Goal: Task Accomplishment & Management: Manage account settings

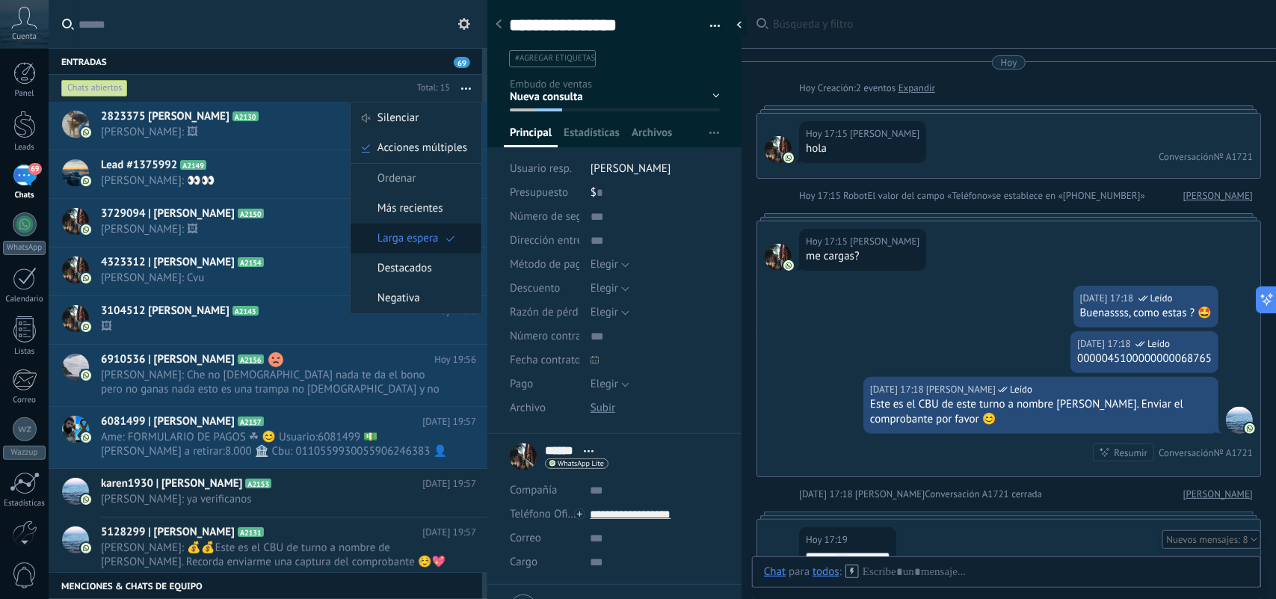
click at [412, 244] on span "Larga espera" at bounding box center [407, 238] width 61 height 30
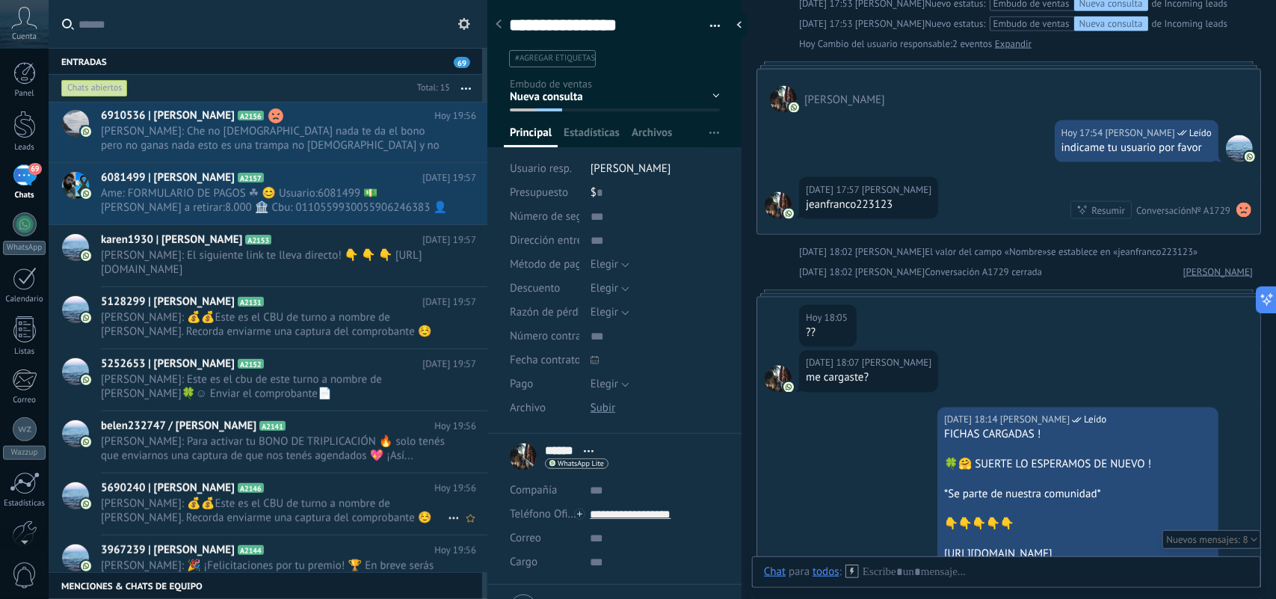
scroll to position [286, 0]
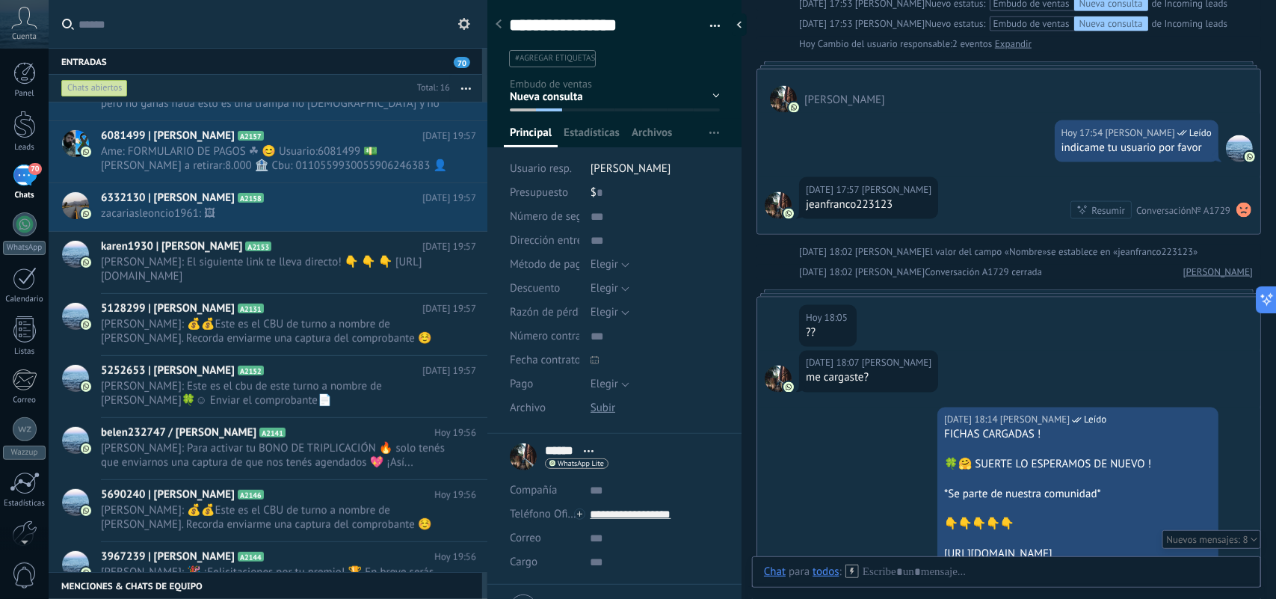
click at [487, 513] on div at bounding box center [487, 299] width 0 height 599
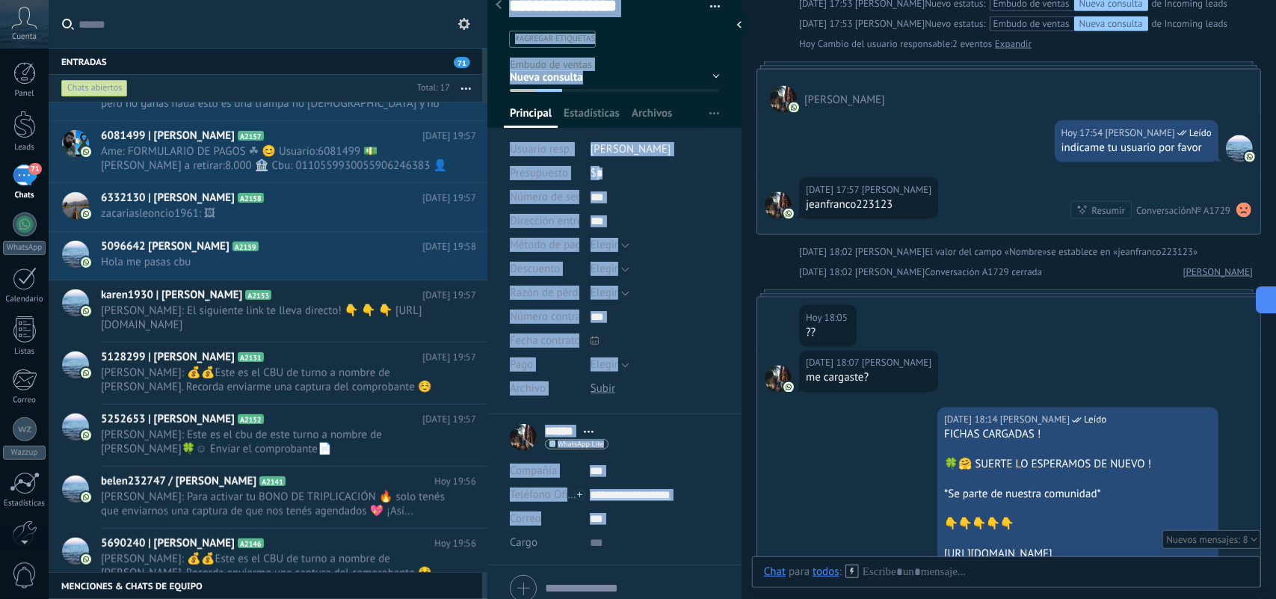
scroll to position [79, 0]
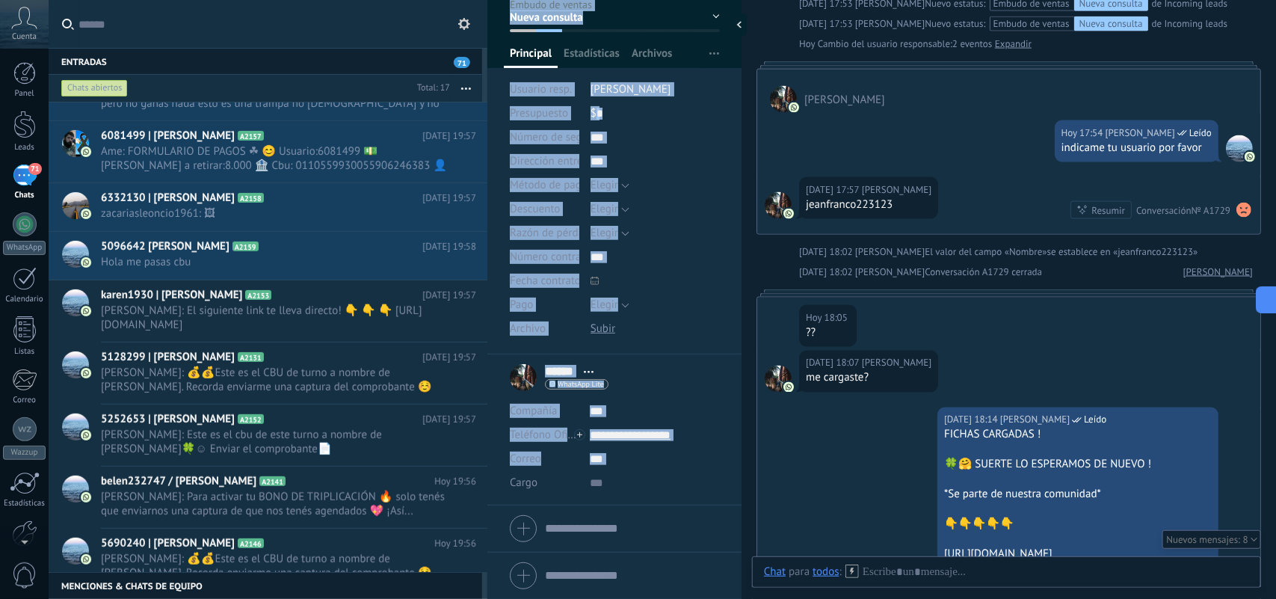
drag, startPoint x: 504, startPoint y: 595, endPoint x: 483, endPoint y: 588, distance: 22.0
click at [483, 588] on div "Entradas 71 Chats abiertos Total: 17 Silenciar Acciones múltiples" at bounding box center [638, 299] width 1276 height 599
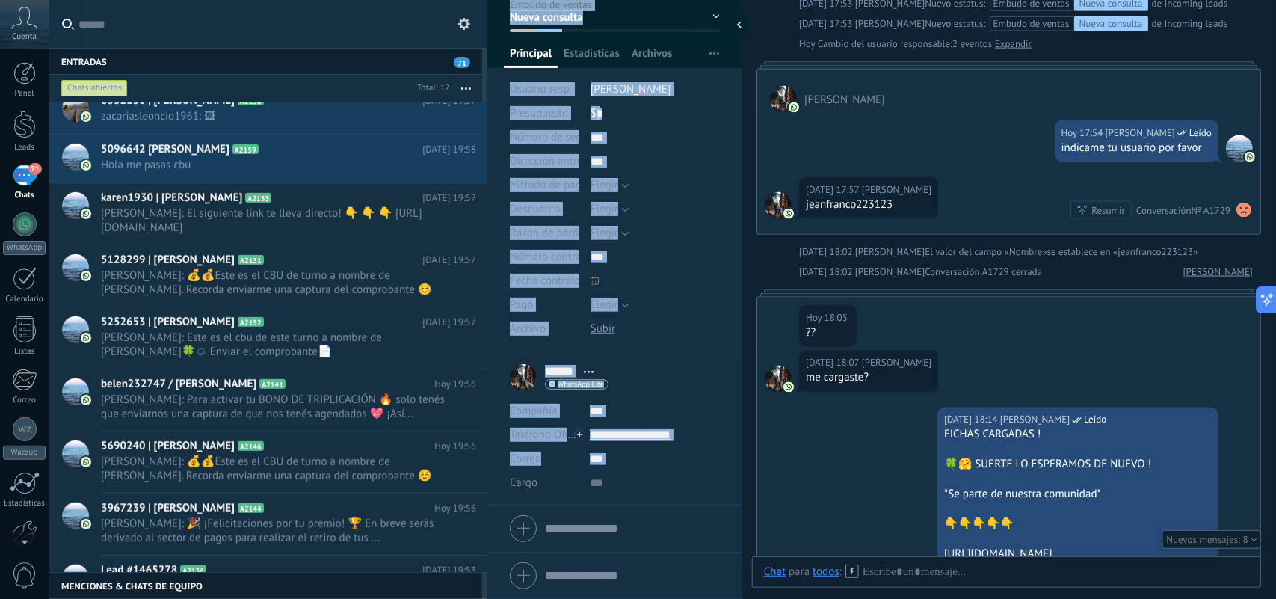
click at [409, 565] on h2 "Lead #1465278 A2136" at bounding box center [261, 570] width 321 height 15
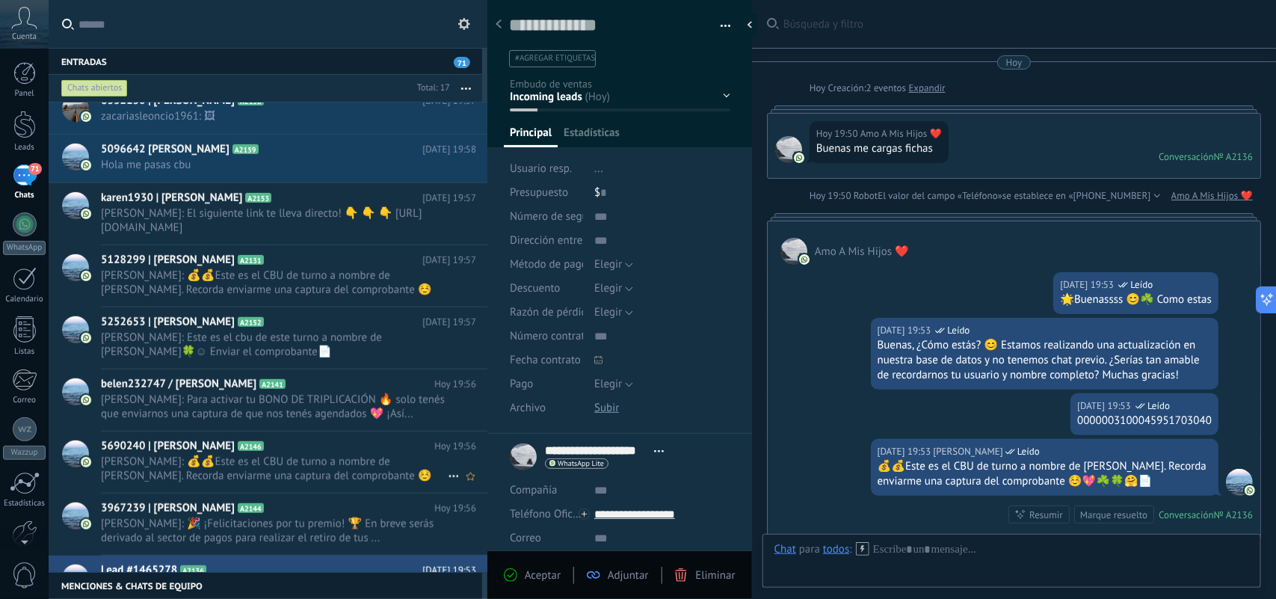
scroll to position [203, 0]
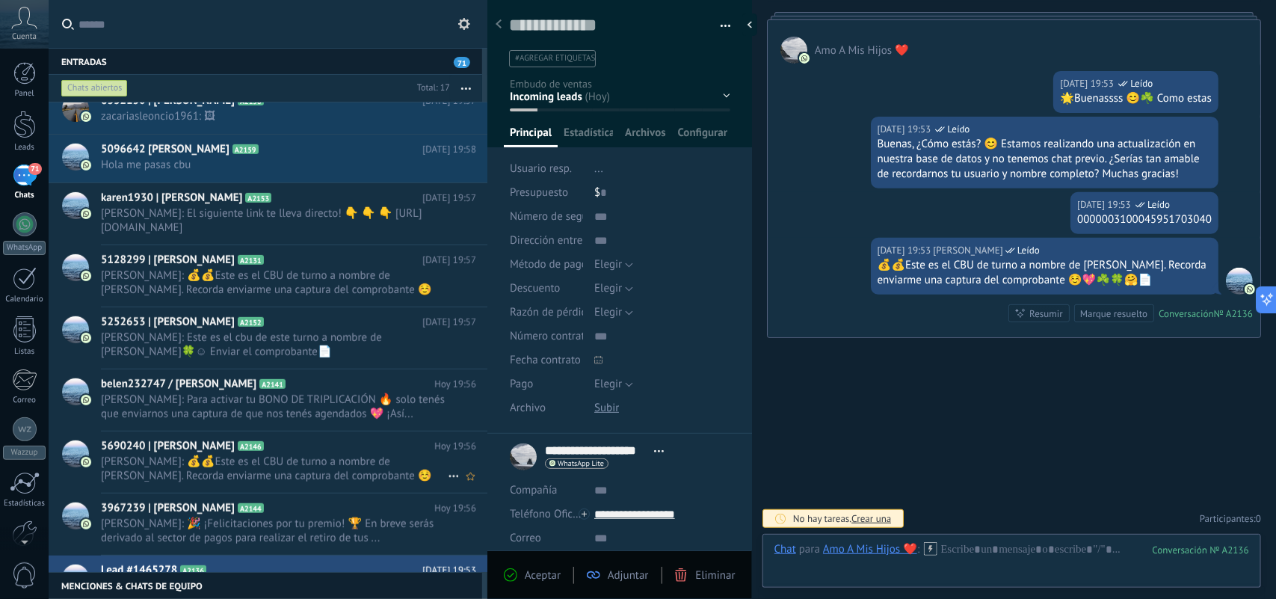
drag, startPoint x: 327, startPoint y: 471, endPoint x: 368, endPoint y: 482, distance: 42.4
click at [327, 471] on span "[PERSON_NAME]: 💰💰Este es el CBU de turno a nombre de [PERSON_NAME]. Recorda env…" at bounding box center [274, 468] width 347 height 28
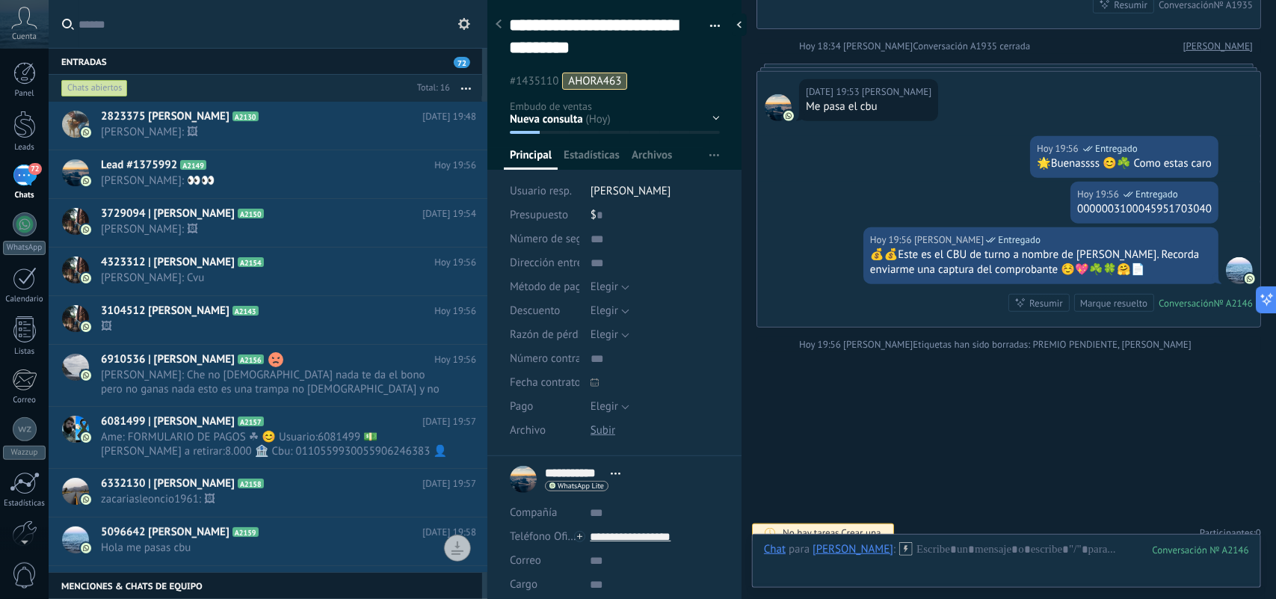
click at [463, 87] on icon "button" at bounding box center [466, 88] width 10 height 2
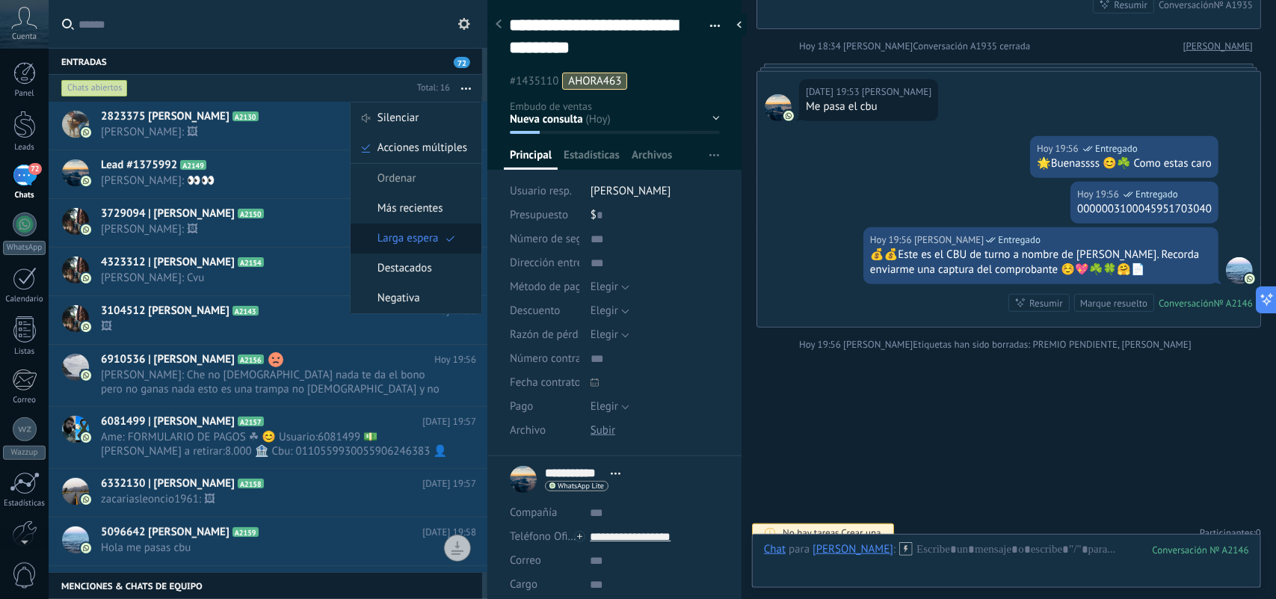
click at [442, 236] on div "Larga espera" at bounding box center [415, 238] width 131 height 30
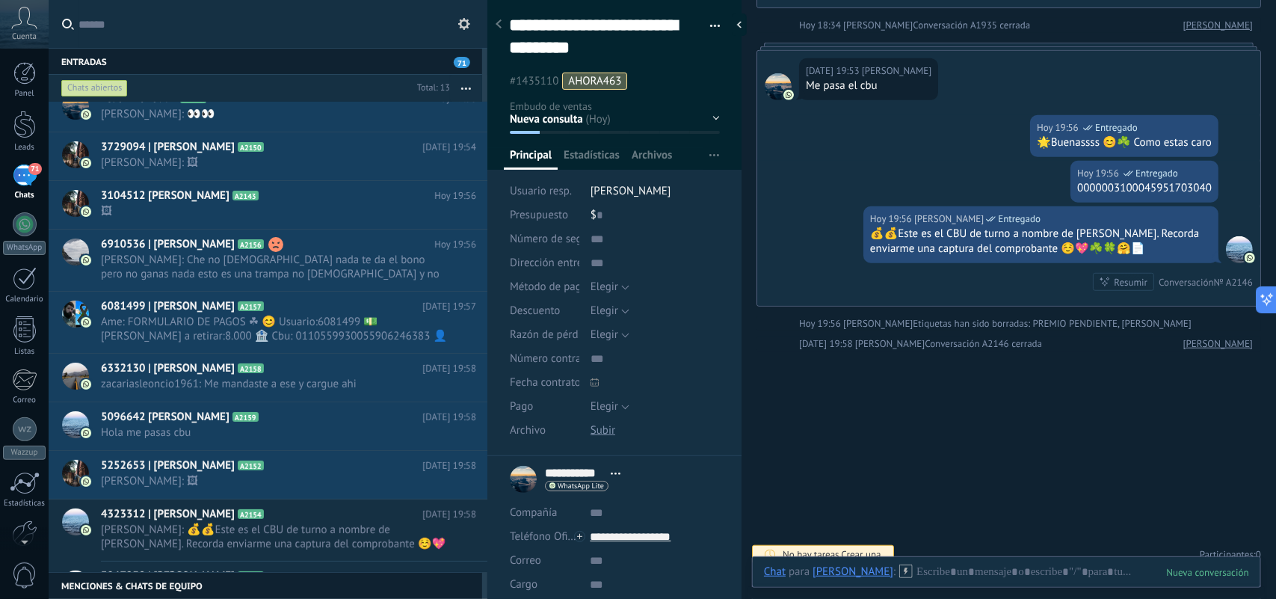
scroll to position [215, 0]
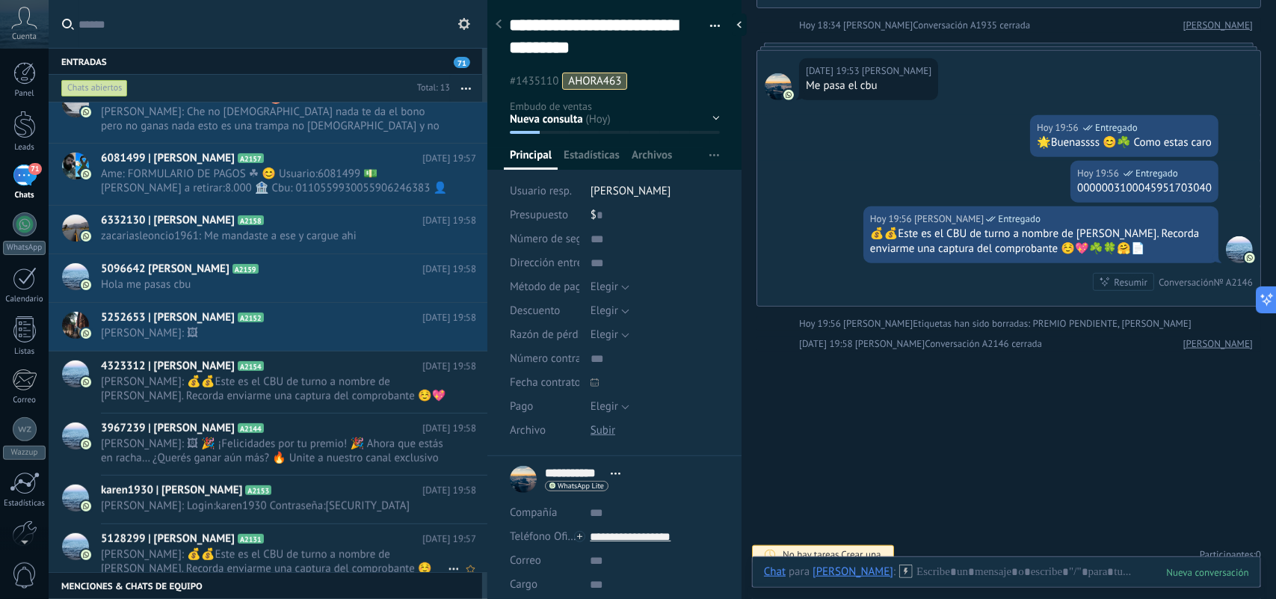
click at [448, 566] on icon at bounding box center [454, 569] width 18 height 18
click at [470, 572] on span "Conversación cerrada" at bounding box center [521, 572] width 102 height 30
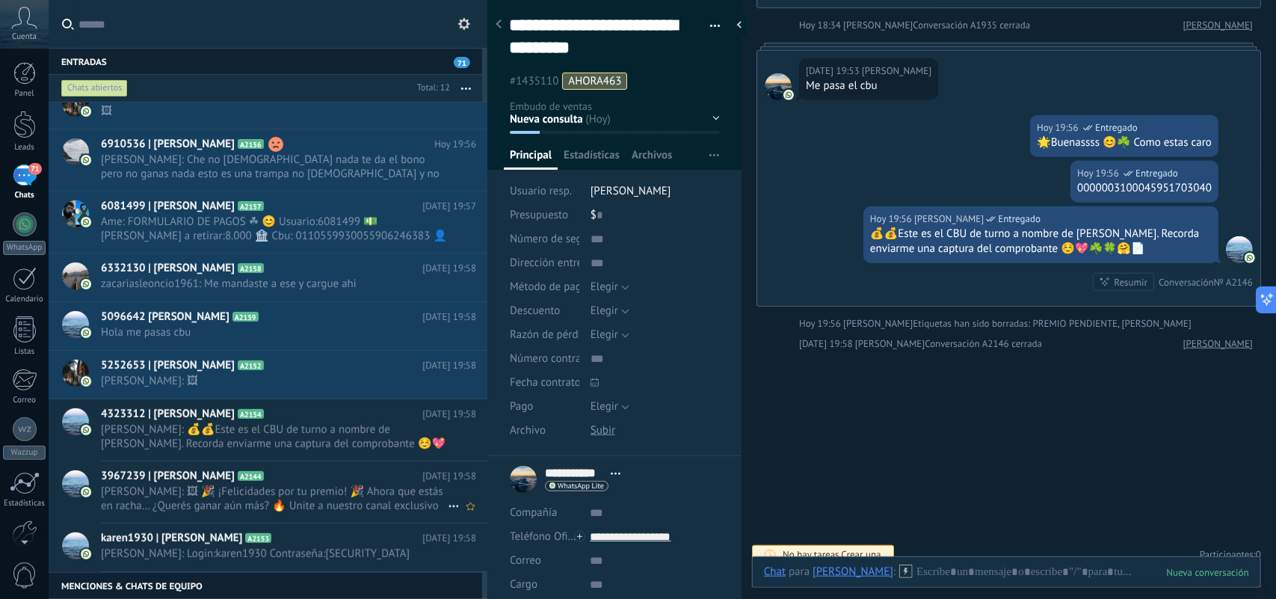
scroll to position [167, 0]
click at [370, 553] on span "Laura Ahora: Login:karen1930 Contraseña:1930" at bounding box center [274, 554] width 347 height 14
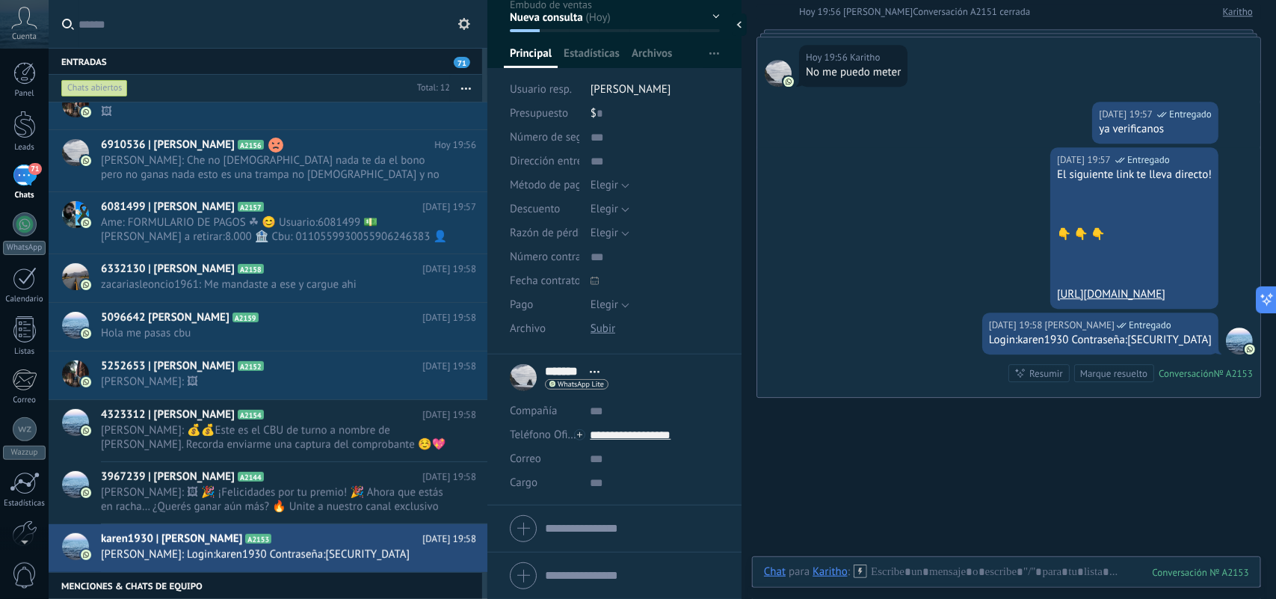
scroll to position [1939, 0]
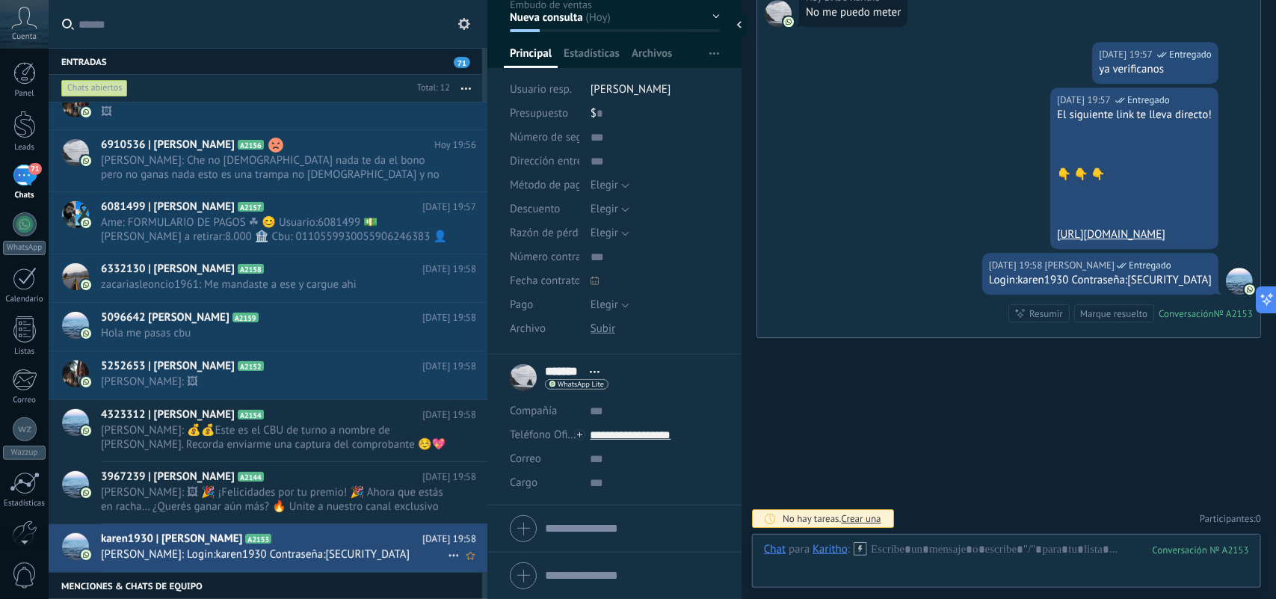
click at [446, 562] on icon at bounding box center [454, 555] width 18 height 18
click at [477, 570] on span "Conversación cerrada" at bounding box center [521, 564] width 102 height 30
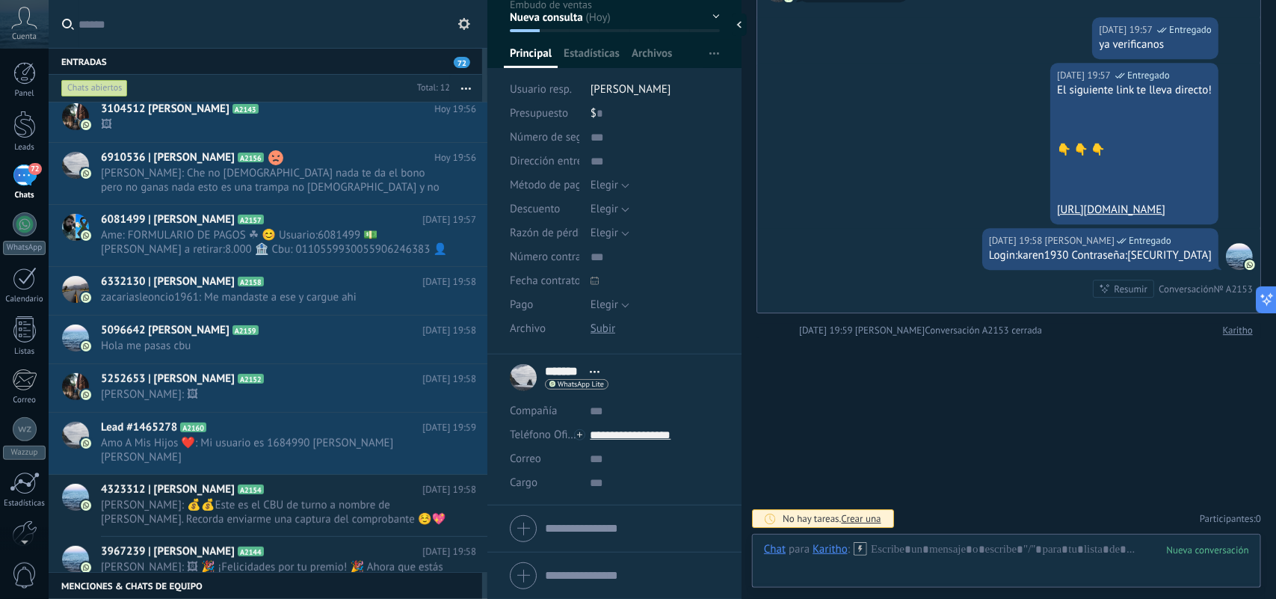
scroll to position [154, 0]
click at [448, 581] on use at bounding box center [453, 582] width 10 height 2
click at [470, 572] on span "Conversación cerrada" at bounding box center [521, 572] width 102 height 30
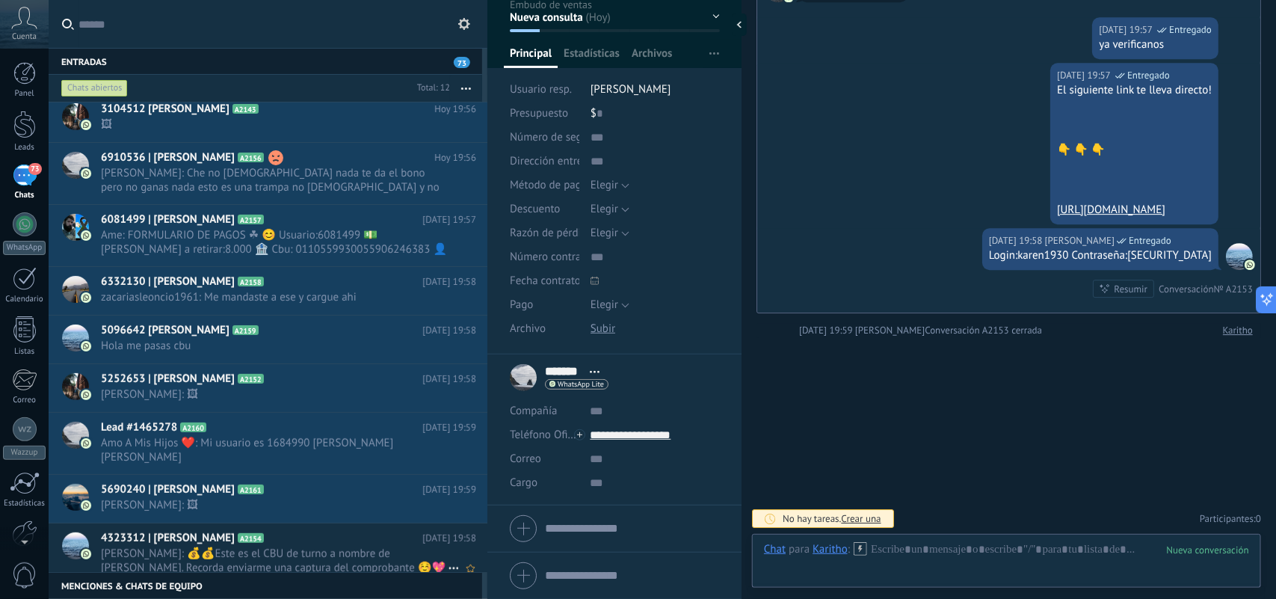
click at [447, 559] on icon at bounding box center [454, 568] width 18 height 18
click at [486, 557] on span "Conversación cerrada" at bounding box center [521, 564] width 102 height 30
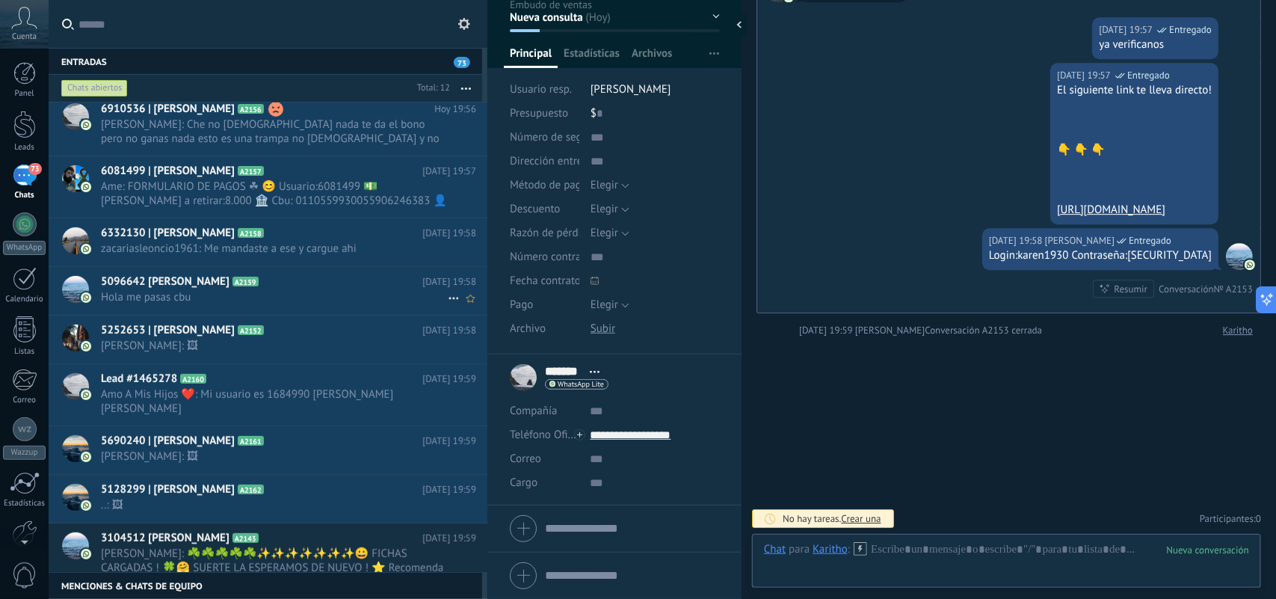
scroll to position [0, 0]
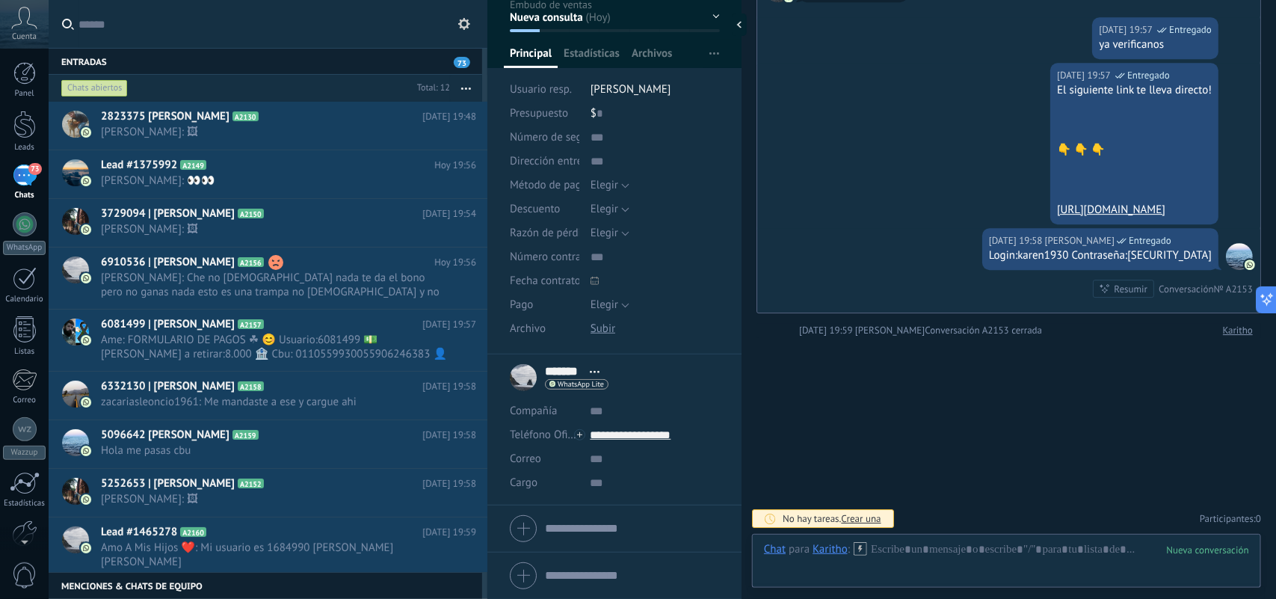
click at [28, 176] on div "73" at bounding box center [25, 175] width 24 height 22
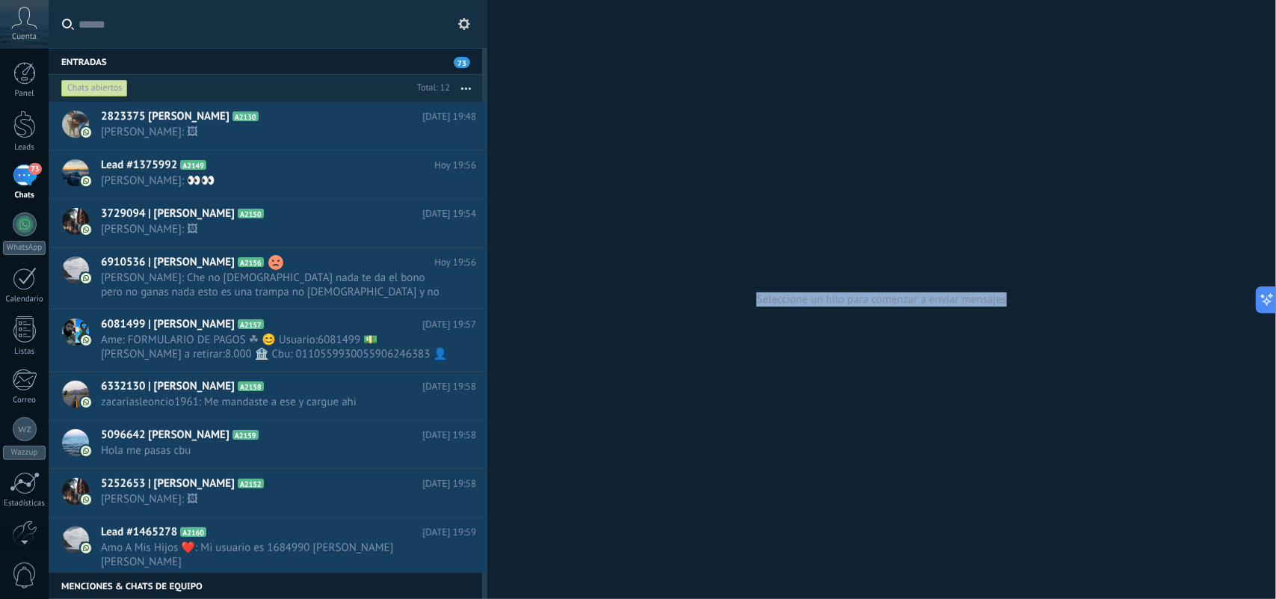
click at [461, 61] on span "73" at bounding box center [462, 62] width 16 height 11
click at [327, 131] on span "Estela Bertolino: 🖼" at bounding box center [274, 132] width 347 height 14
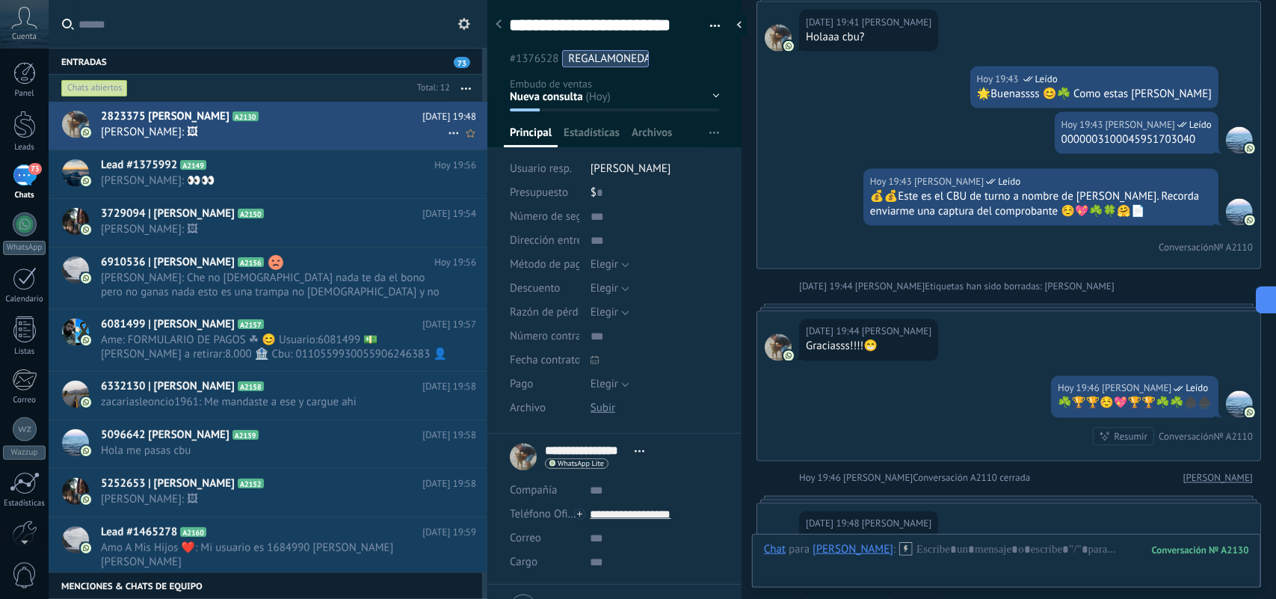
scroll to position [3850, 0]
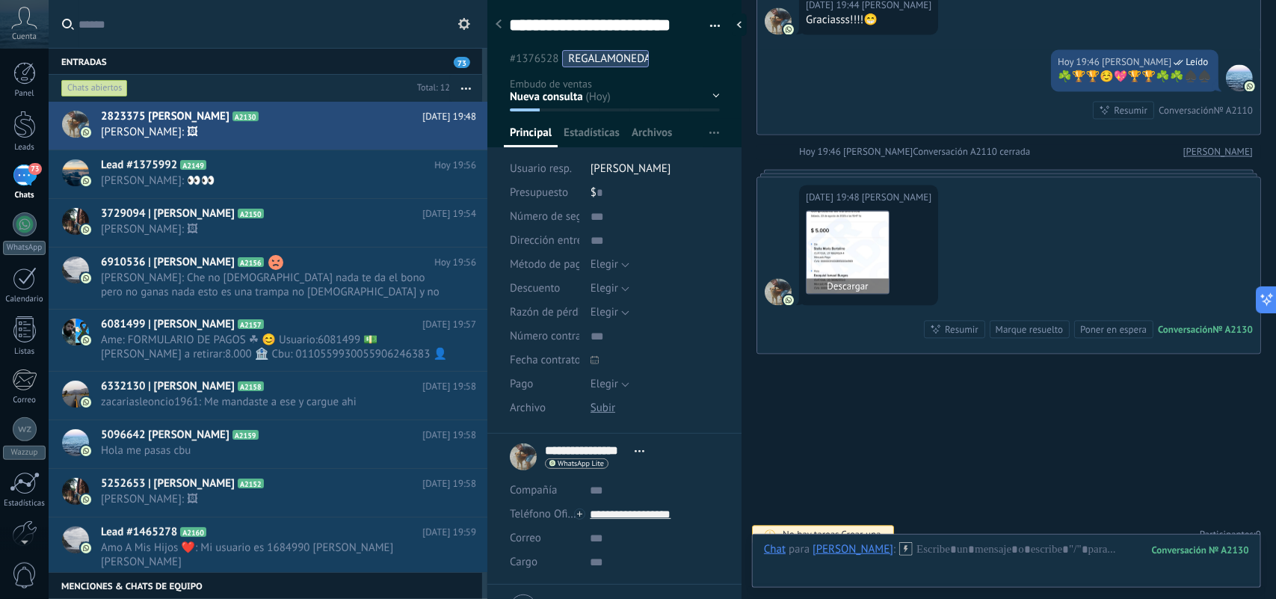
click at [834, 293] on img at bounding box center [847, 252] width 82 height 82
click at [346, 180] on span "Nestor Rodriguez: 👀👀" at bounding box center [274, 180] width 347 height 14
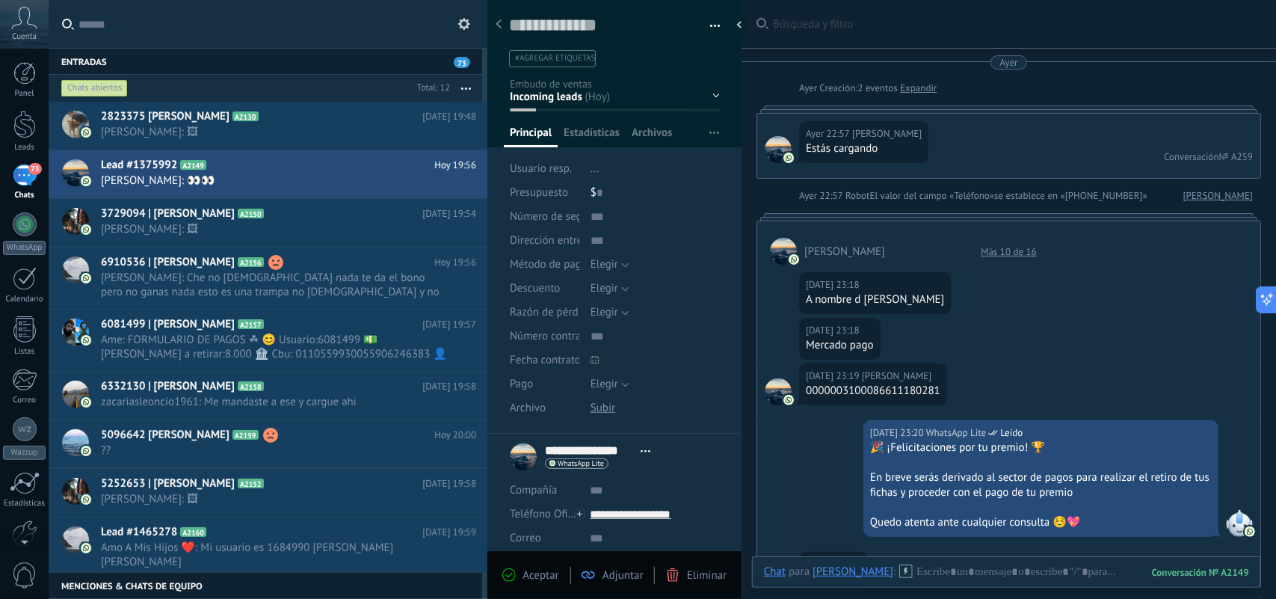
scroll to position [1510, 0]
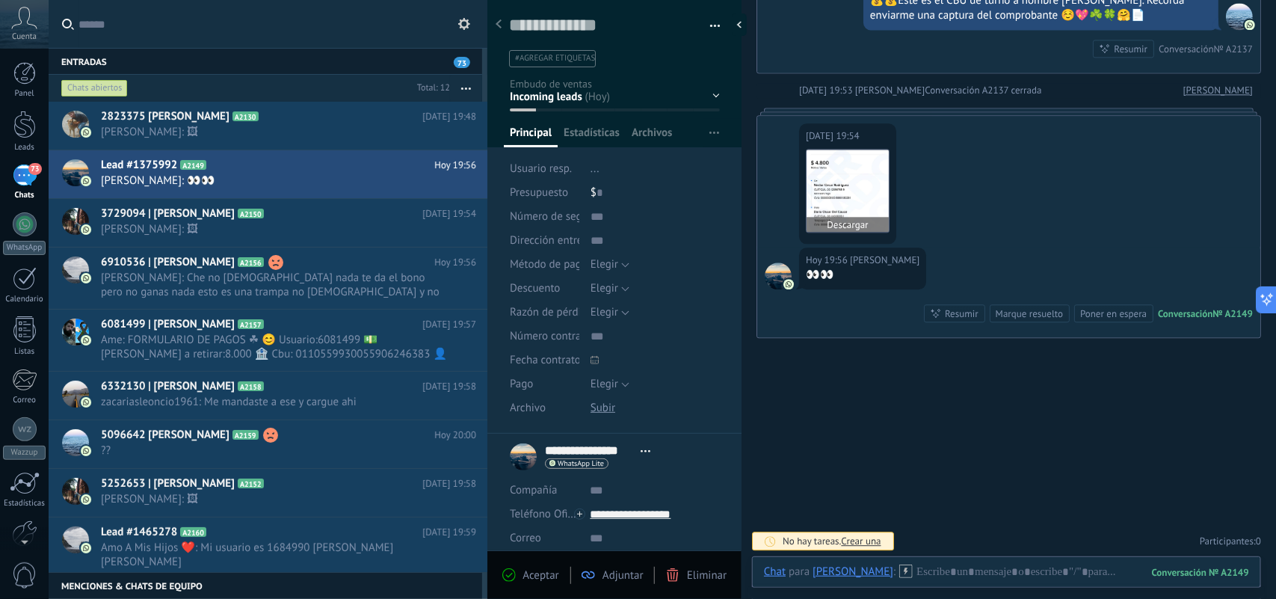
click at [854, 199] on img at bounding box center [847, 190] width 82 height 82
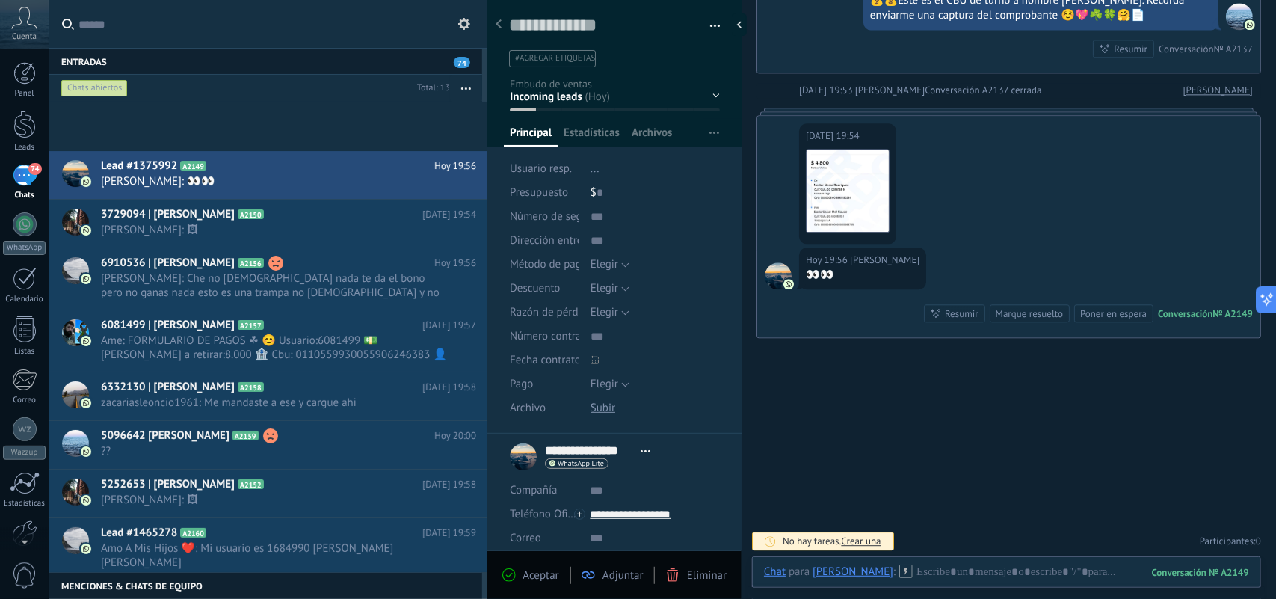
scroll to position [202, 0]
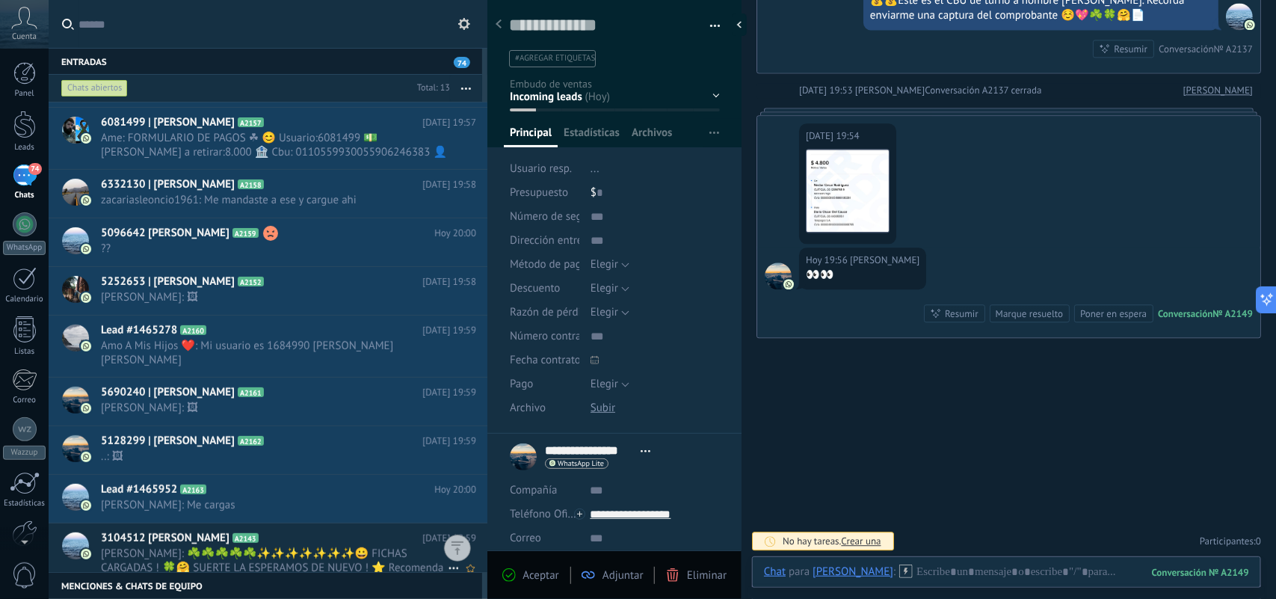
click at [364, 546] on span "Laura Ahora: ☘️☘️☘️☘️☘️✨✨✨✨✨✨✨😀 FICHAS CARGADAS ! 🍀🤗 SUERTE LA ESPERAMOS DE NUE…" at bounding box center [274, 560] width 347 height 28
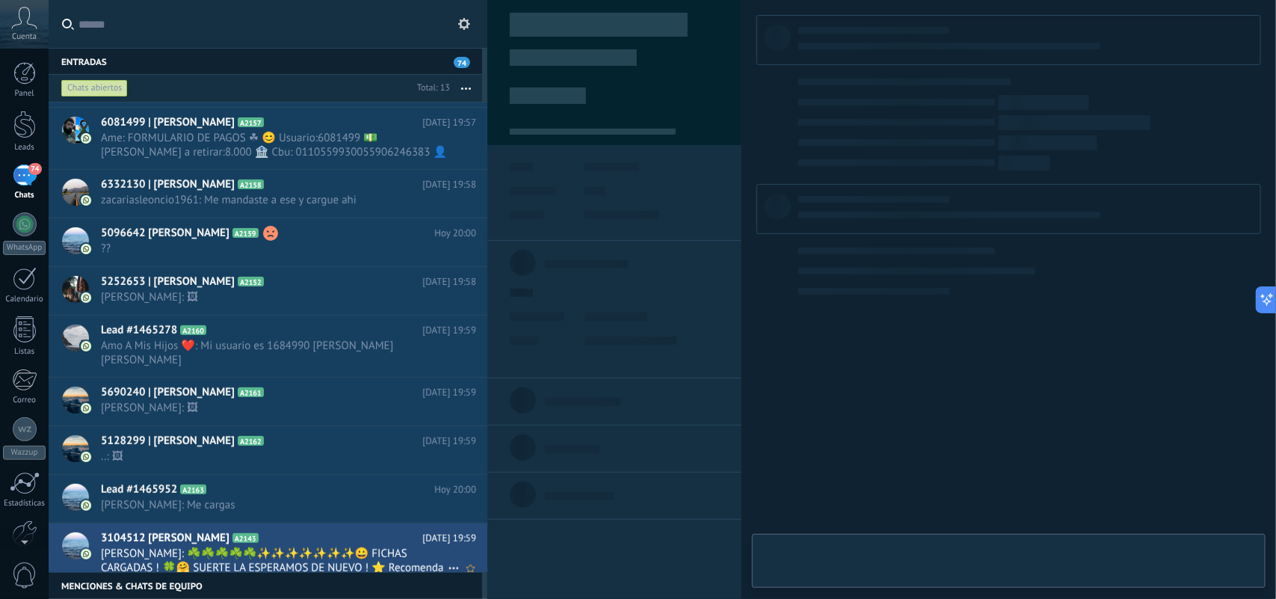
click at [447, 559] on icon at bounding box center [454, 568] width 18 height 18
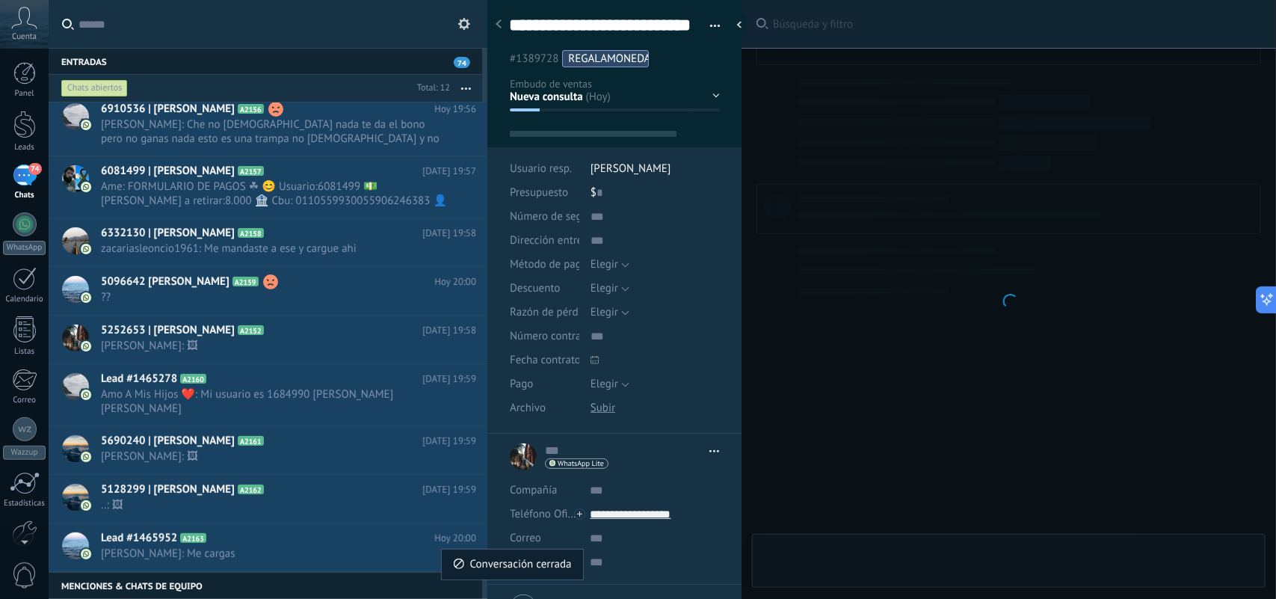
click at [497, 572] on span "Conversación cerrada" at bounding box center [521, 564] width 102 height 30
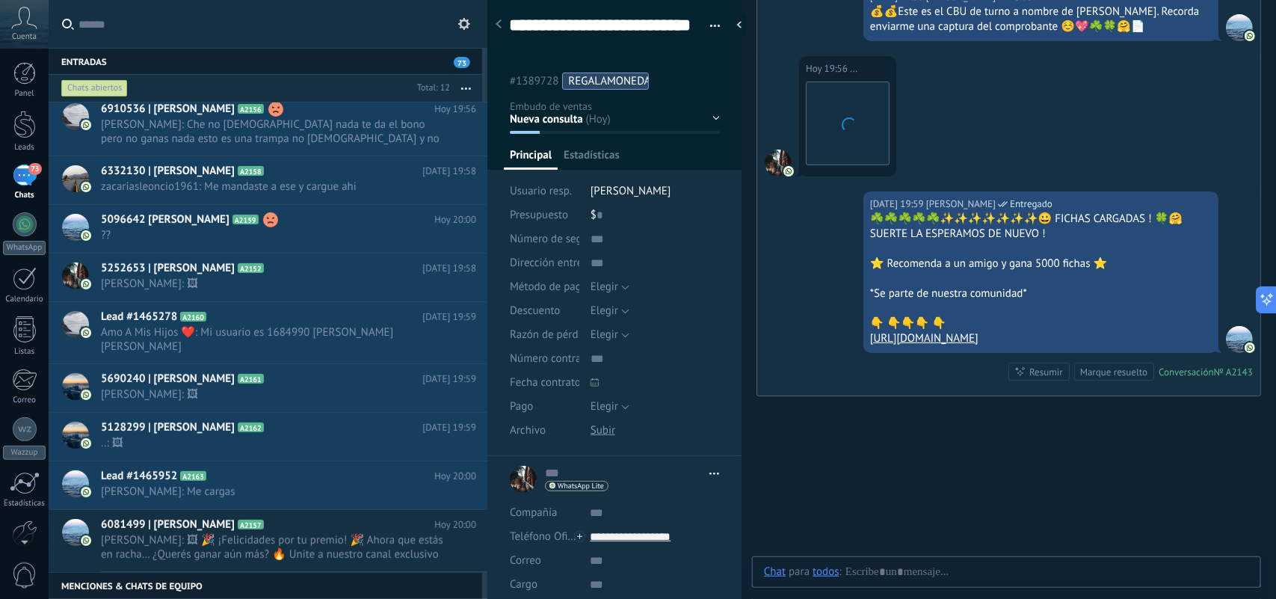
scroll to position [45, 0]
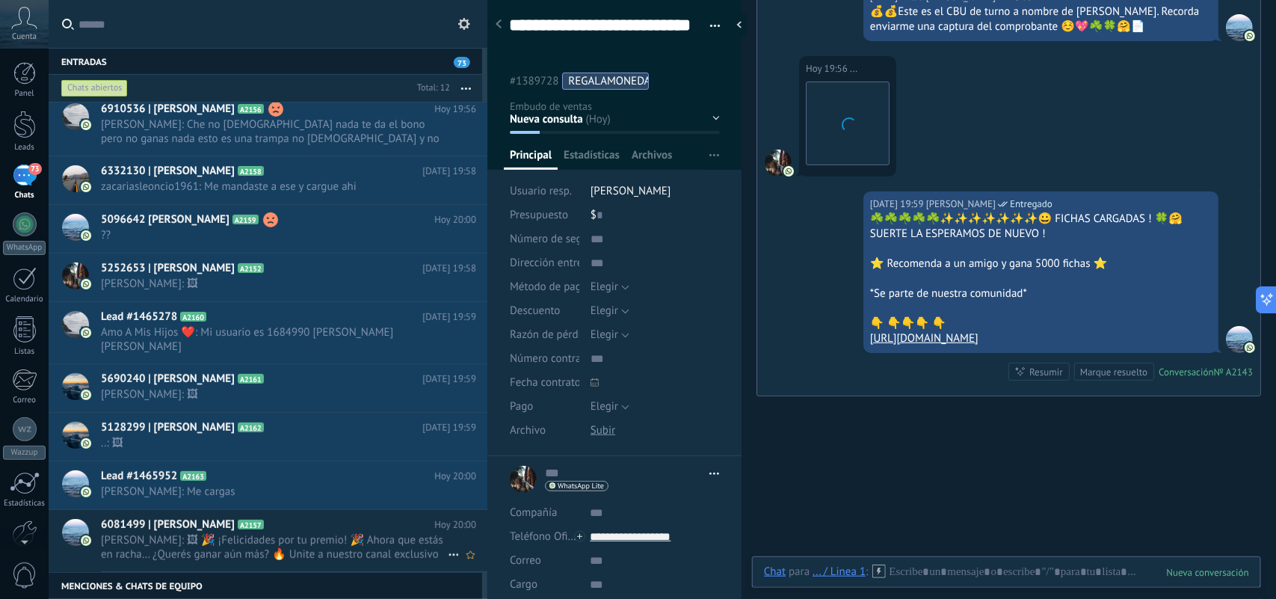
click at [320, 539] on span "Laura Ahora: 🖼 🎉 ¡Felicidades por tu premio! 🎉 Ahora que estás en racha… ¿Queré…" at bounding box center [274, 547] width 347 height 28
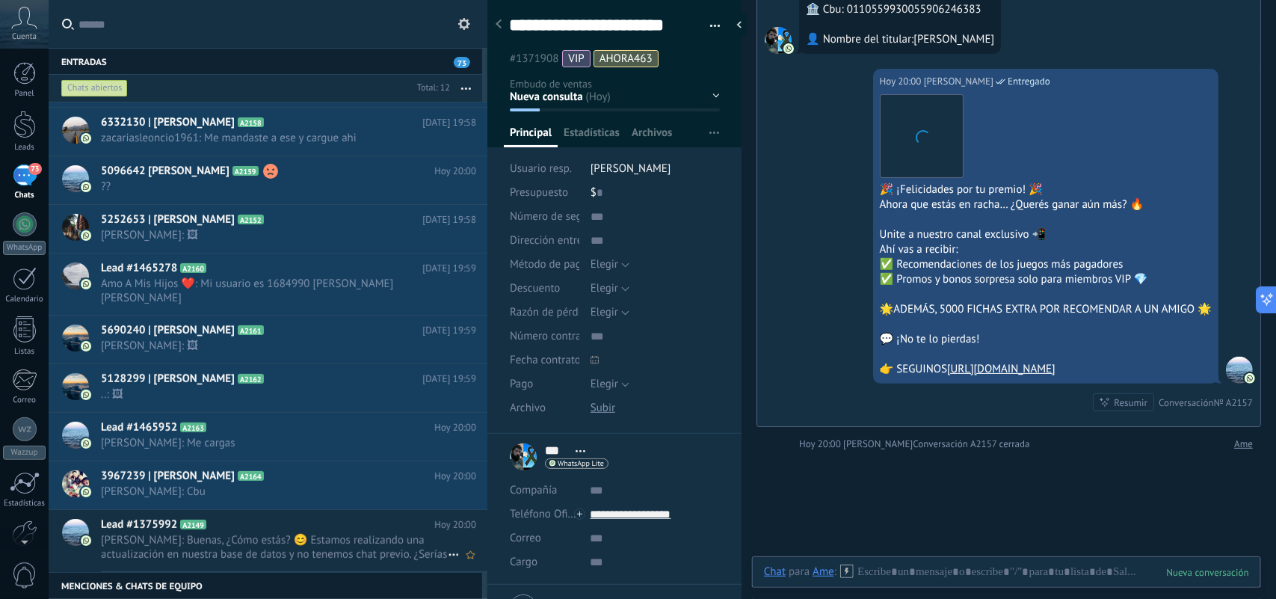
scroll to position [154, 0]
click at [447, 545] on icon at bounding box center [454, 554] width 18 height 18
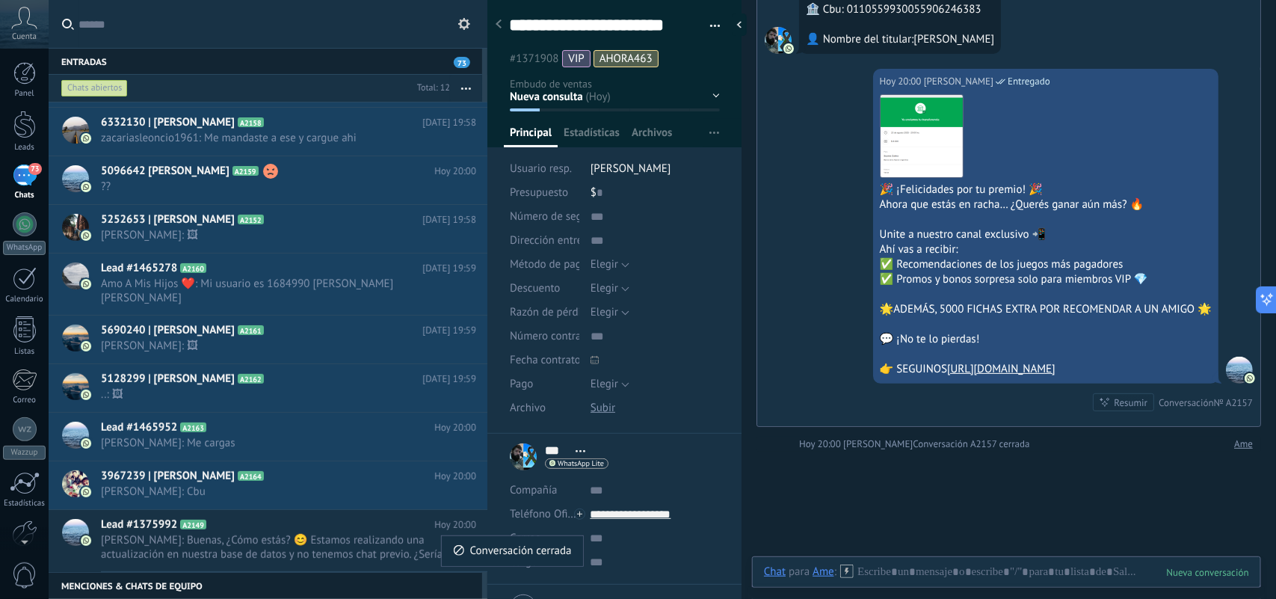
click at [359, 539] on div at bounding box center [638, 299] width 1276 height 599
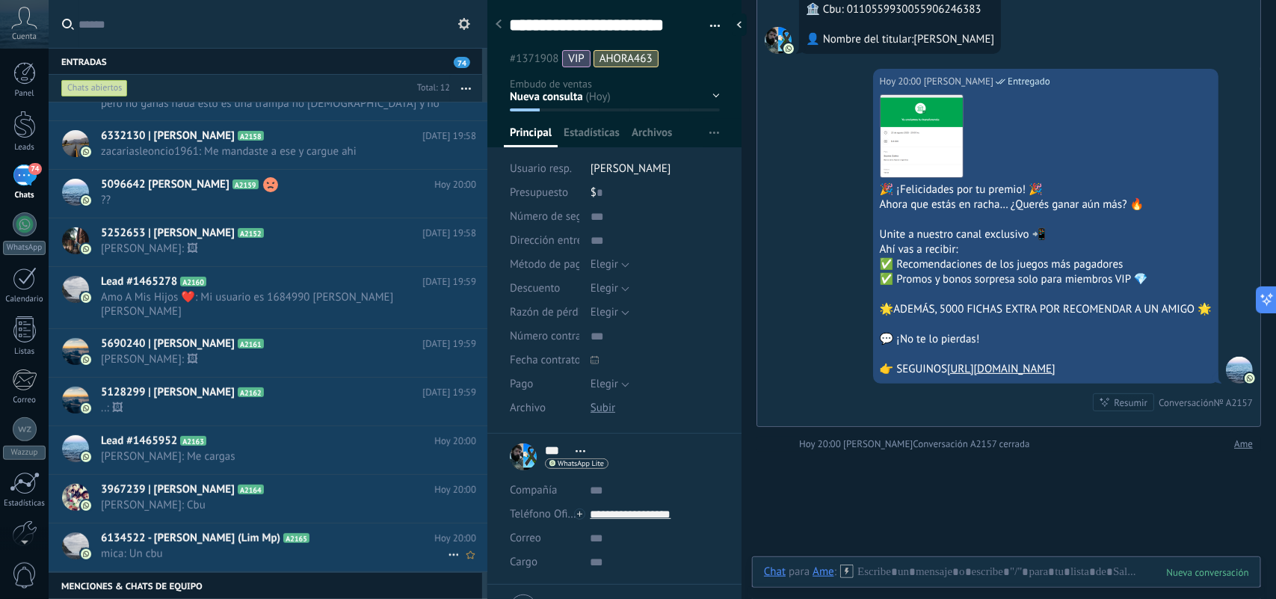
scroll to position [140, 0]
click at [308, 546] on span "mica: Un cbu" at bounding box center [274, 553] width 347 height 14
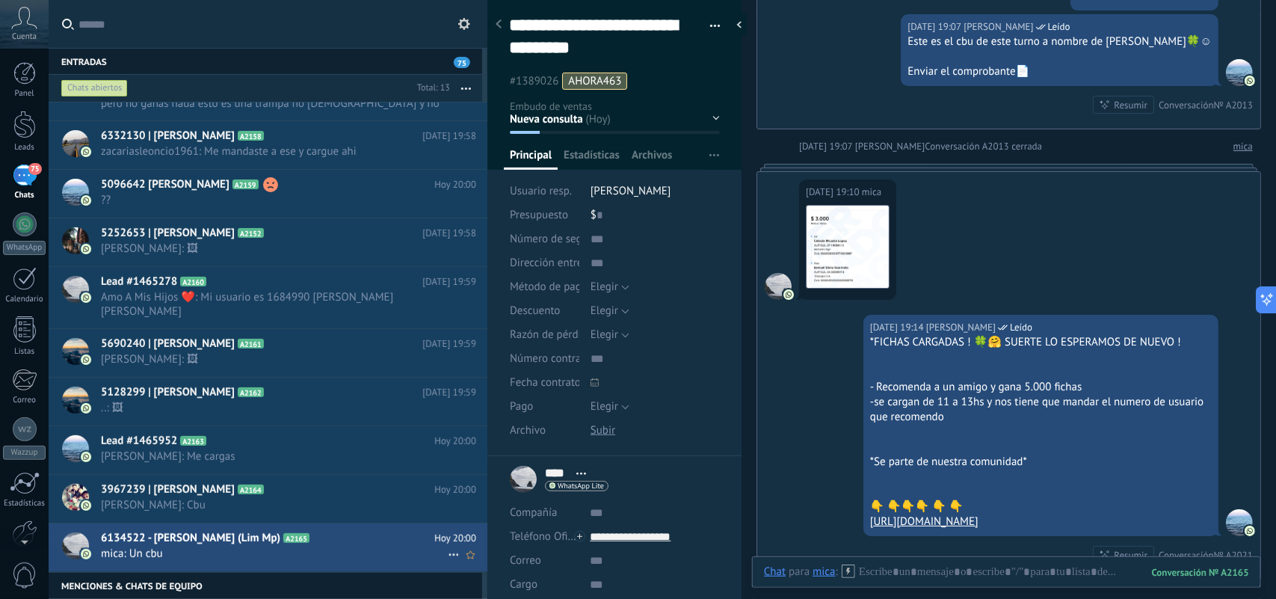
scroll to position [189, 0]
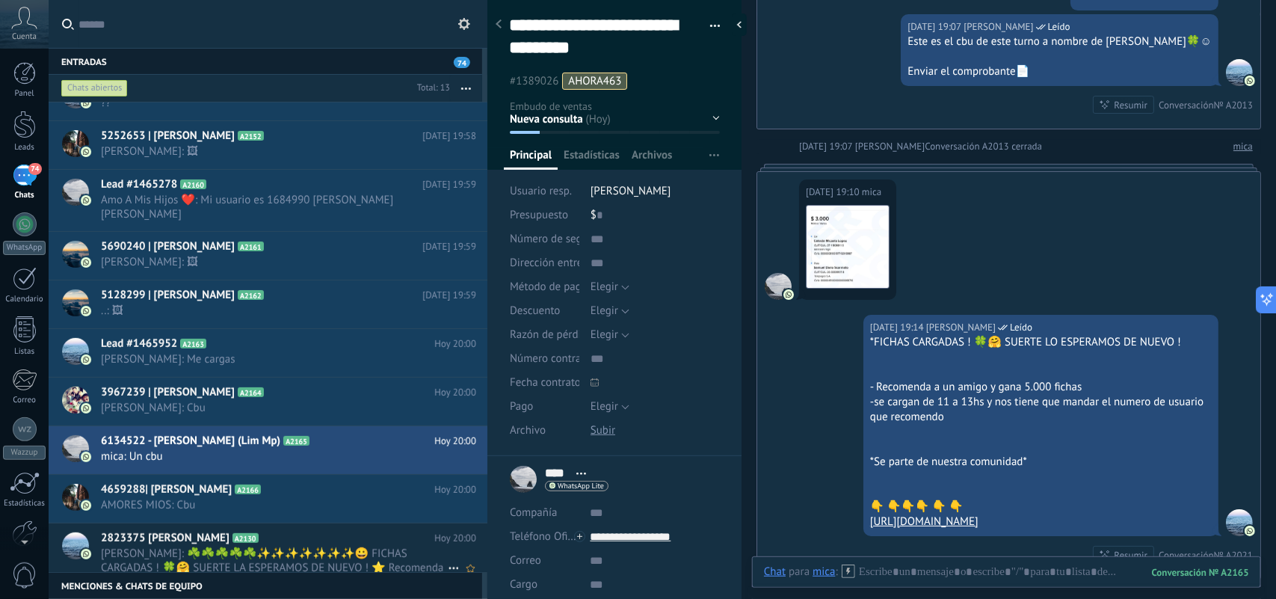
click at [327, 546] on span "Laura Ahora: ☘️☘️☘️☘️☘️✨✨✨✨✨✨✨😀 FICHAS CARGADAS ! 🍀🤗 SUERTE LA ESPERAMOS DE NUE…" at bounding box center [274, 560] width 347 height 28
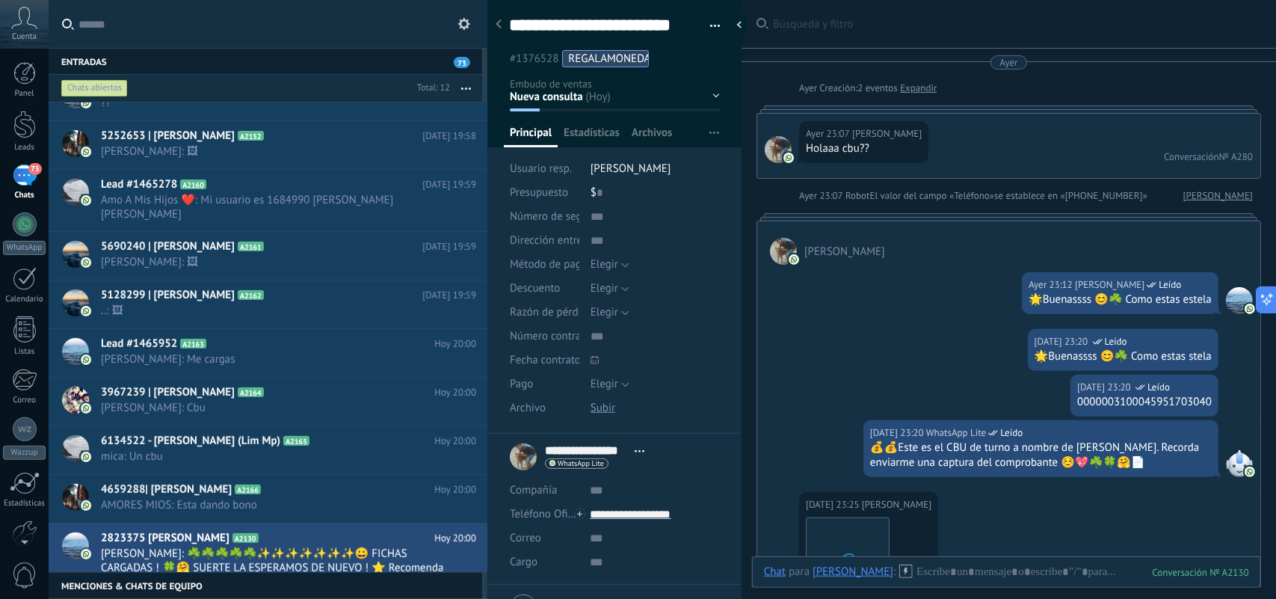
scroll to position [3684, 0]
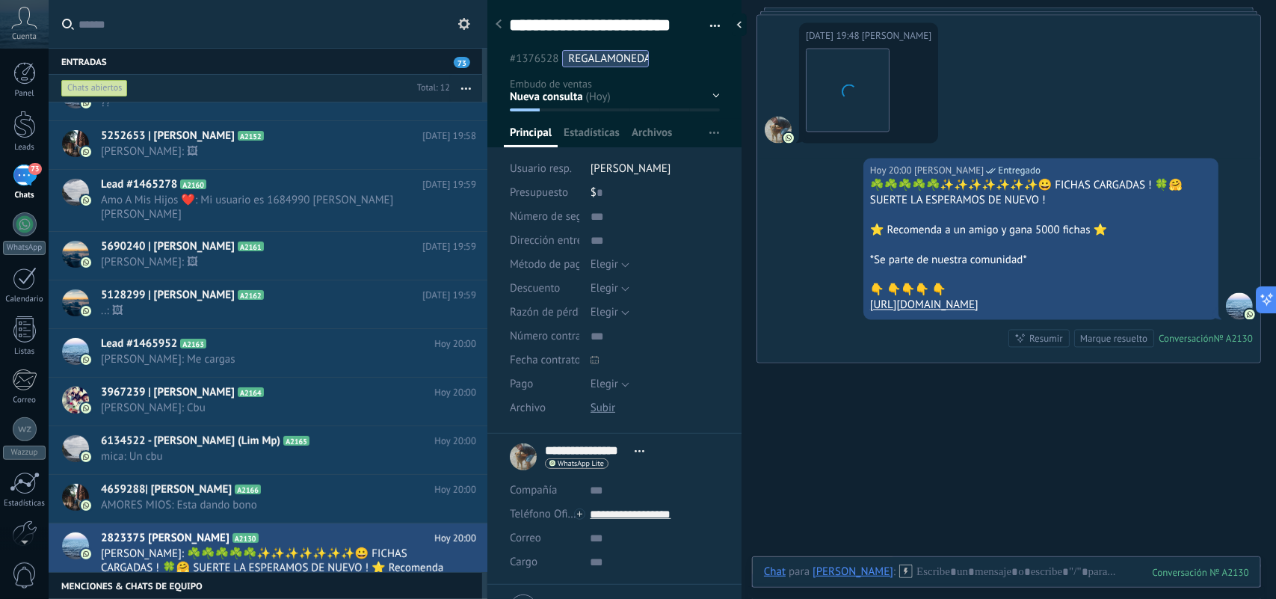
click at [0, 0] on icon at bounding box center [0, 0] width 0 height 0
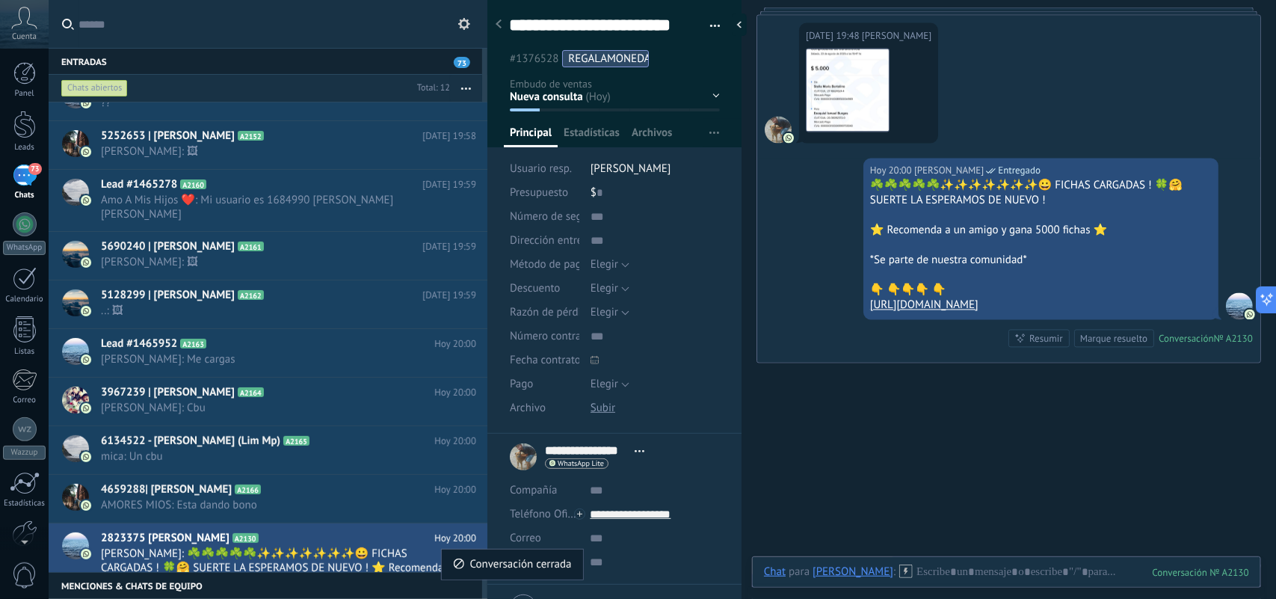
click at [476, 566] on span "Conversación cerrada" at bounding box center [521, 564] width 102 height 30
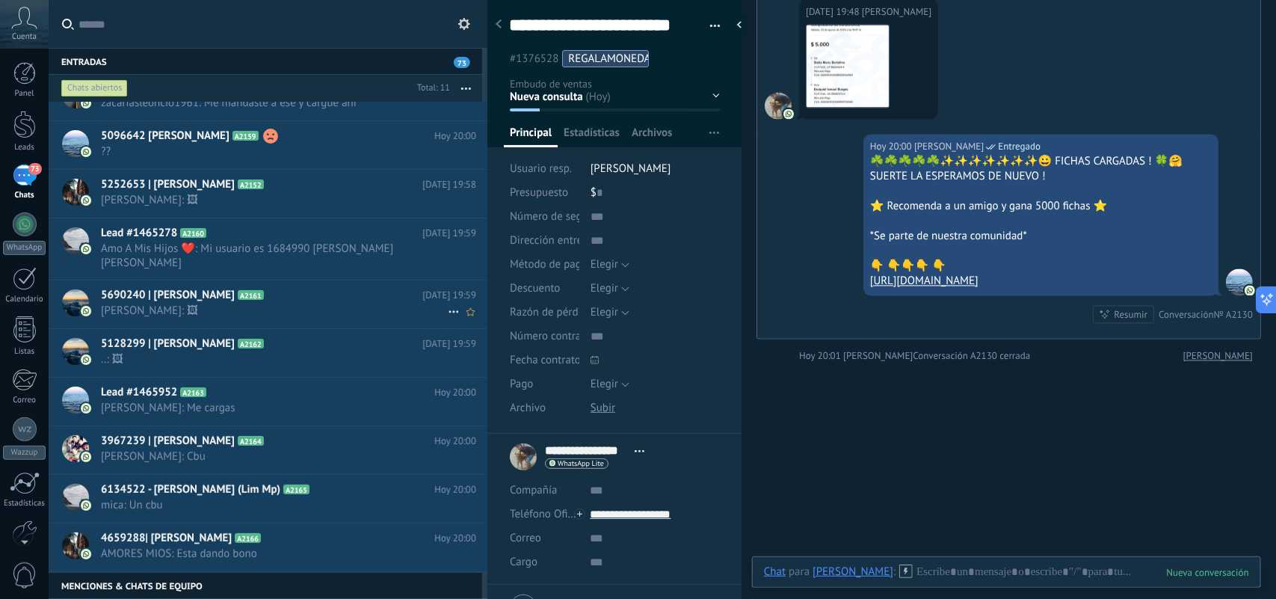
scroll to position [0, 0]
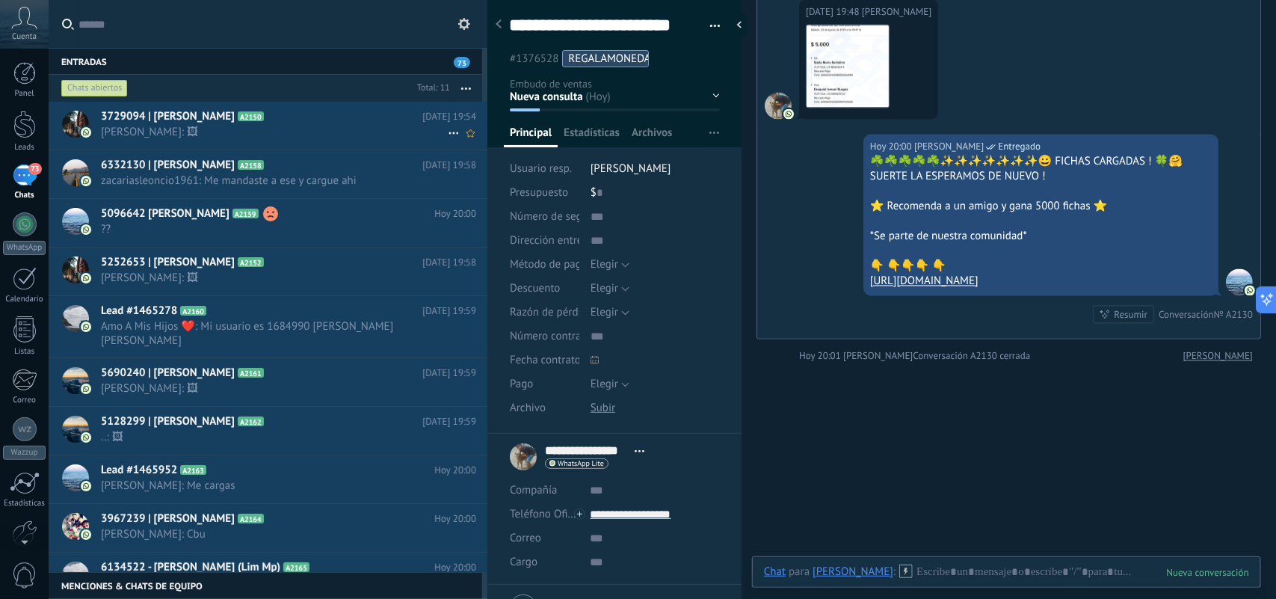
click at [370, 133] on span "Maira: 🖼" at bounding box center [274, 132] width 347 height 14
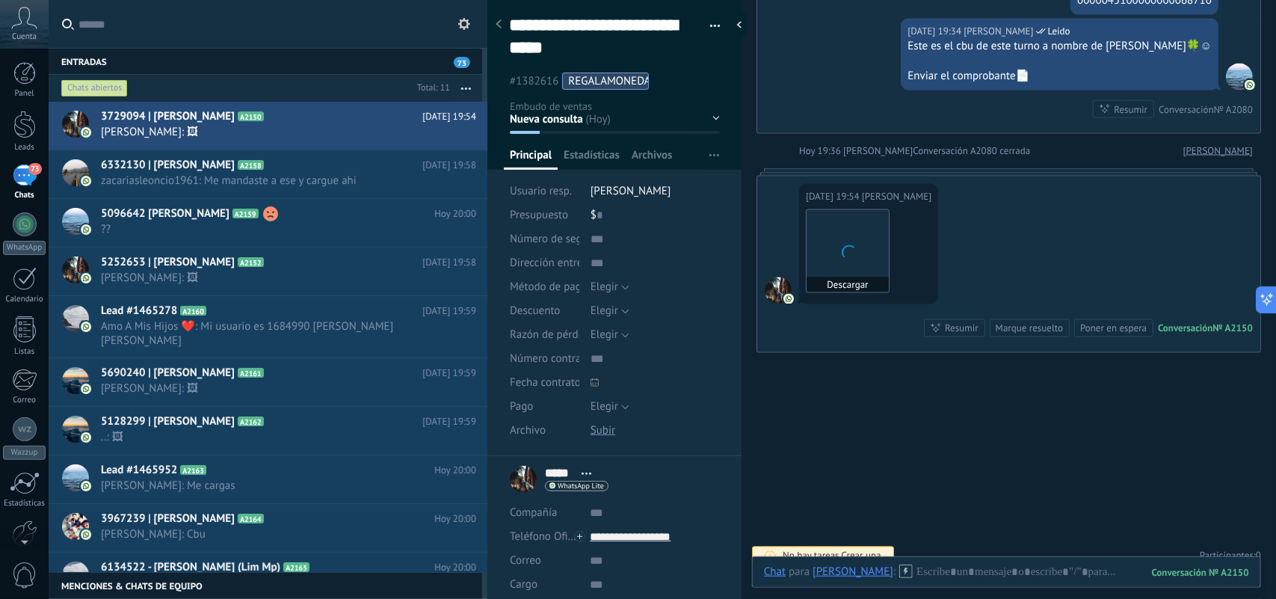
scroll to position [45, 0]
click at [322, 161] on h2 "6332130 | Leoncio Zacarias A2158" at bounding box center [261, 165] width 321 height 15
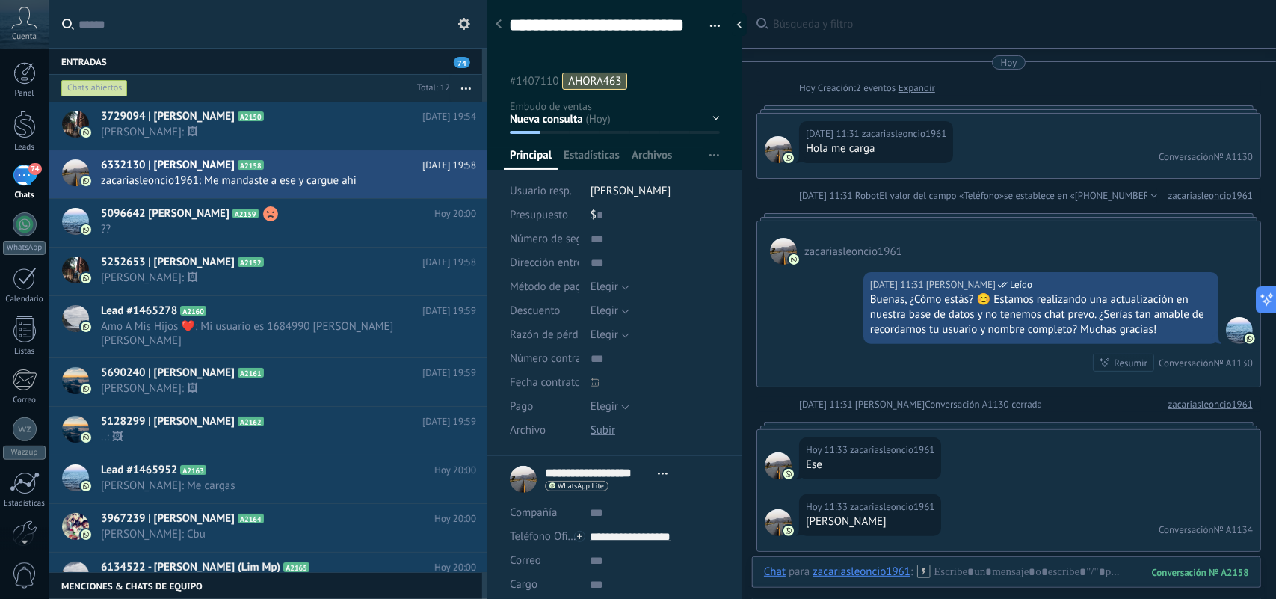
scroll to position [3560, 0]
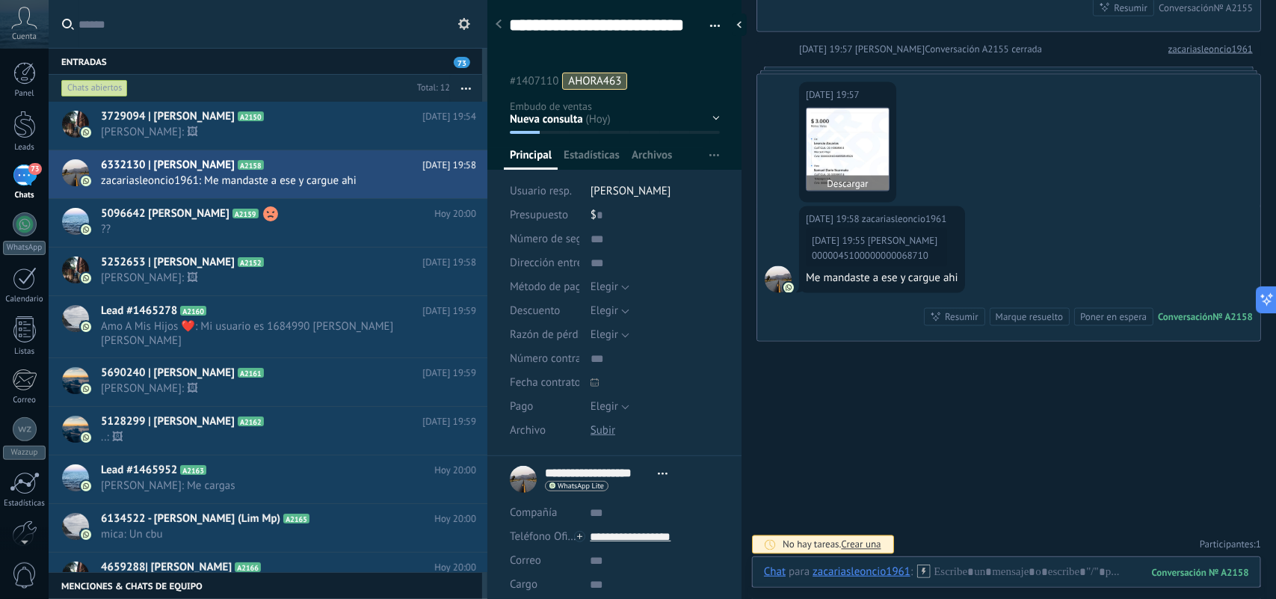
click at [853, 173] on img at bounding box center [847, 149] width 82 height 82
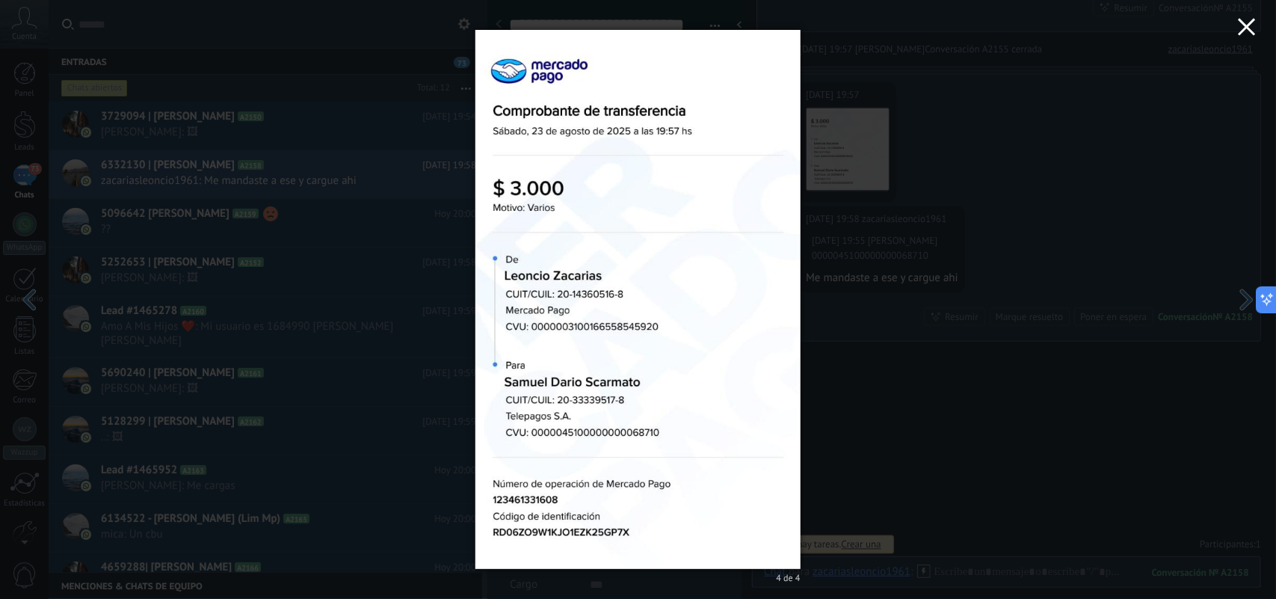
click at [1245, 19] on icon "button" at bounding box center [1246, 27] width 18 height 18
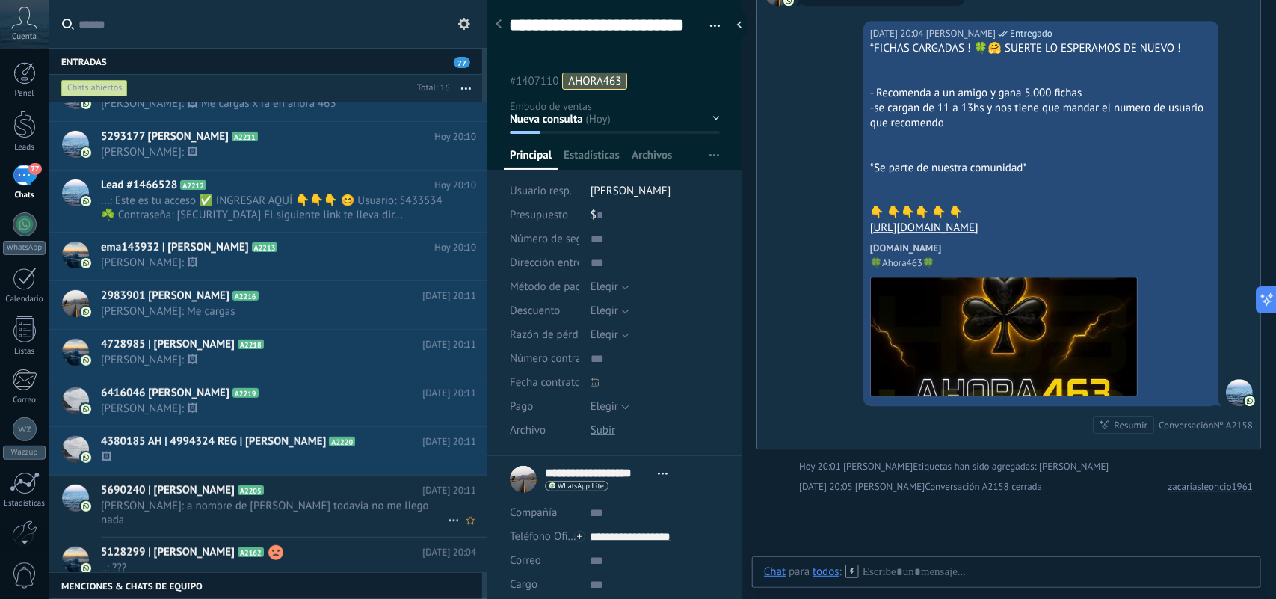
scroll to position [320, 0]
click at [380, 561] on span "..: ???" at bounding box center [274, 568] width 347 height 14
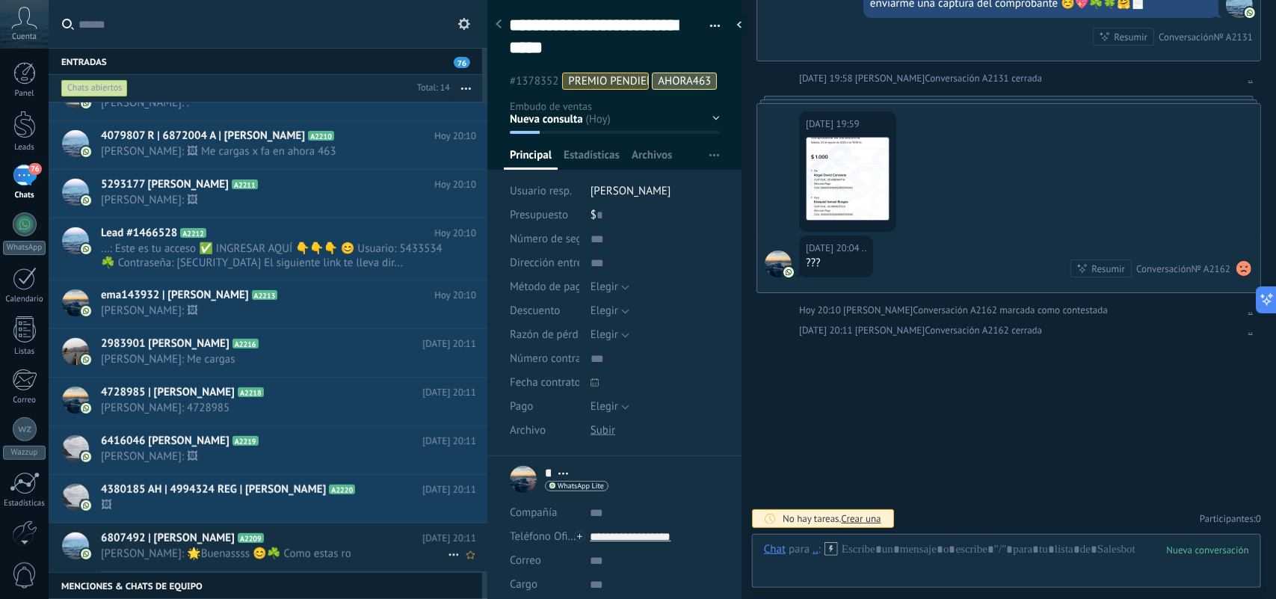
scroll to position [224, 0]
click at [379, 551] on span "Laura Ahora: 🌟Buenassss 😊☘️ Como estas ro" at bounding box center [274, 553] width 347 height 14
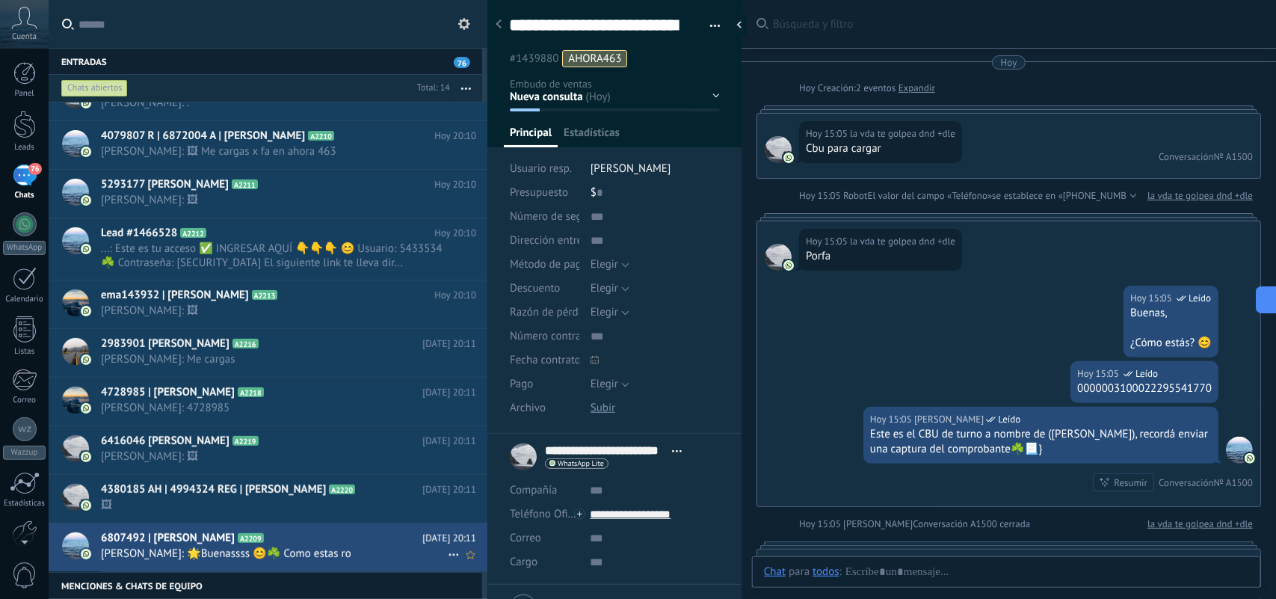
type textarea "**********"
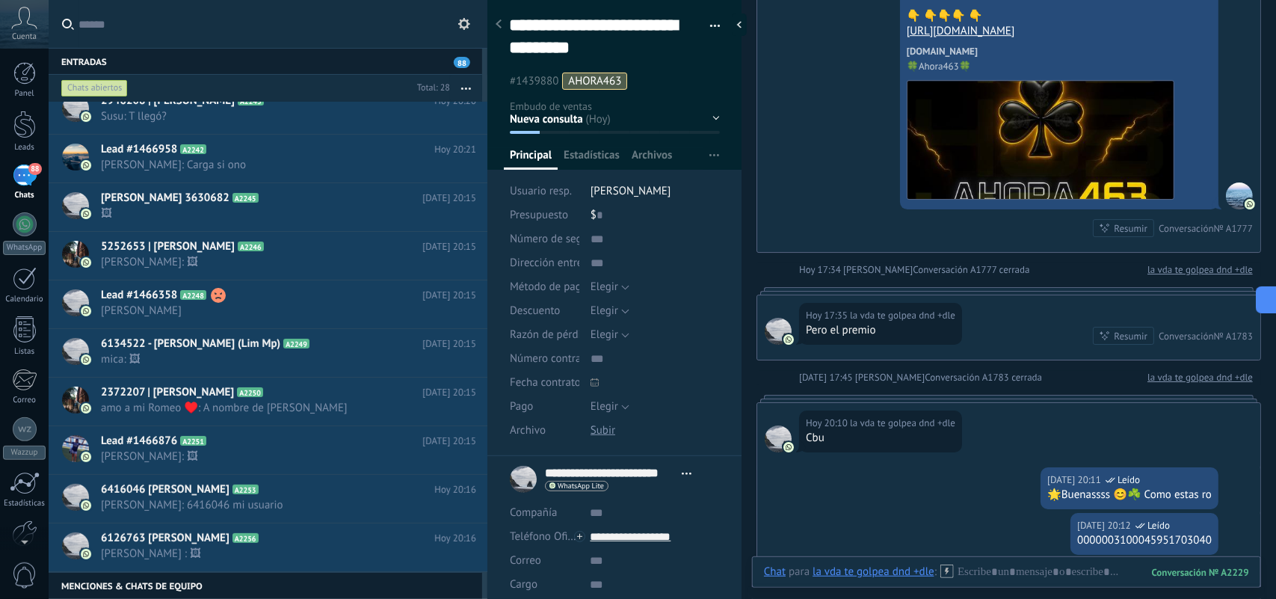
scroll to position [2532, 0]
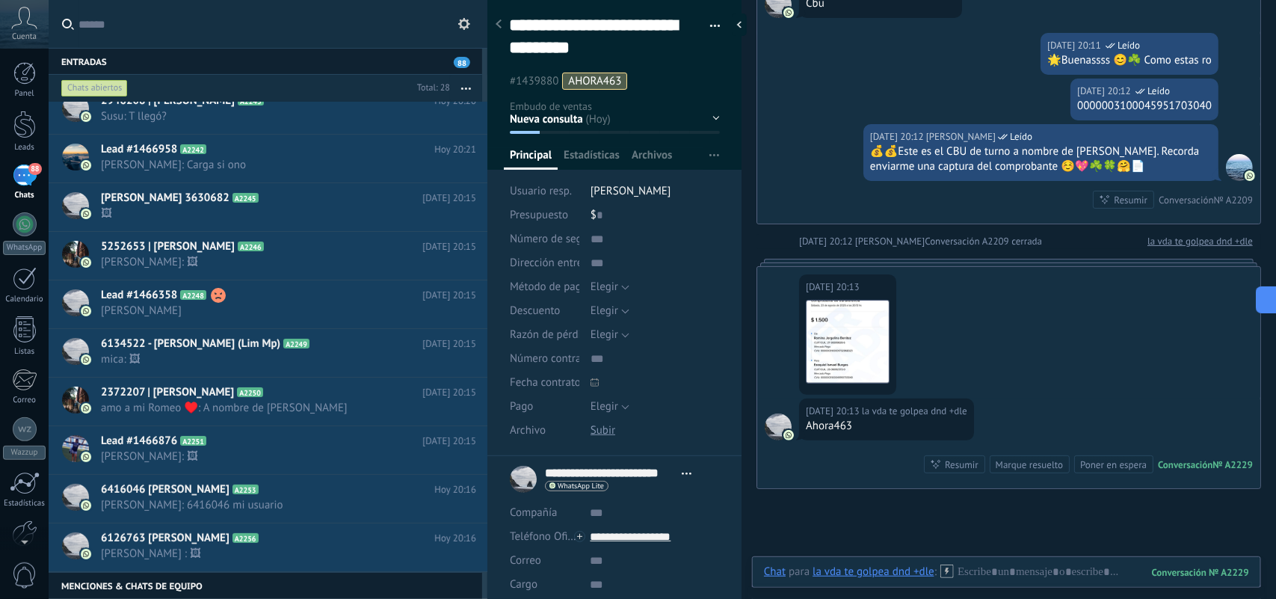
click at [195, 24] on input "text" at bounding box center [276, 24] width 397 height 48
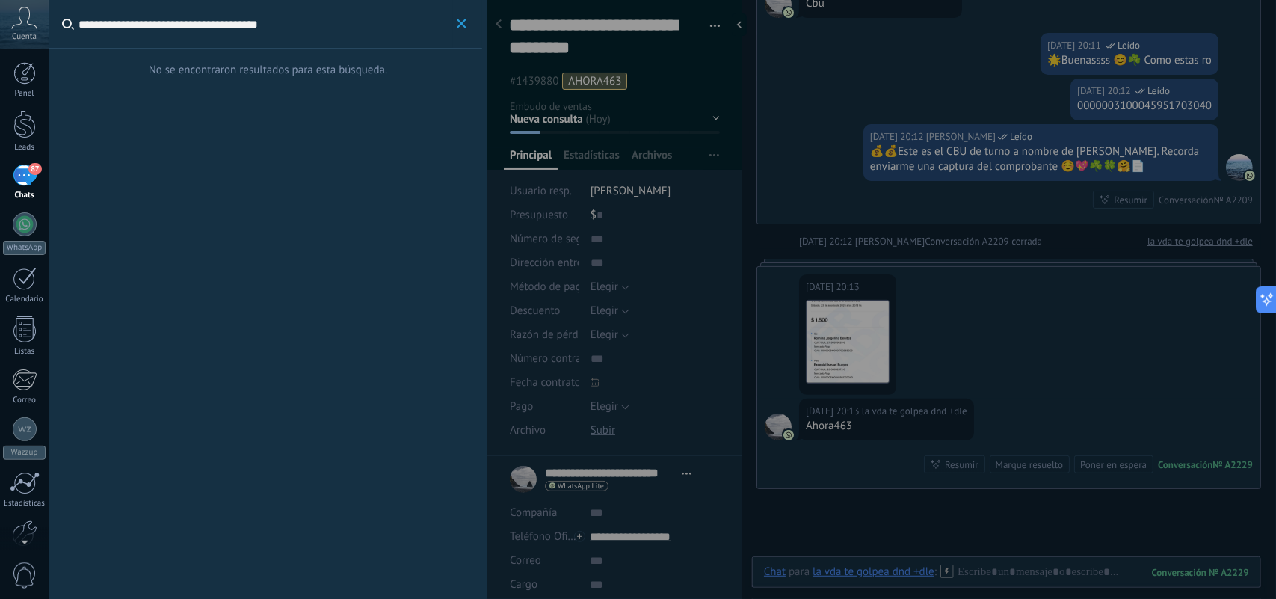
drag, startPoint x: 304, startPoint y: 28, endPoint x: 144, endPoint y: 26, distance: 159.9
click at [144, 26] on input "**********" at bounding box center [265, 24] width 374 height 48
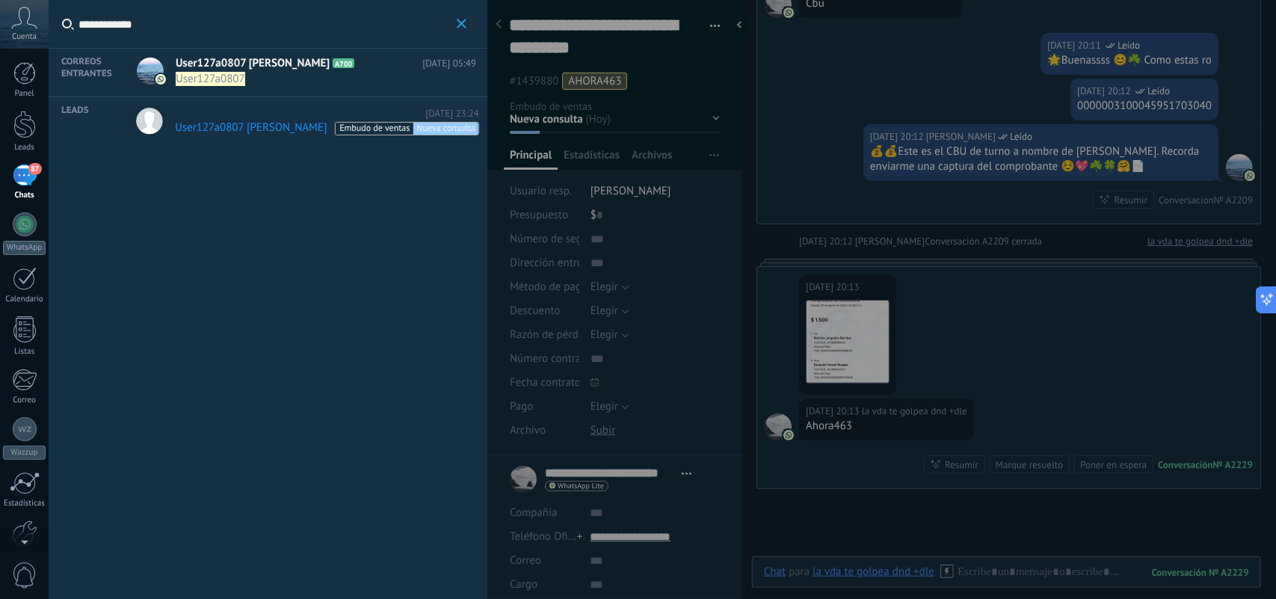
type input "**********"
click at [306, 77] on span "User127a0807" at bounding box center [312, 79] width 272 height 14
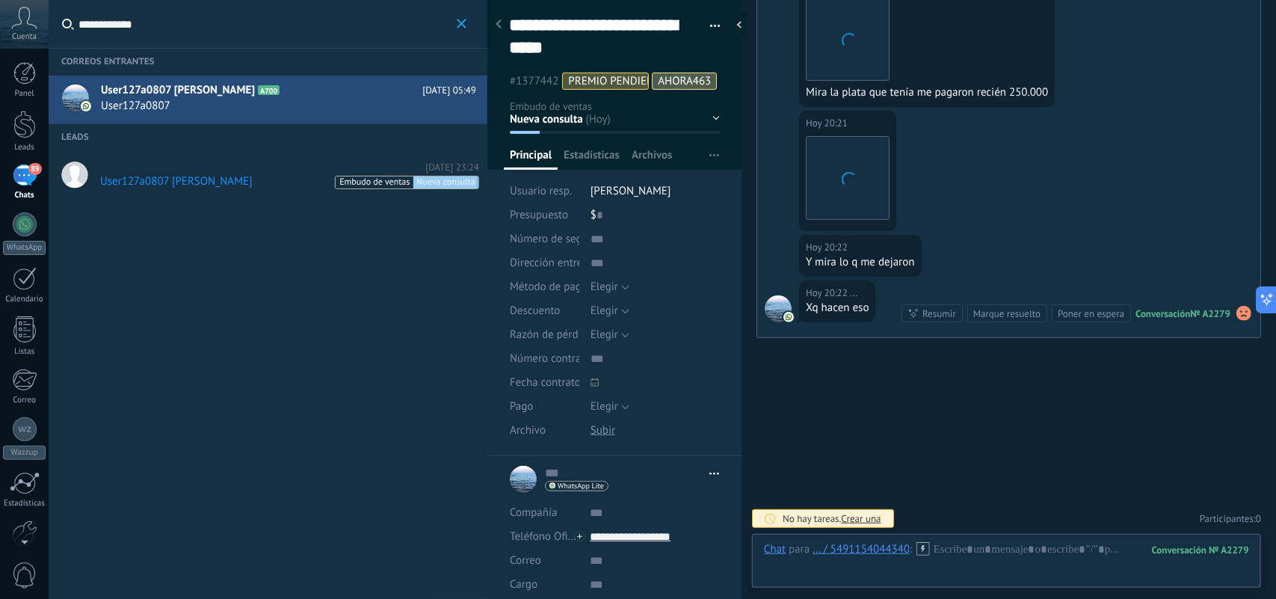
scroll to position [2578, 0]
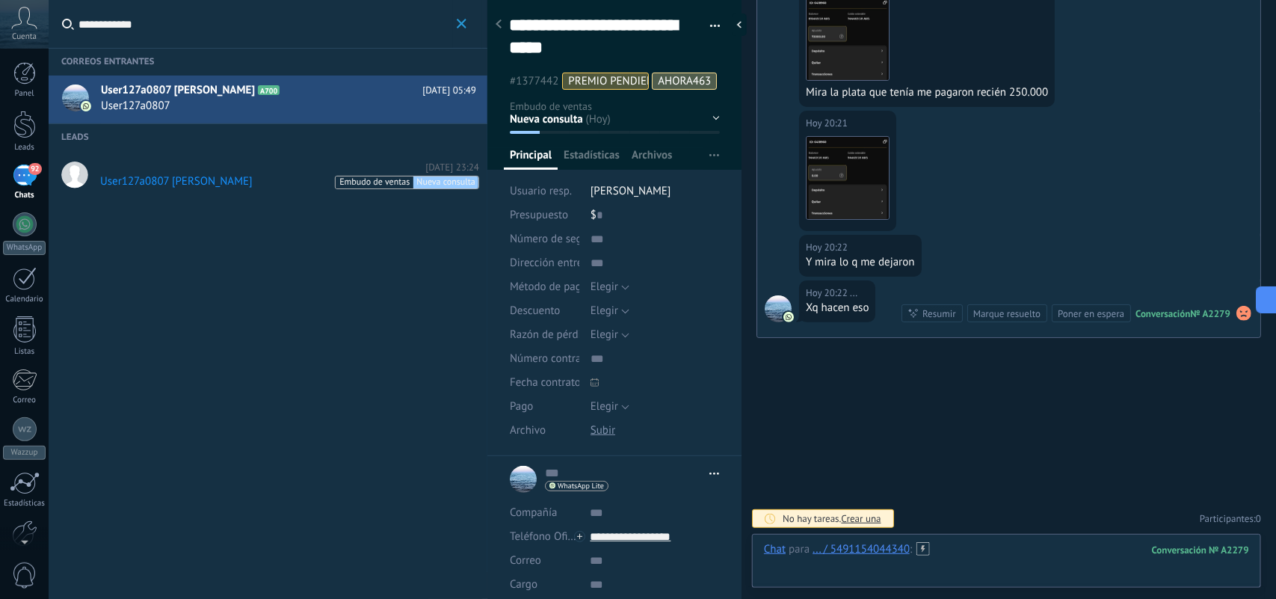
click at [849, 575] on div at bounding box center [1006, 564] width 485 height 45
click at [0, 0] on button "Enviar" at bounding box center [0, 0] width 0 height 0
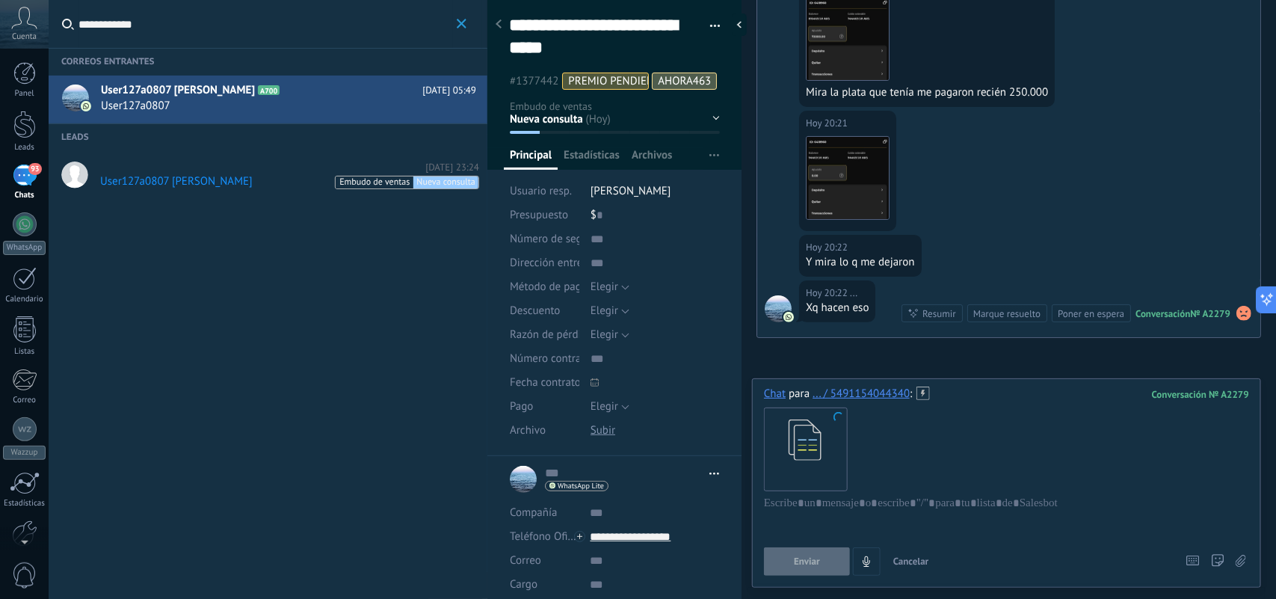
click at [806, 566] on span "Enviar" at bounding box center [807, 561] width 26 height 10
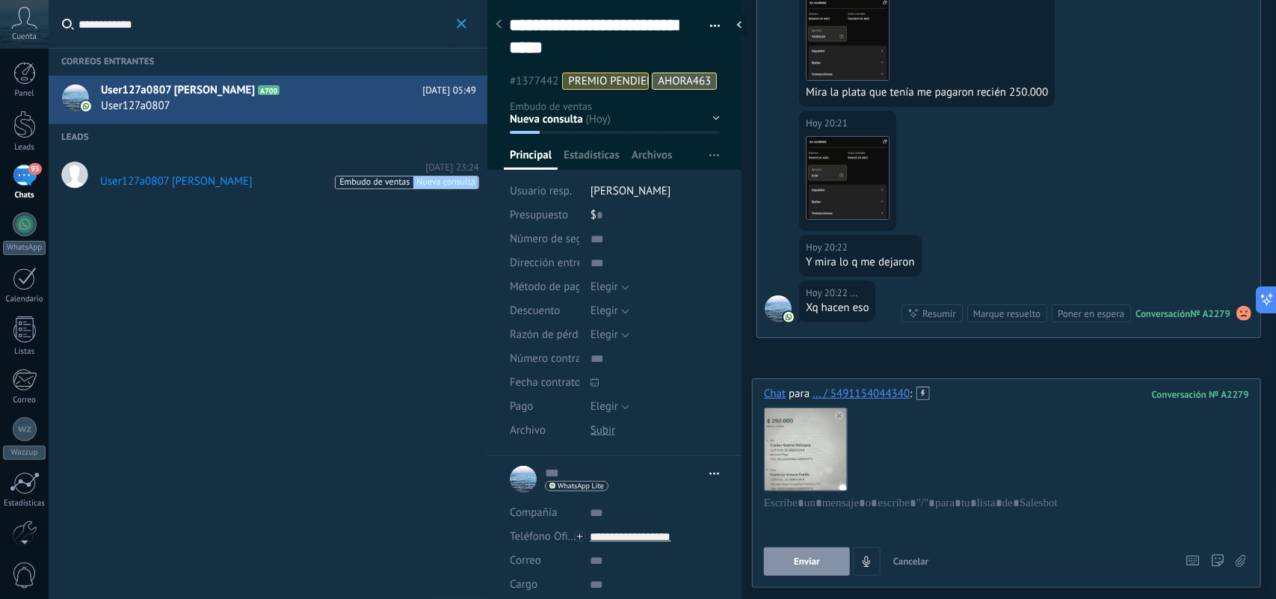
click at [808, 561] on span "Enviar" at bounding box center [807, 561] width 26 height 10
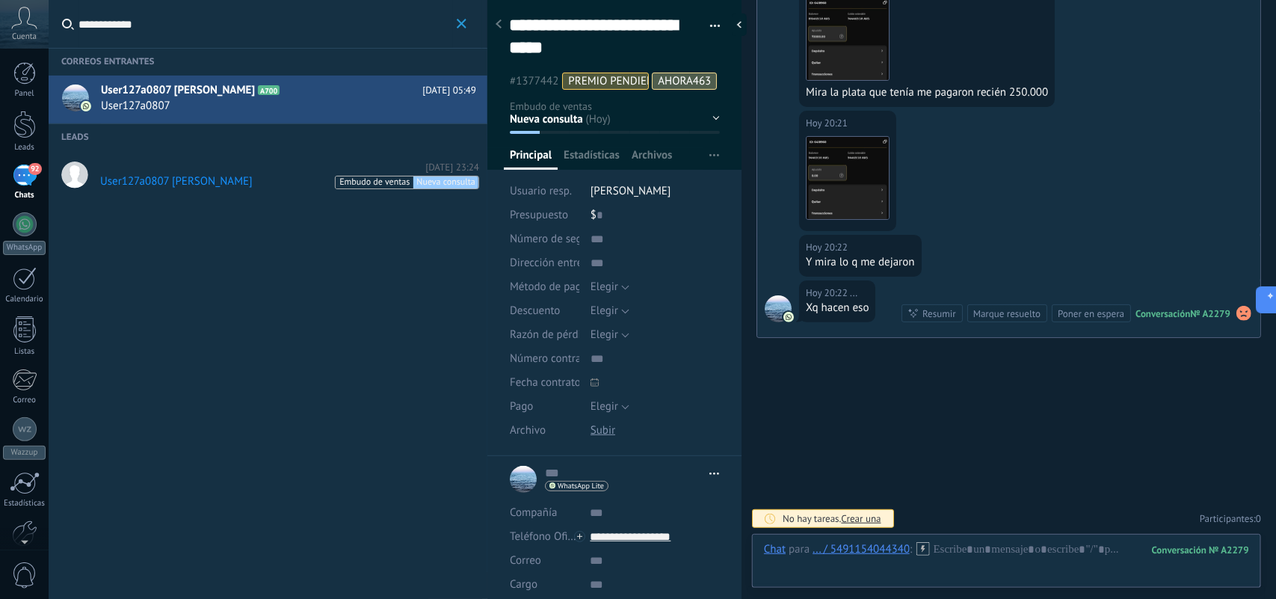
click at [458, 22] on icon "button" at bounding box center [462, 24] width 10 height 10
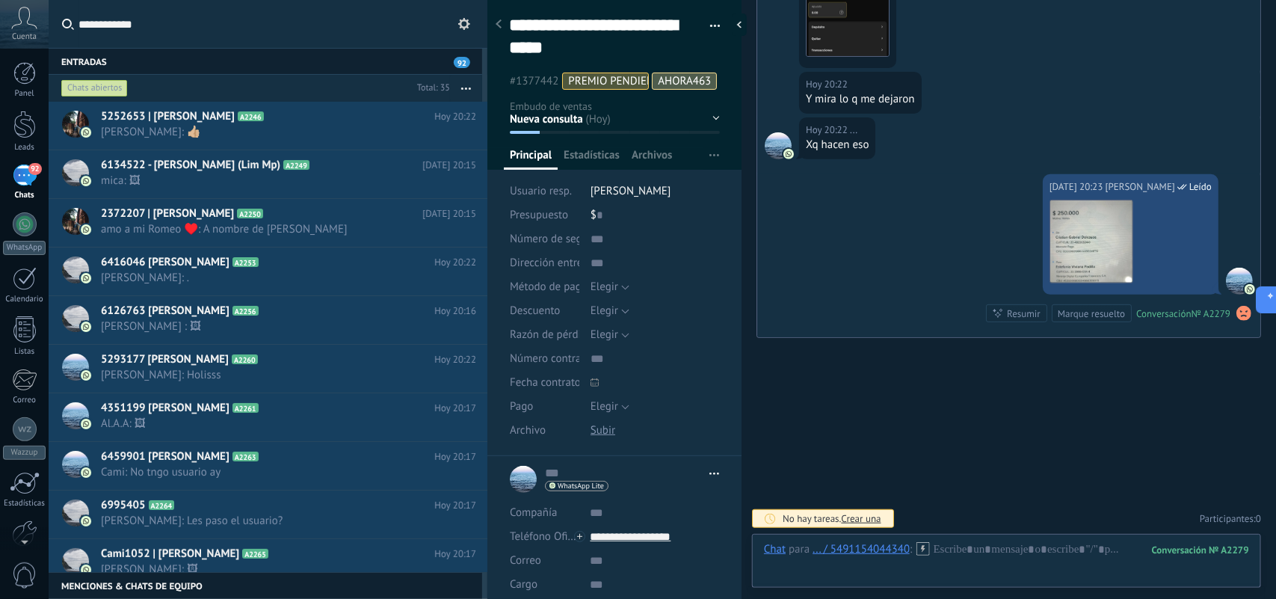
click at [743, 28] on div at bounding box center [739, 24] width 15 height 22
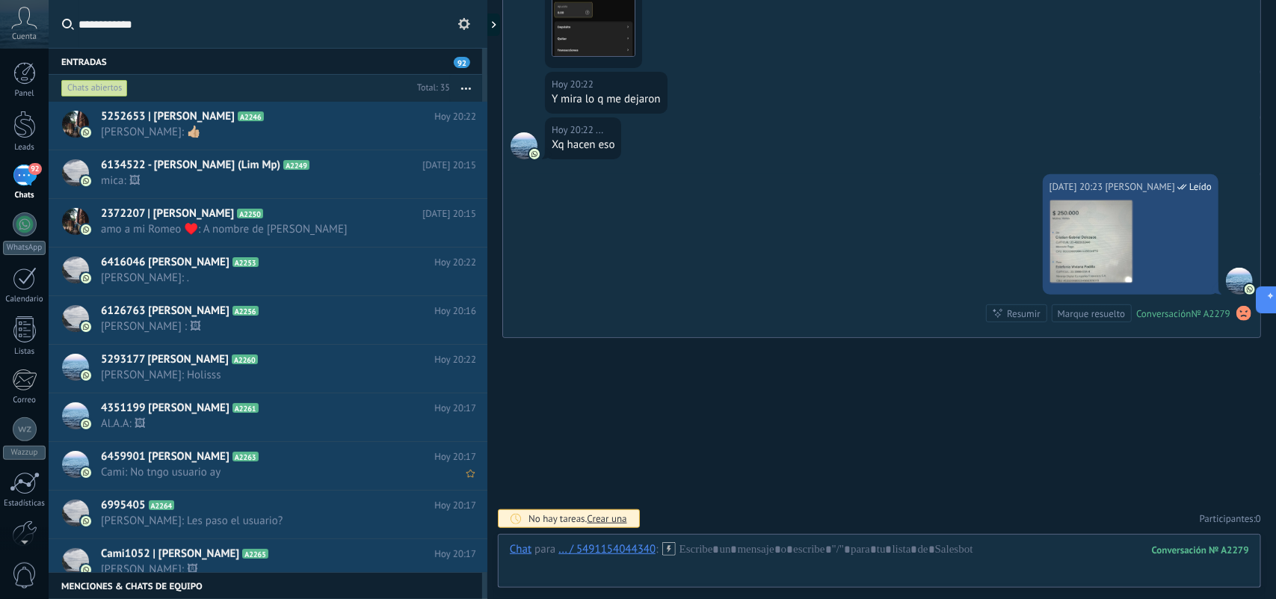
type textarea "**********"
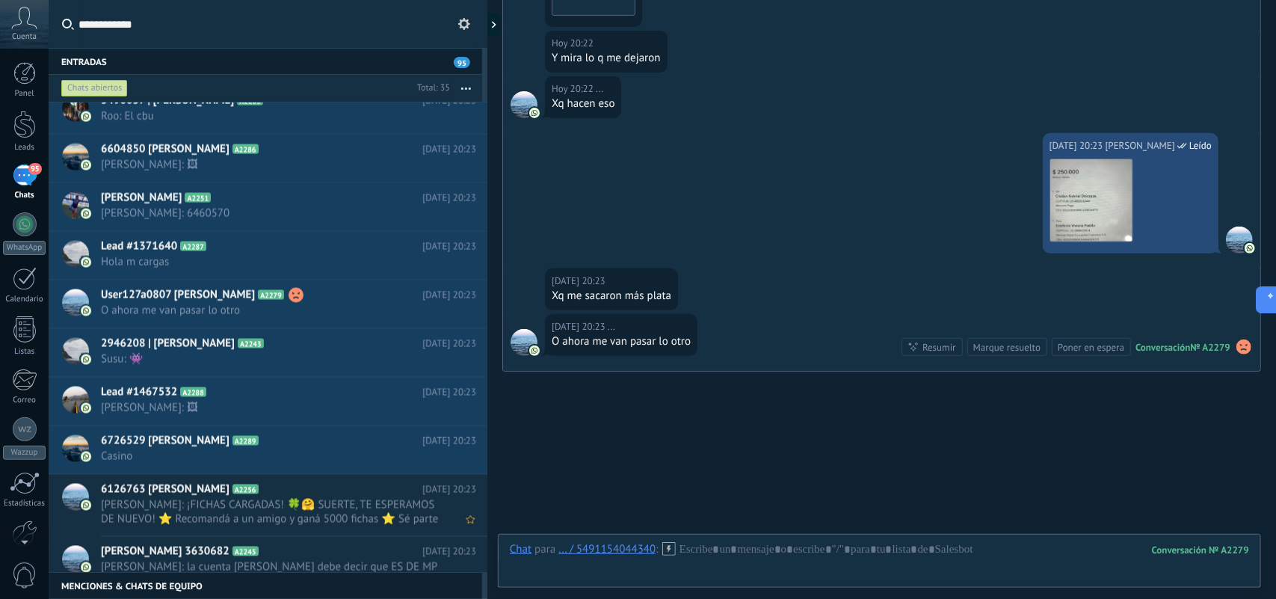
scroll to position [2786, 0]
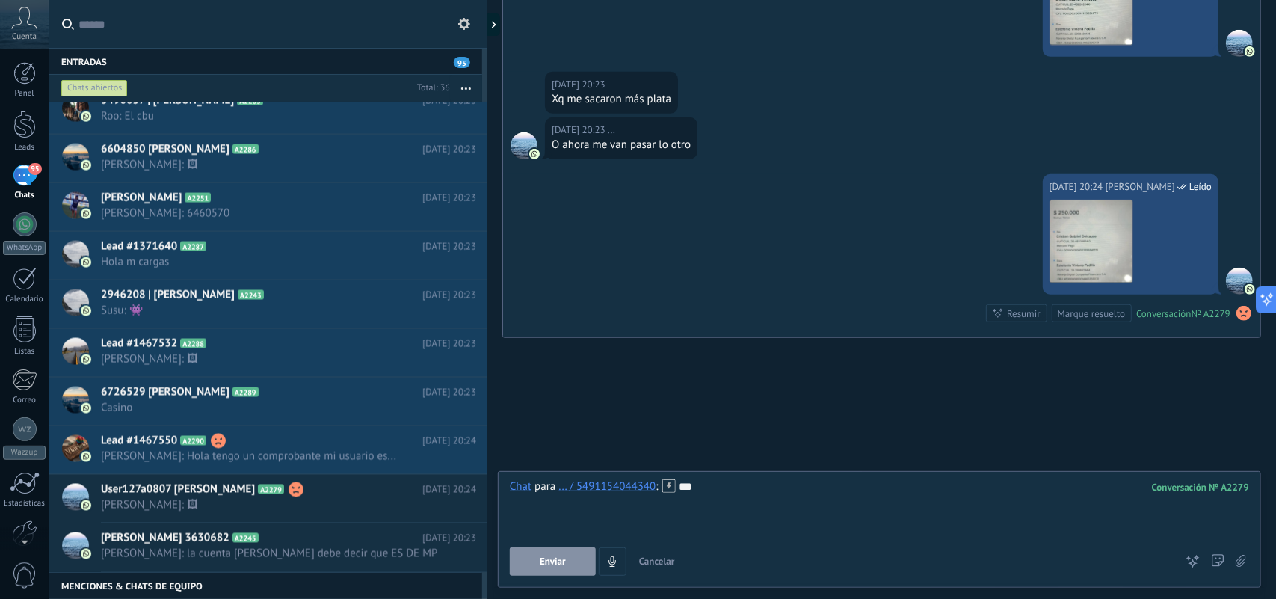
scroll to position [90, 0]
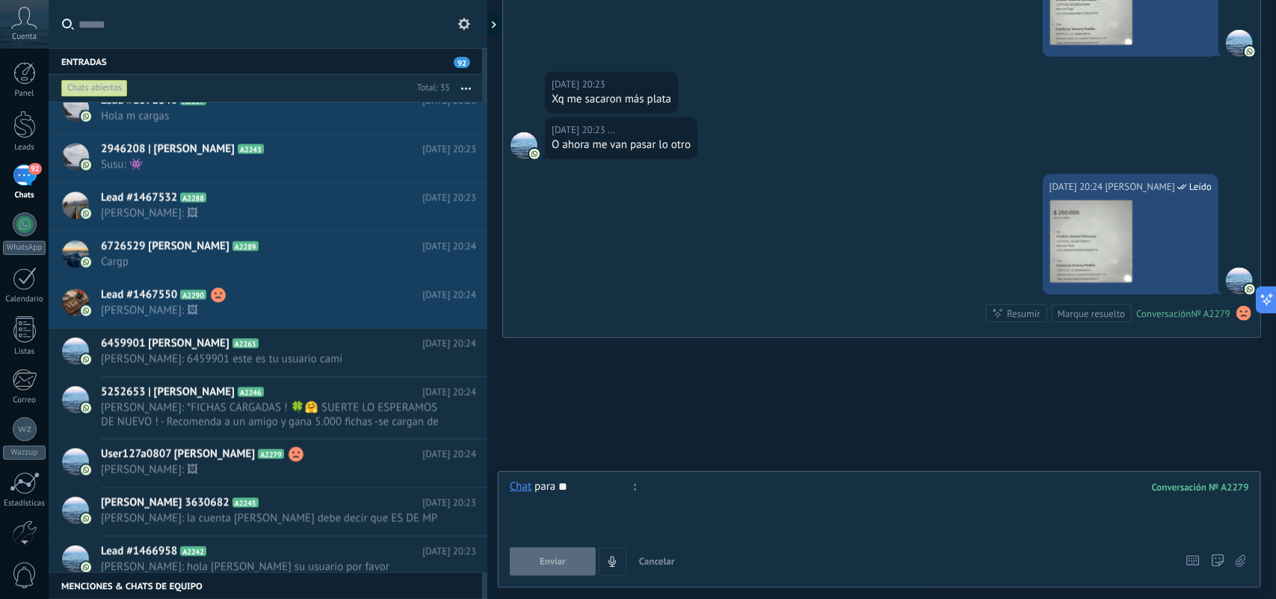
type input "*"
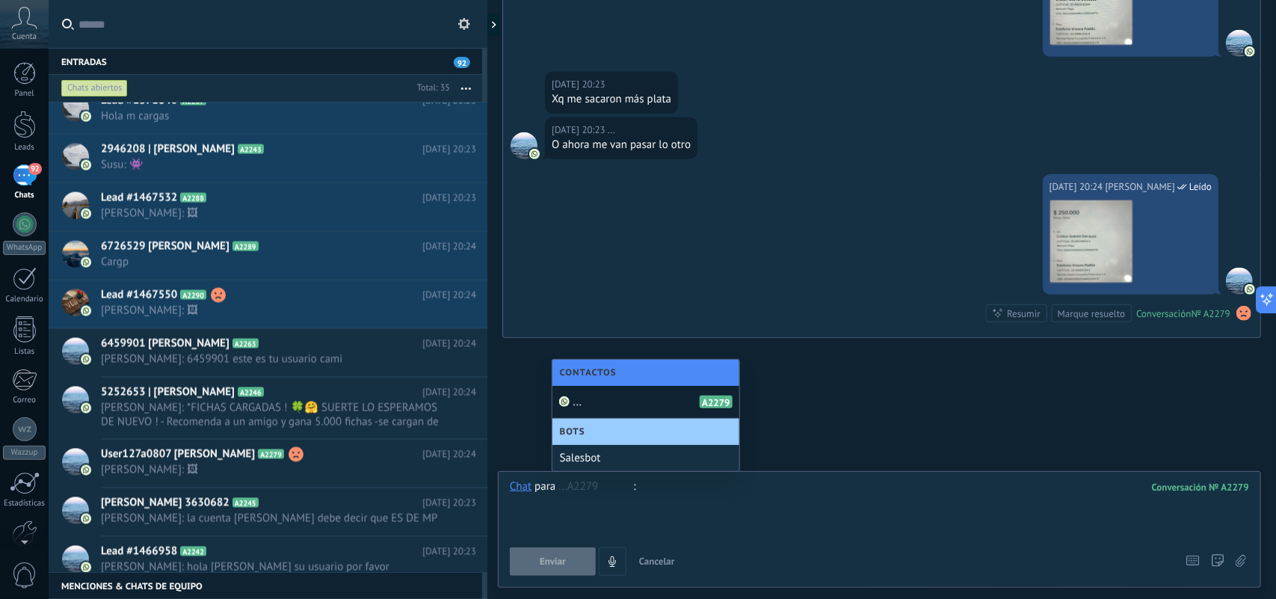
click at [782, 510] on div at bounding box center [879, 507] width 739 height 57
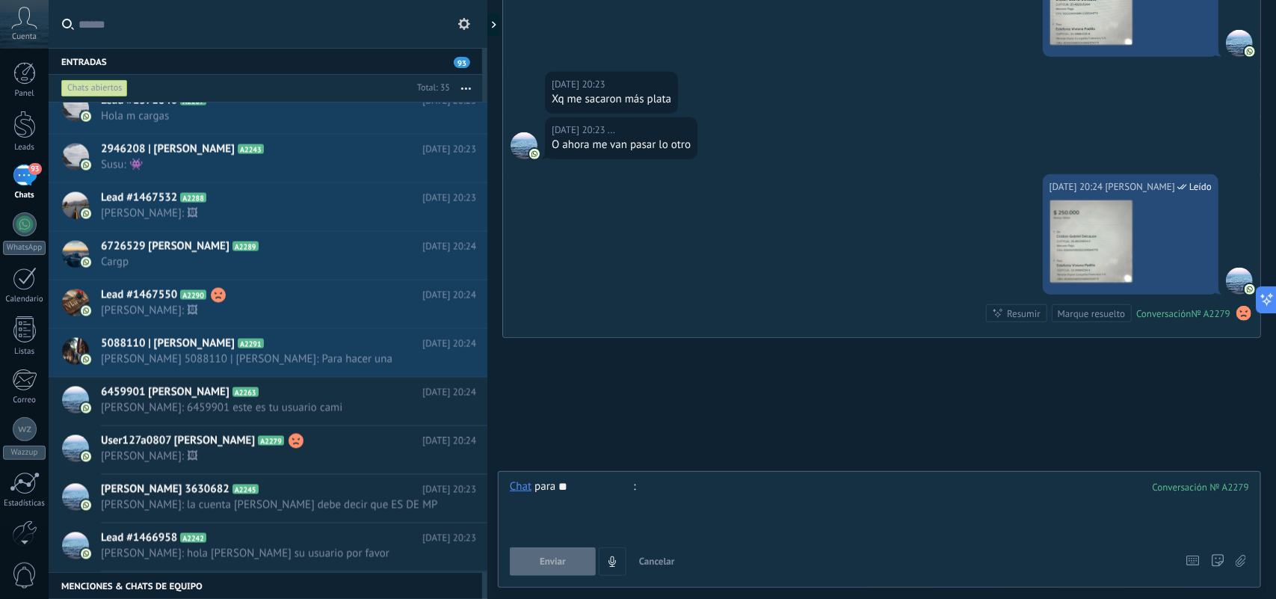
type input "**"
click at [783, 510] on div at bounding box center [879, 507] width 739 height 57
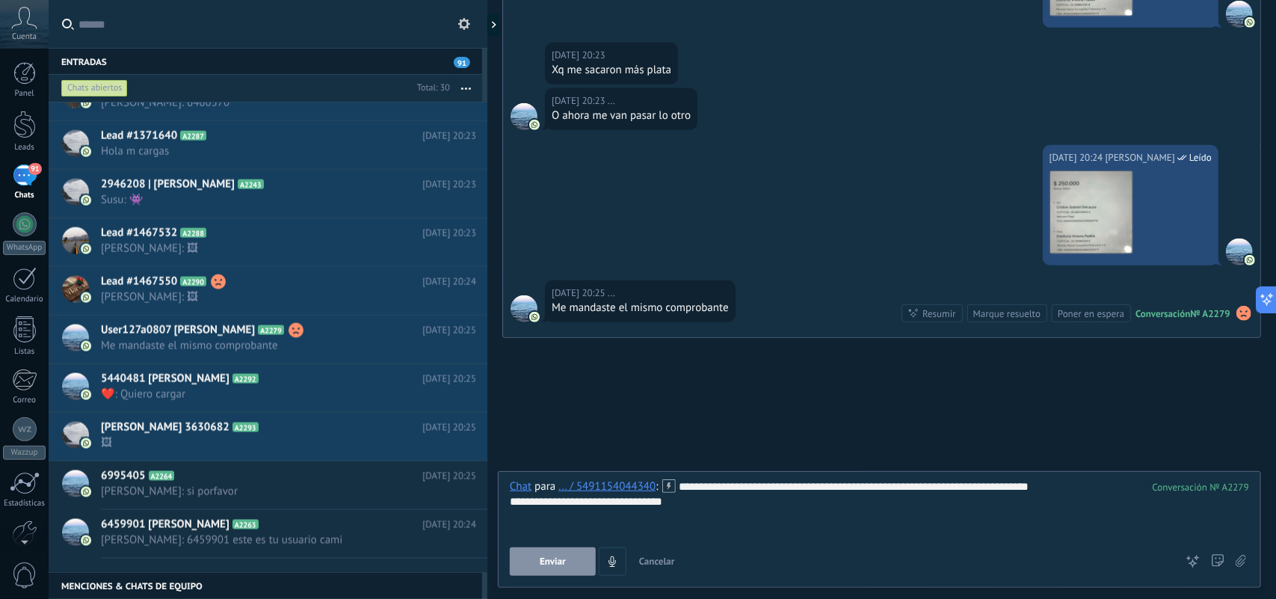
scroll to position [1011, 0]
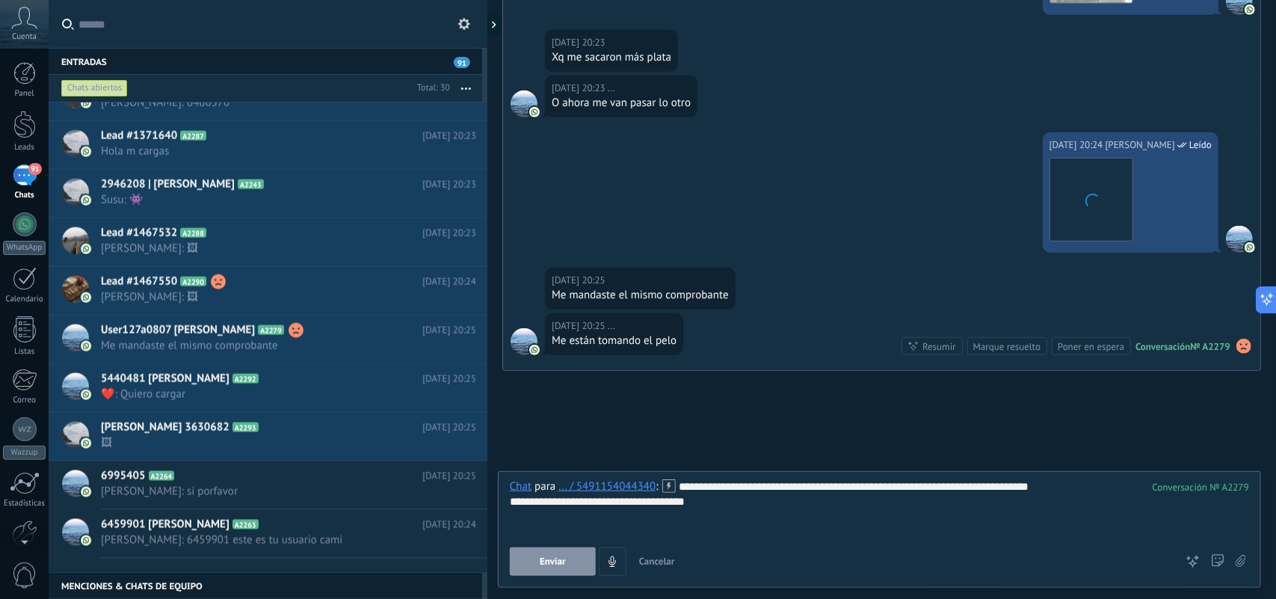
click at [572, 566] on button "Enviar" at bounding box center [553, 561] width 86 height 28
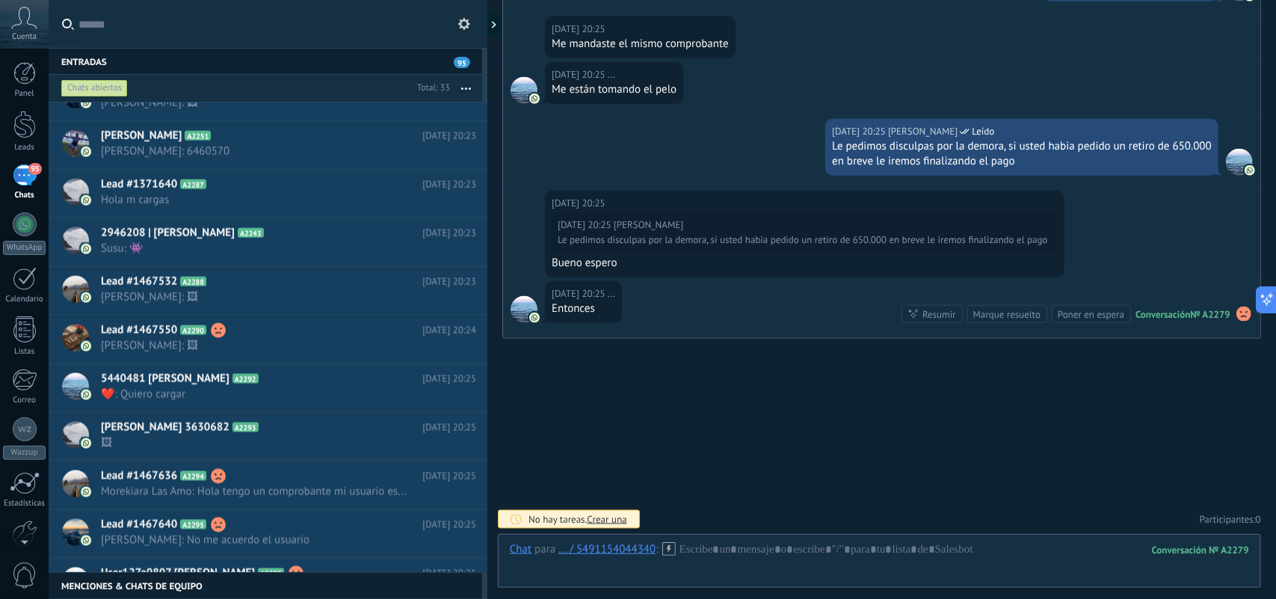
scroll to position [3243, 0]
click at [759, 557] on div at bounding box center [879, 564] width 739 height 45
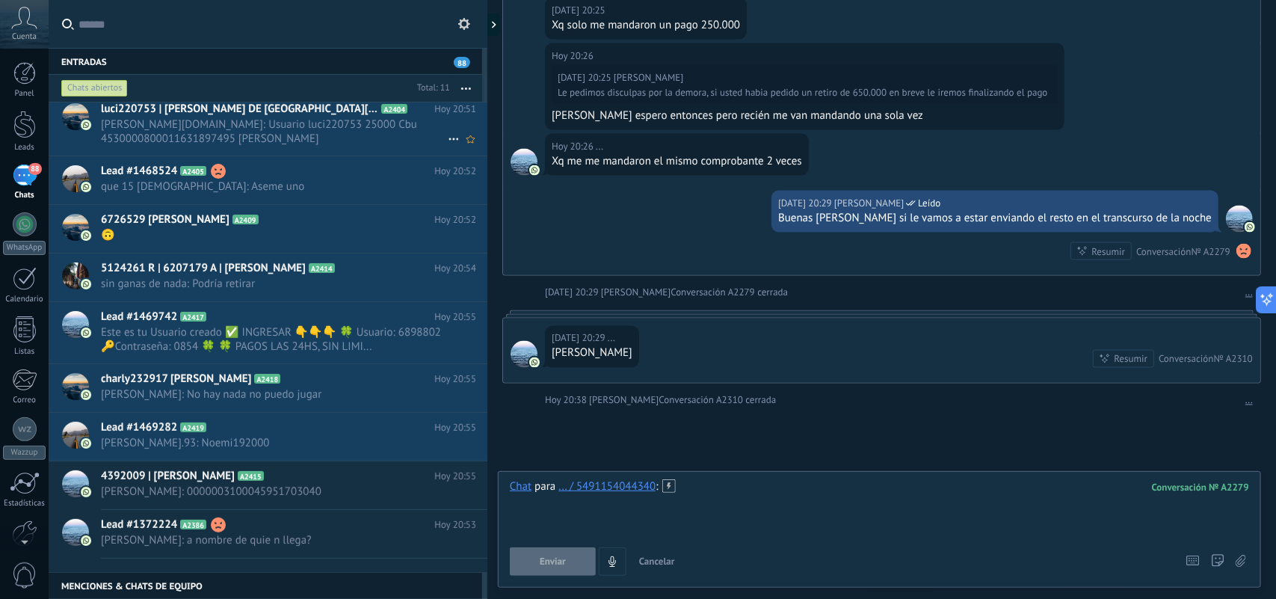
scroll to position [0, 0]
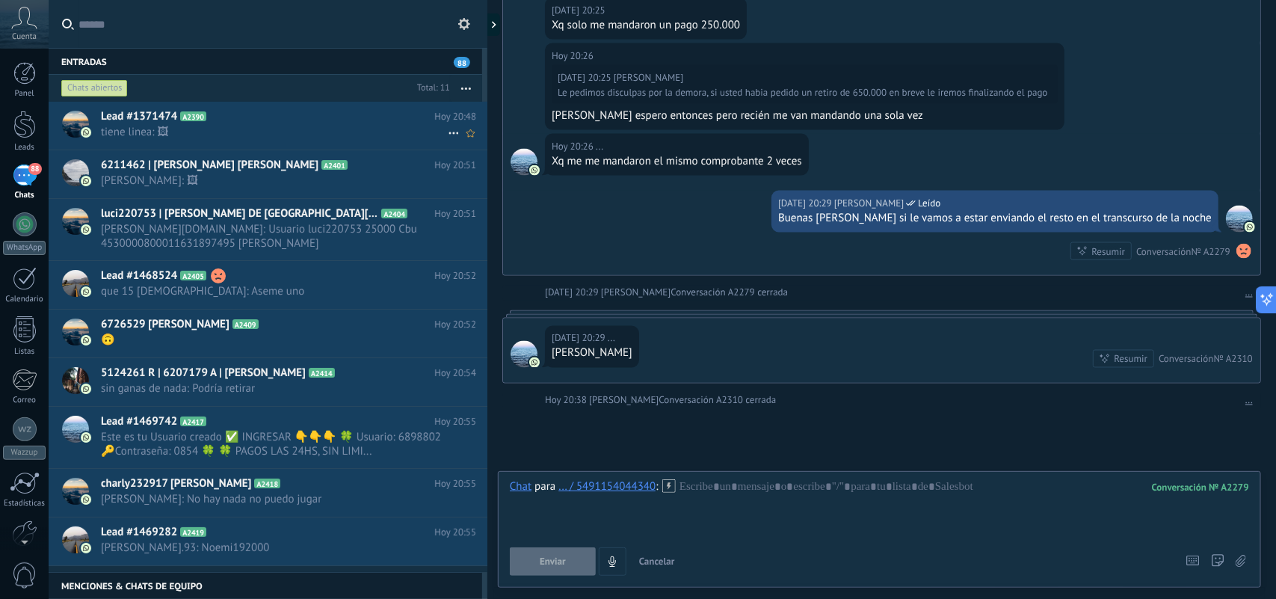
click at [382, 137] on span "tiene linea: 🖼" at bounding box center [274, 132] width 347 height 14
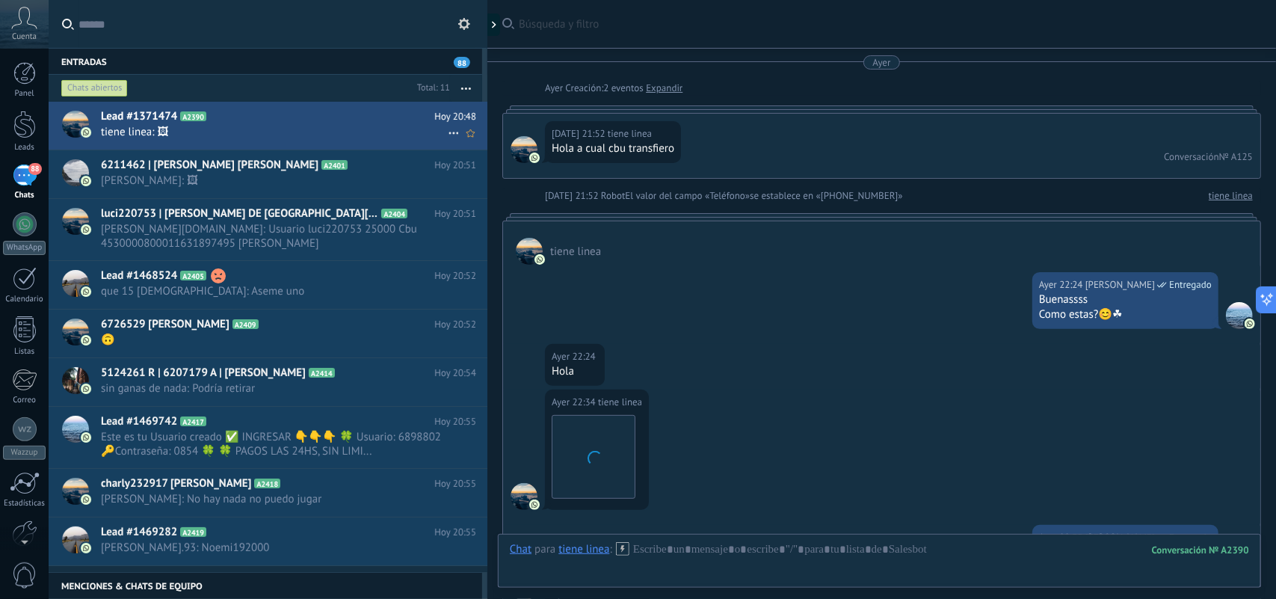
scroll to position [1035, 0]
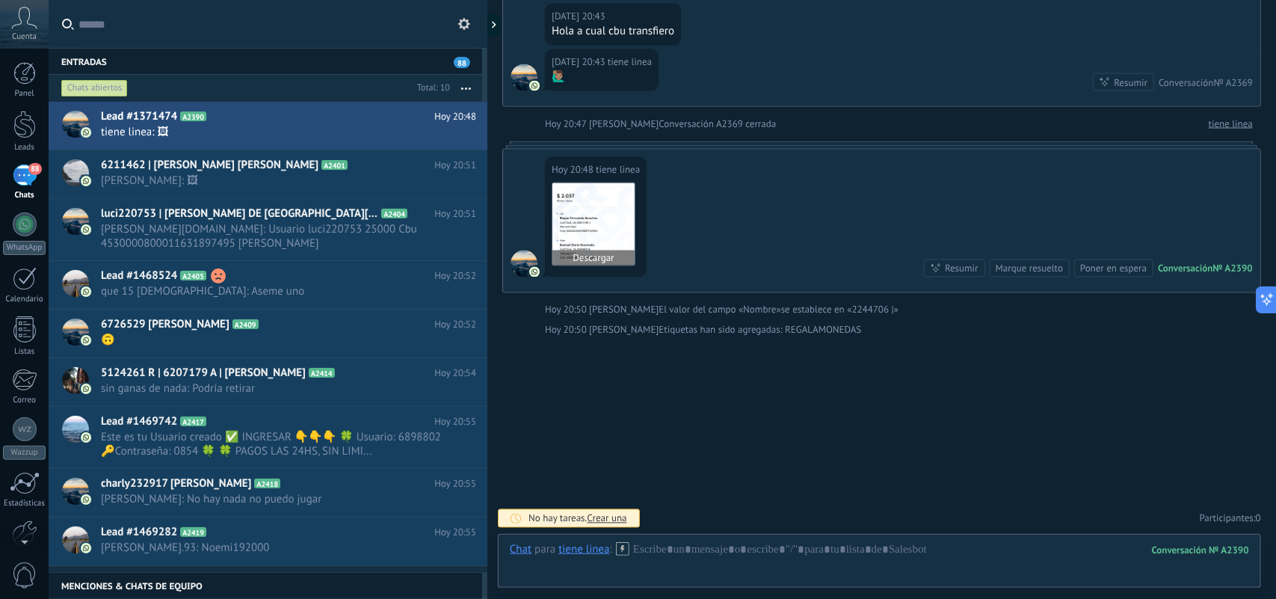
click at [598, 224] on img at bounding box center [593, 224] width 82 height 82
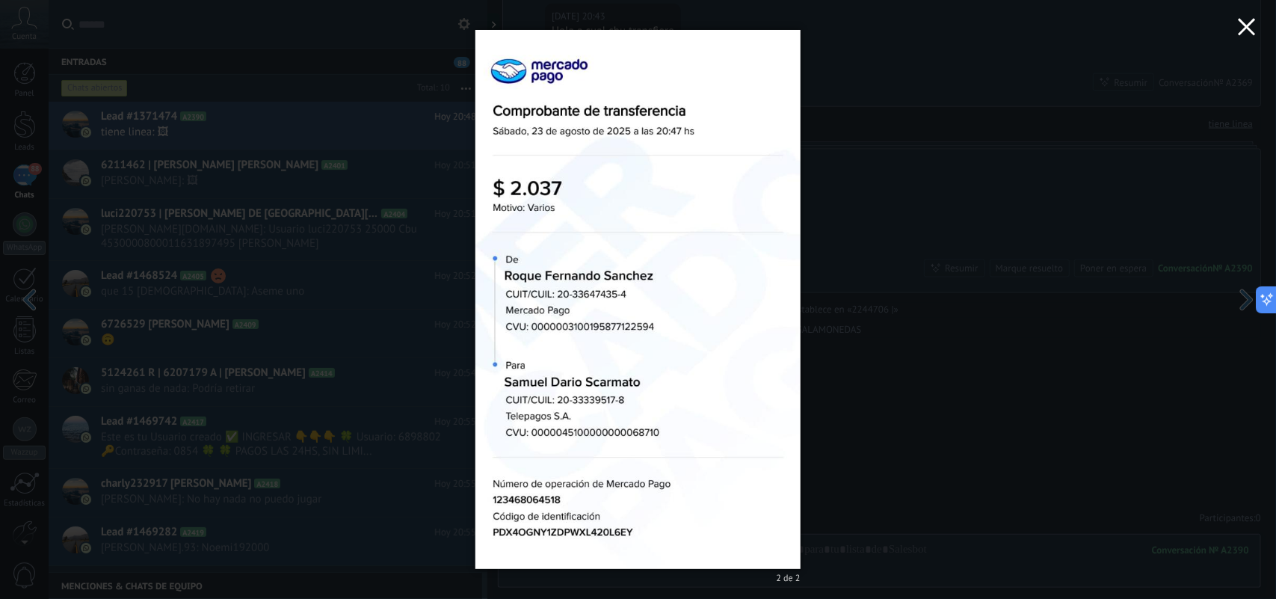
click at [1246, 31] on icon "button" at bounding box center [1246, 27] width 18 height 18
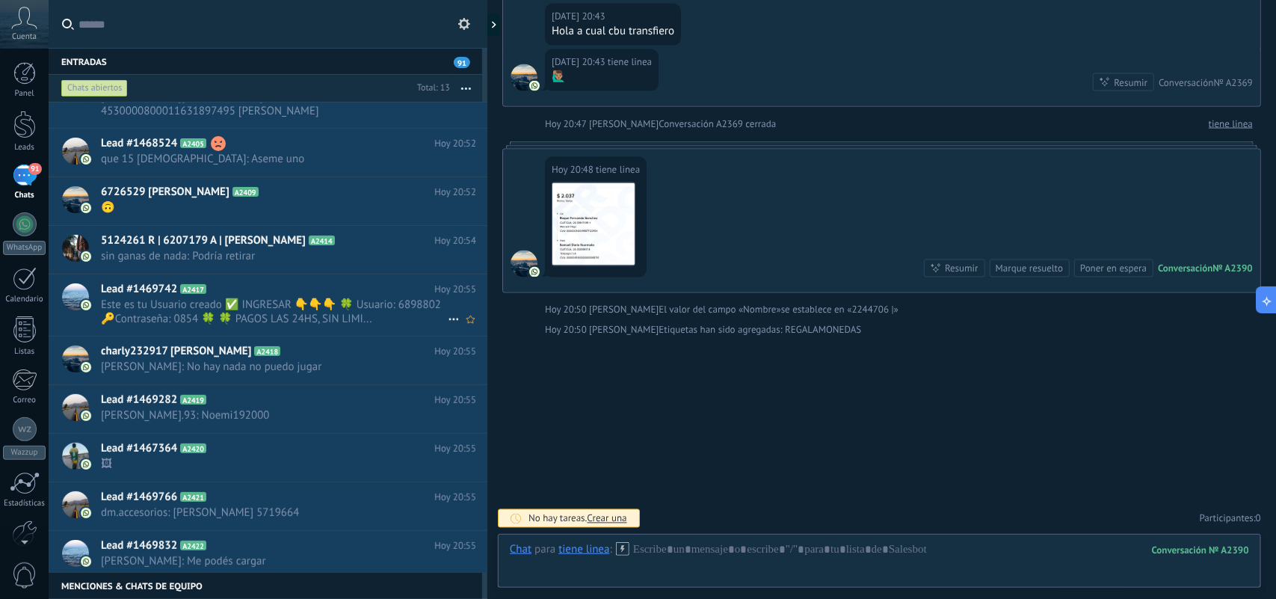
scroll to position [189, 0]
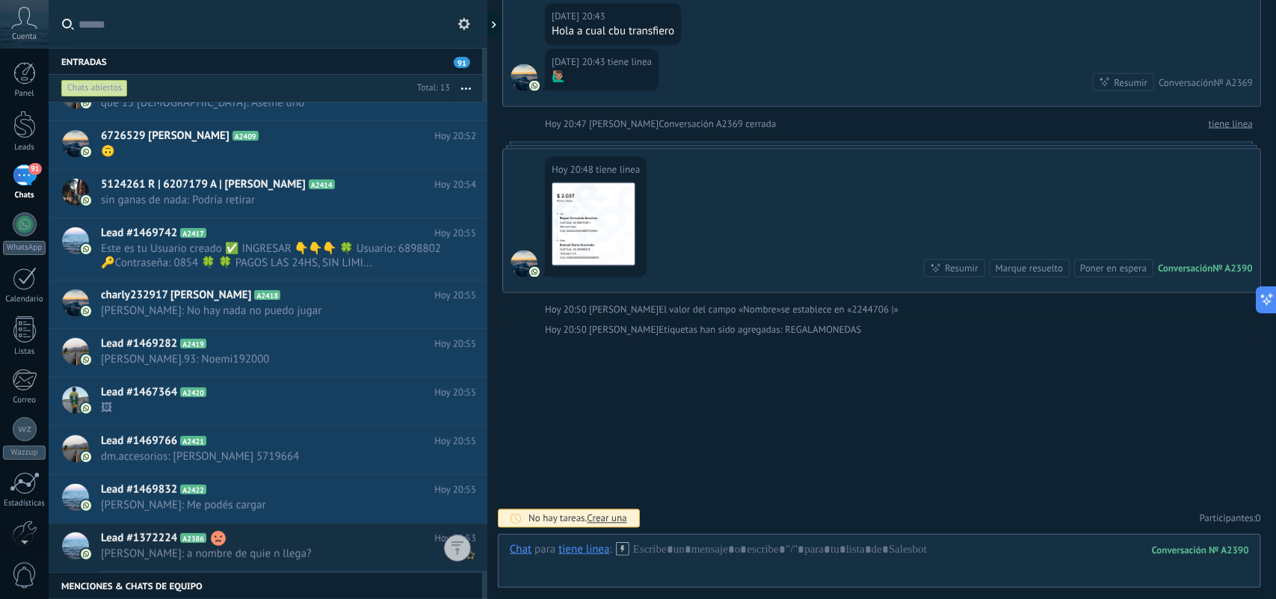
click at [349, 560] on span "Laura Ahora: a nombre de quie n llega?" at bounding box center [274, 553] width 347 height 14
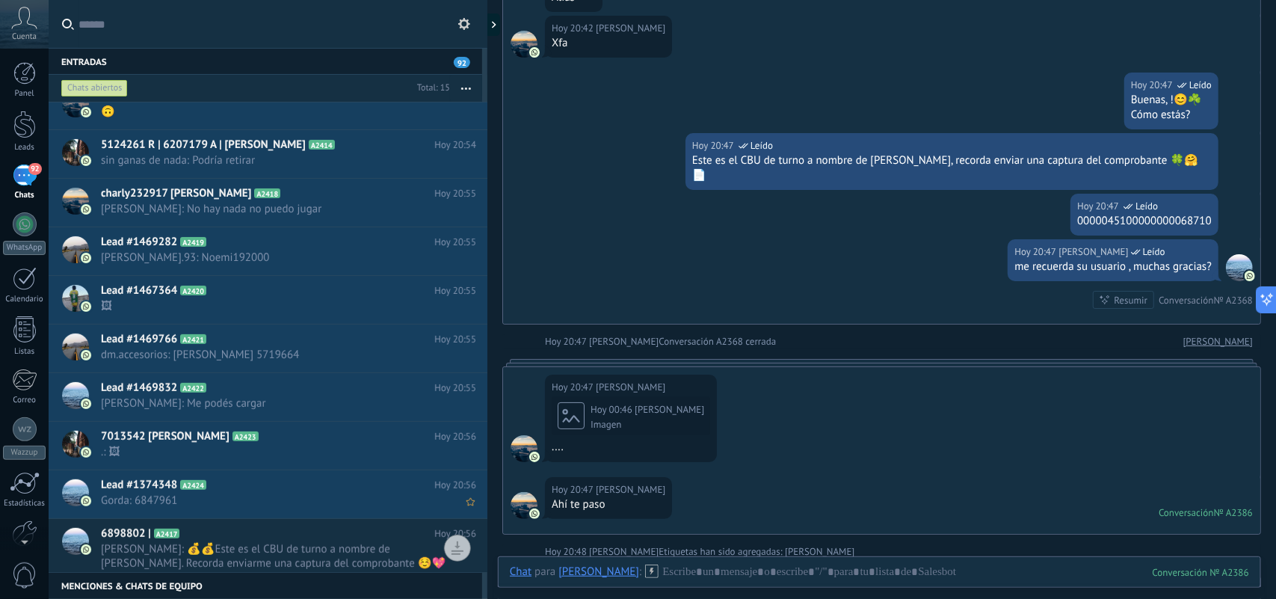
scroll to position [286, 0]
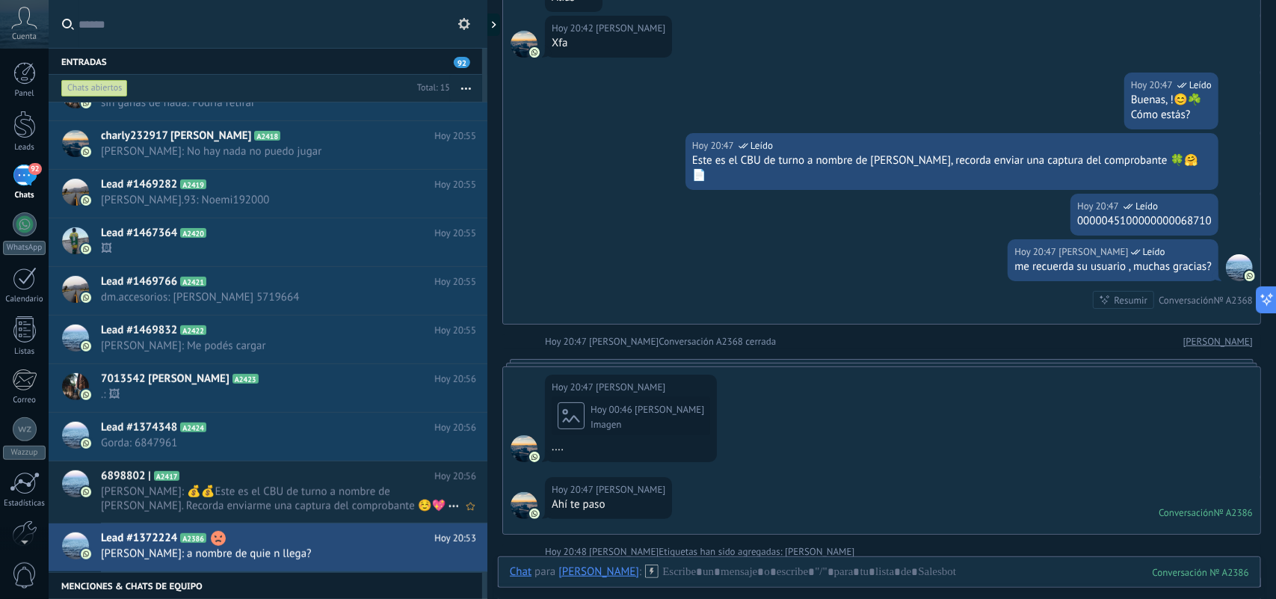
click at [299, 501] on span "[PERSON_NAME]: 💰💰Este es el CBU de turno a nombre de [PERSON_NAME]. Recorda env…" at bounding box center [274, 498] width 347 height 28
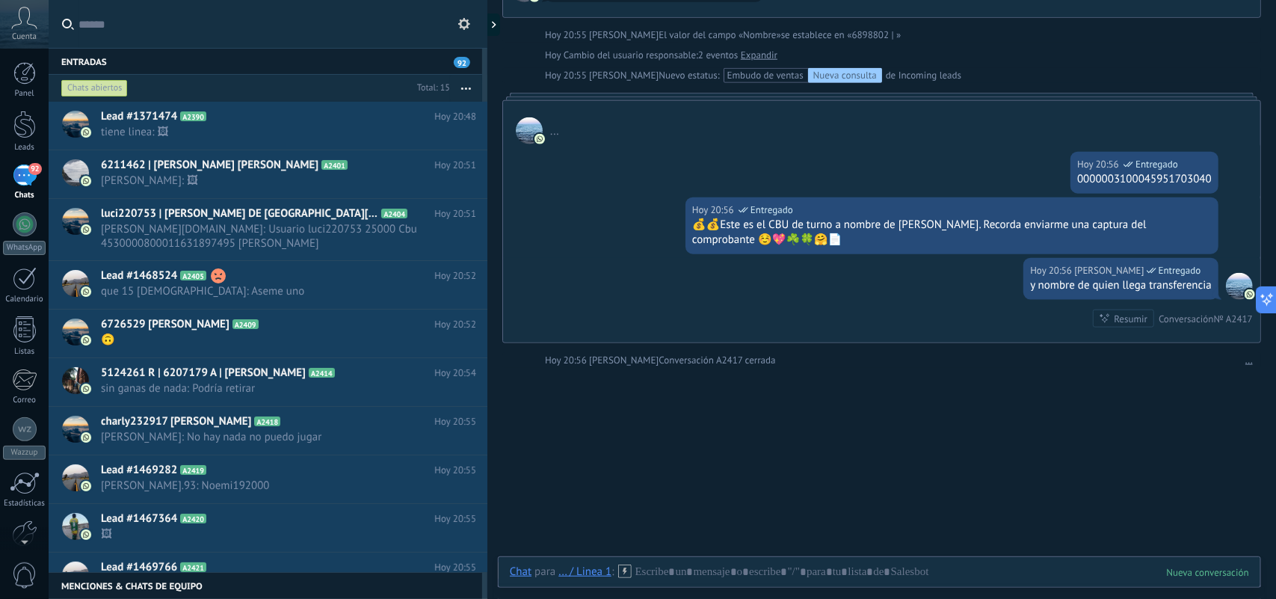
scroll to position [696, 0]
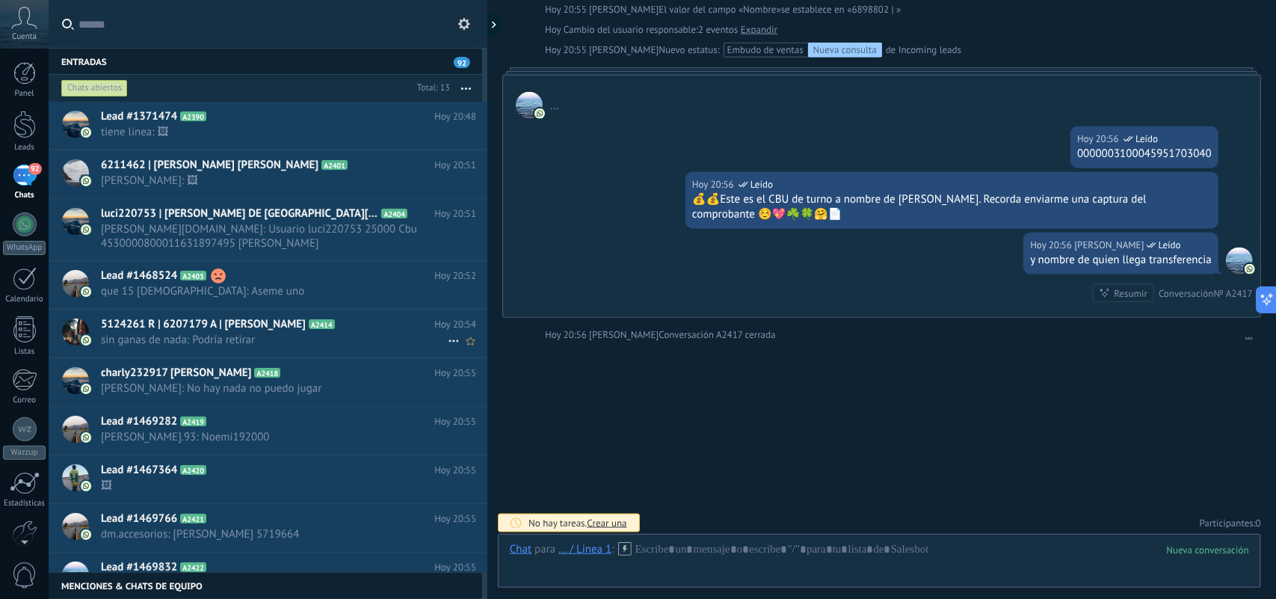
click at [447, 340] on icon at bounding box center [454, 341] width 18 height 18
click at [751, 445] on div at bounding box center [638, 299] width 1276 height 599
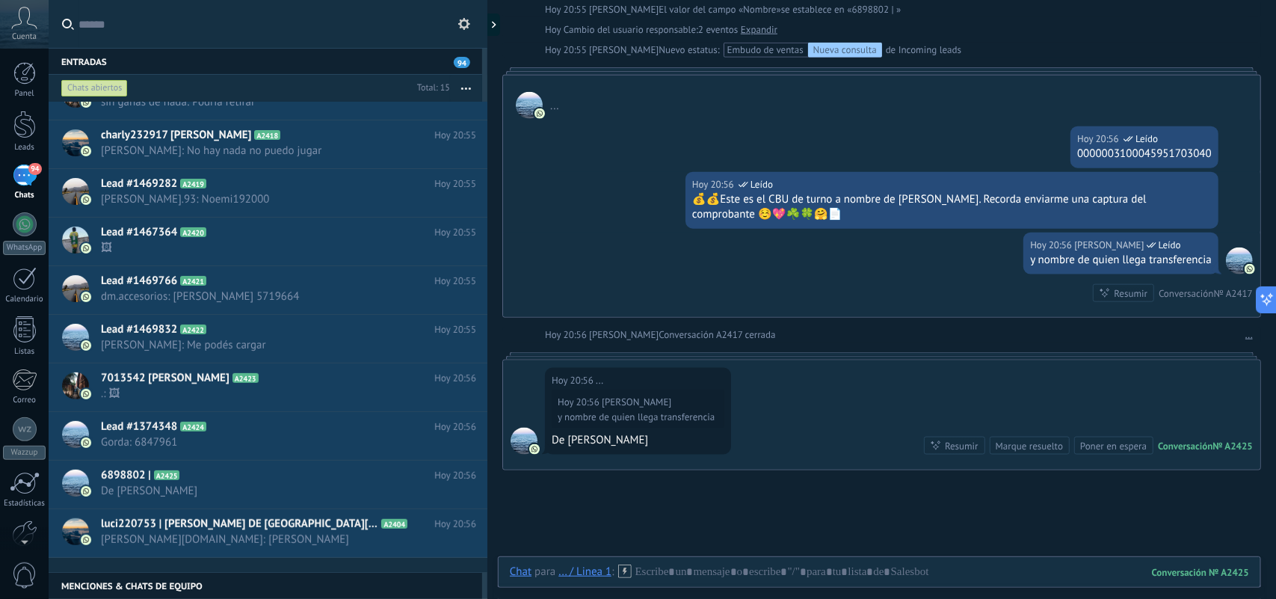
scroll to position [0, 0]
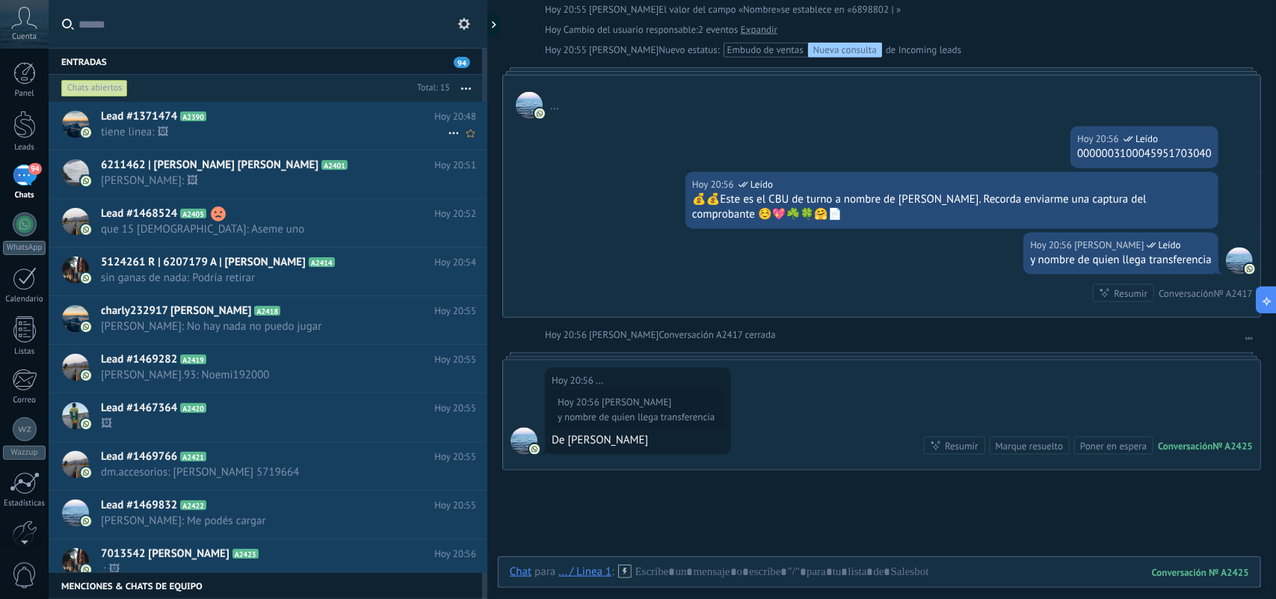
click at [372, 125] on span "tiene linea: 🖼" at bounding box center [274, 132] width 347 height 14
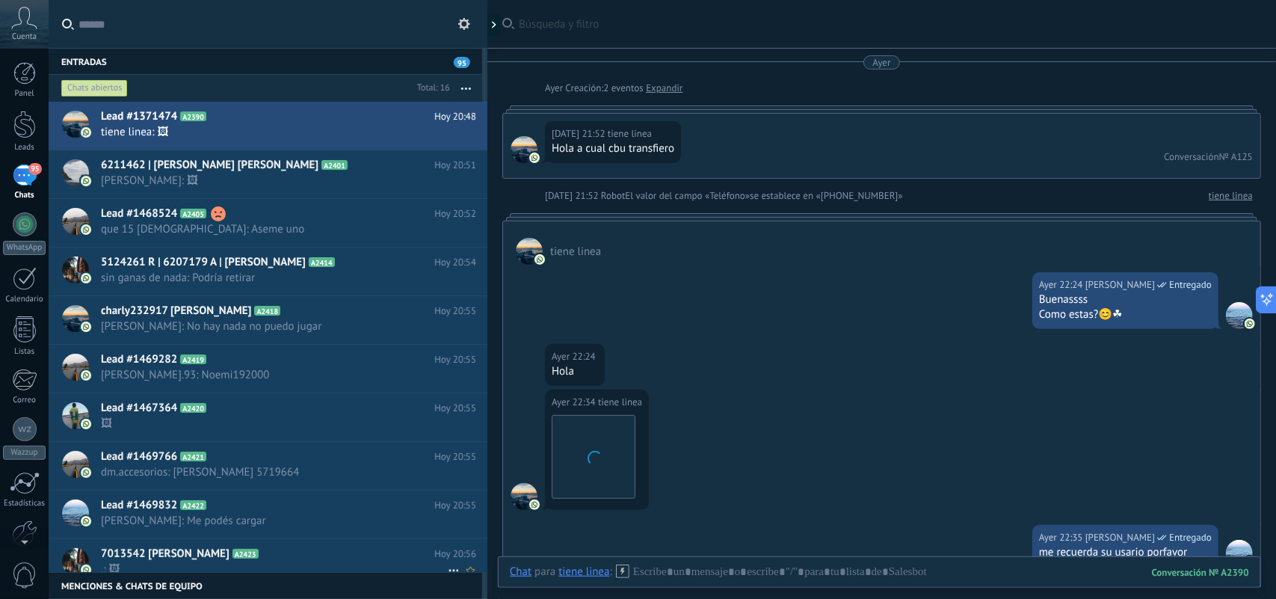
scroll to position [951, 0]
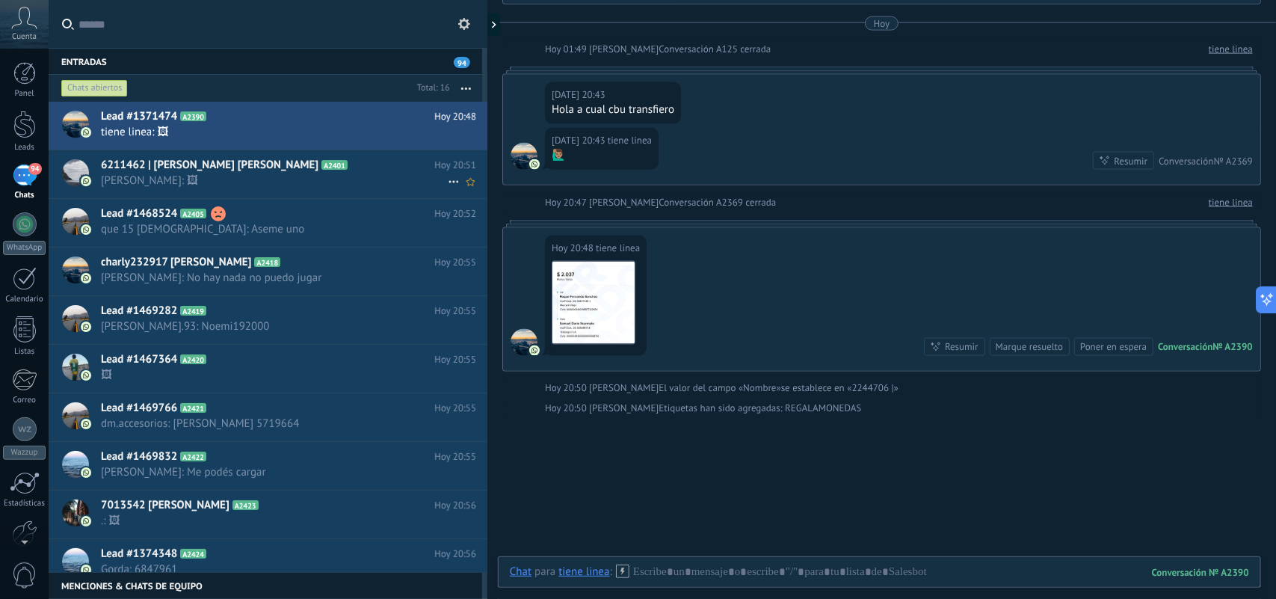
click at [259, 158] on span "6211462 | Daniela Yolanda Del Valle Aparicio" at bounding box center [209, 165] width 217 height 15
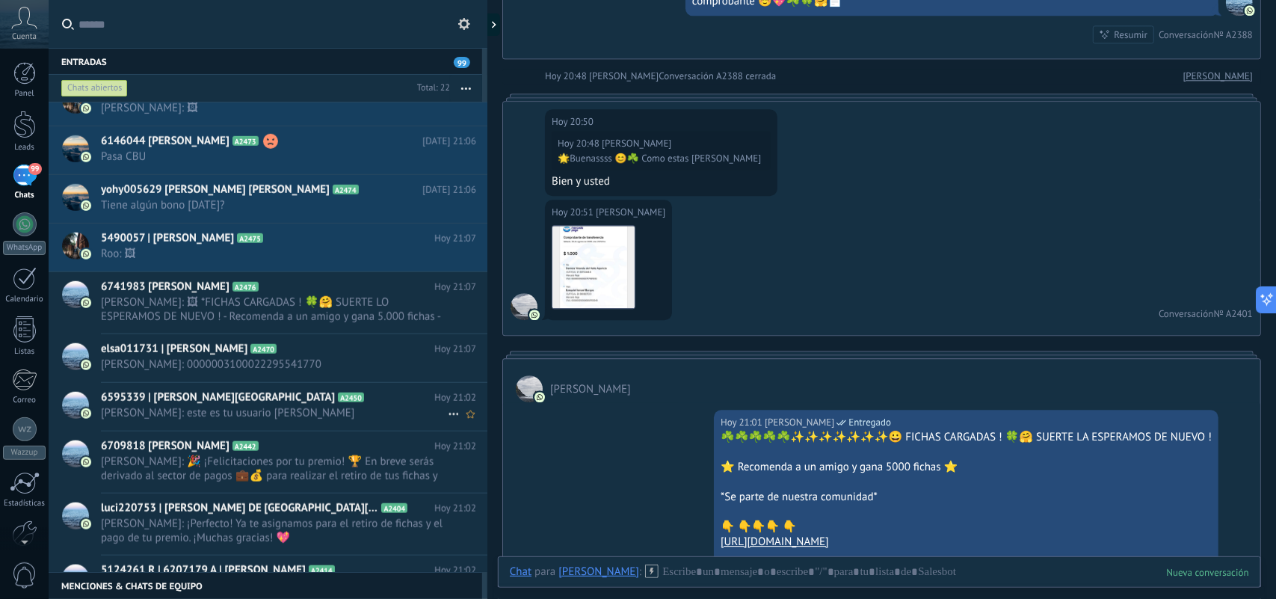
scroll to position [626, 0]
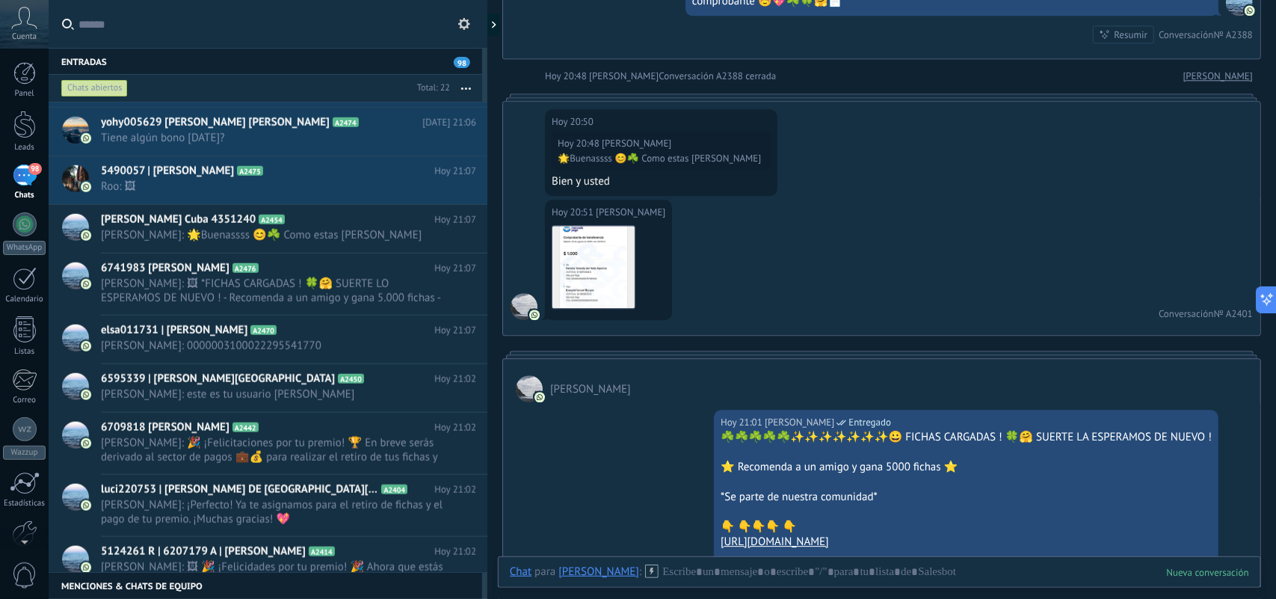
click at [406, 554] on h2 "5124261 R | 6207179 A | Marcelo Fabi Portaluri A2414" at bounding box center [267, 551] width 333 height 15
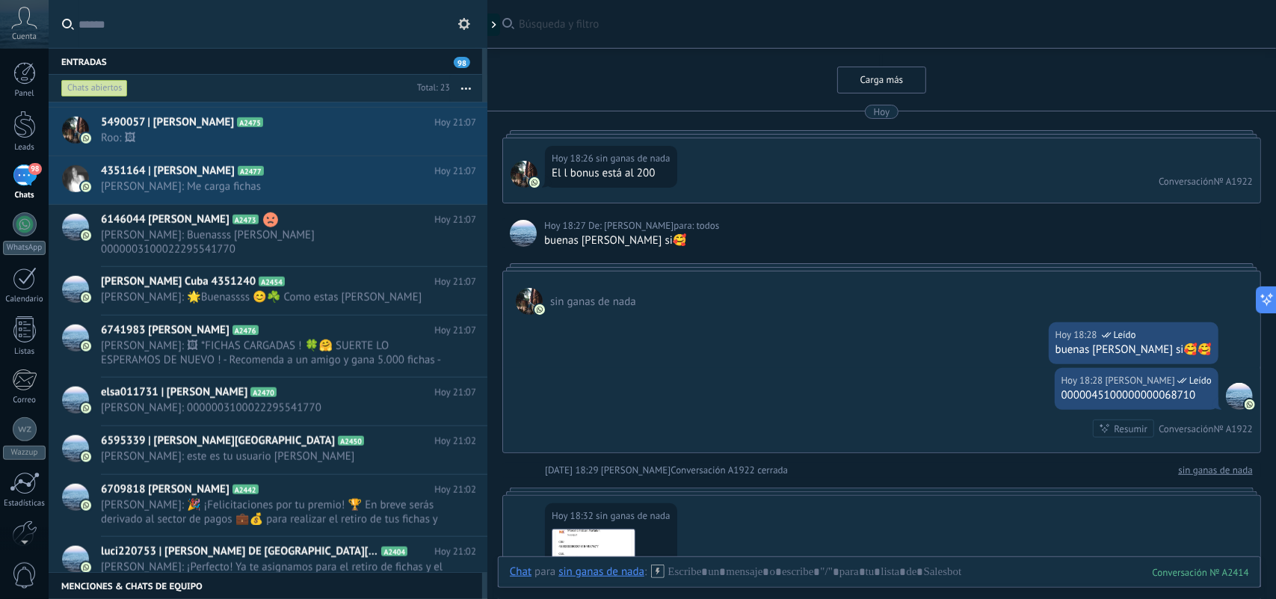
scroll to position [674, 0]
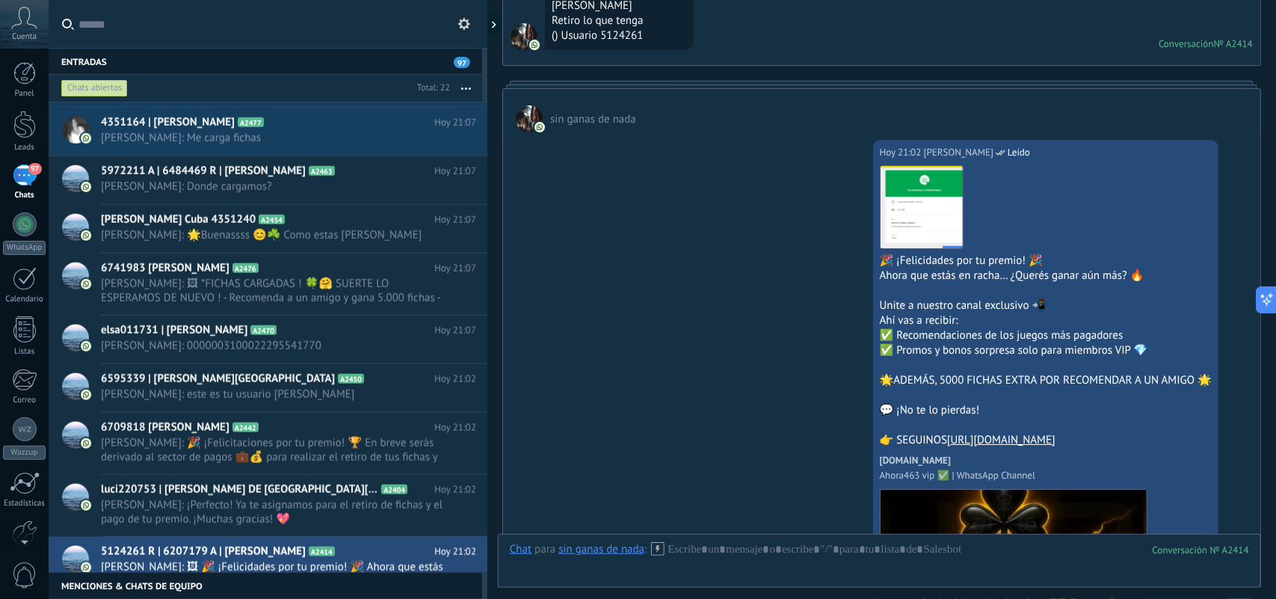
scroll to position [626, 0]
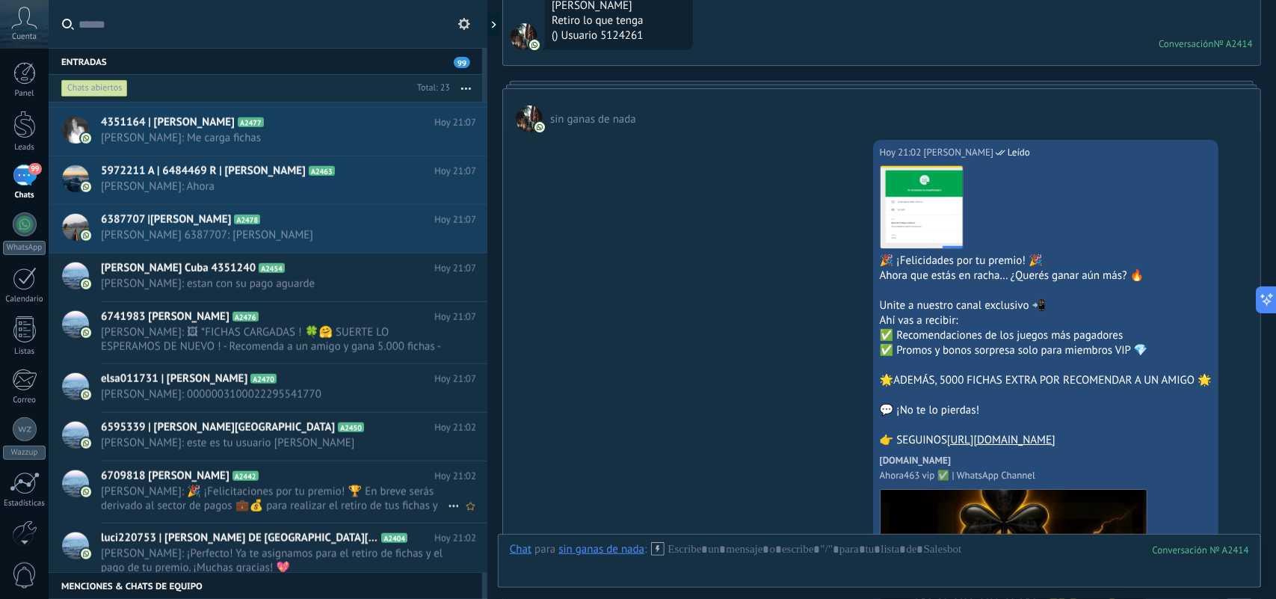
click at [447, 506] on icon at bounding box center [454, 506] width 18 height 18
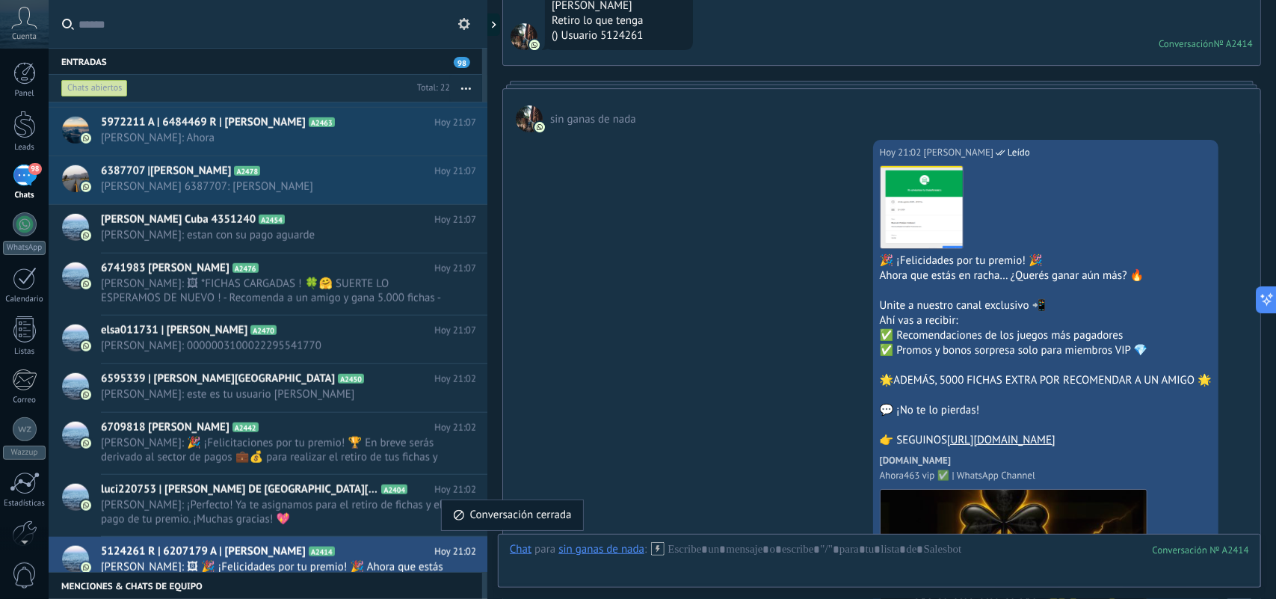
click at [484, 514] on span "Conversación cerrada" at bounding box center [521, 515] width 102 height 30
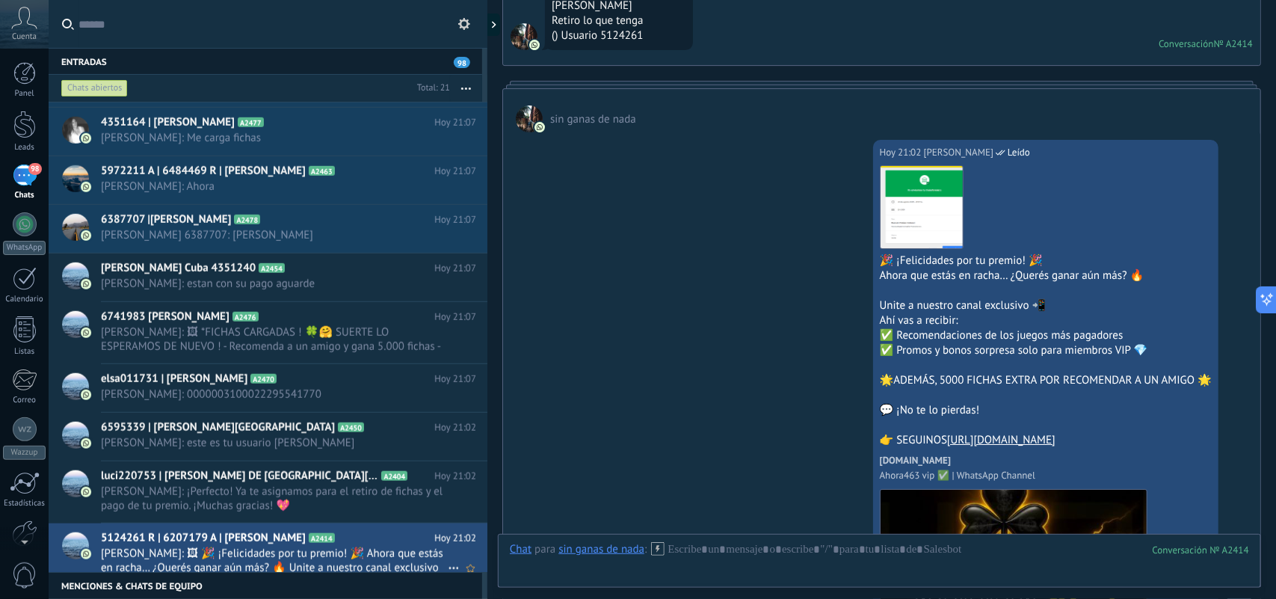
scroll to position [578, 0]
click at [449, 568] on icon at bounding box center [454, 568] width 18 height 18
click at [473, 572] on span "Conversación cerrada" at bounding box center [521, 572] width 102 height 30
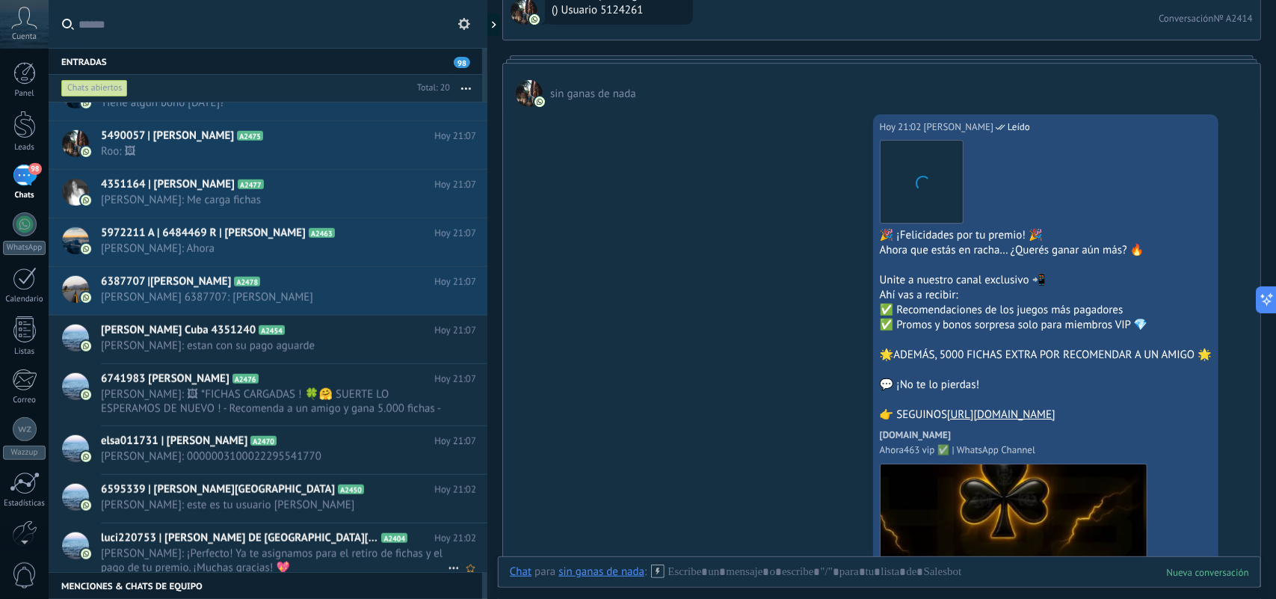
scroll to position [516, 0]
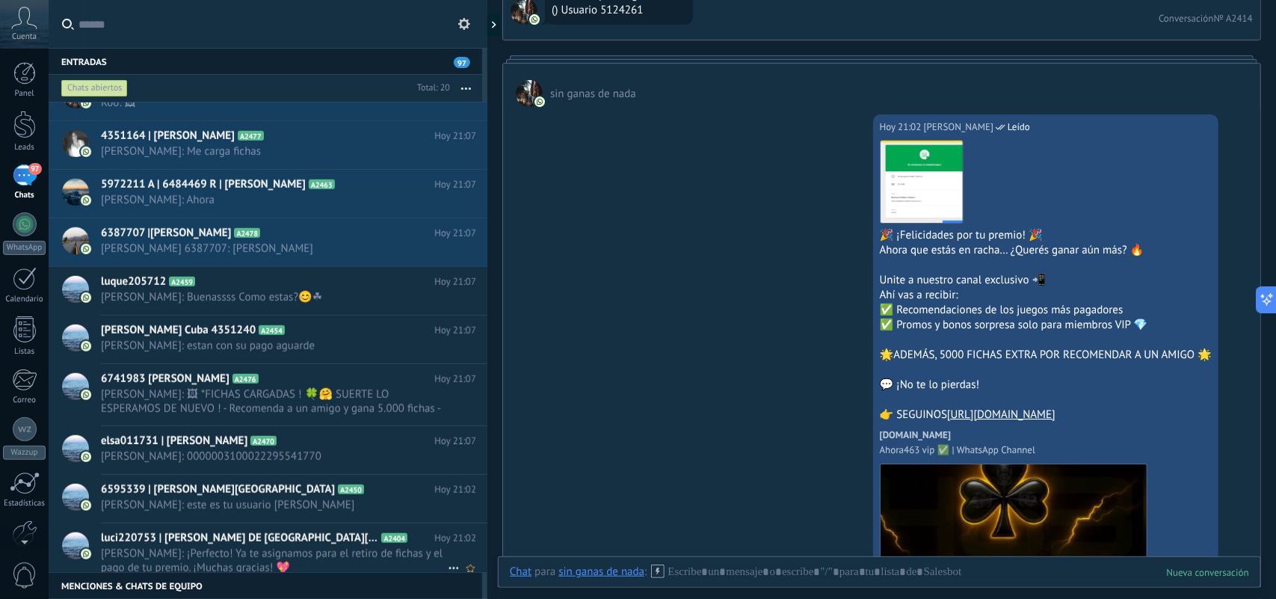
click at [449, 566] on icon at bounding box center [454, 568] width 18 height 18
click at [382, 560] on div at bounding box center [638, 299] width 1276 height 599
click at [371, 548] on span "Laura Ahora: ¡Perfecto! Ya te asignamos para el retiro de fichas y el pago de t…" at bounding box center [274, 560] width 347 height 28
click at [396, 561] on span "Laura Ahora: ¡Perfecto! Ya te asignamos para el retiro de fichas y el pago de t…" at bounding box center [274, 560] width 347 height 28
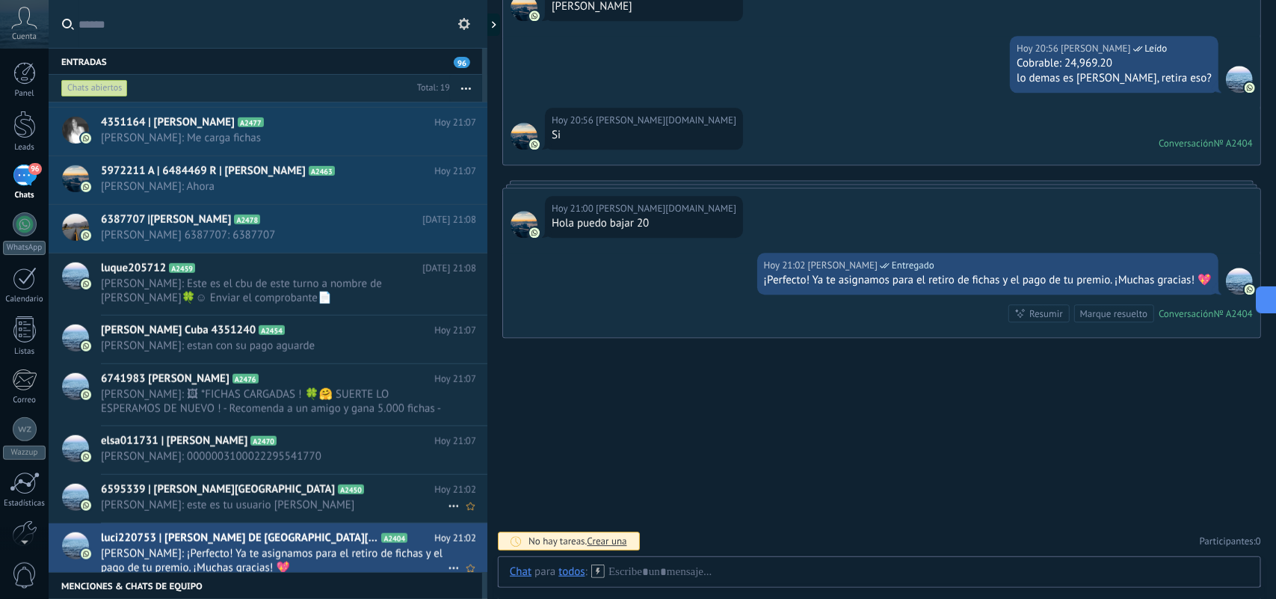
scroll to position [480, 0]
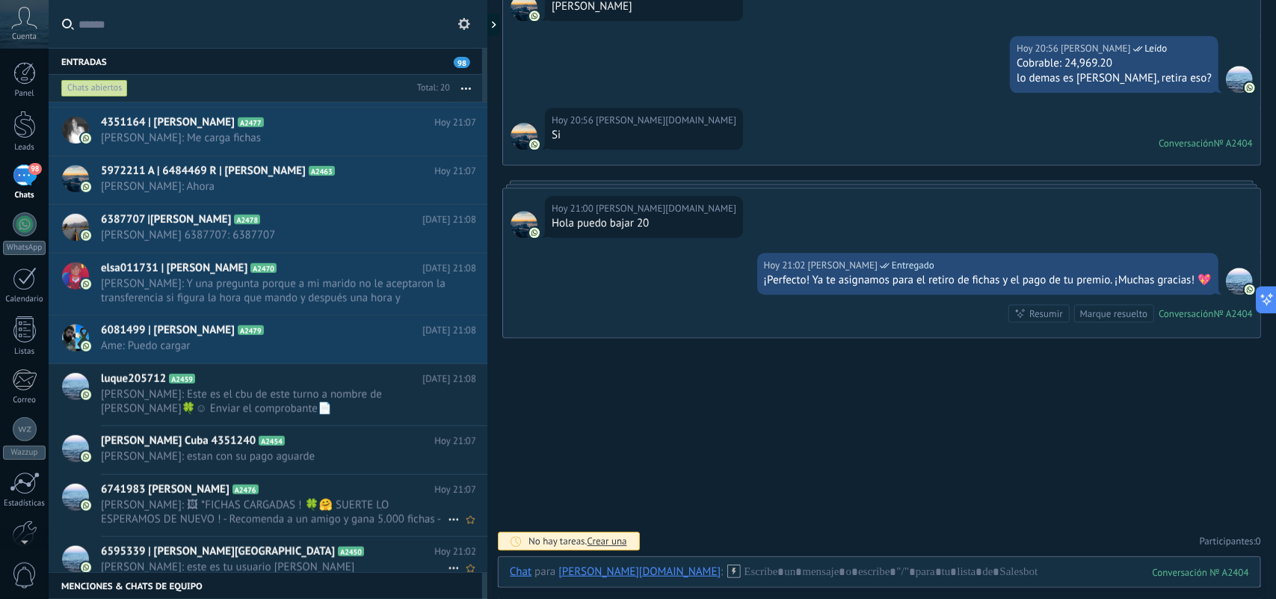
click at [365, 506] on span "Laura Ahora: 🖼 *FICHAS CARGADAS ! 🍀🤗 SUERTE LO ESPERAMOS DE NUEVO ! - Recomenda…" at bounding box center [274, 512] width 347 height 28
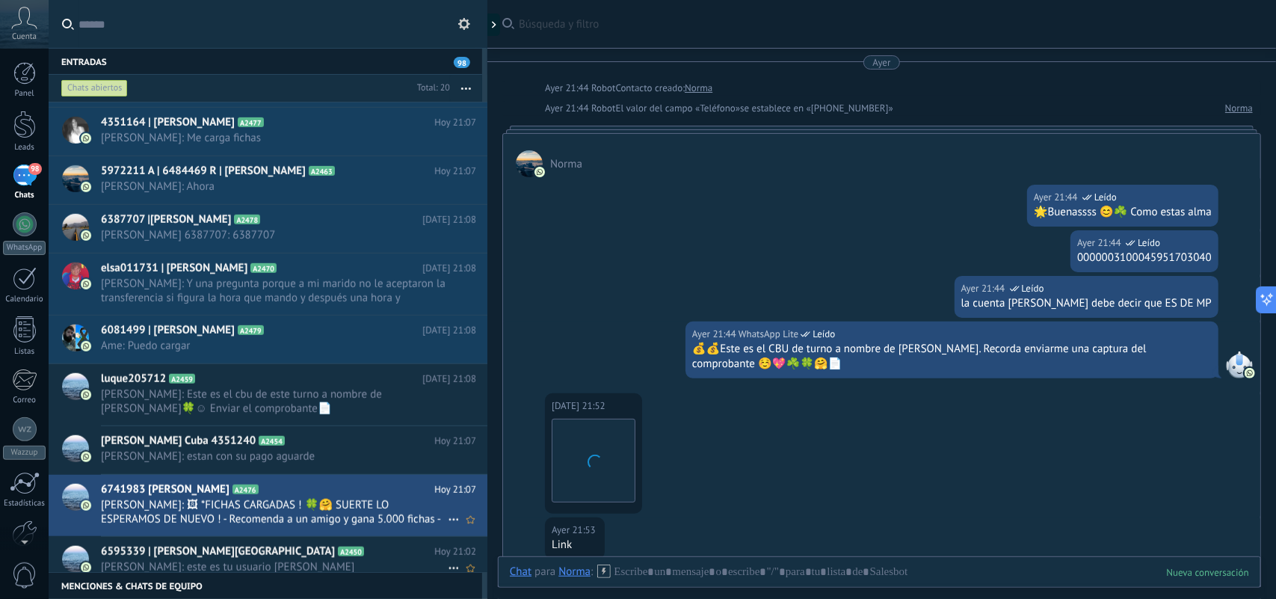
click at [446, 521] on icon at bounding box center [454, 519] width 18 height 18
click at [469, 528] on div "Conversación cerrada" at bounding box center [512, 528] width 119 height 30
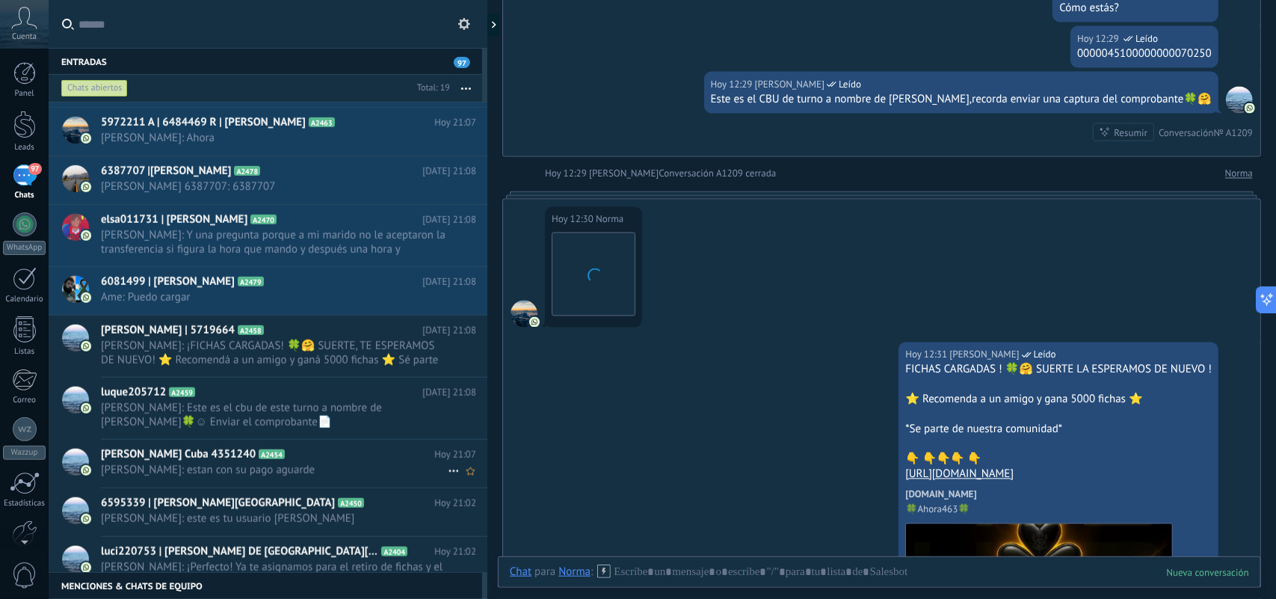
scroll to position [4369, 0]
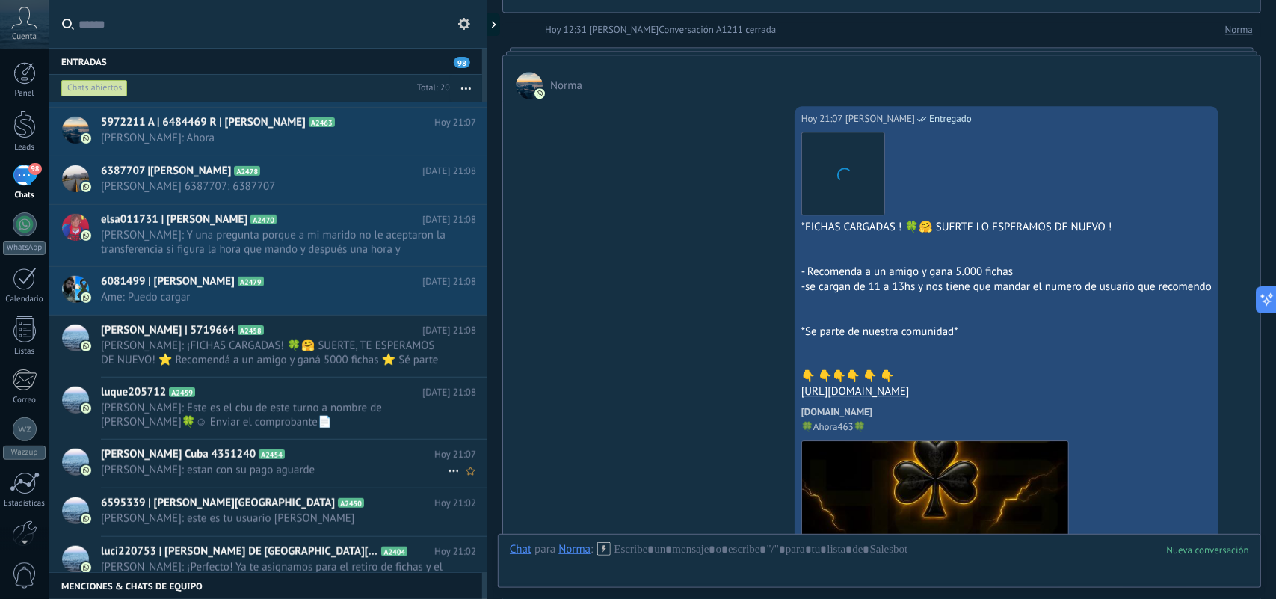
click at [377, 473] on span "Laura Ahora: estan con su pago aguarde" at bounding box center [274, 470] width 347 height 14
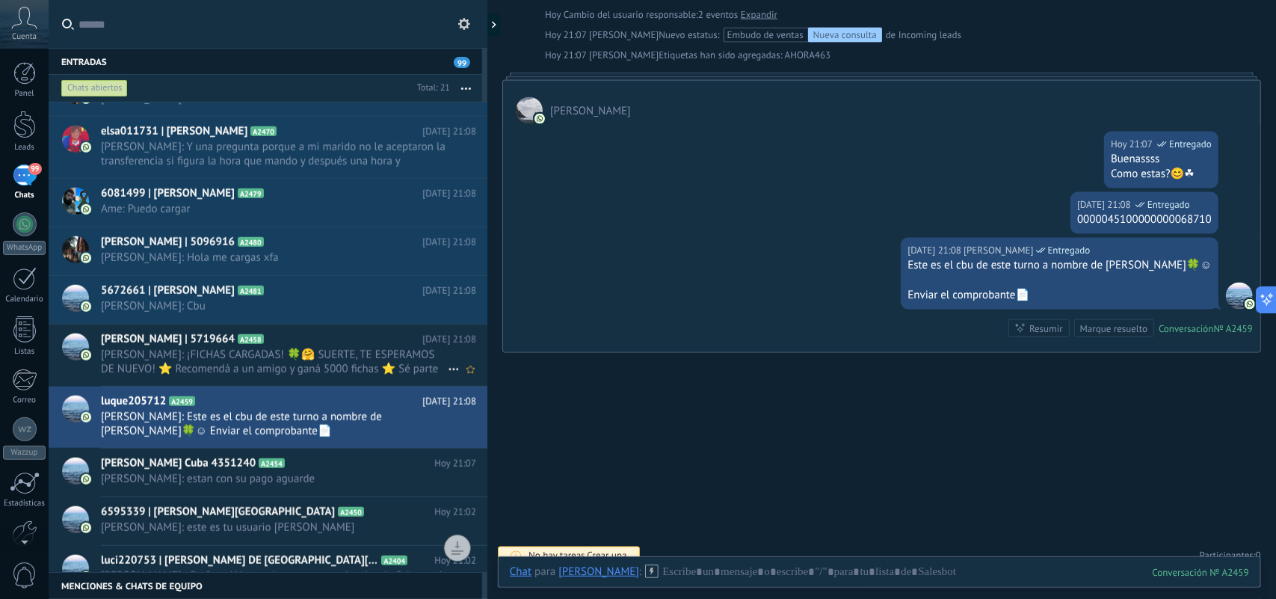
scroll to position [577, 0]
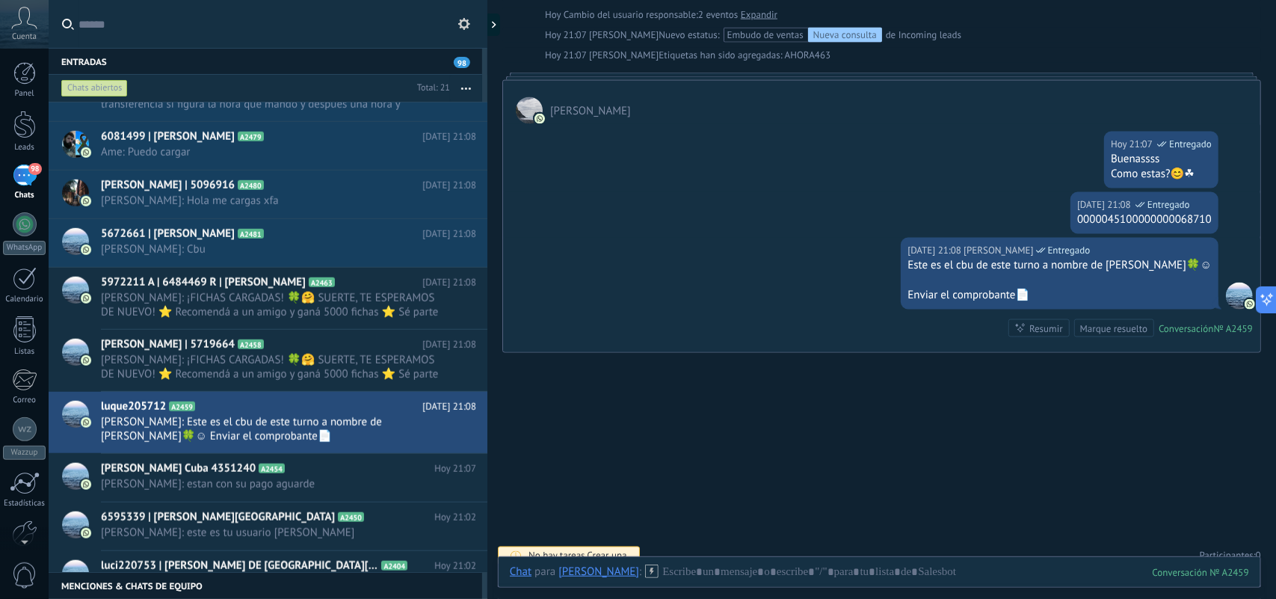
click at [385, 555] on div "luci220753 | SILVANA DE LOS ANGELES FLORES A2404 Hoy 21:02 Laura Ahora: ¡Perfec…" at bounding box center [294, 581] width 386 height 61
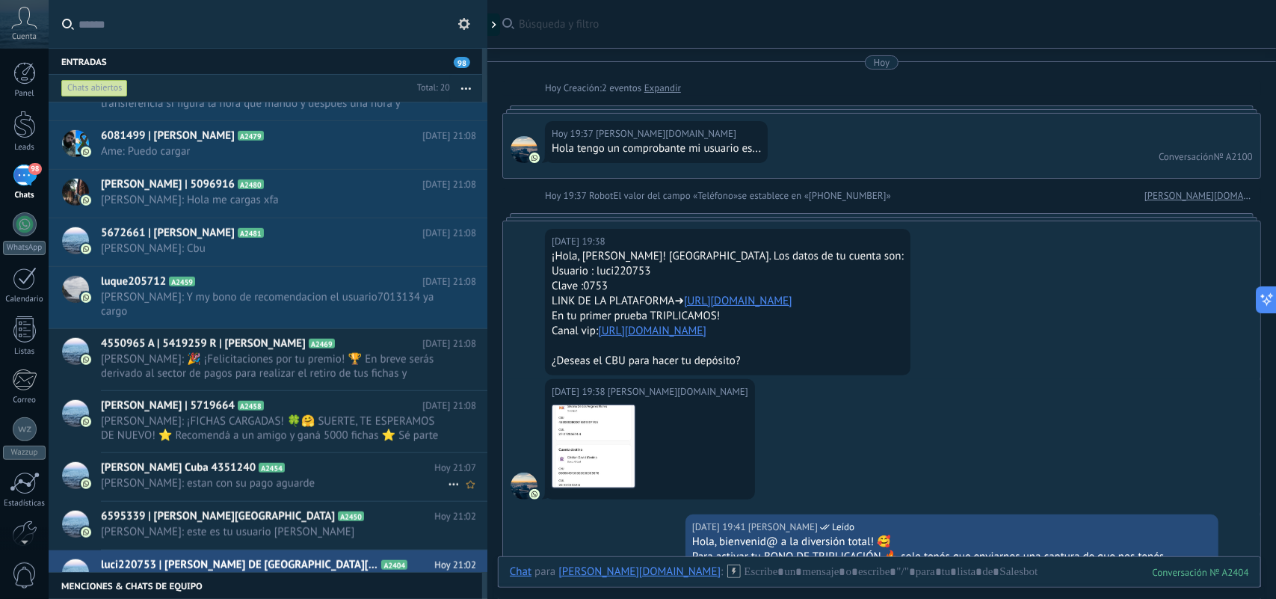
scroll to position [1601, 0]
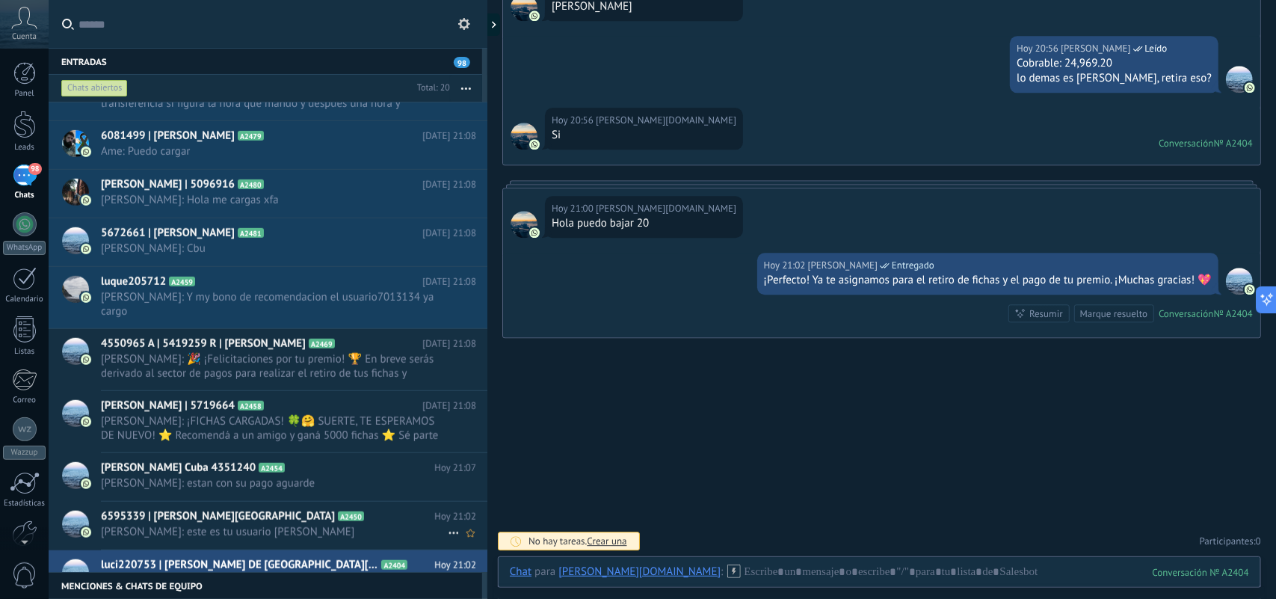
click at [371, 509] on h2 "6595339 | Maria de los Angeles A2450" at bounding box center [267, 516] width 333 height 15
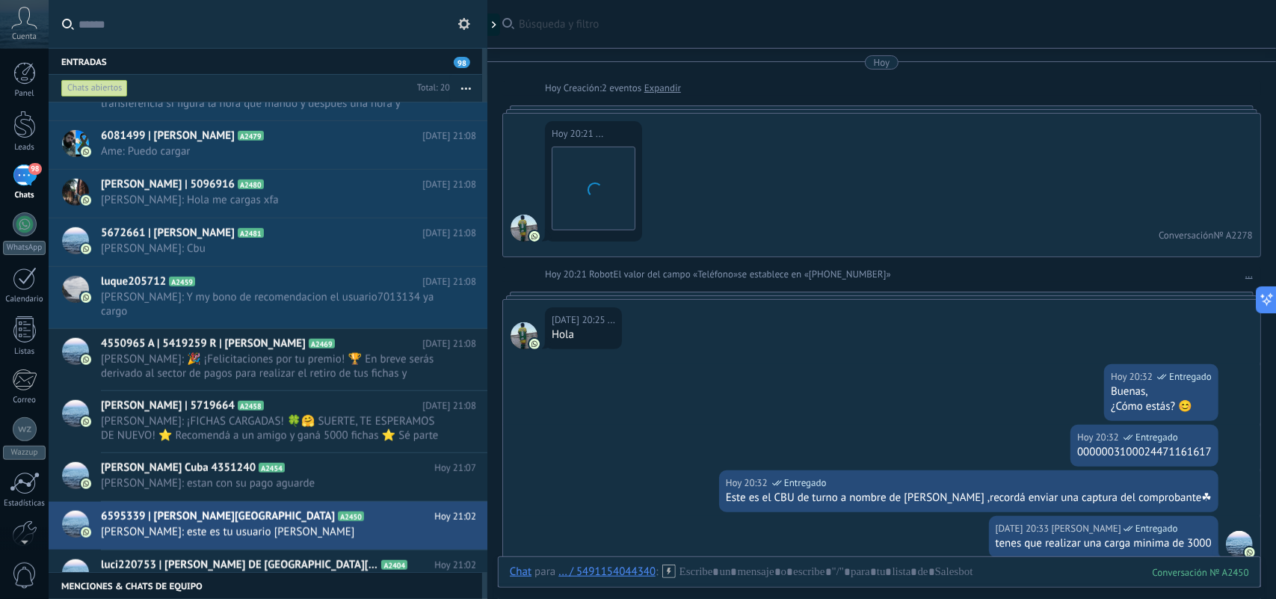
scroll to position [1007, 0]
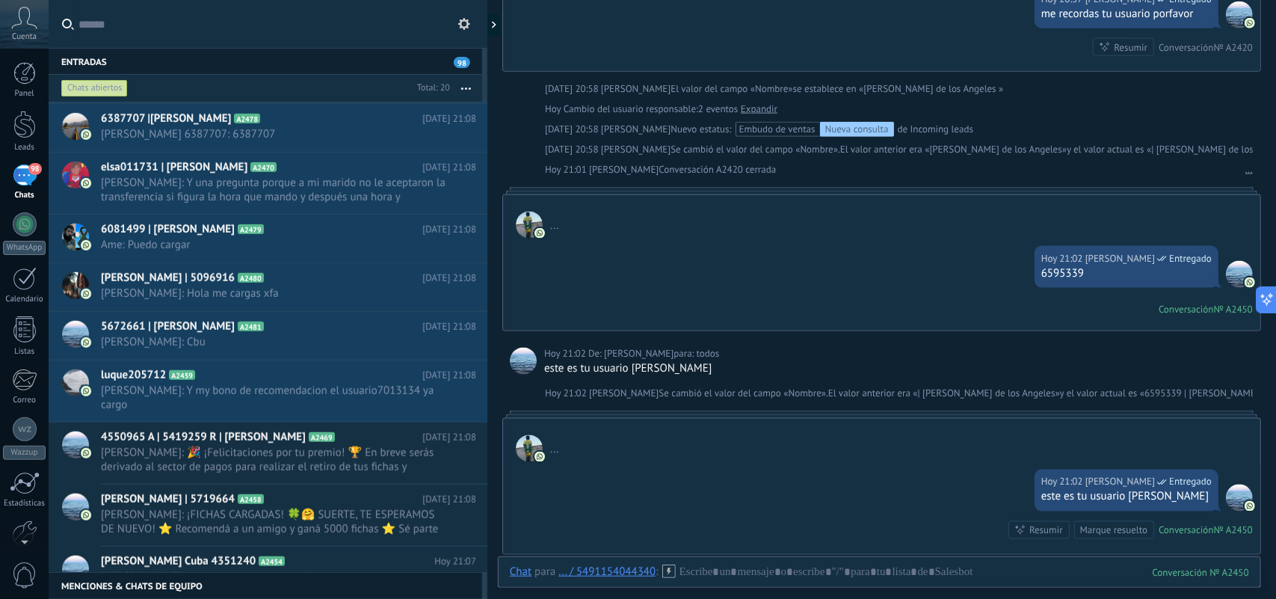
scroll to position [506, 0]
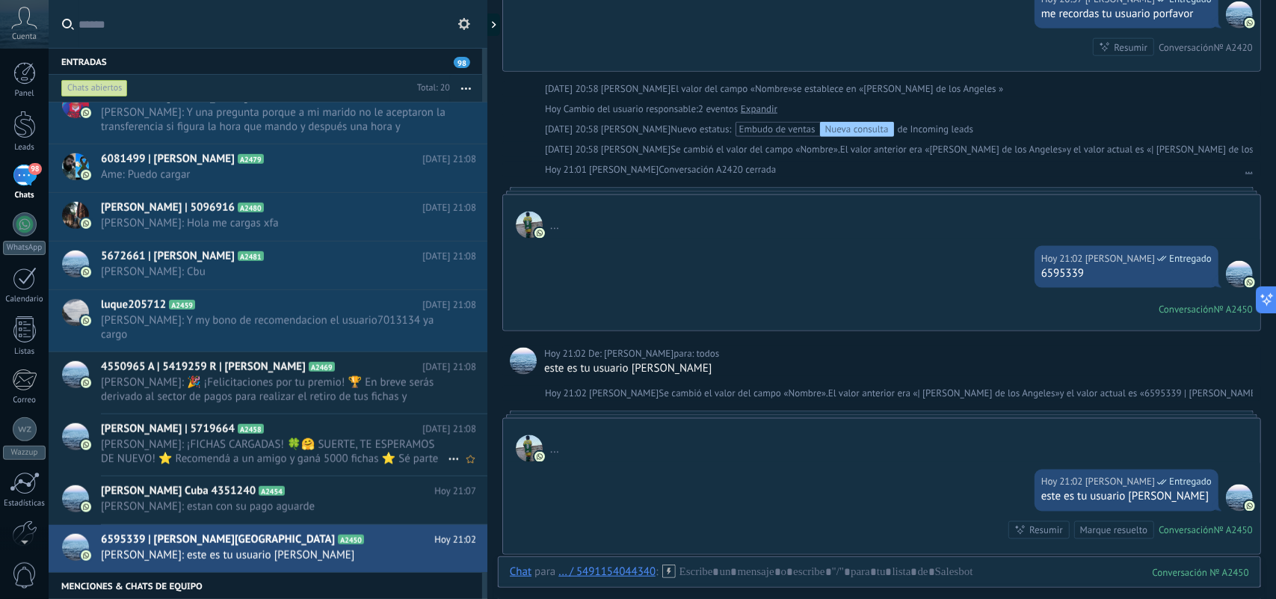
click at [329, 437] on span "[PERSON_NAME]: ¡FICHAS CARGADAS! 🍀🤗 SUERTE, TE ESPERAMOS DE NUEVO! ⭐ Recomendá …" at bounding box center [274, 451] width 347 height 28
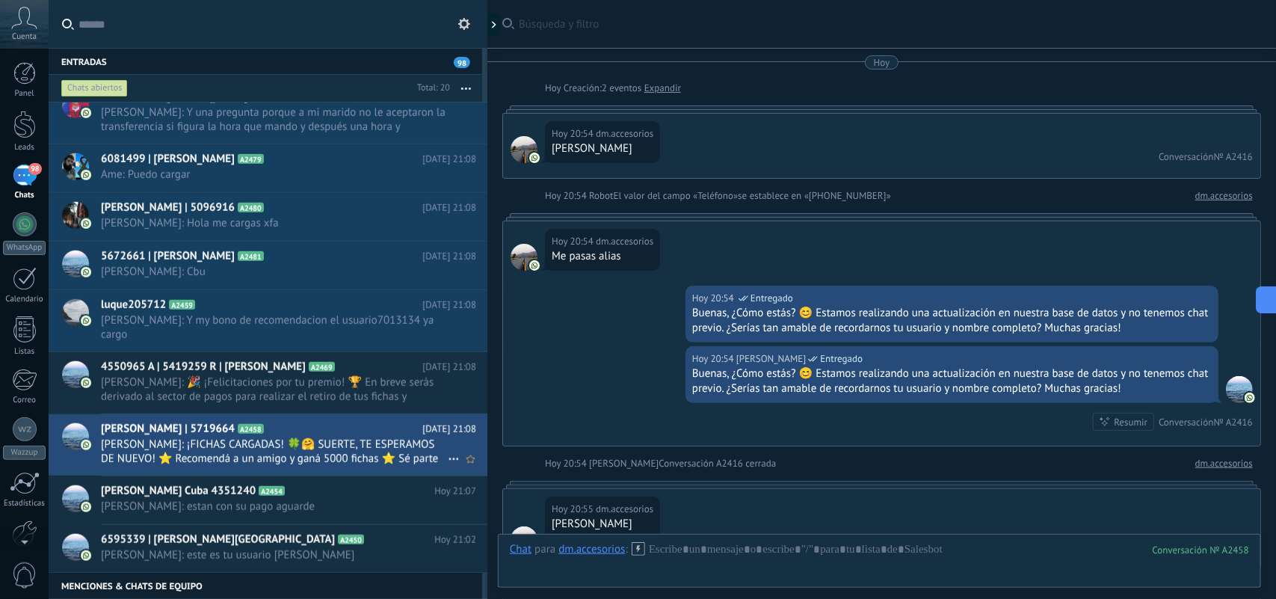
scroll to position [1001, 0]
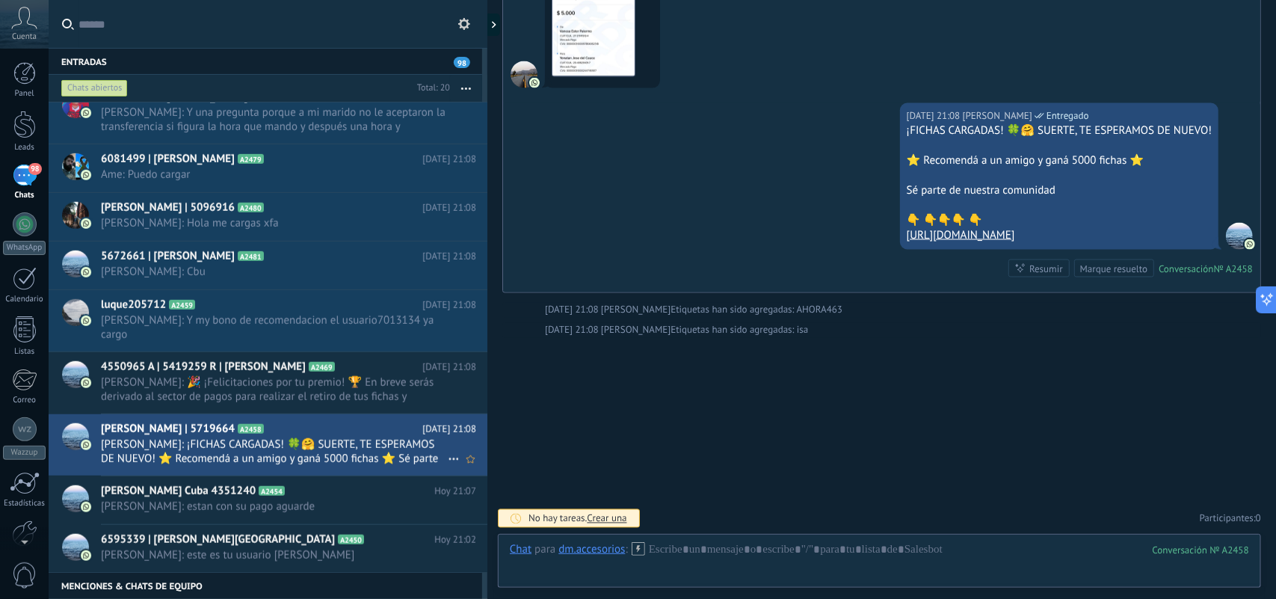
click at [446, 450] on icon at bounding box center [454, 459] width 18 height 18
click at [462, 449] on icon at bounding box center [459, 453] width 10 height 10
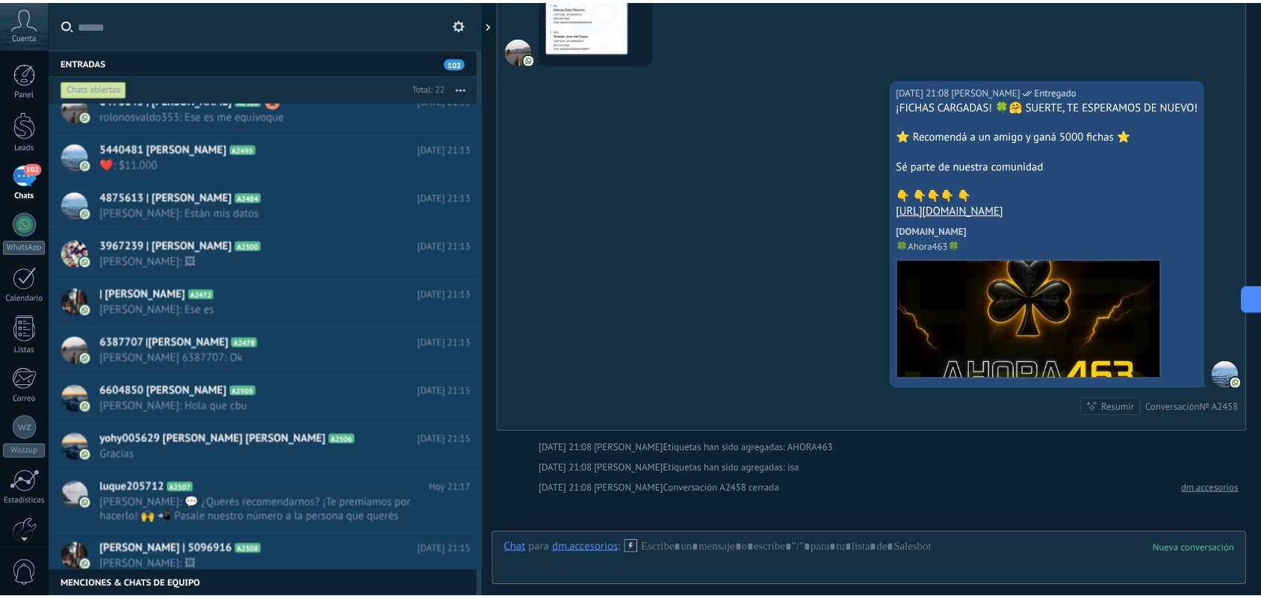
scroll to position [211, 0]
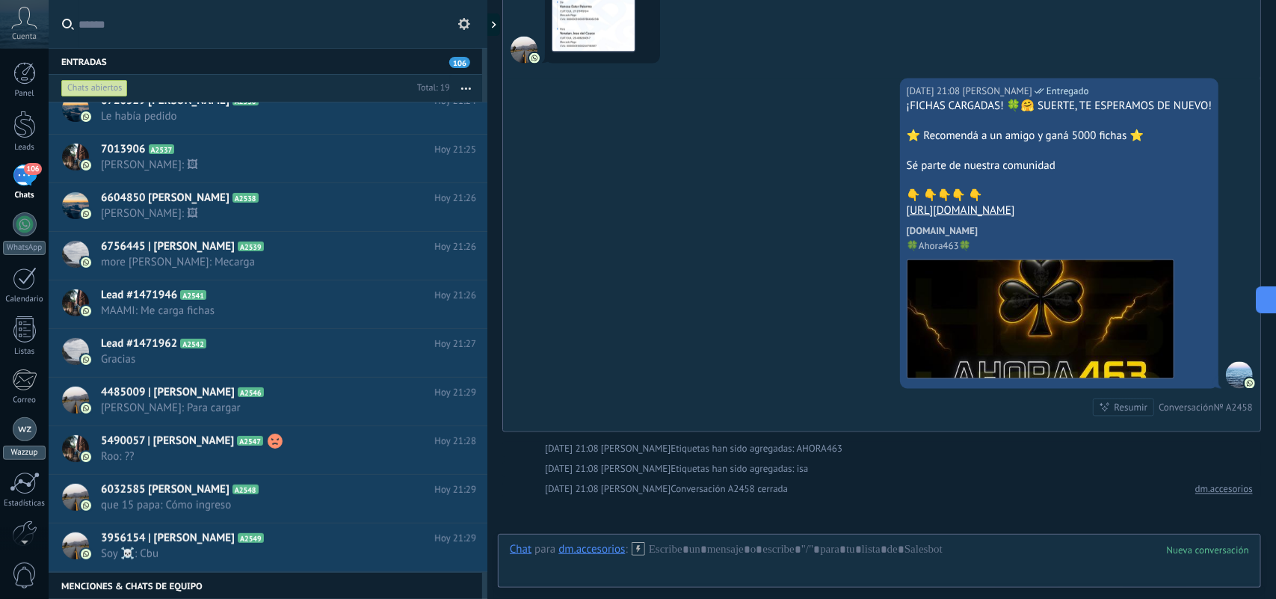
click at [21, 456] on div "Wazzup" at bounding box center [24, 452] width 43 height 14
click at [16, 520] on div at bounding box center [24, 533] width 25 height 26
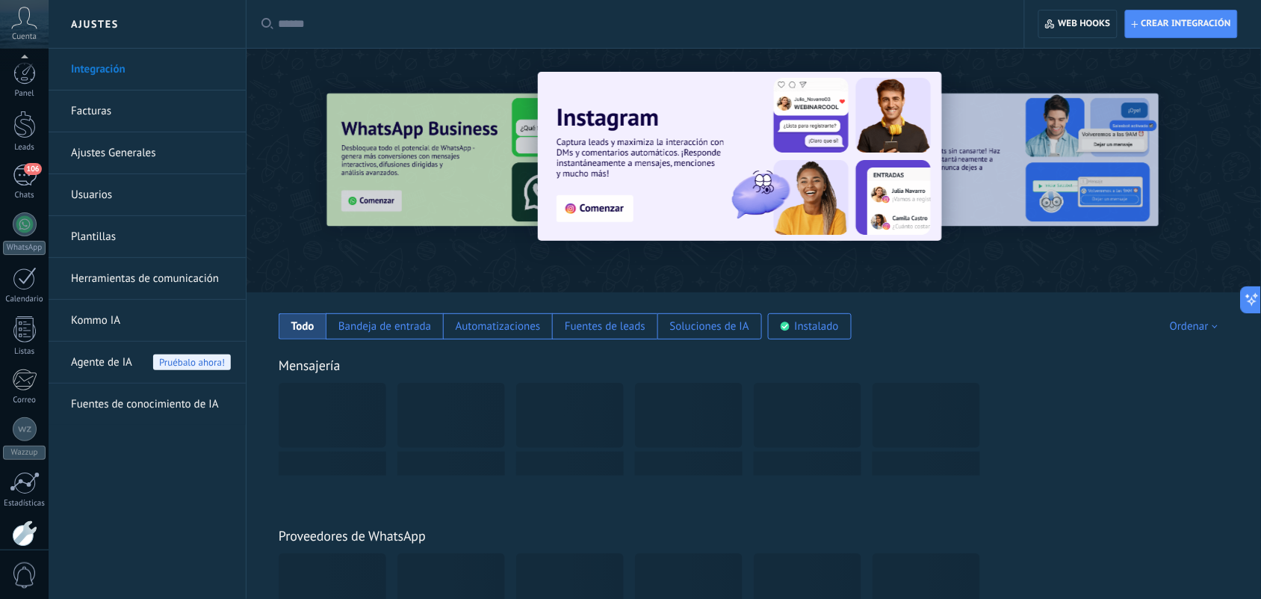
scroll to position [79, 0]
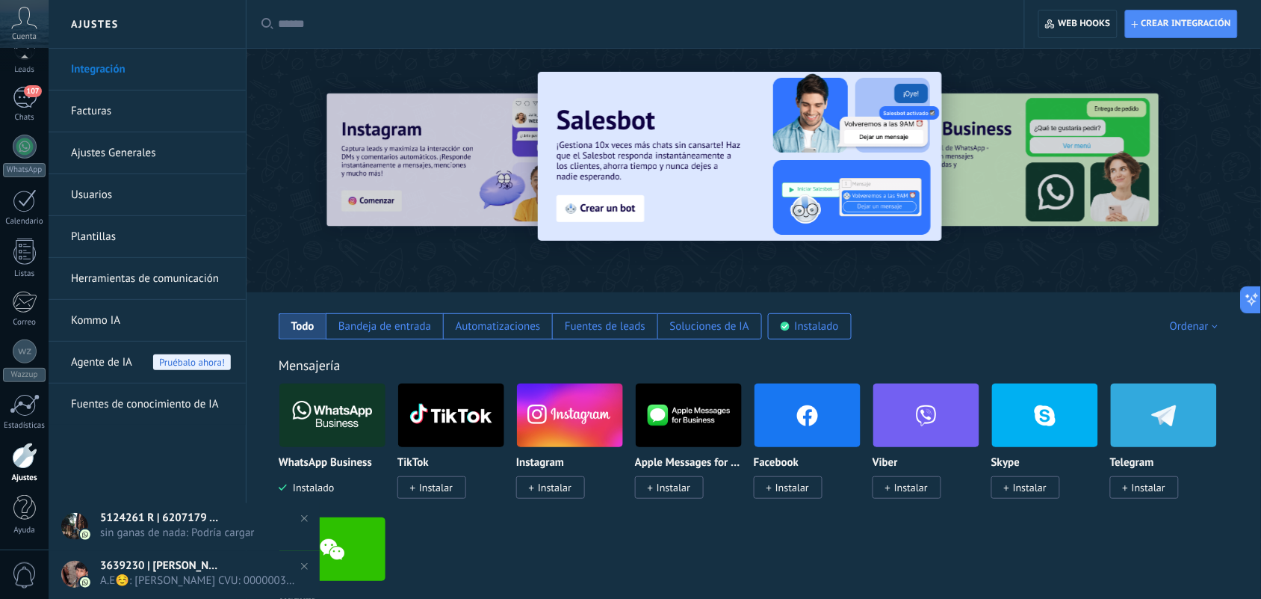
click at [126, 157] on link "Ajustes Generales" at bounding box center [151, 153] width 160 height 42
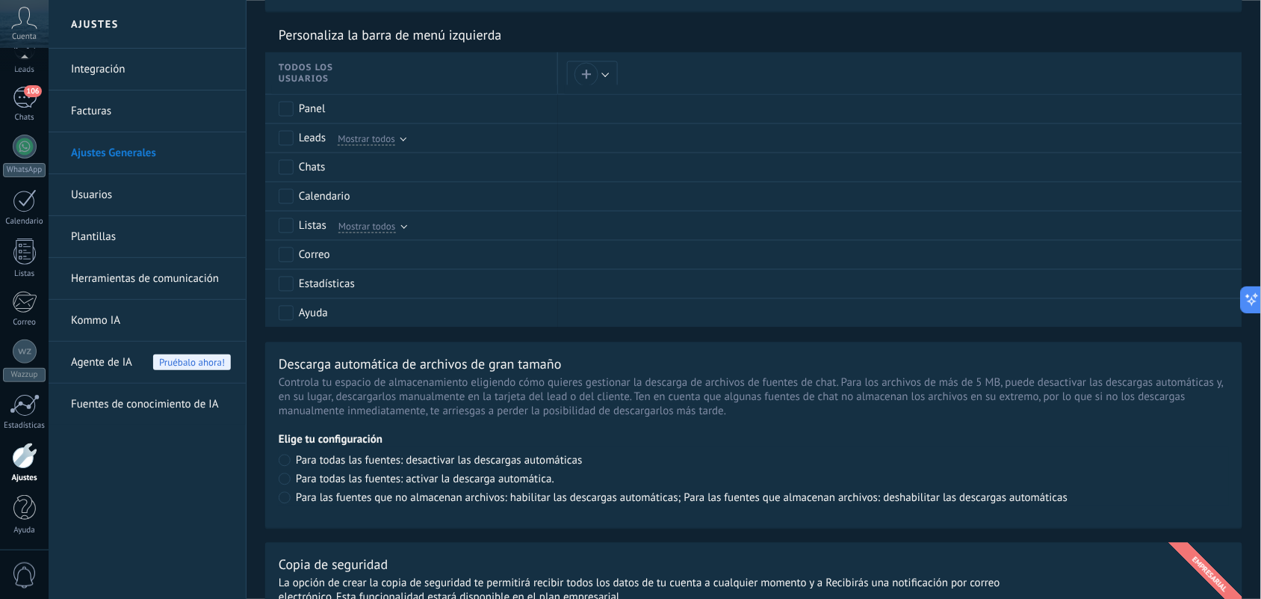
scroll to position [729, 0]
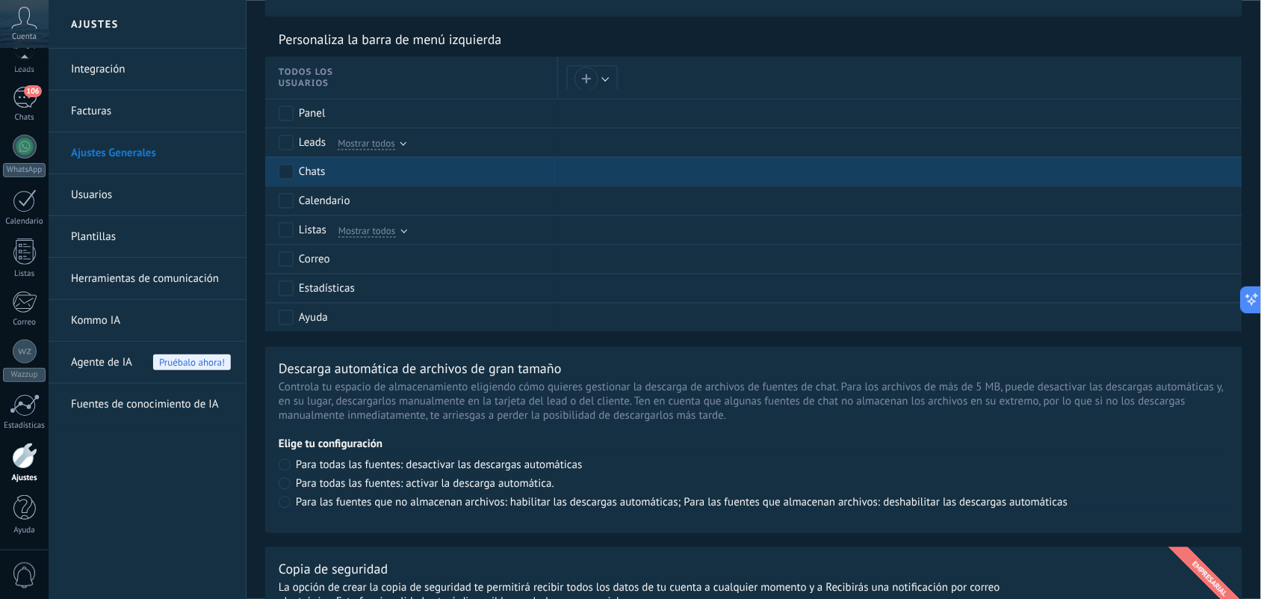
click at [356, 179] on div "Chats" at bounding box center [415, 172] width 272 height 28
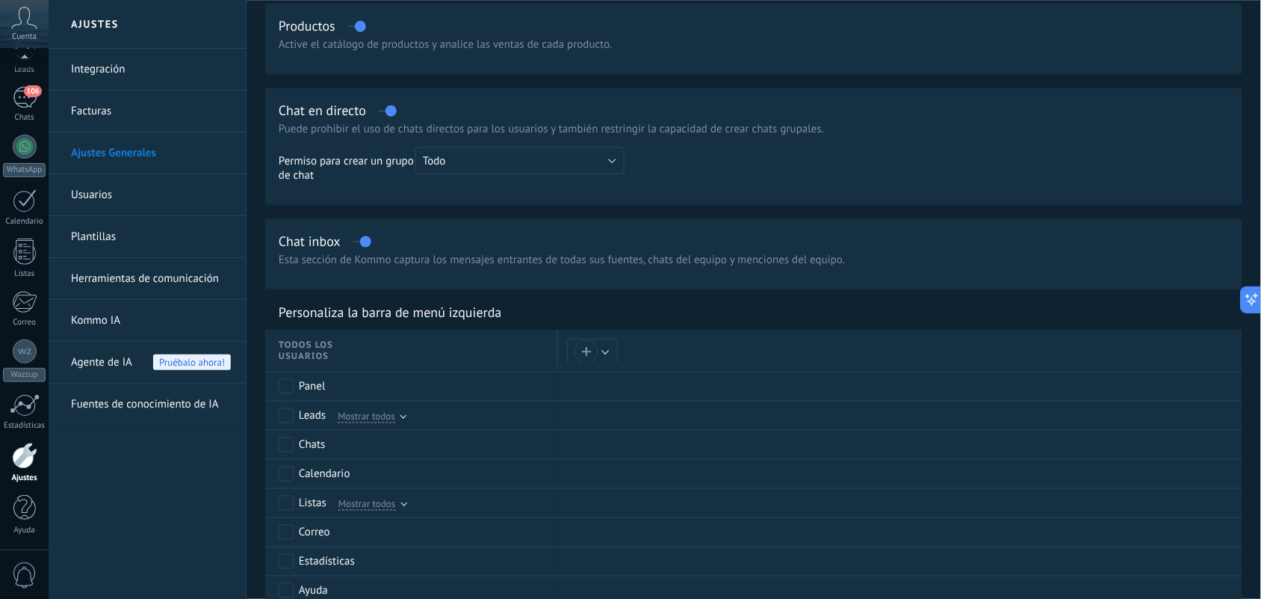
scroll to position [448, 0]
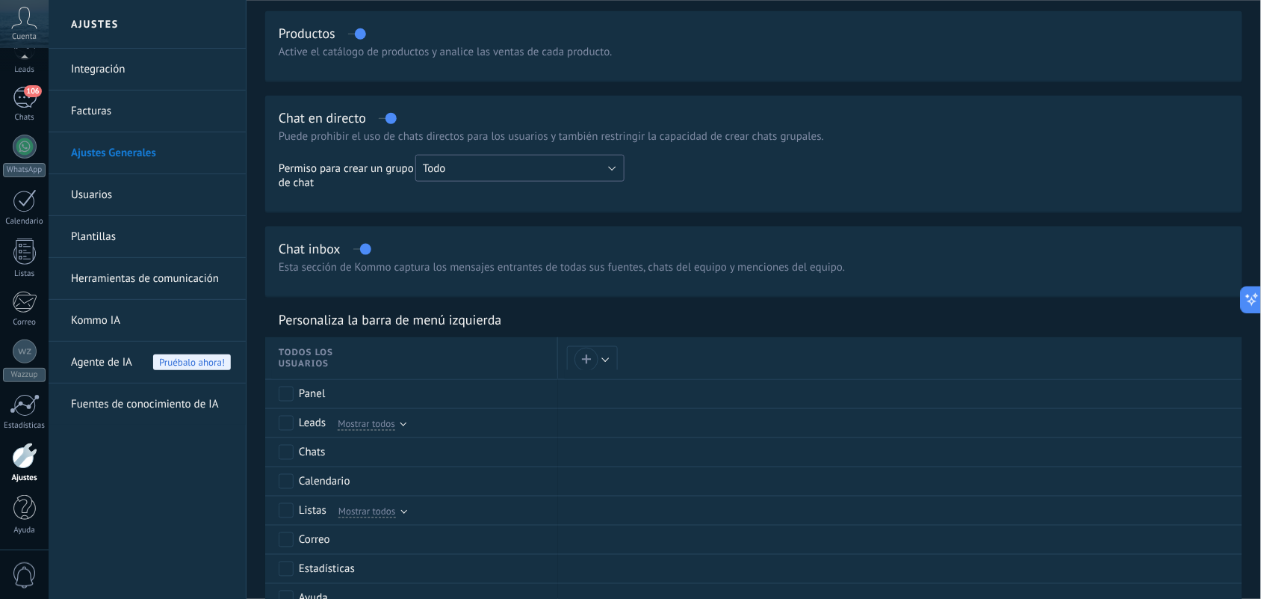
click at [513, 173] on button "Todo" at bounding box center [519, 168] width 209 height 27
click at [693, 173] on td at bounding box center [927, 178] width 604 height 46
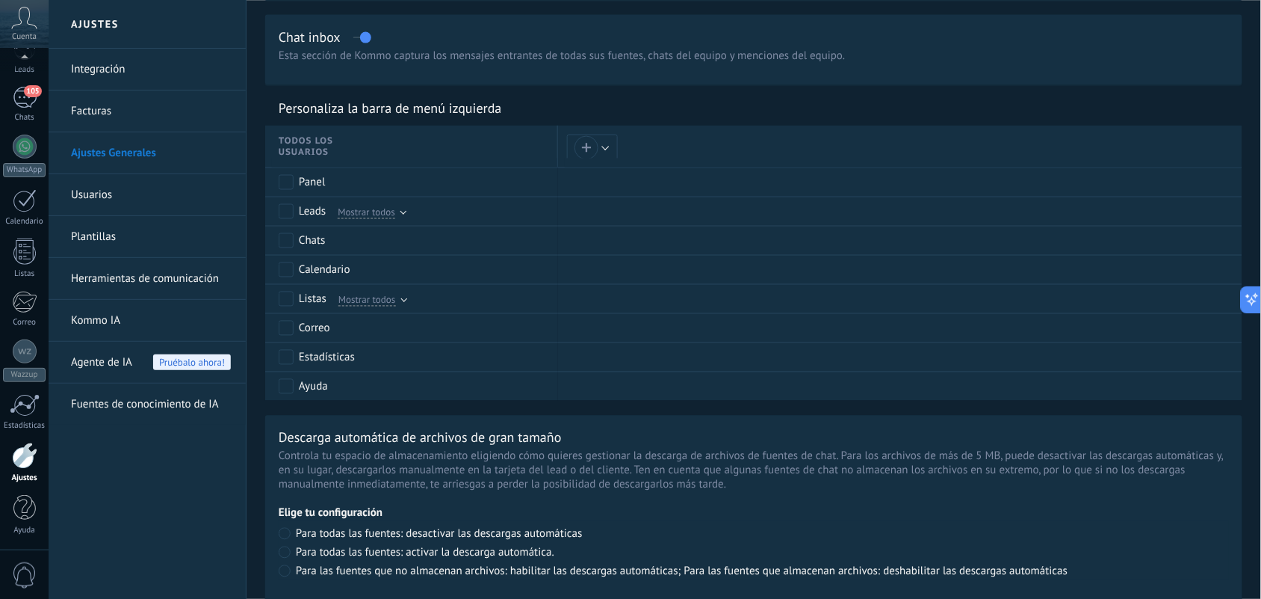
scroll to position [1009, 0]
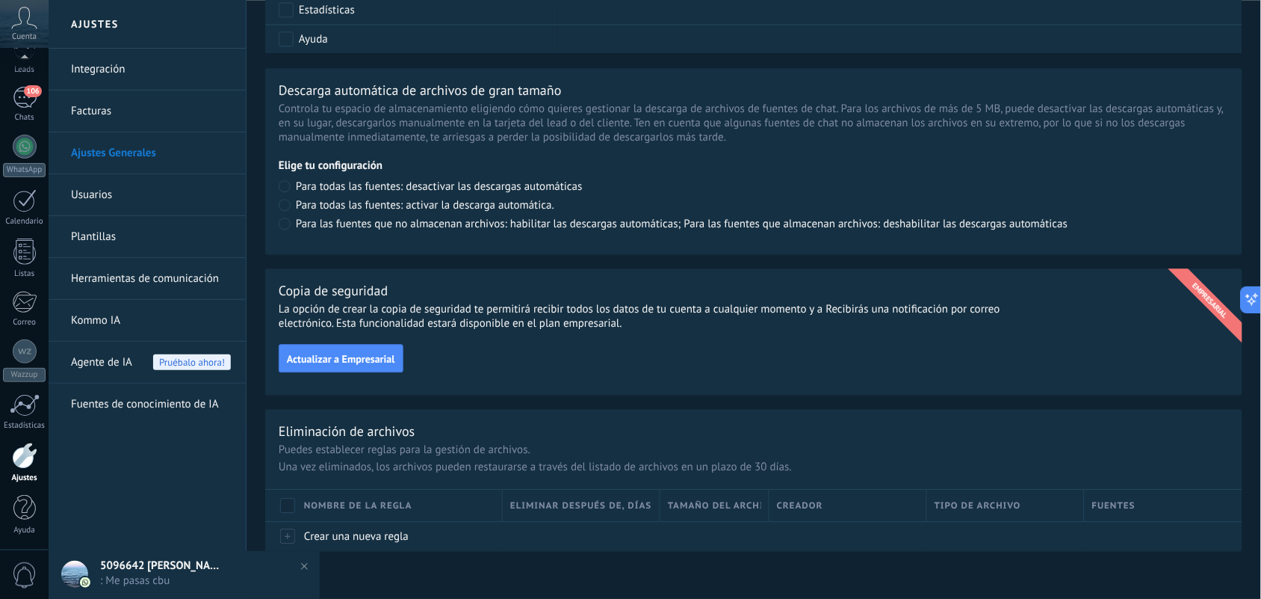
click at [123, 282] on link "Herramientas de comunicación" at bounding box center [151, 279] width 160 height 42
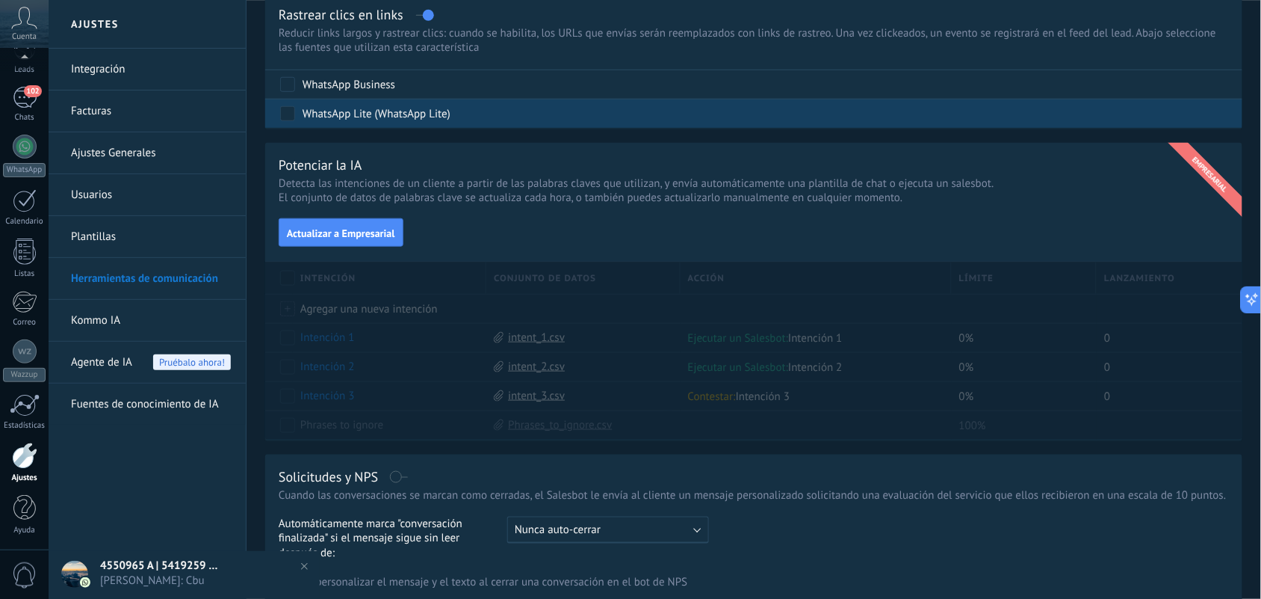
scroll to position [137, 0]
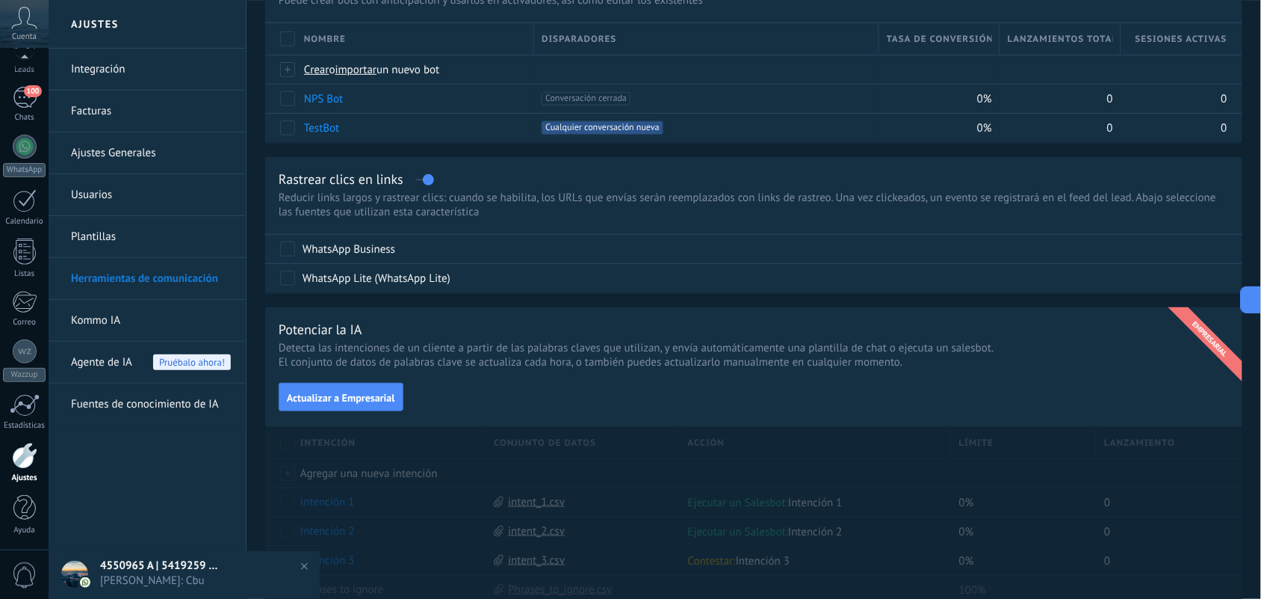
click at [117, 69] on link "Integración" at bounding box center [151, 70] width 160 height 42
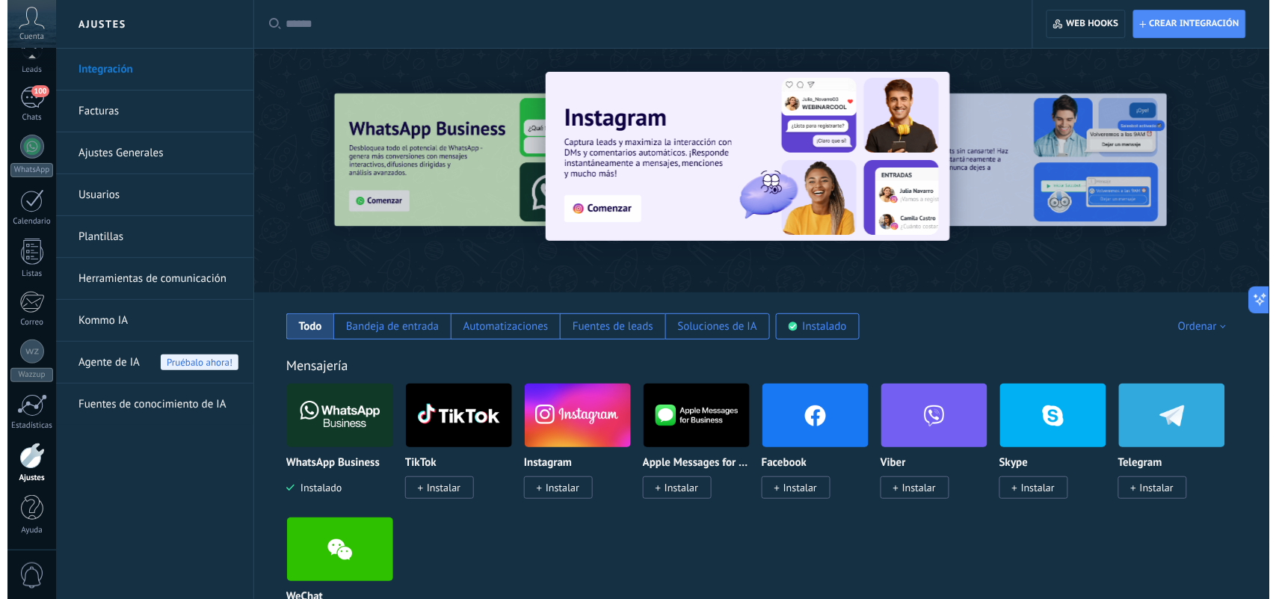
scroll to position [93, 0]
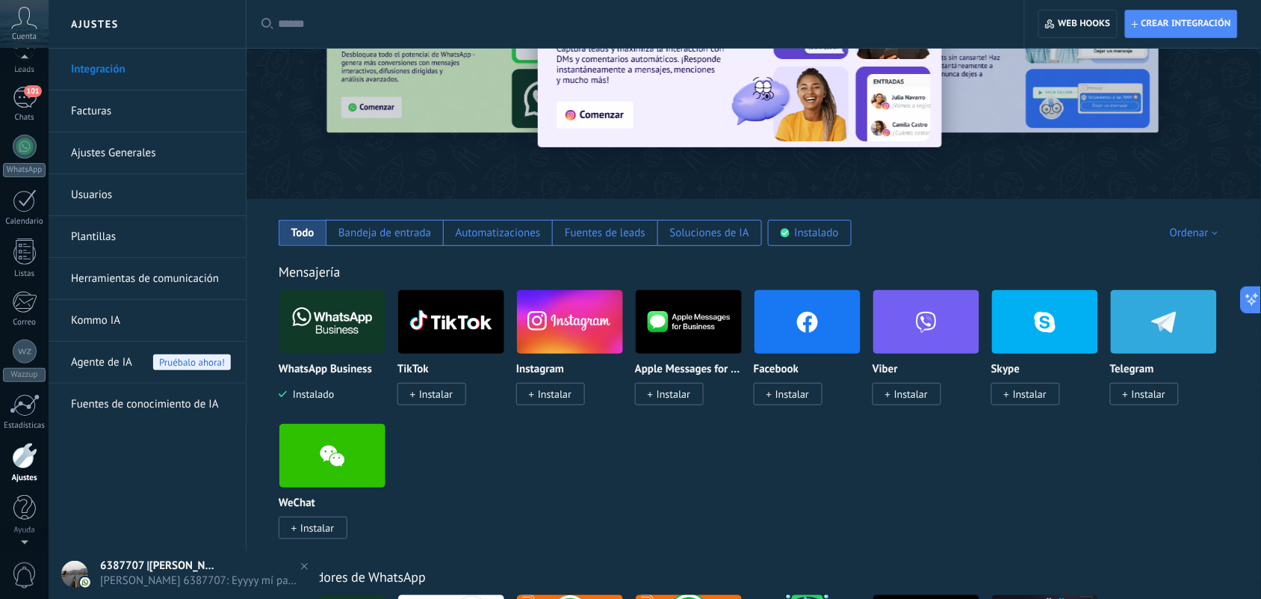
click at [28, 32] on span "Cuenta" at bounding box center [24, 37] width 25 height 10
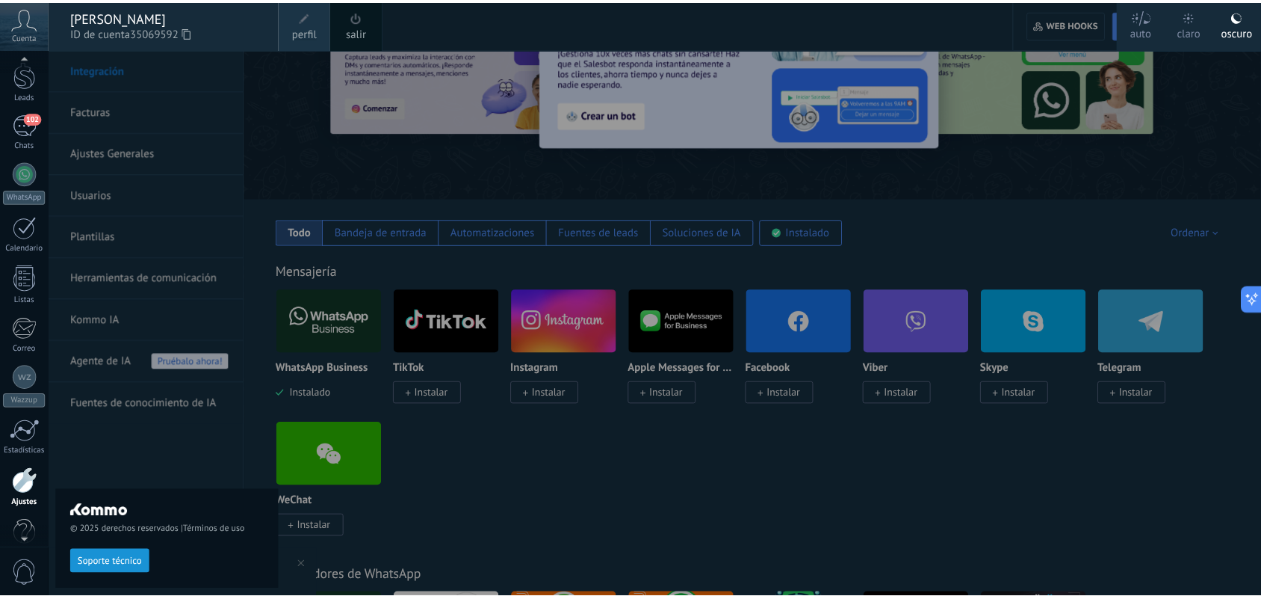
scroll to position [79, 0]
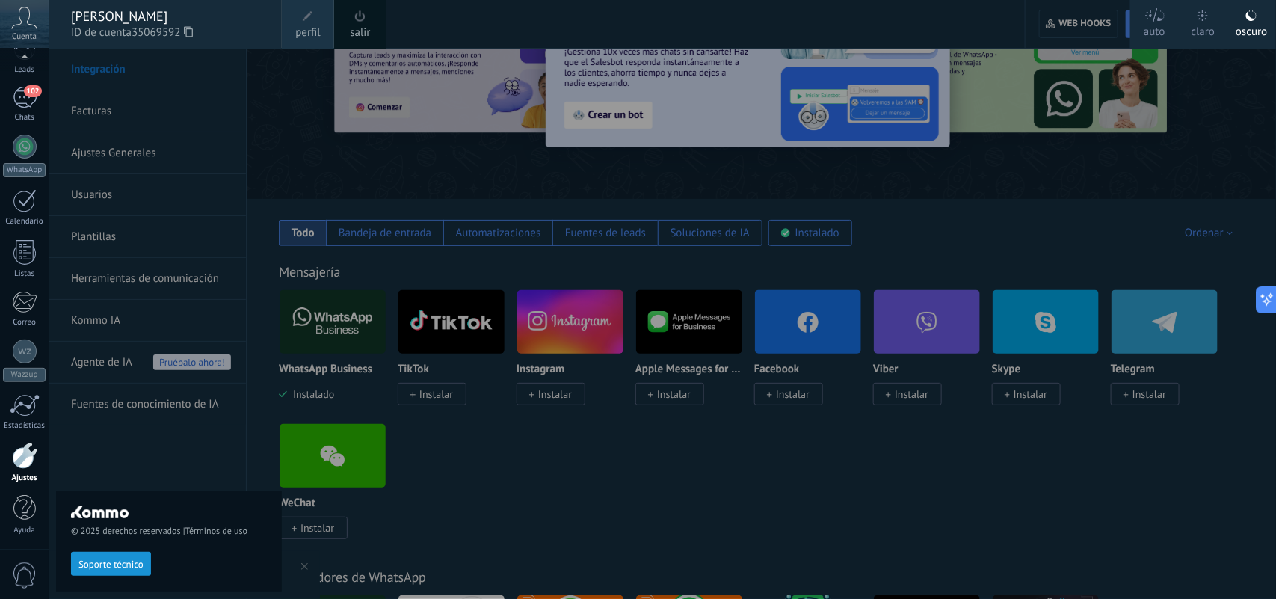
click at [518, 427] on div at bounding box center [687, 299] width 1276 height 599
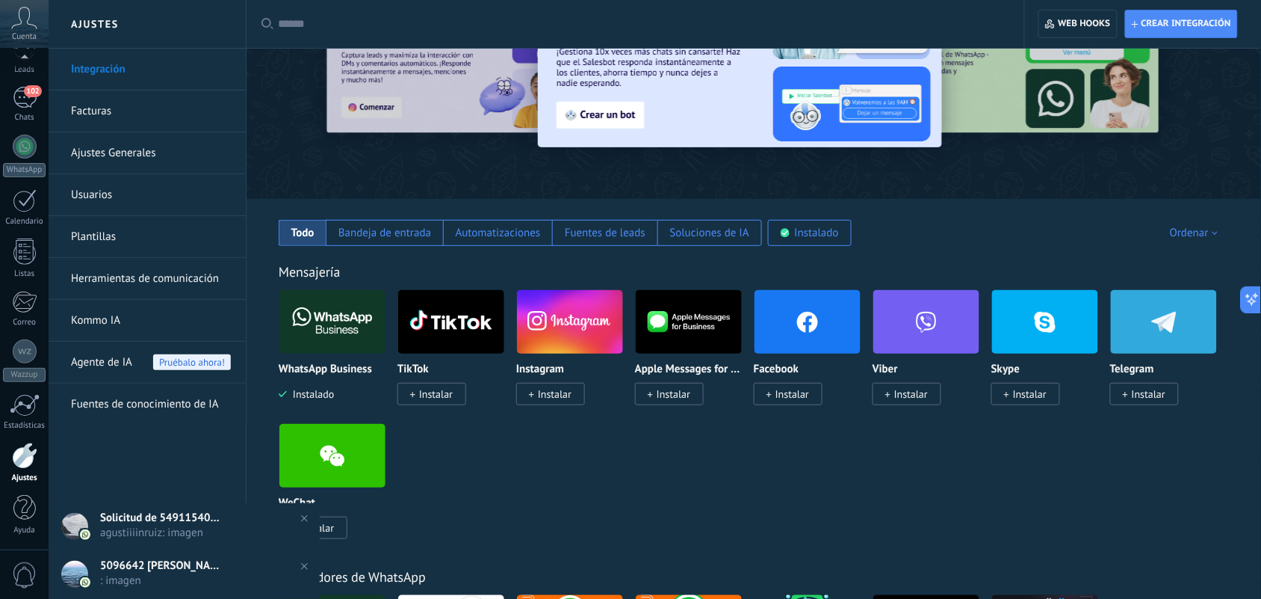
click at [125, 153] on link "Ajustes Generales" at bounding box center [151, 153] width 160 height 42
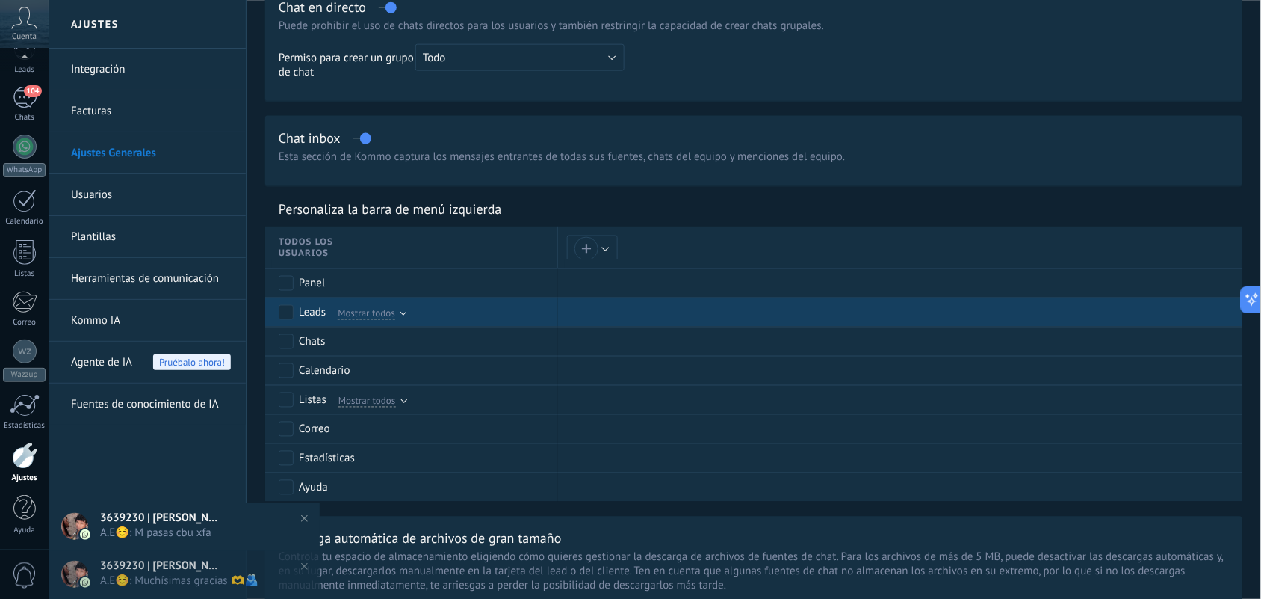
scroll to position [560, 0]
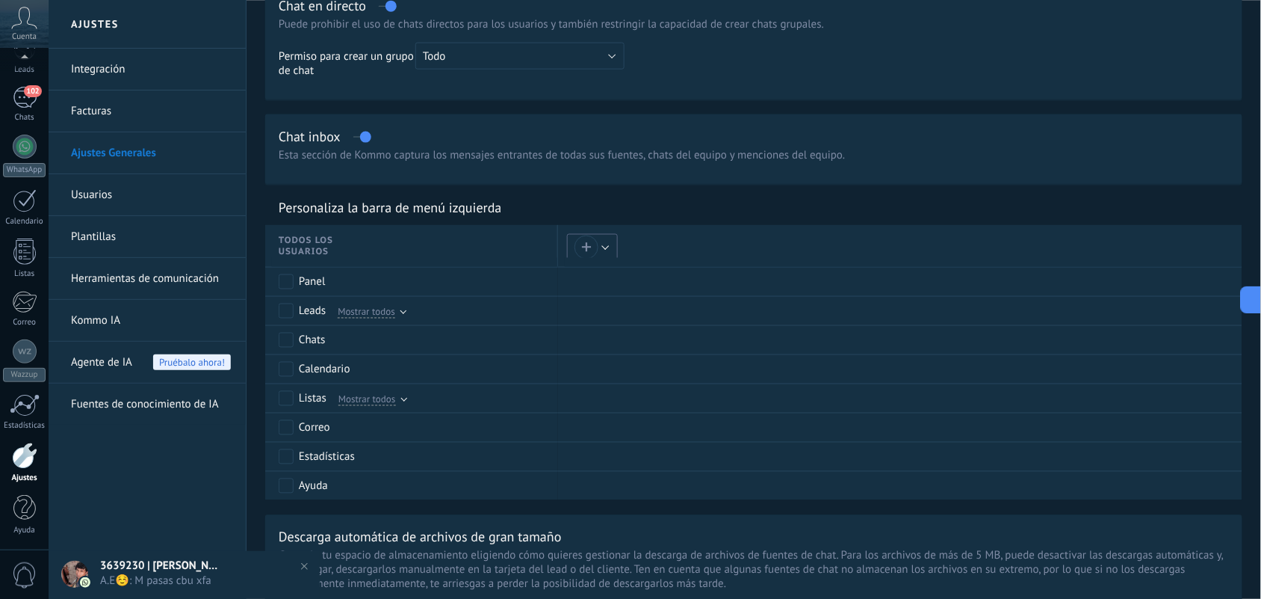
click at [604, 244] on button "+" at bounding box center [592, 247] width 51 height 26
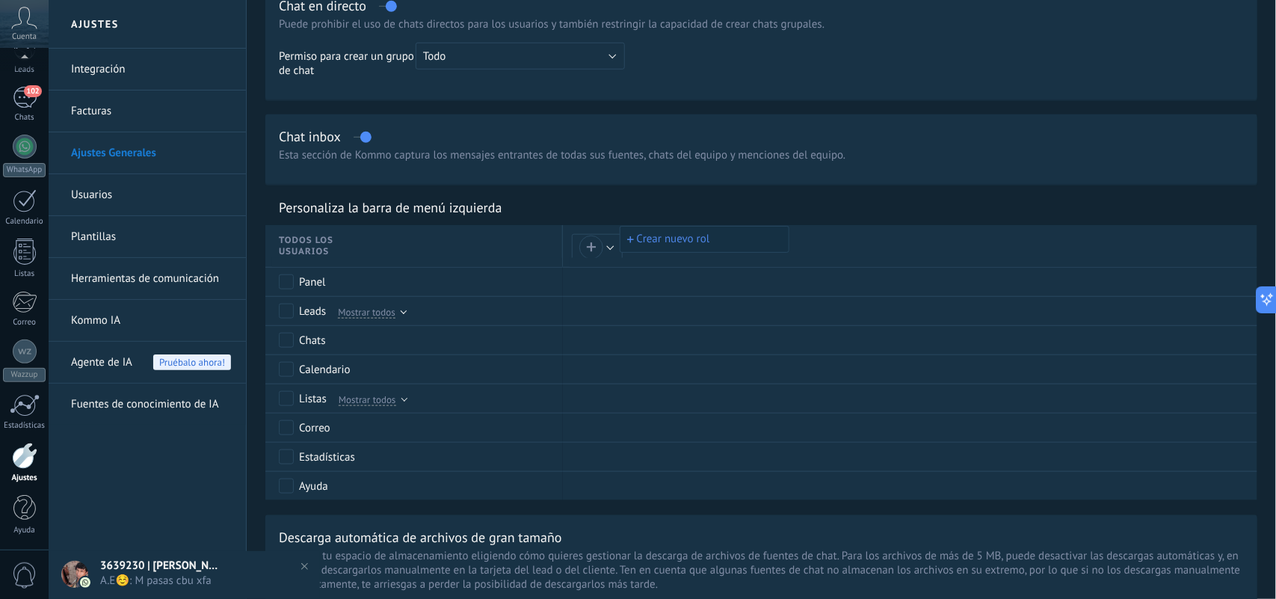
click at [605, 244] on div at bounding box center [638, 299] width 1276 height 599
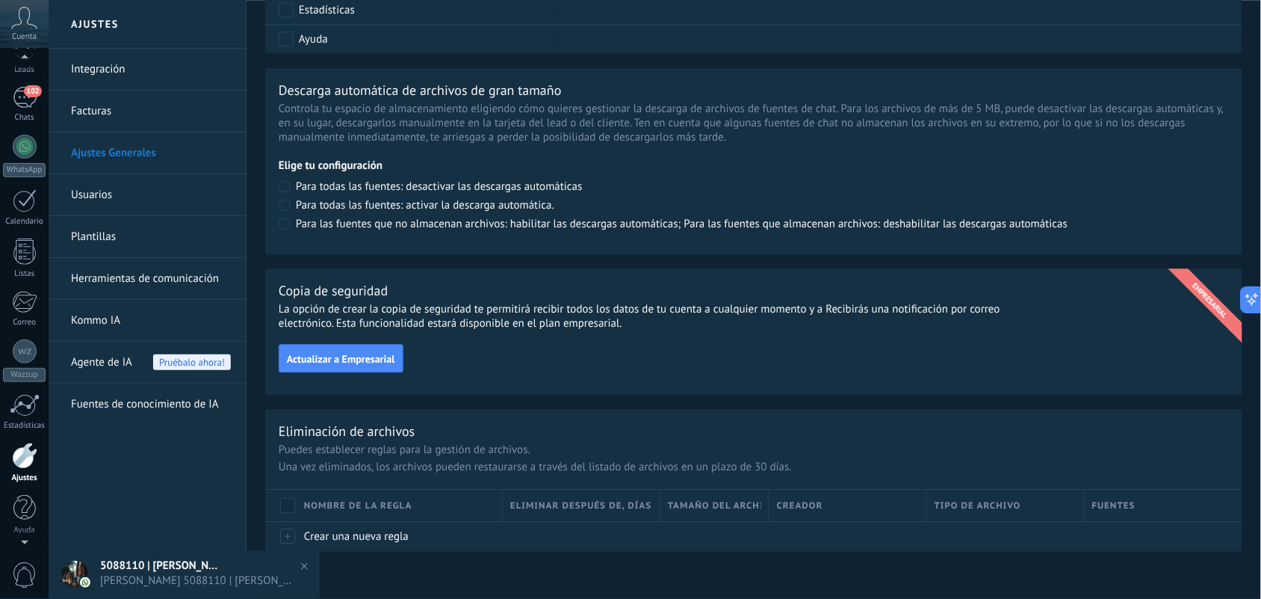
scroll to position [77, 0]
click at [26, 46] on div "Cuenta" at bounding box center [24, 24] width 49 height 49
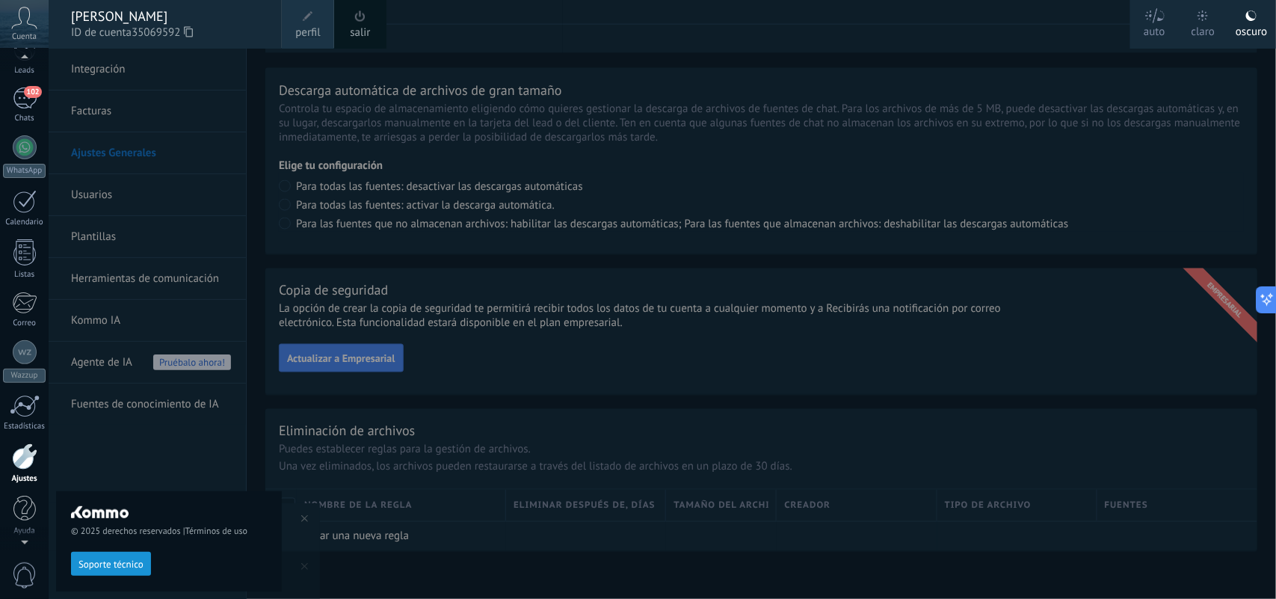
click at [118, 35] on span "ID de cuenta 35069592" at bounding box center [169, 33] width 196 height 16
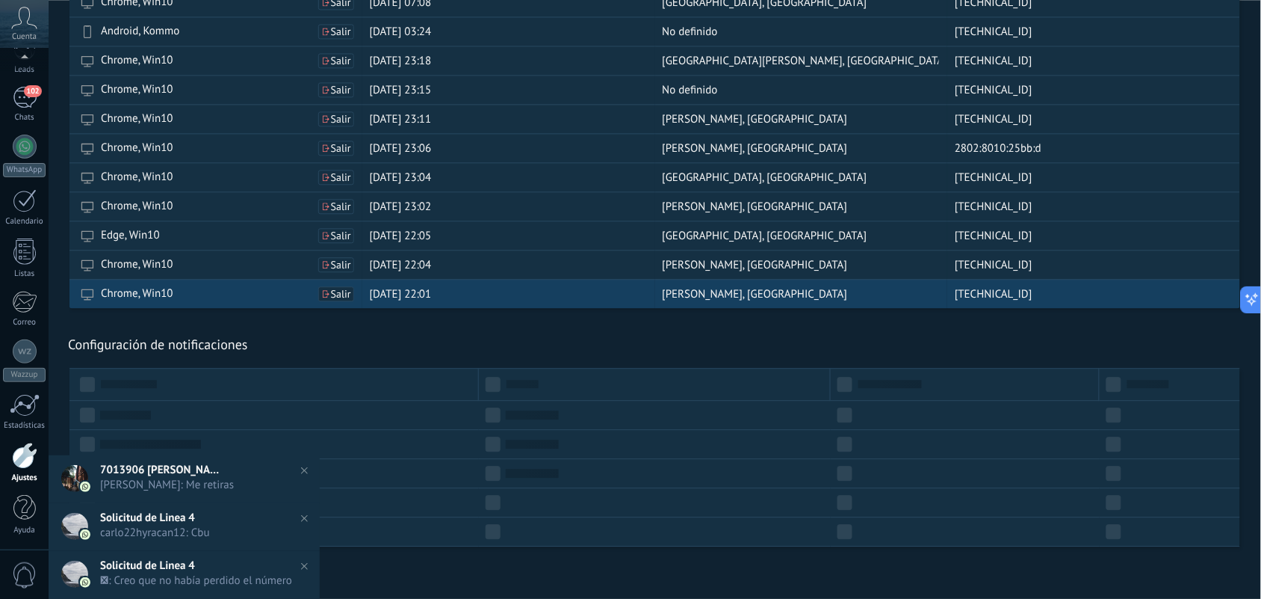
scroll to position [950, 0]
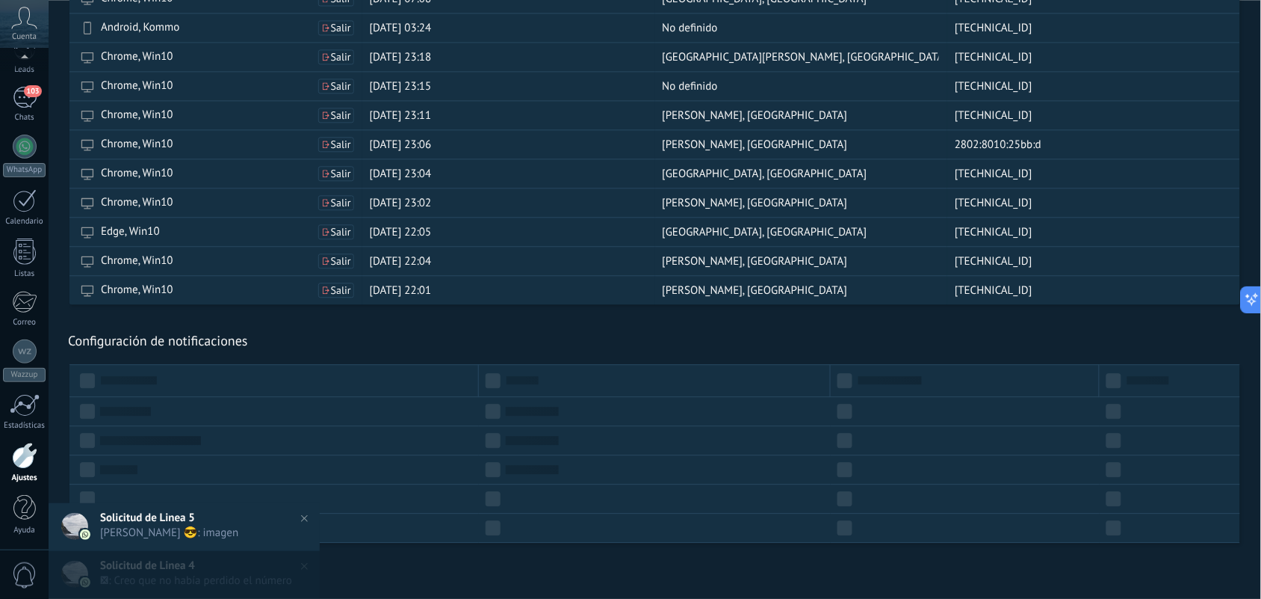
click at [24, 568] on span "0" at bounding box center [24, 575] width 25 height 26
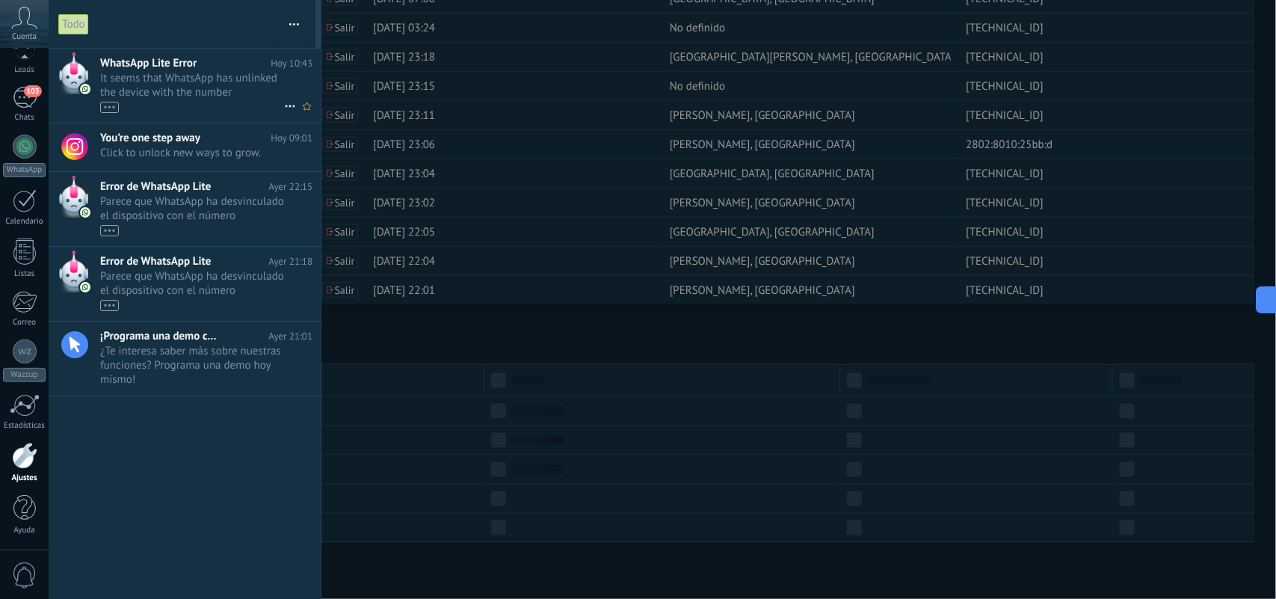
click at [80, 75] on div at bounding box center [73, 73] width 30 height 42
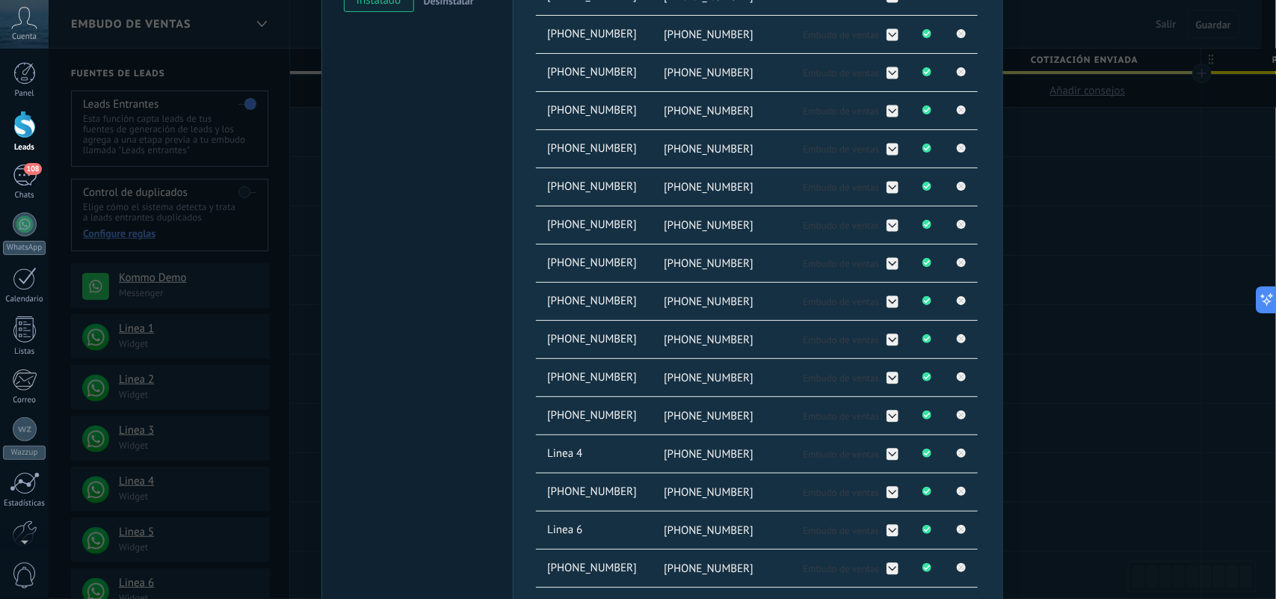
scroll to position [5, 0]
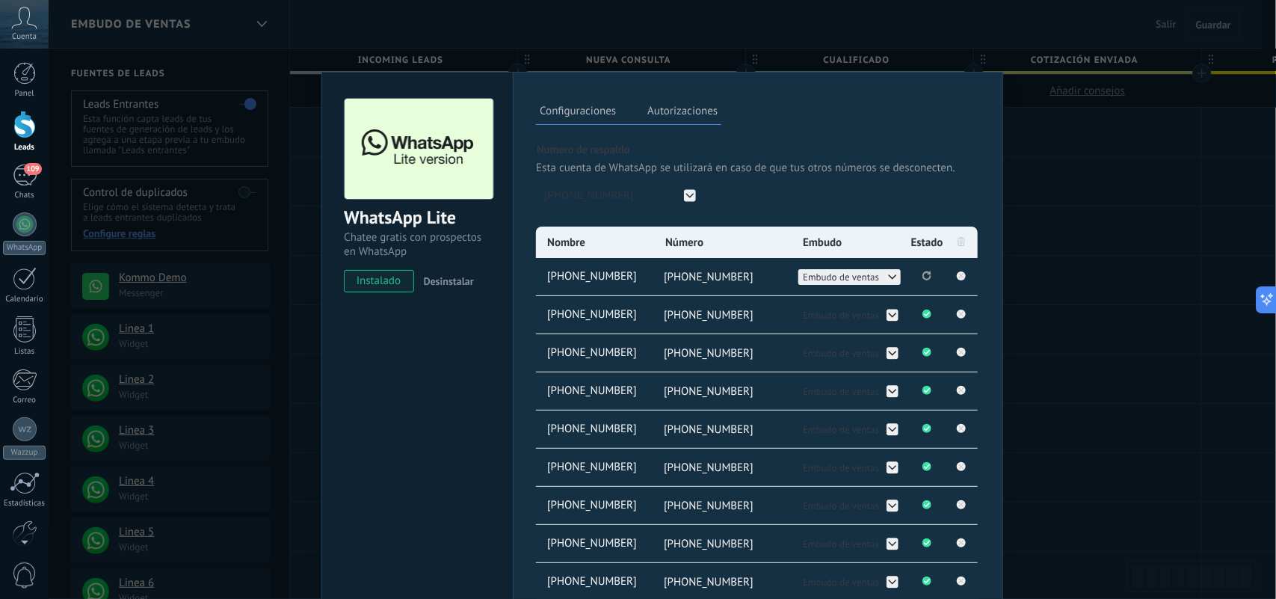
click at [890, 276] on icon at bounding box center [892, 276] width 12 height 12
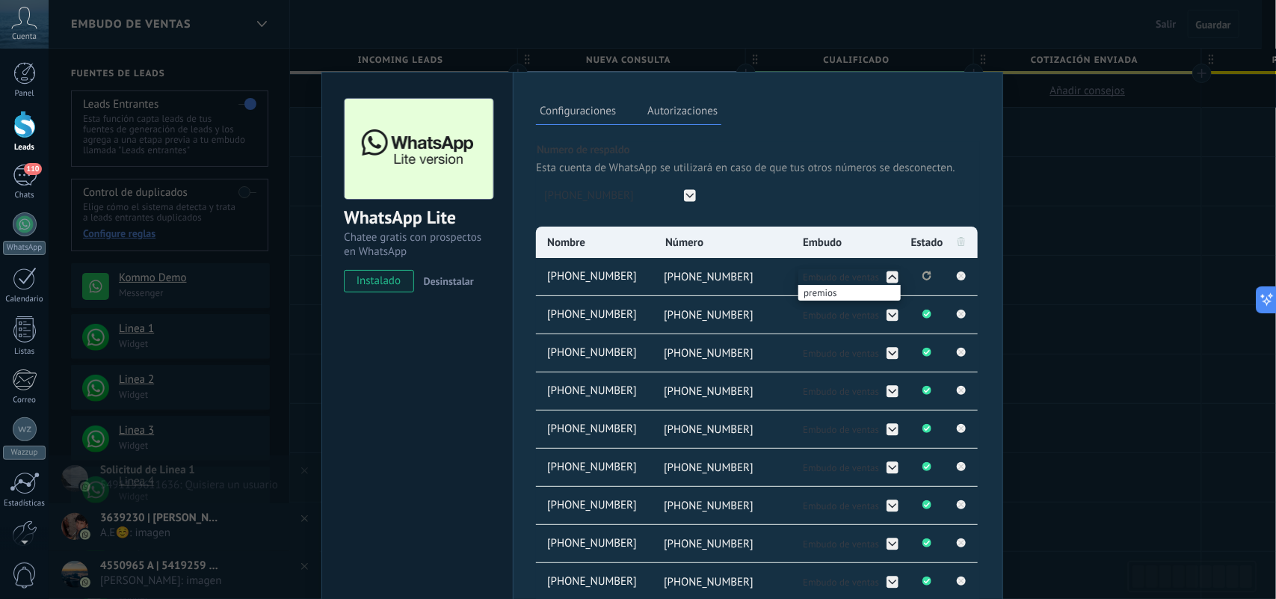
click at [1065, 233] on div "WhatsApp Lite Chatee gratis con prospectos en WhatsApp instalado Desinstalar Co…" at bounding box center [662, 299] width 1227 height 599
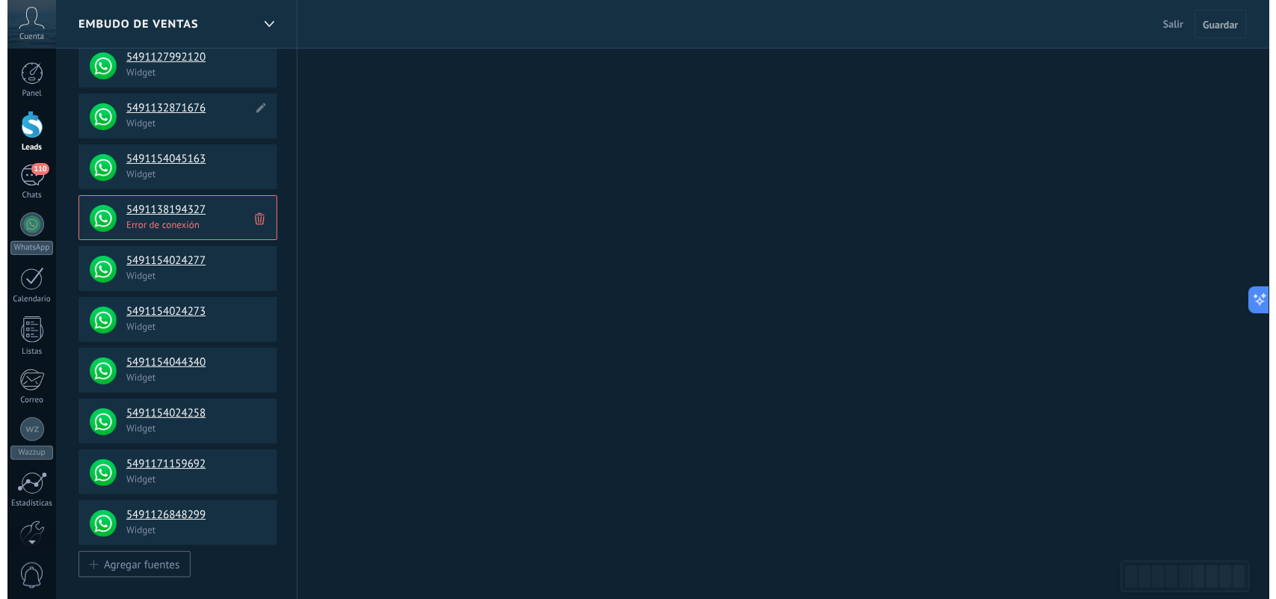
scroll to position [1478, 0]
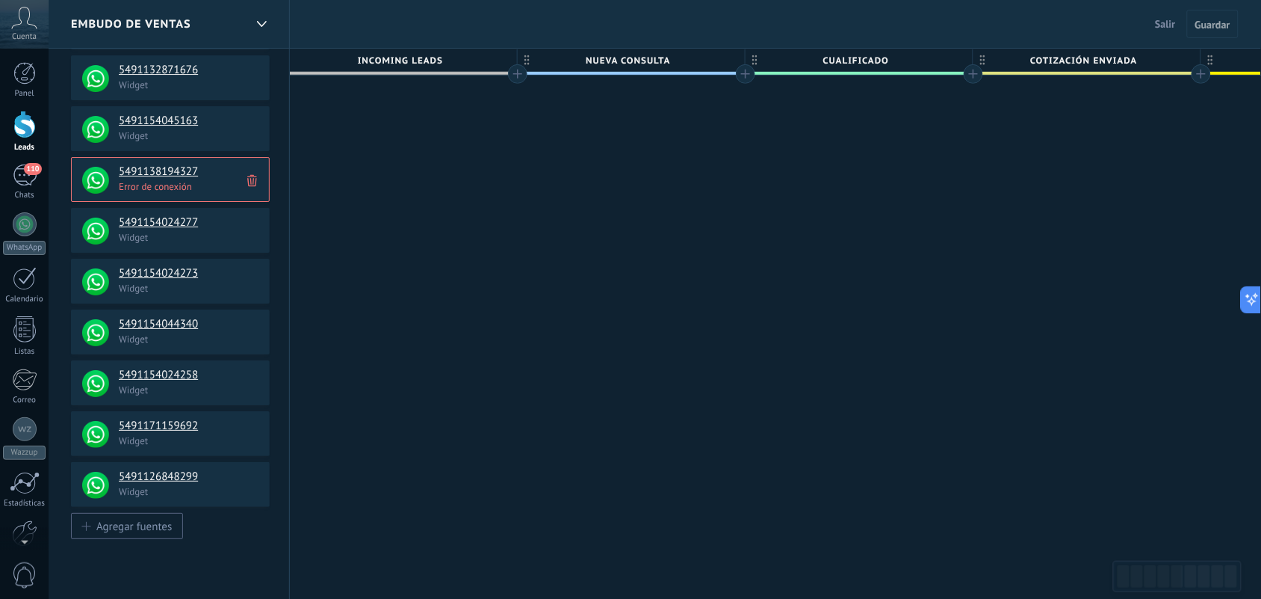
click at [191, 187] on p "Error de conexión" at bounding box center [190, 186] width 142 height 13
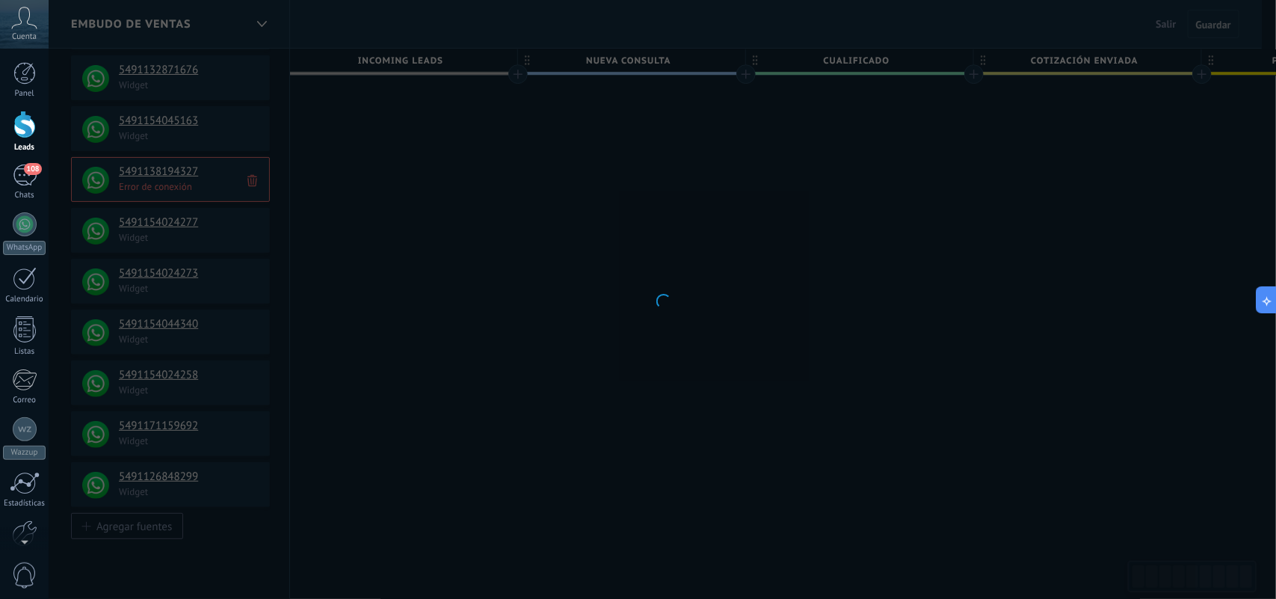
click at [433, 398] on div at bounding box center [662, 299] width 1227 height 599
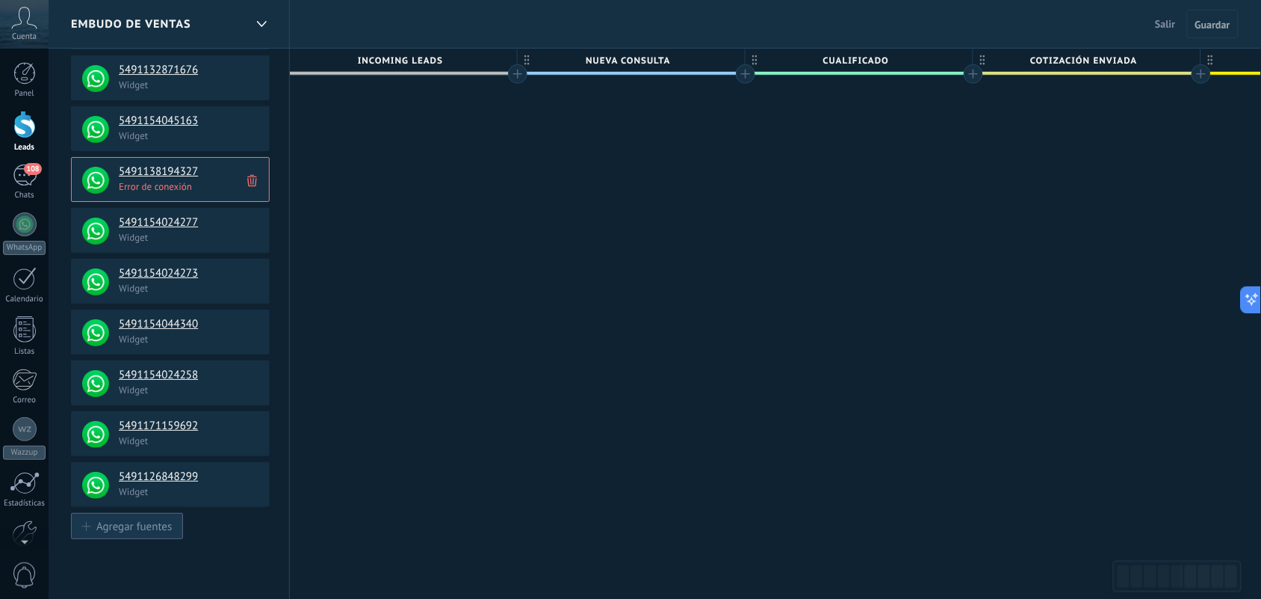
click at [148, 533] on button "Agregar fuentes" at bounding box center [127, 526] width 112 height 26
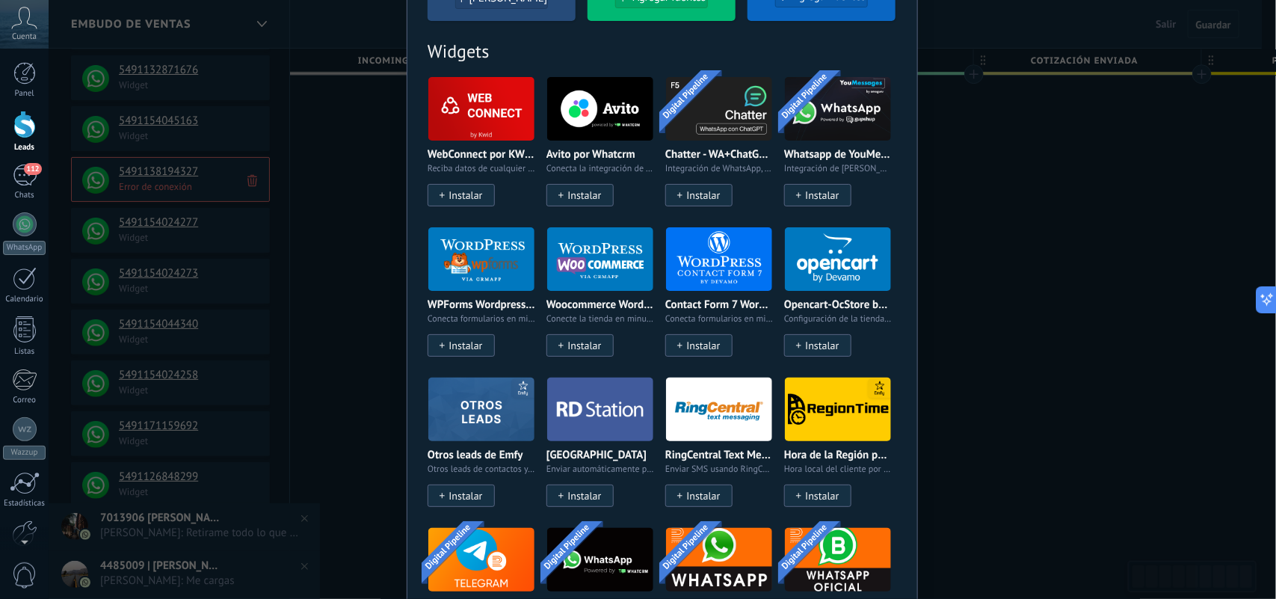
scroll to position [984, 0]
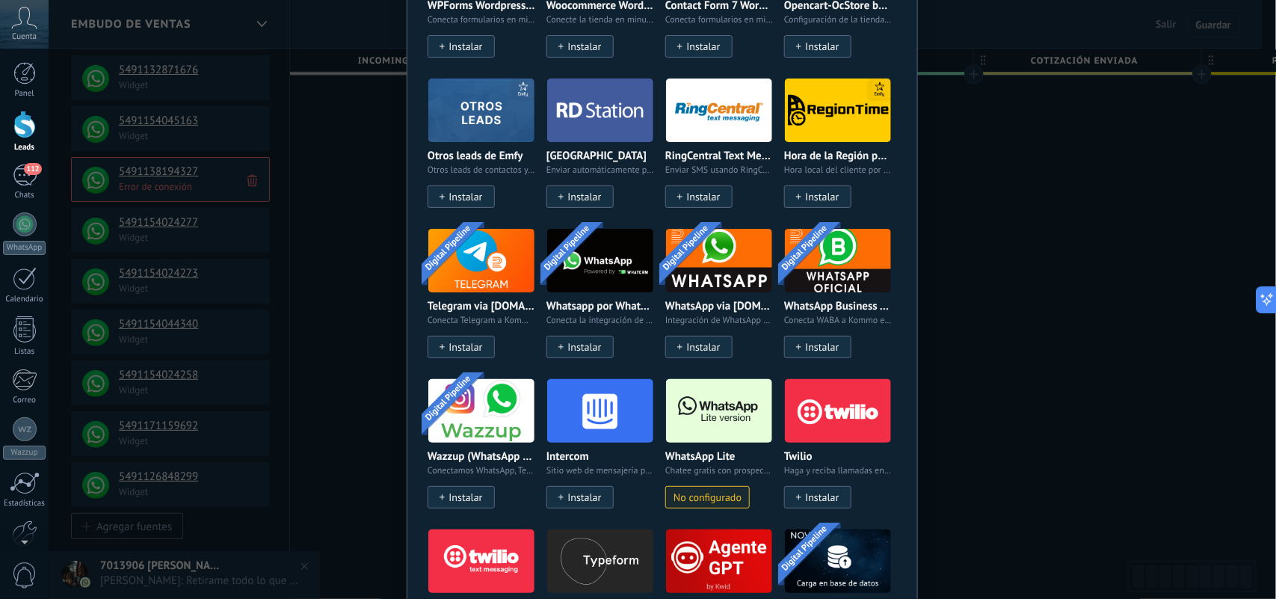
click at [696, 421] on img at bounding box center [719, 410] width 106 height 72
click at [686, 426] on img at bounding box center [719, 410] width 106 height 72
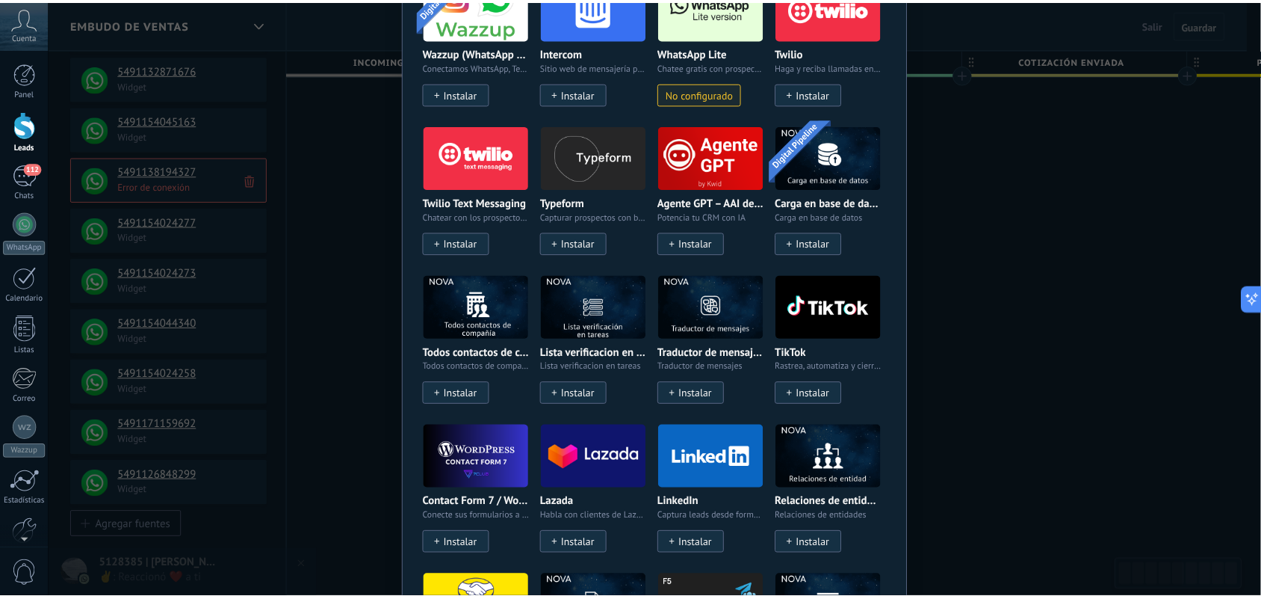
scroll to position [1414, 0]
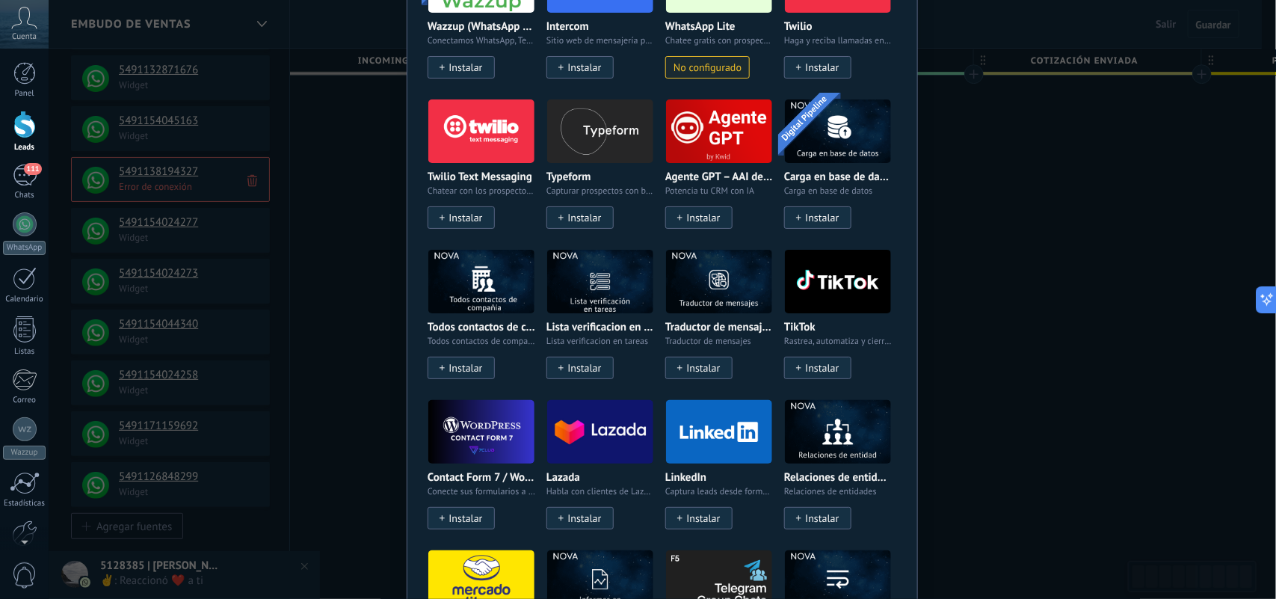
click at [1080, 226] on div "No hay resultados Fuentes de leads Agregar fuente Agregar fuentes Agregar fuent…" at bounding box center [662, 299] width 1227 height 599
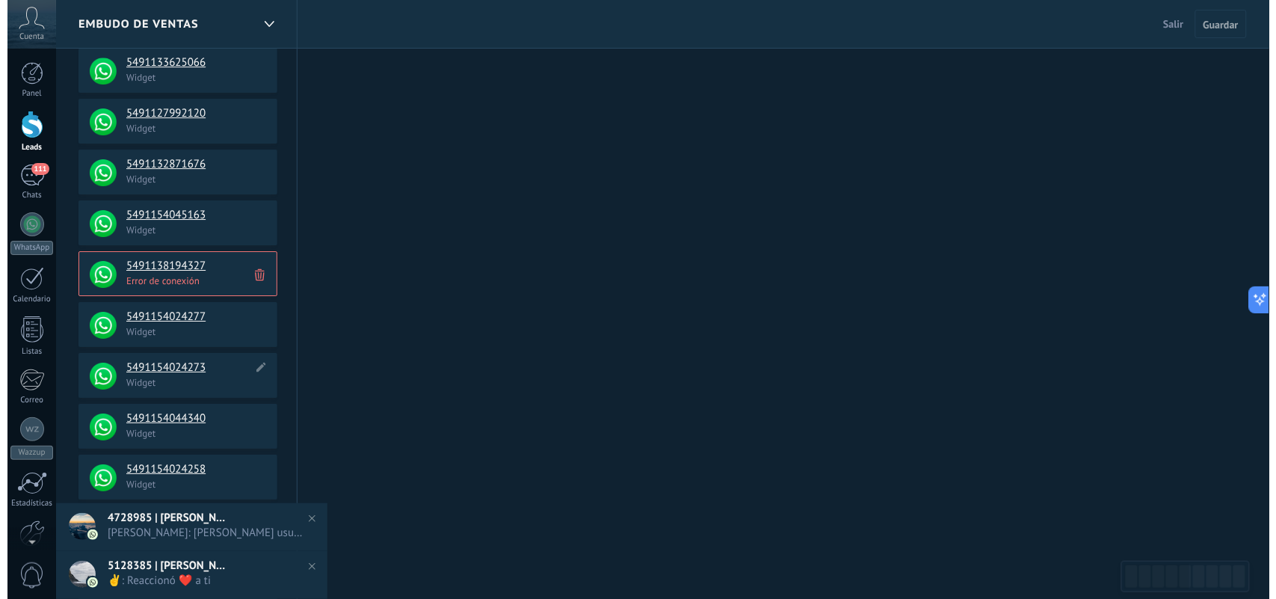
scroll to position [1385, 0]
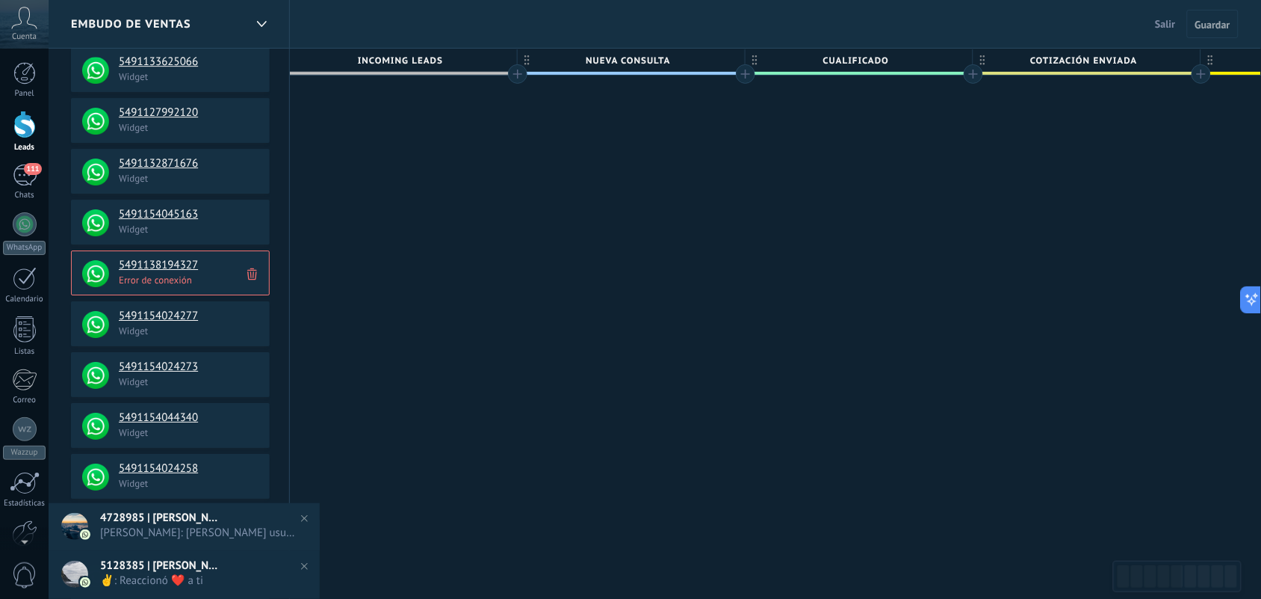
click at [142, 274] on p "Error de conexión" at bounding box center [190, 279] width 142 height 13
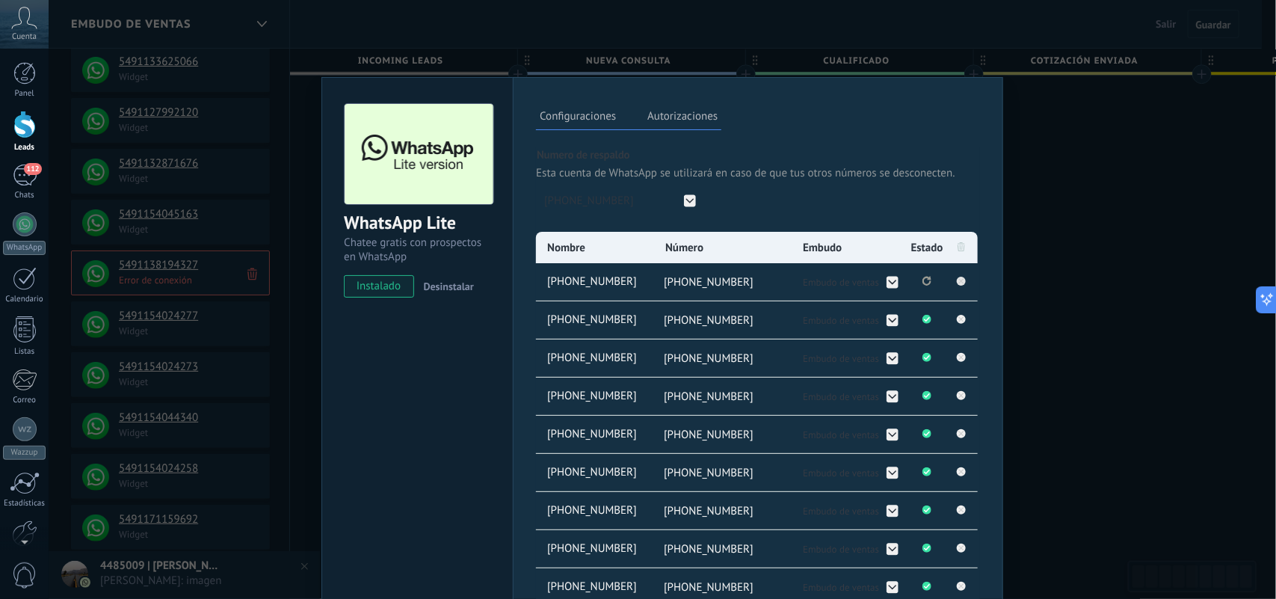
scroll to position [93, 0]
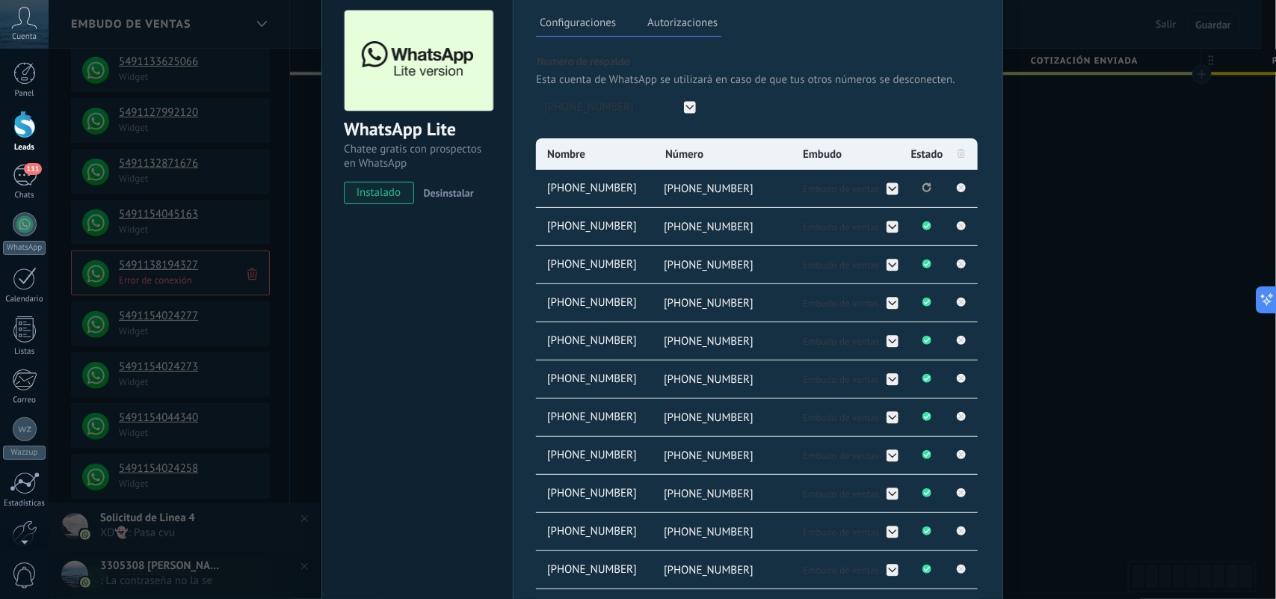
drag, startPoint x: 660, startPoint y: 188, endPoint x: 763, endPoint y: 188, distance: 103.1
click at [763, 188] on li "[PHONE_NUMBER]" at bounding box center [721, 188] width 139 height 37
copy span "[PHONE_NUMBER]"
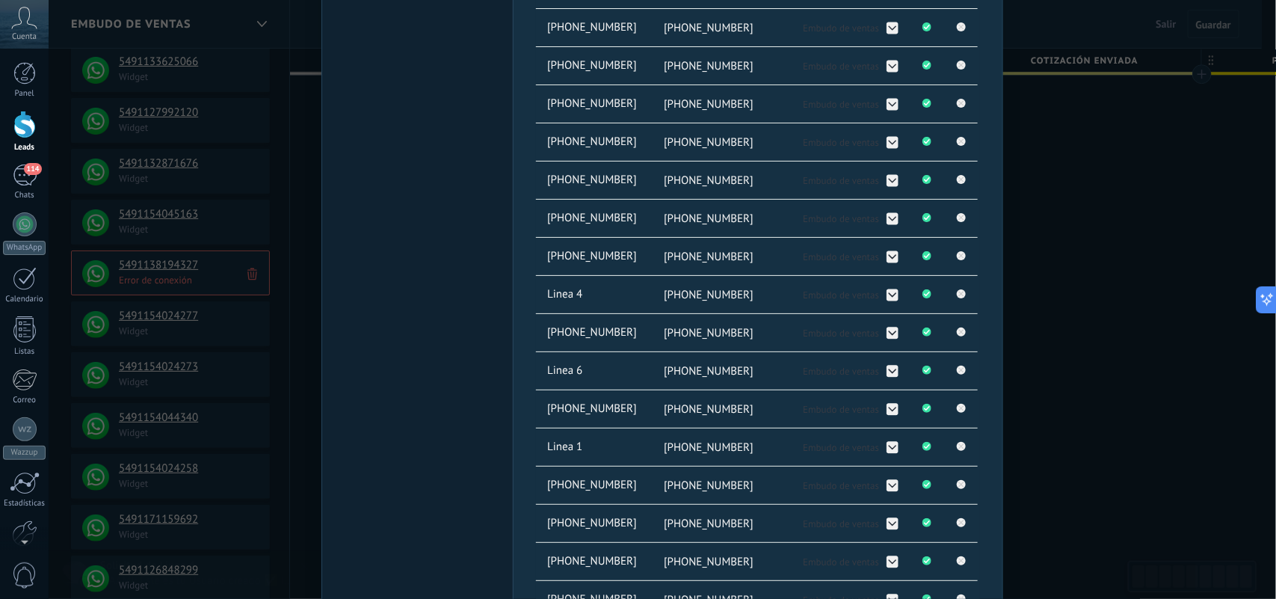
scroll to position [374, 0]
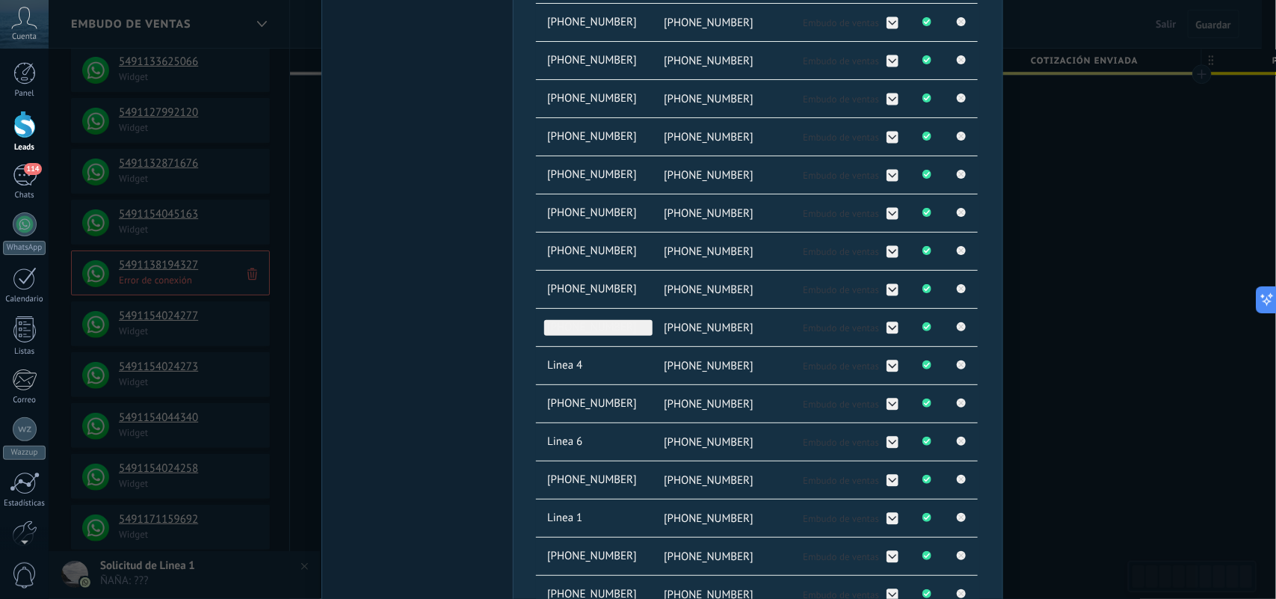
click at [616, 330] on span "[PHONE_NUMBER]" at bounding box center [598, 328] width 108 height 16
type input "*"
type input "*******"
click at [632, 336] on input "*******" at bounding box center [598, 328] width 108 height 16
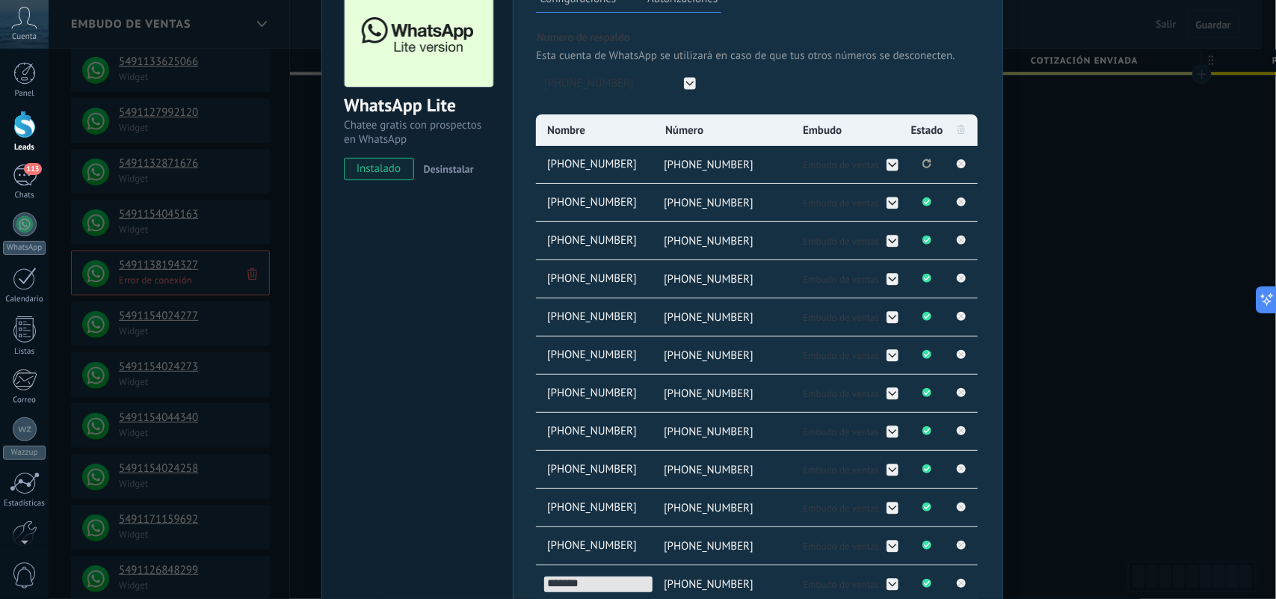
scroll to position [93, 0]
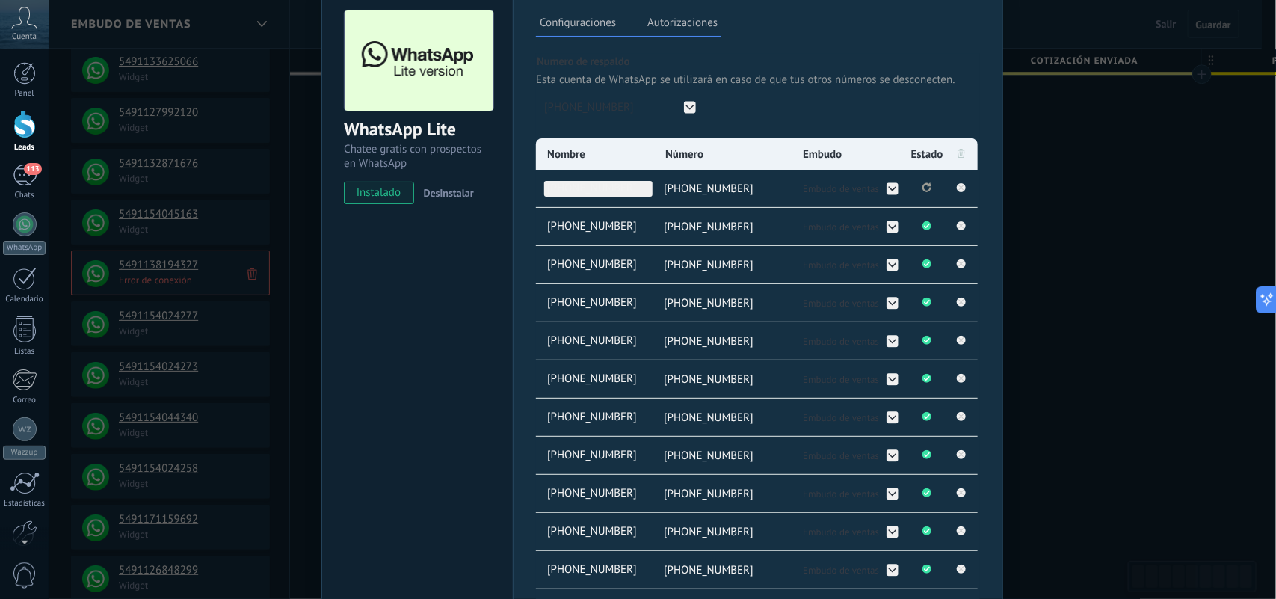
click at [617, 192] on span "[PHONE_NUMBER]" at bounding box center [598, 189] width 108 height 16
type input "*"
type input "*******"
click at [536, 236] on li "[PHONE_NUMBER]" at bounding box center [594, 226] width 117 height 37
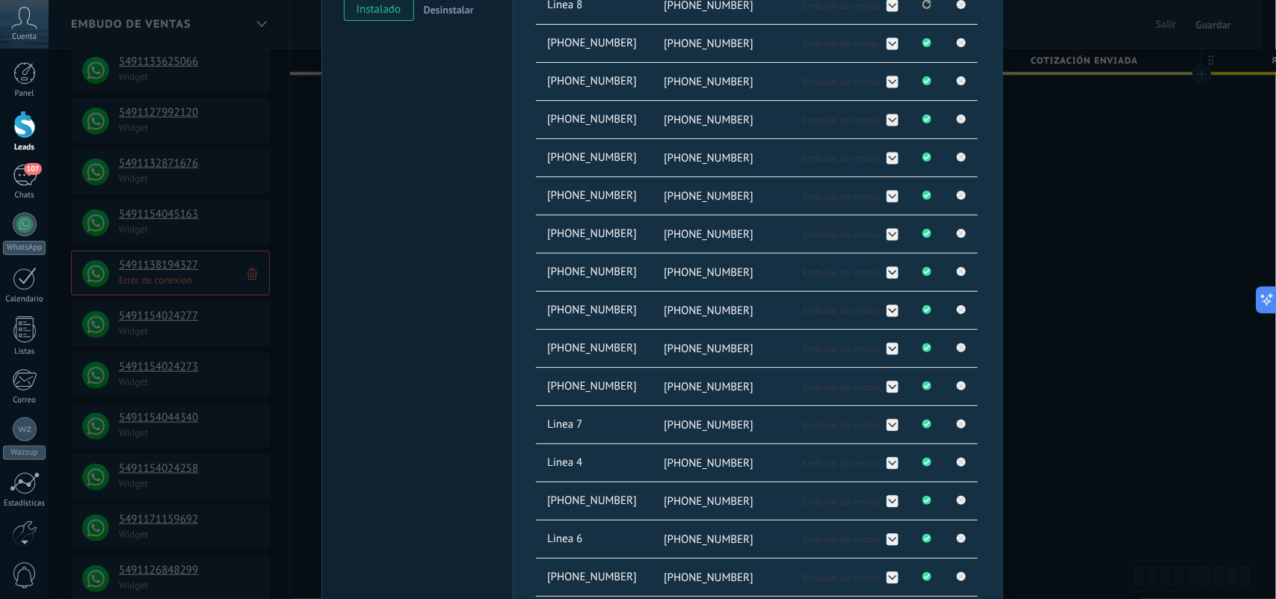
scroll to position [280, 0]
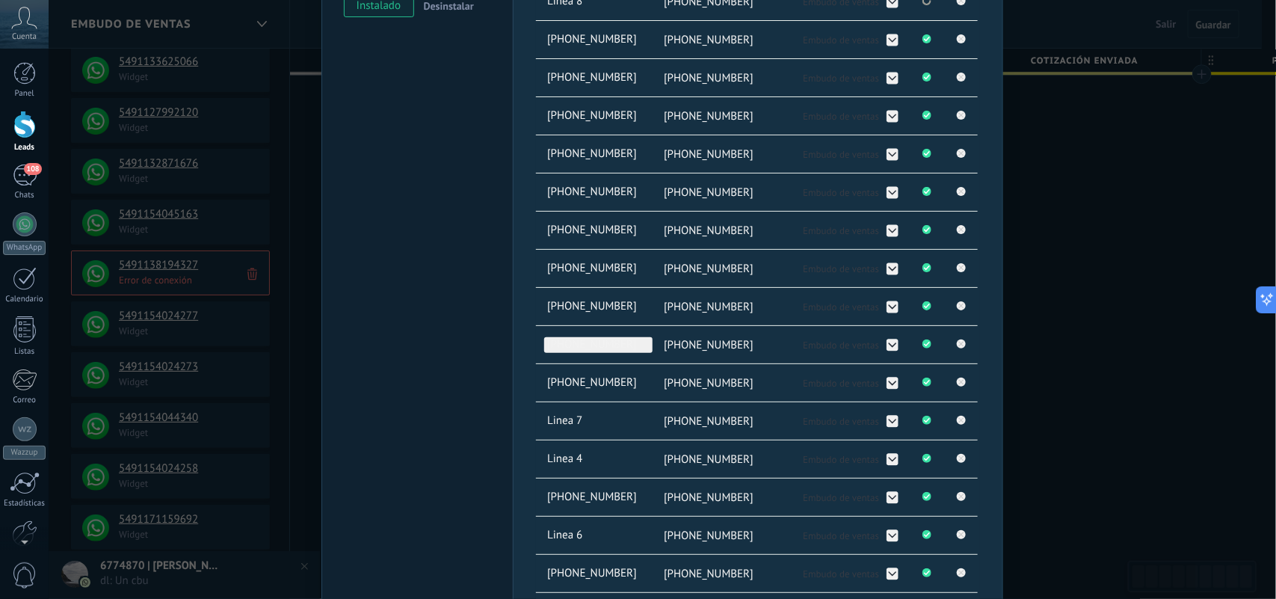
click at [584, 346] on span "[PHONE_NUMBER]" at bounding box center [598, 345] width 108 height 16
type input "*"
type input "********"
drag, startPoint x: 510, startPoint y: 344, endPoint x: 767, endPoint y: 404, distance: 263.2
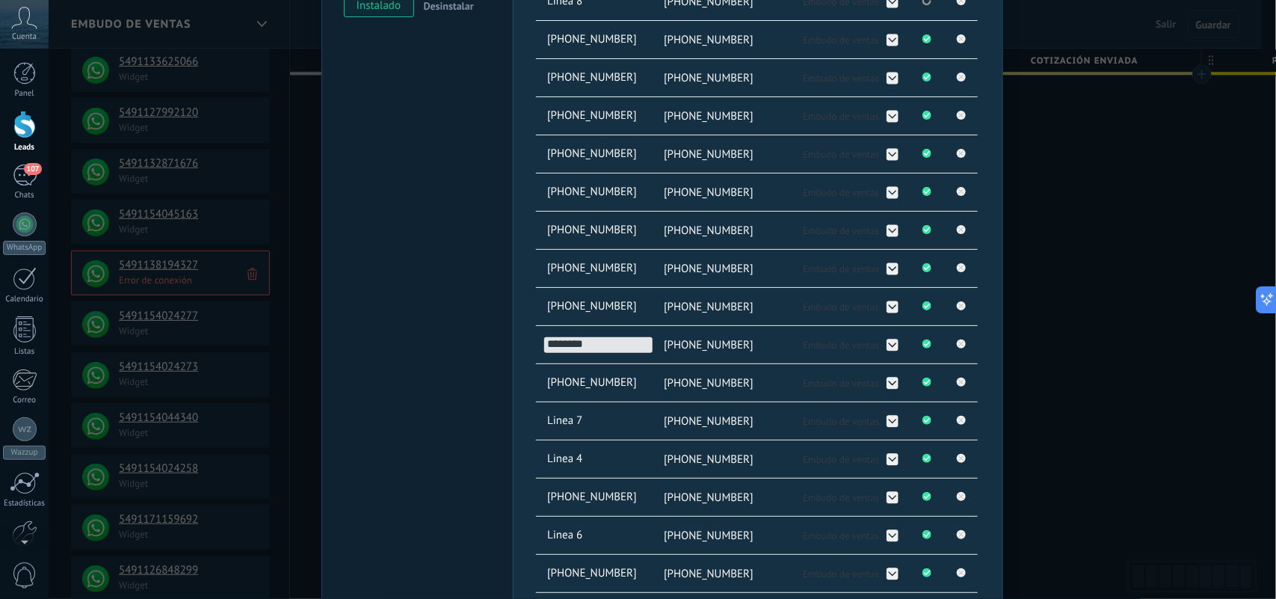
click at [513, 344] on div "Configuraciones Autorizaciones Esta pestaña registra a los usuarios que han con…" at bounding box center [758, 571] width 490 height 1549
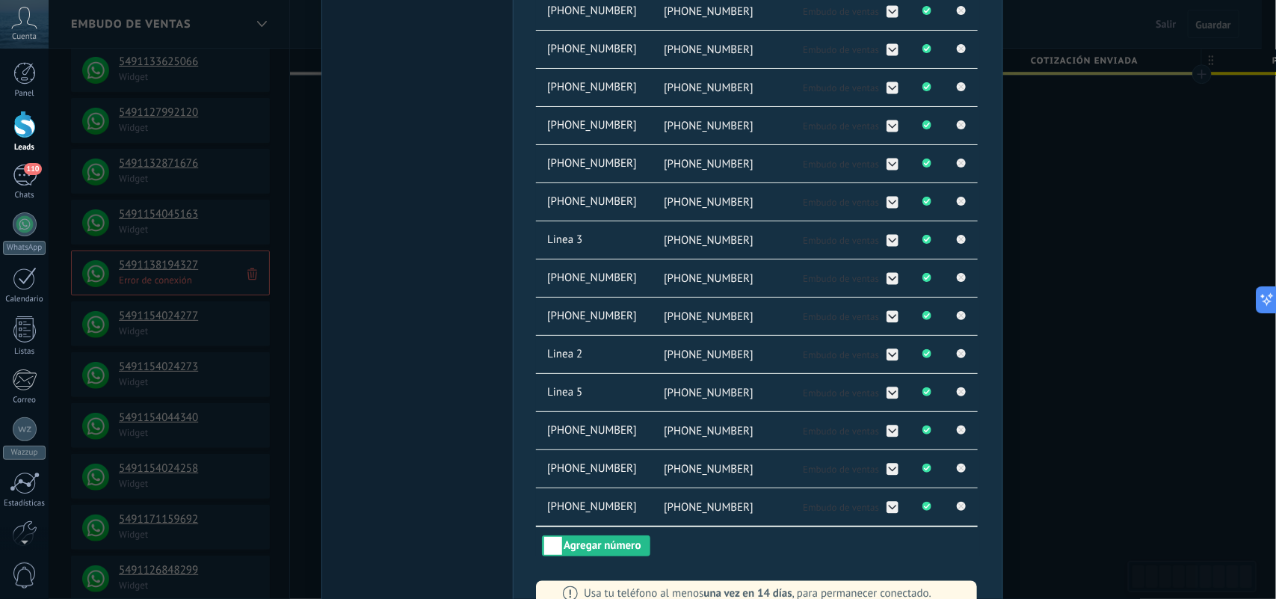
scroll to position [1033, 0]
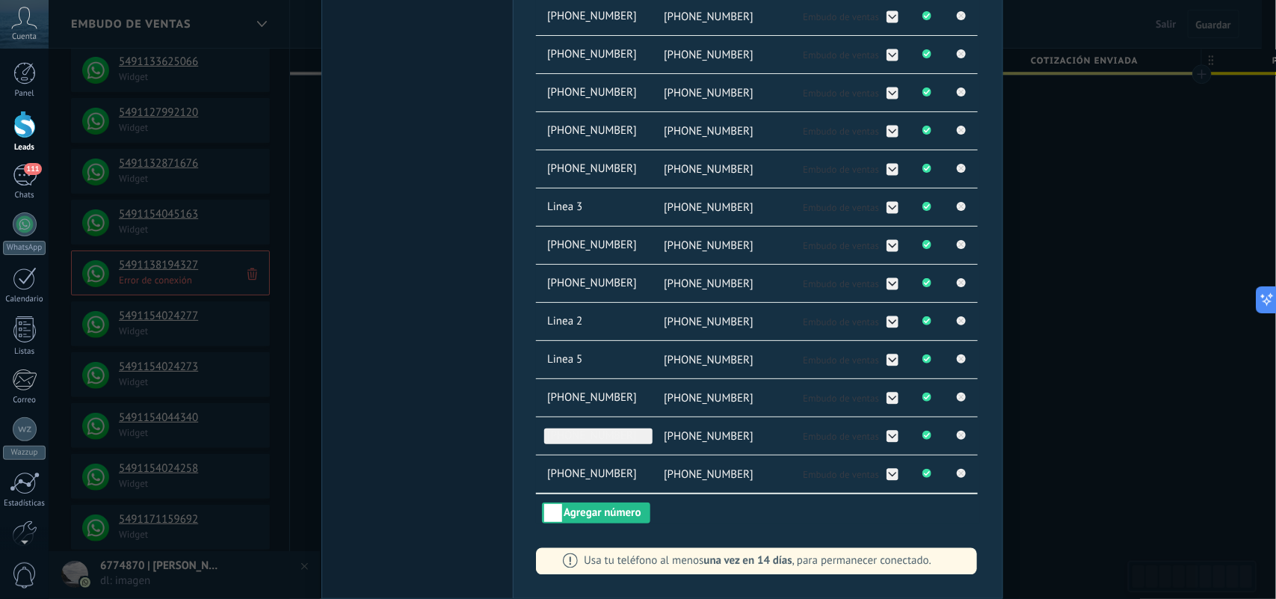
click at [611, 437] on span "[PHONE_NUMBER]" at bounding box center [598, 436] width 108 height 16
type input "*"
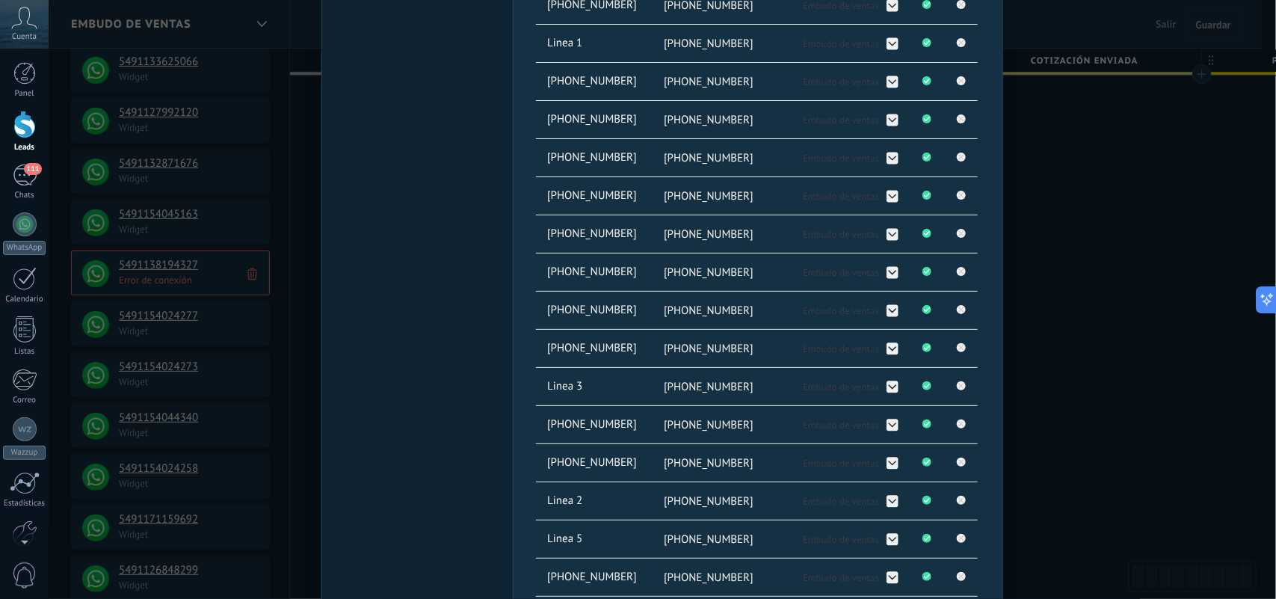
scroll to position [939, 0]
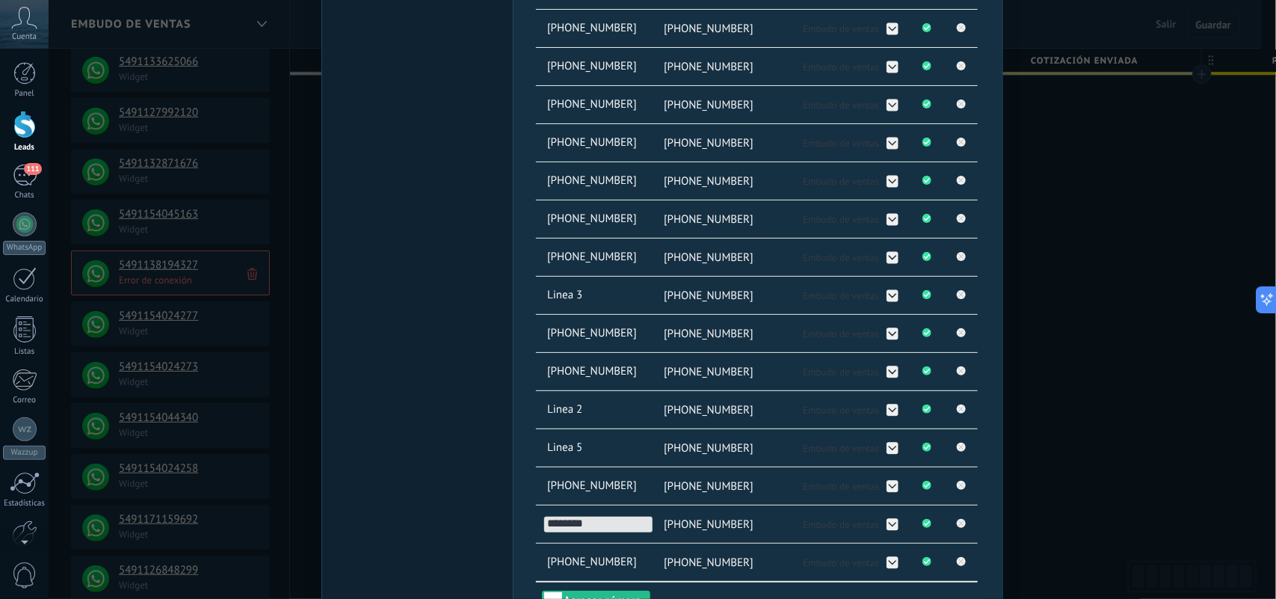
type input "********"
click at [584, 371] on span "[PHONE_NUMBER]" at bounding box center [598, 372] width 108 height 16
type input "*"
type input "********"
click at [803, 376] on span "Embudo de ventas" at bounding box center [841, 371] width 76 height 13
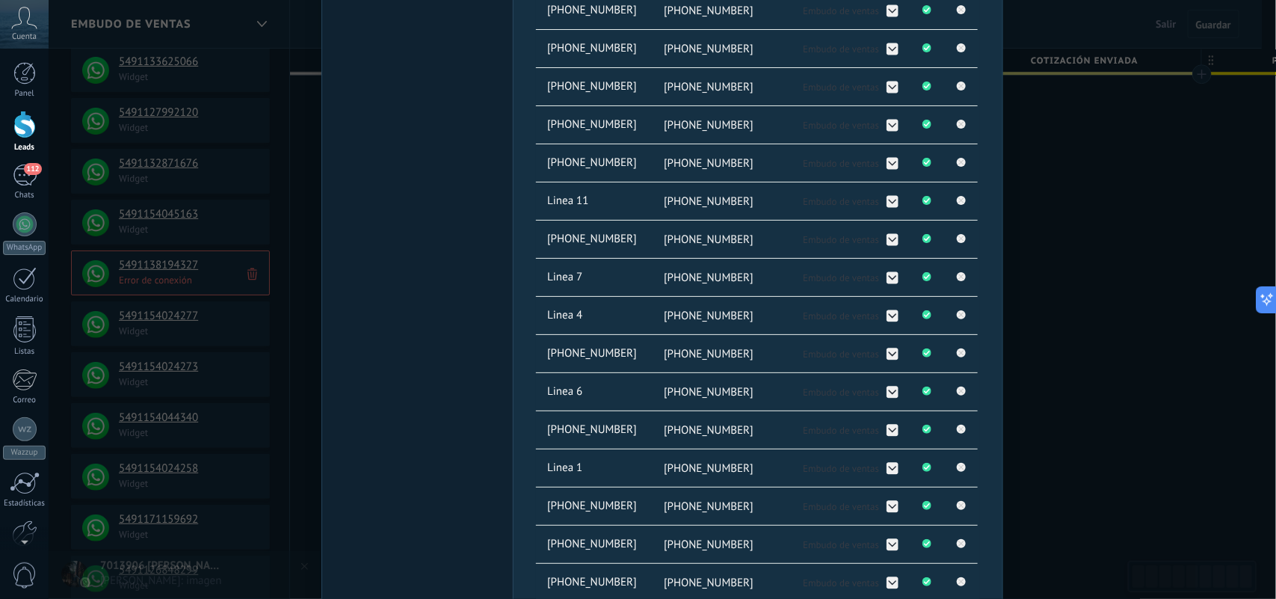
scroll to position [285, 0]
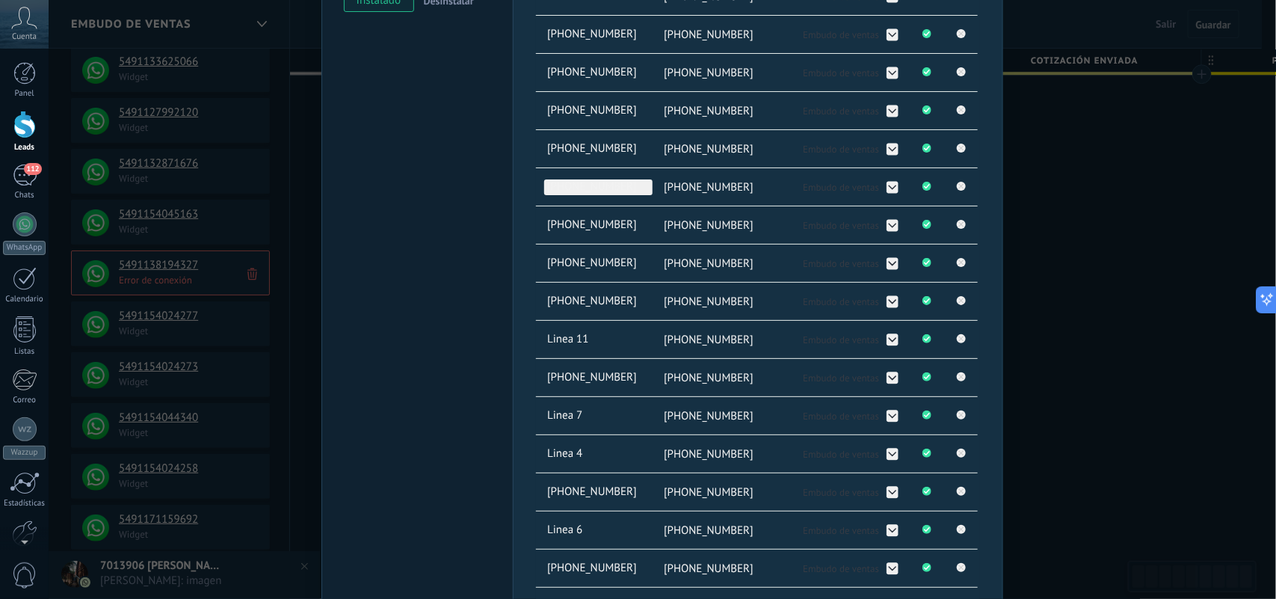
click at [593, 185] on span "[PHONE_NUMBER]" at bounding box center [598, 187] width 108 height 16
type input "*"
type input "********"
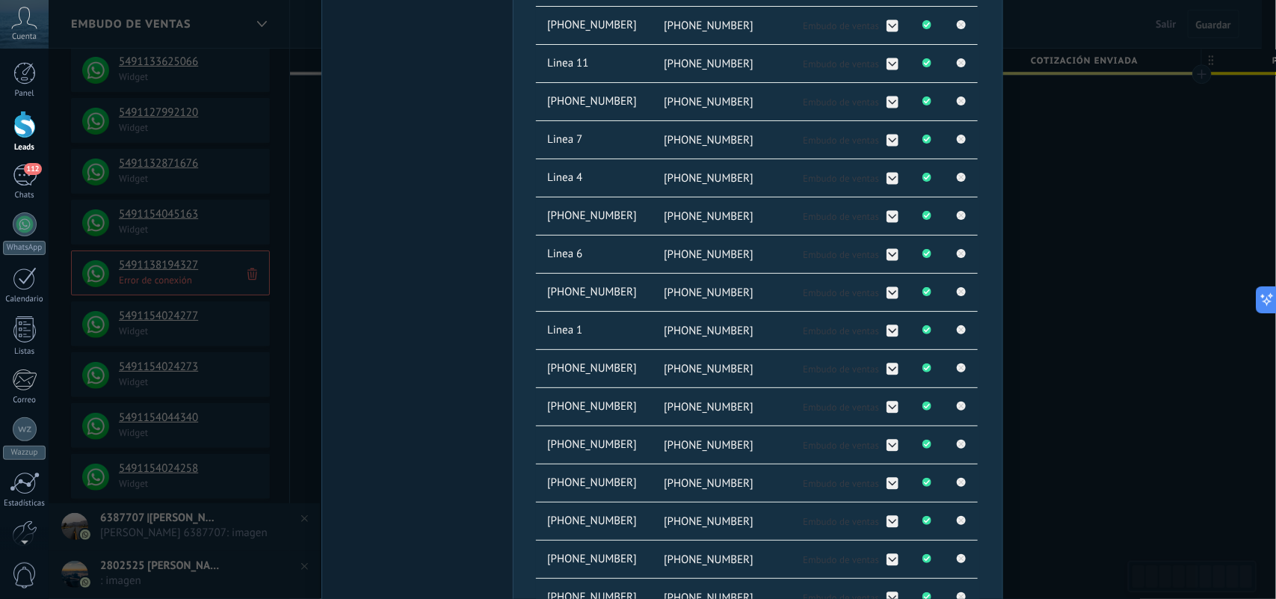
scroll to position [379, 0]
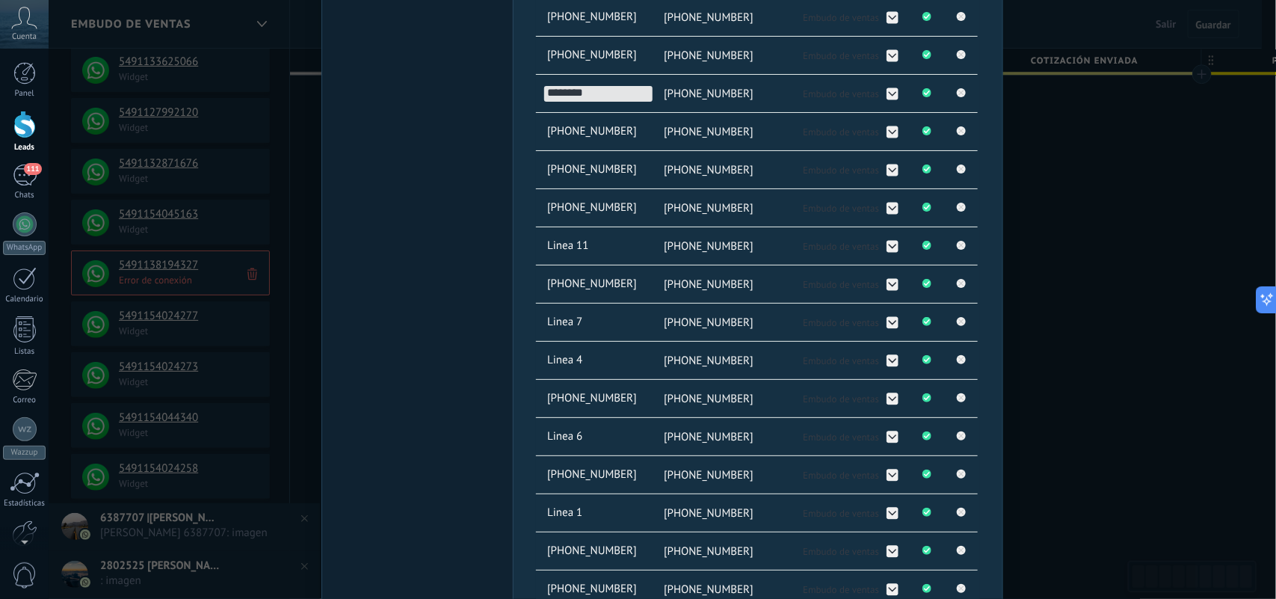
click at [532, 88] on div "Configuraciones Autorizaciones Esta pestaña registra a los usuarios que han con…" at bounding box center [758, 472] width 490 height 1549
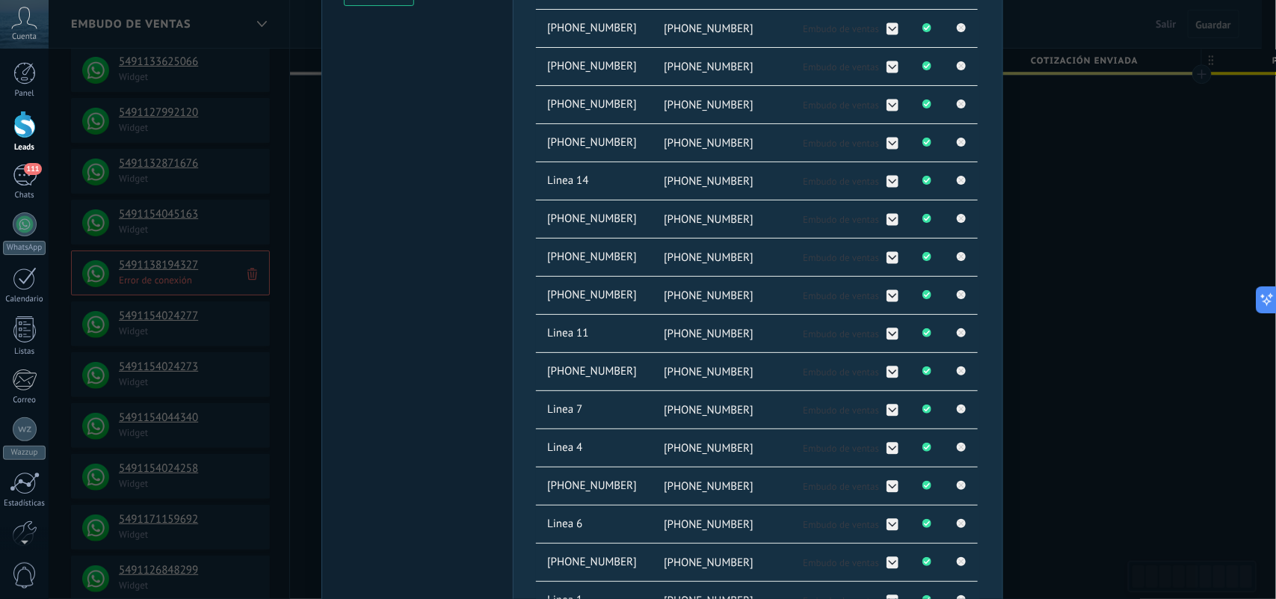
scroll to position [192, 0]
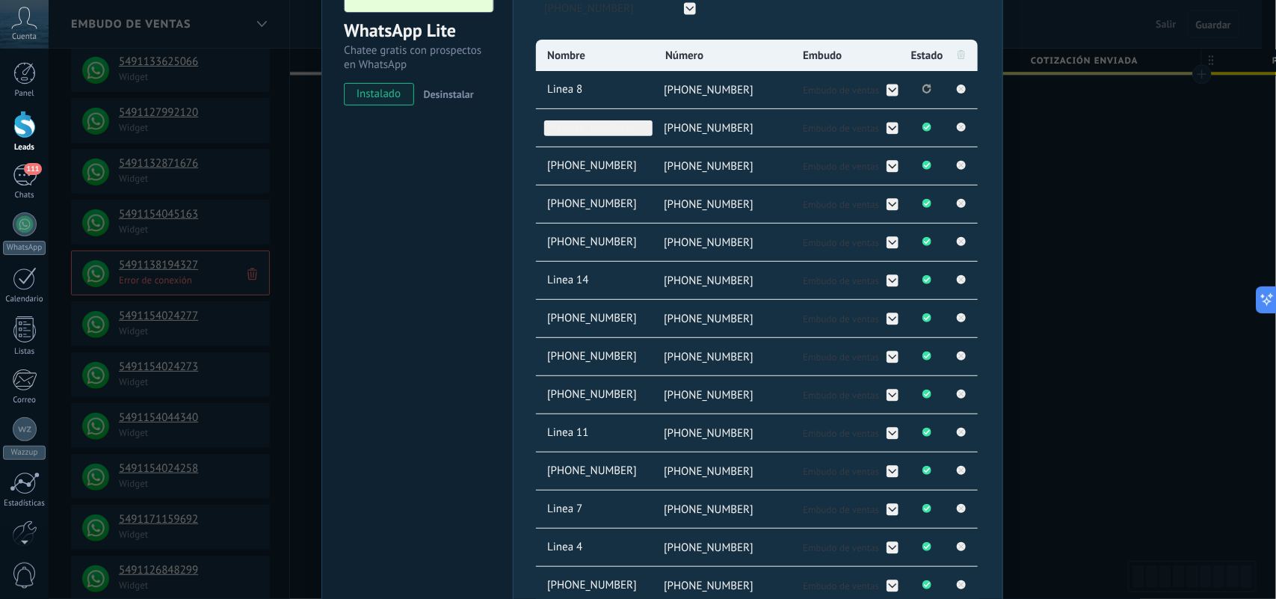
click at [588, 128] on span "[PHONE_NUMBER]" at bounding box center [598, 128] width 108 height 16
type input "*"
type input "********"
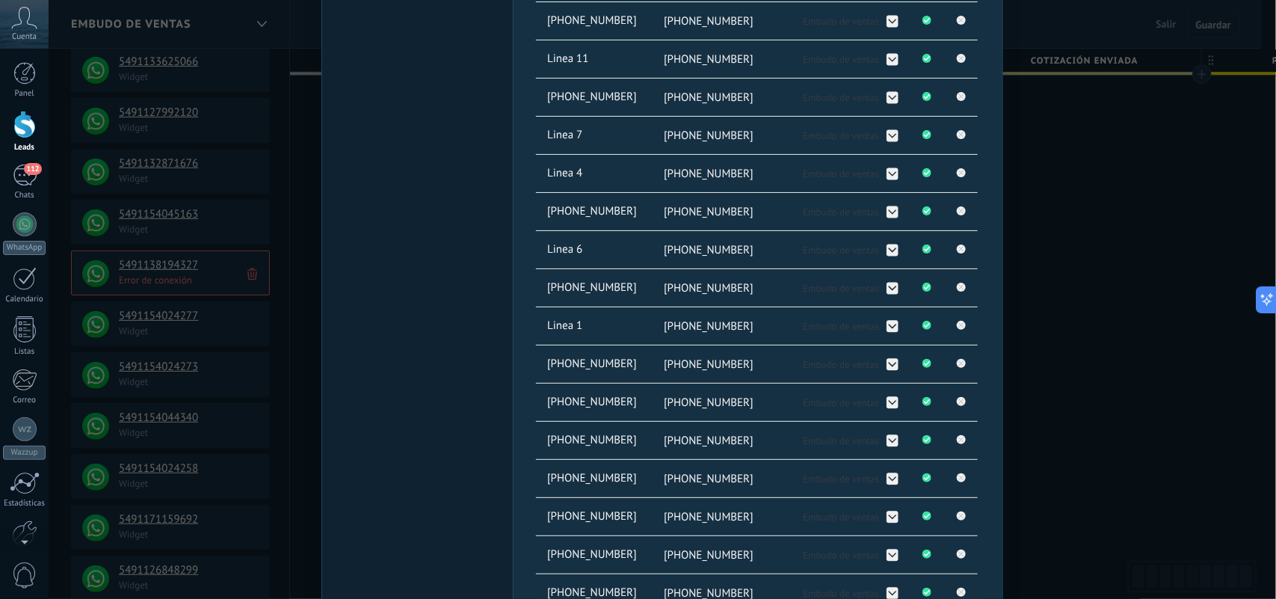
scroll to position [659, 0]
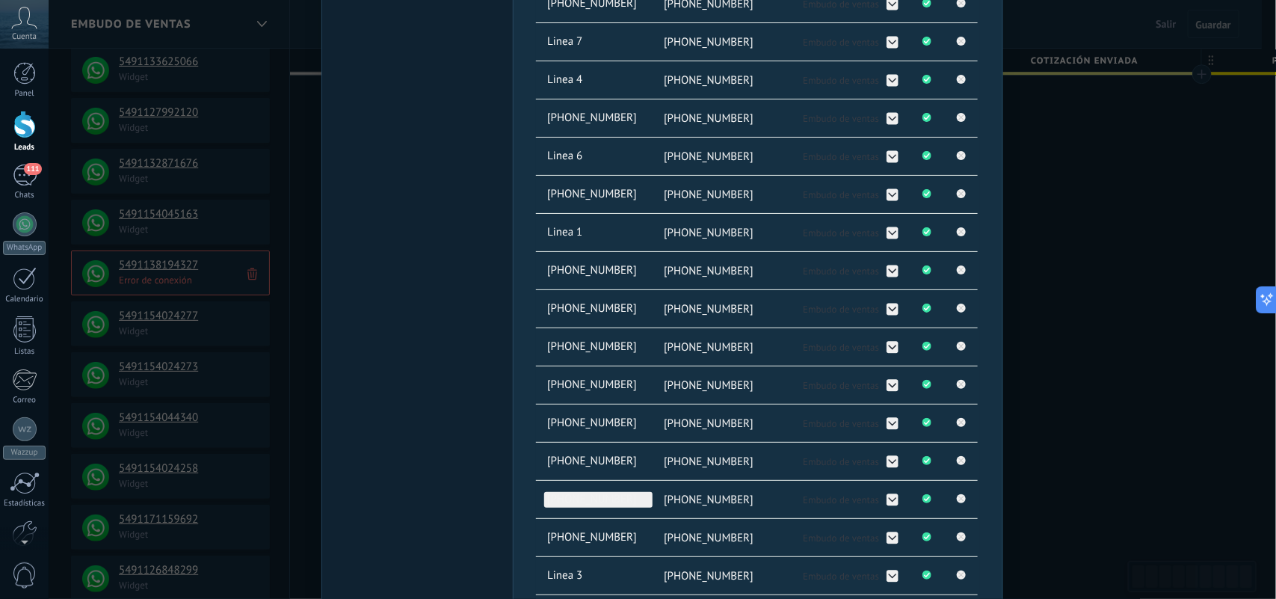
click at [616, 503] on span "[PHONE_NUMBER]" at bounding box center [598, 500] width 108 height 16
type input "*"
type input "********"
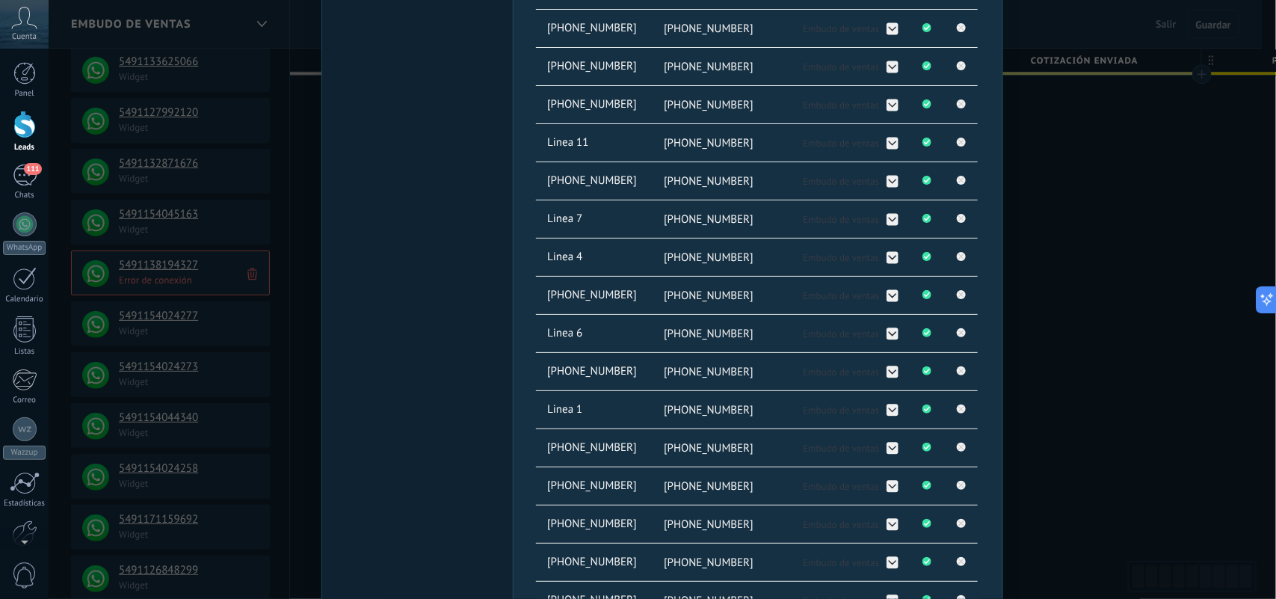
scroll to position [379, 0]
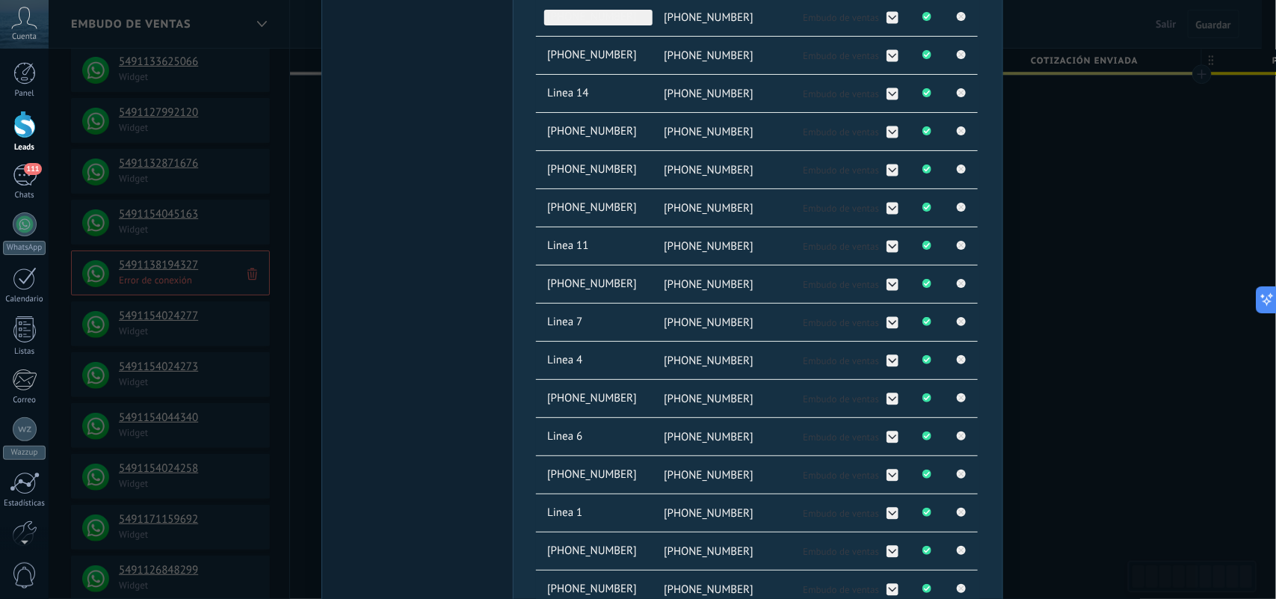
click at [611, 17] on span "[PHONE_NUMBER]" at bounding box center [598, 18] width 108 height 16
type input "*"
type input "********"
click at [516, 61] on div "Configuraciones Autorizaciones Esta pestaña registra a los usuarios que han con…" at bounding box center [758, 472] width 490 height 1549
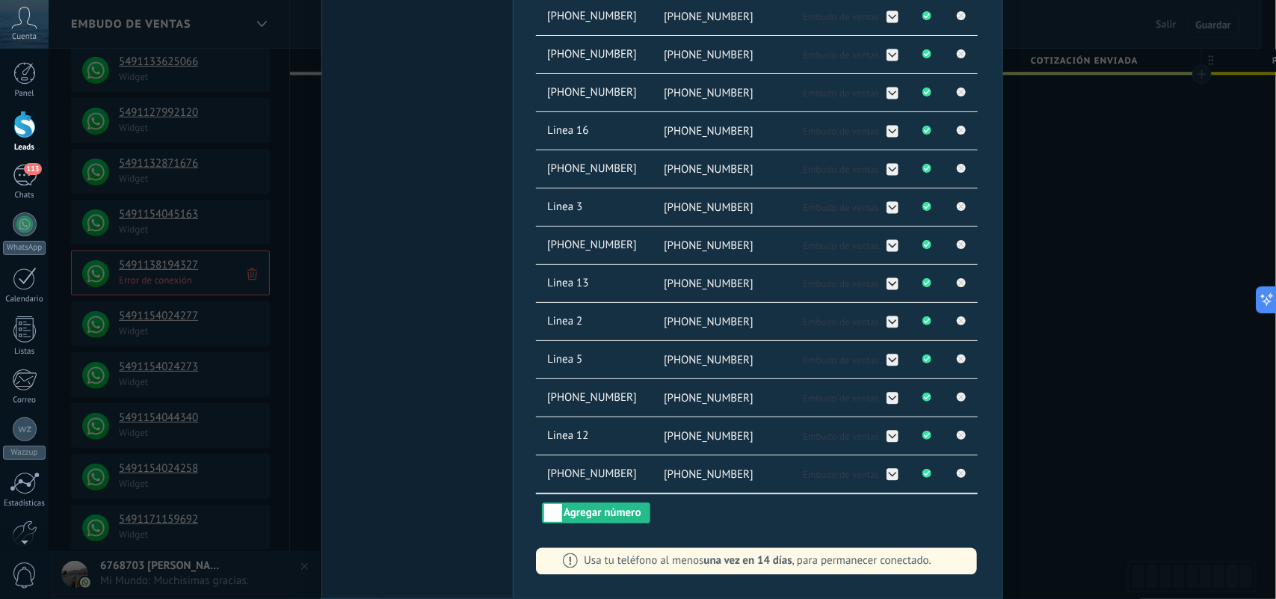
scroll to position [939, 0]
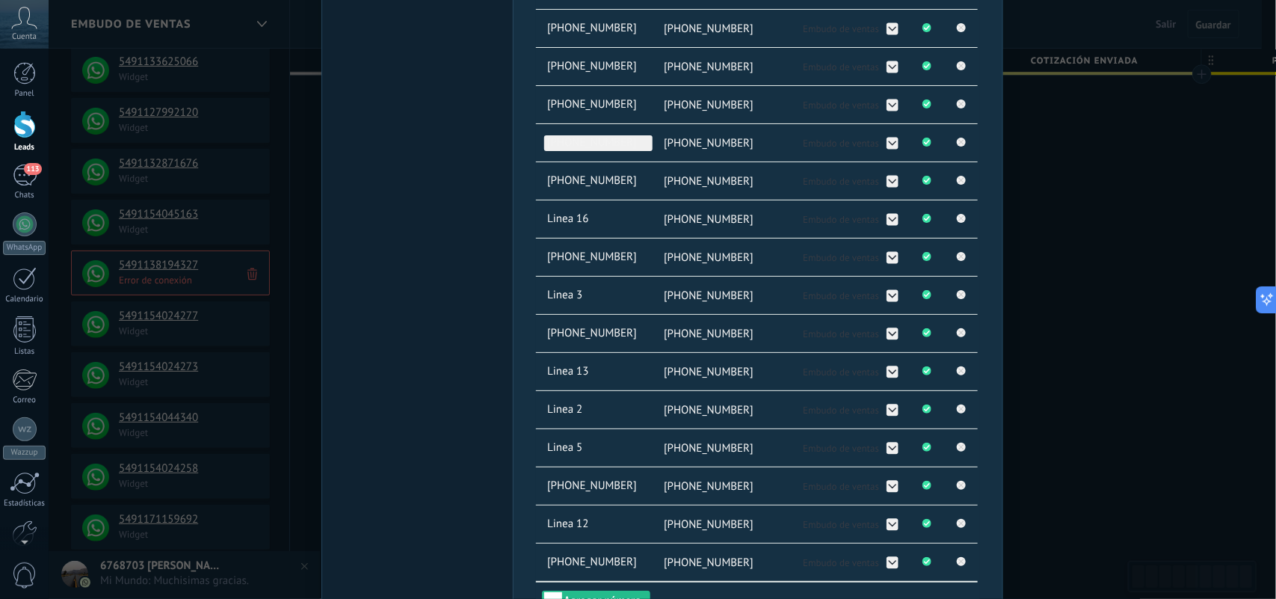
click at [585, 140] on span "[PHONE_NUMBER]" at bounding box center [598, 143] width 108 height 16
type input "*"
type input "********"
click at [574, 24] on span "[PHONE_NUMBER]" at bounding box center [598, 29] width 108 height 16
type input "*"
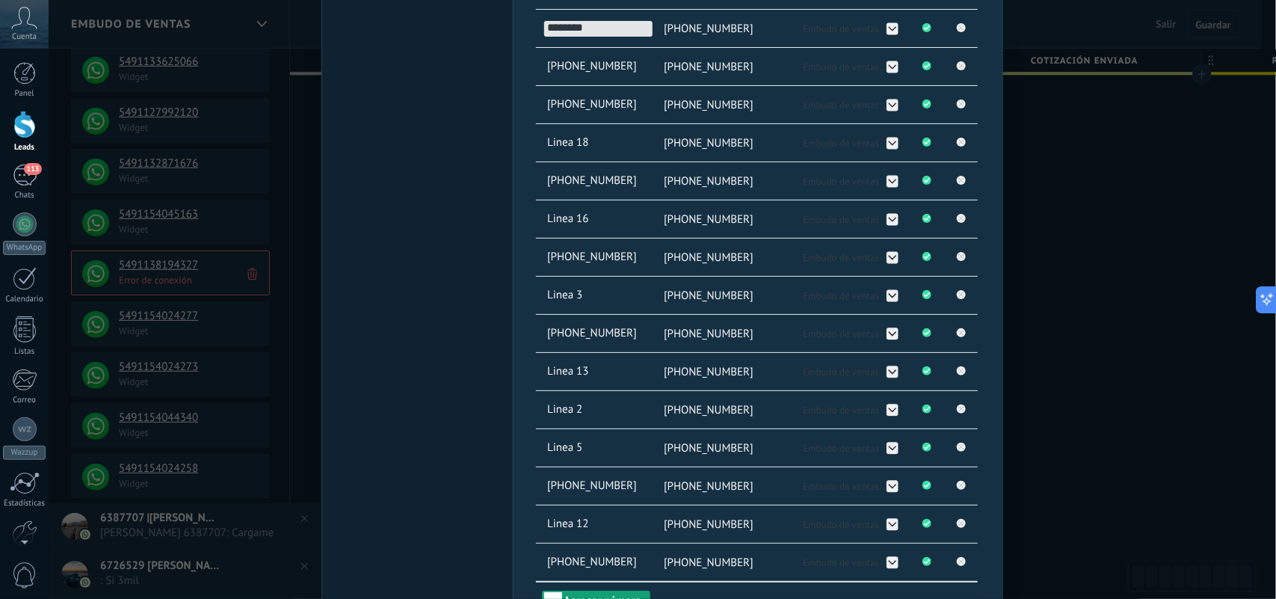
type input "********"
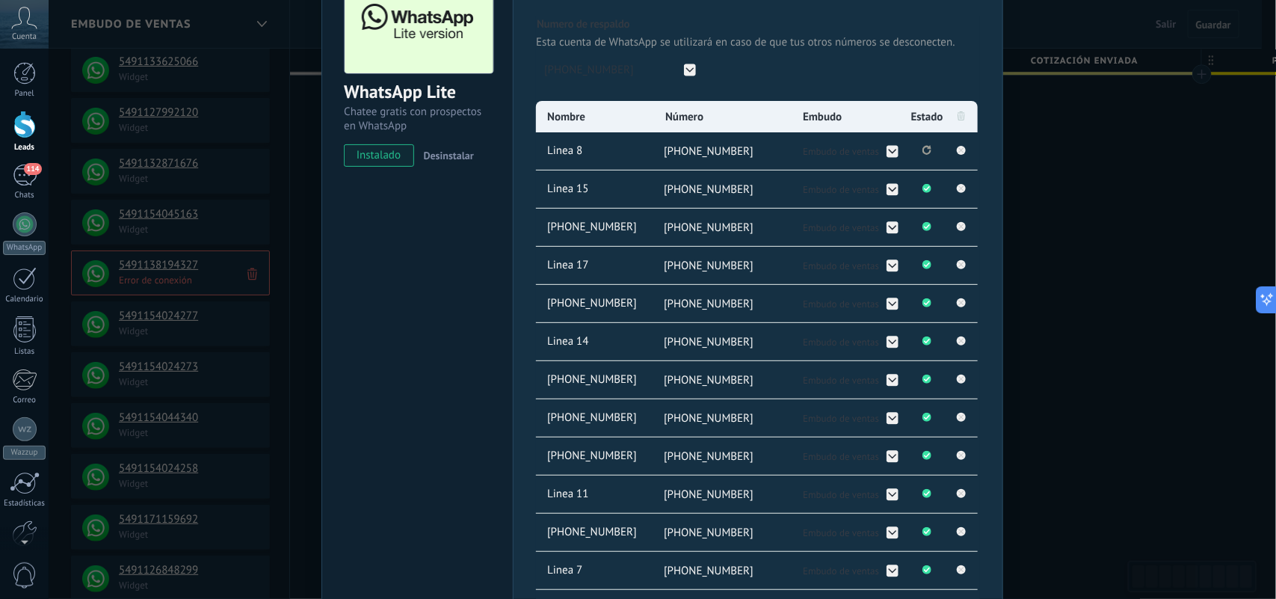
scroll to position [99, 0]
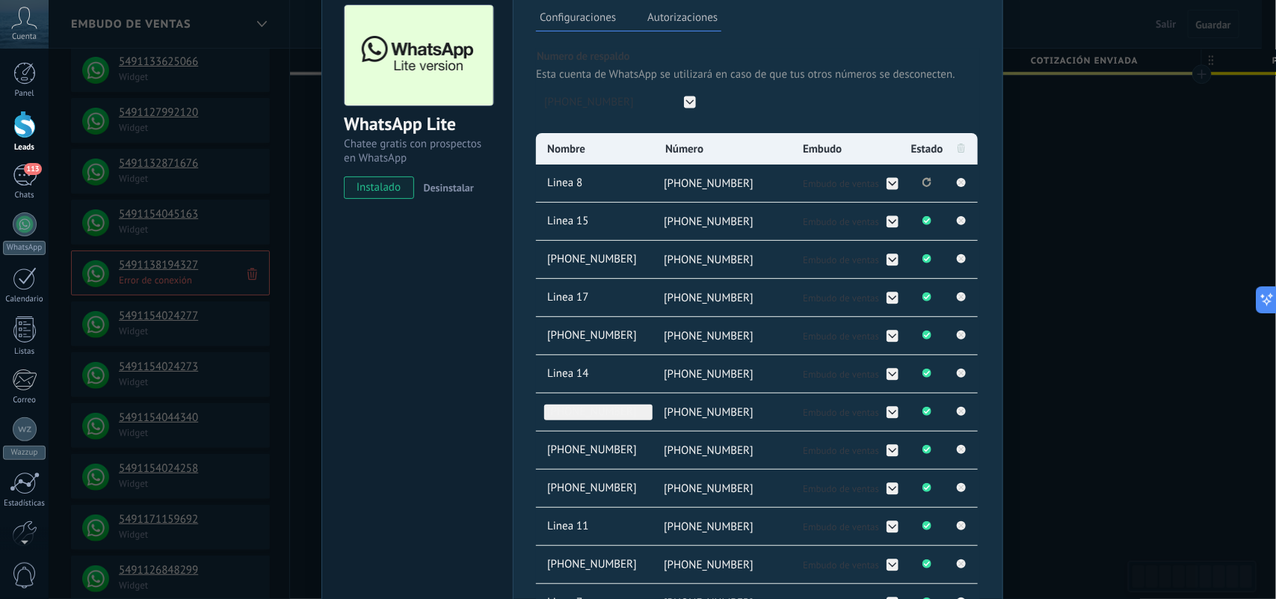
click at [625, 411] on span "[PHONE_NUMBER]" at bounding box center [598, 412] width 108 height 16
type input "*"
type input "********"
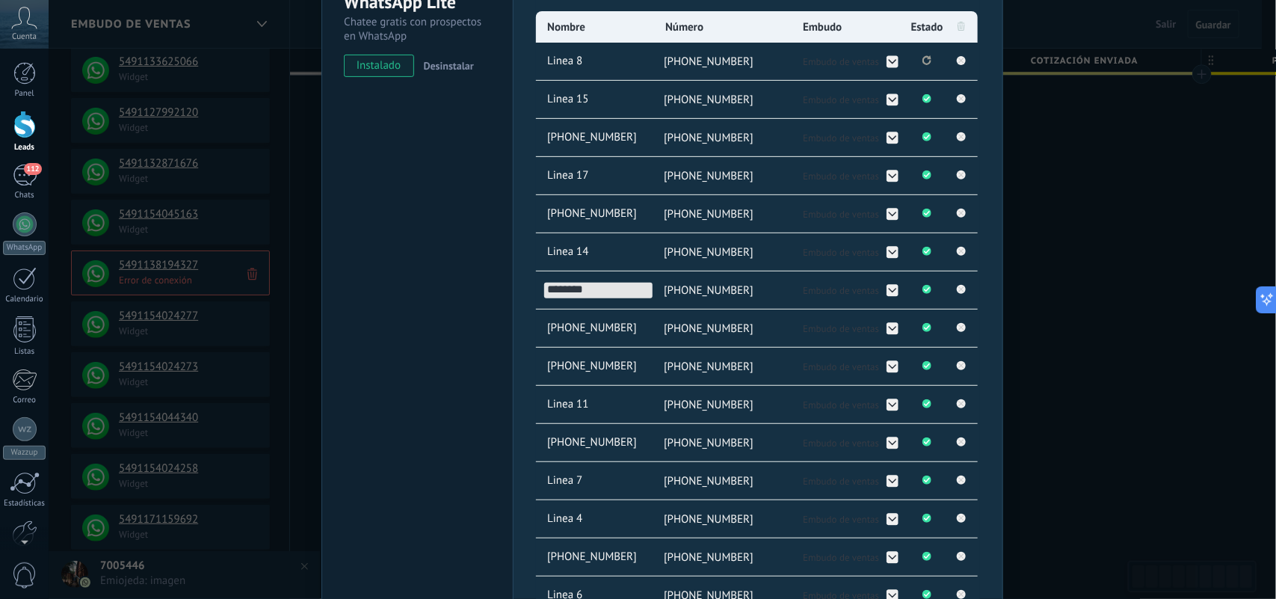
scroll to position [192, 0]
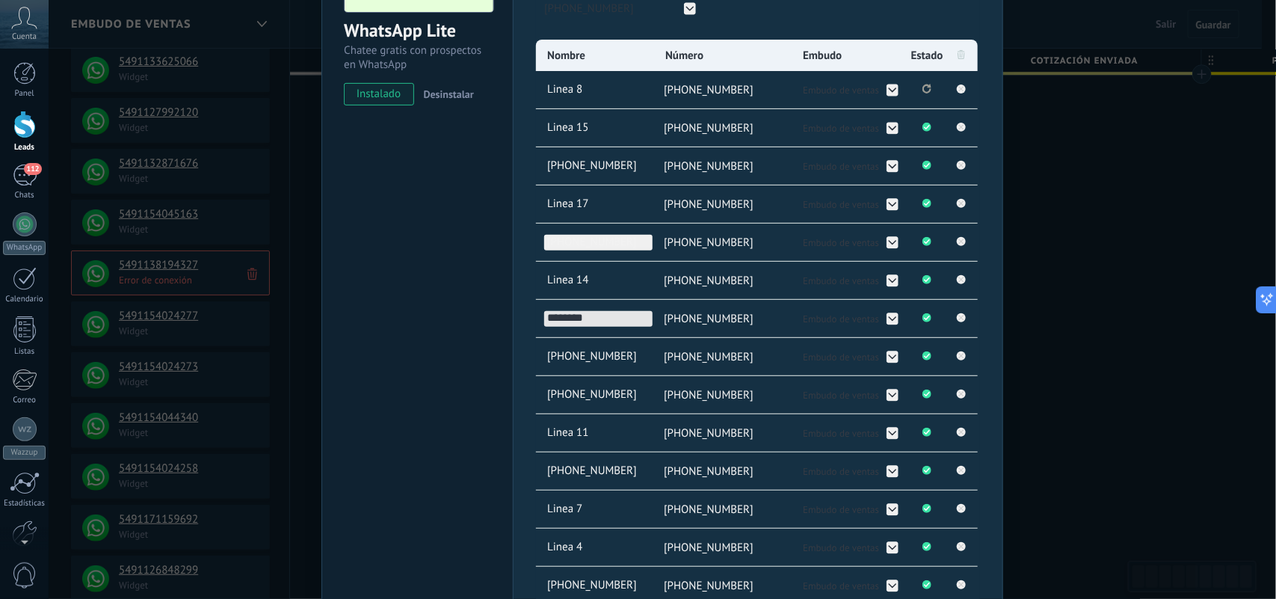
click at [596, 241] on span "[PHONE_NUMBER]" at bounding box center [598, 243] width 108 height 16
type input "*"
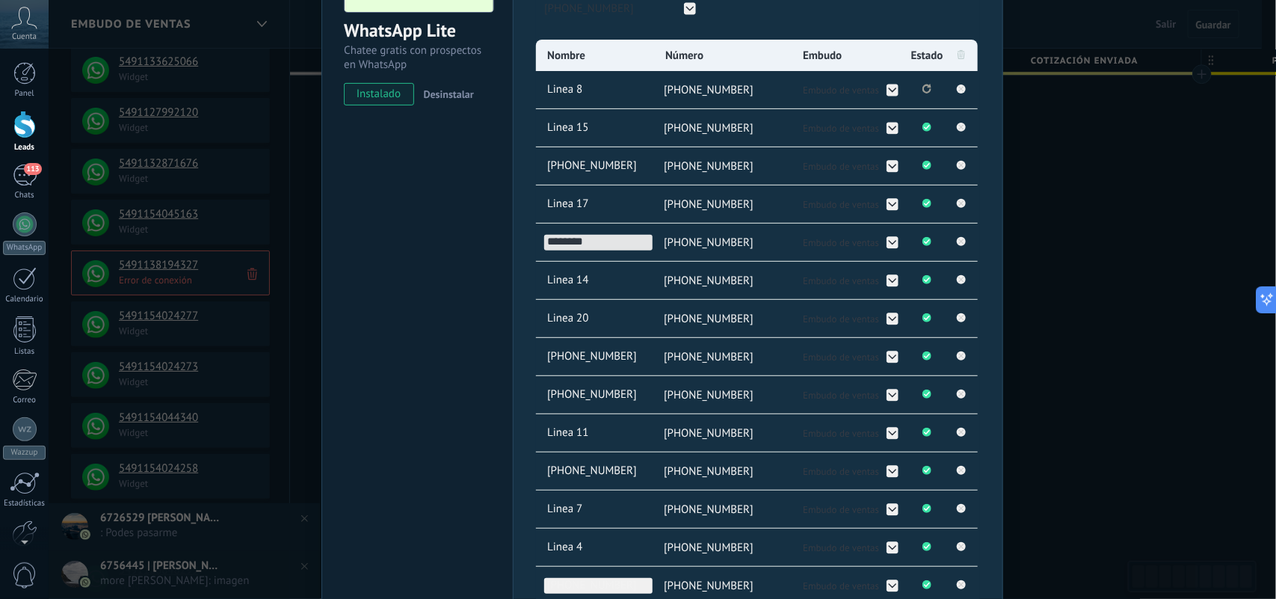
type input "********"
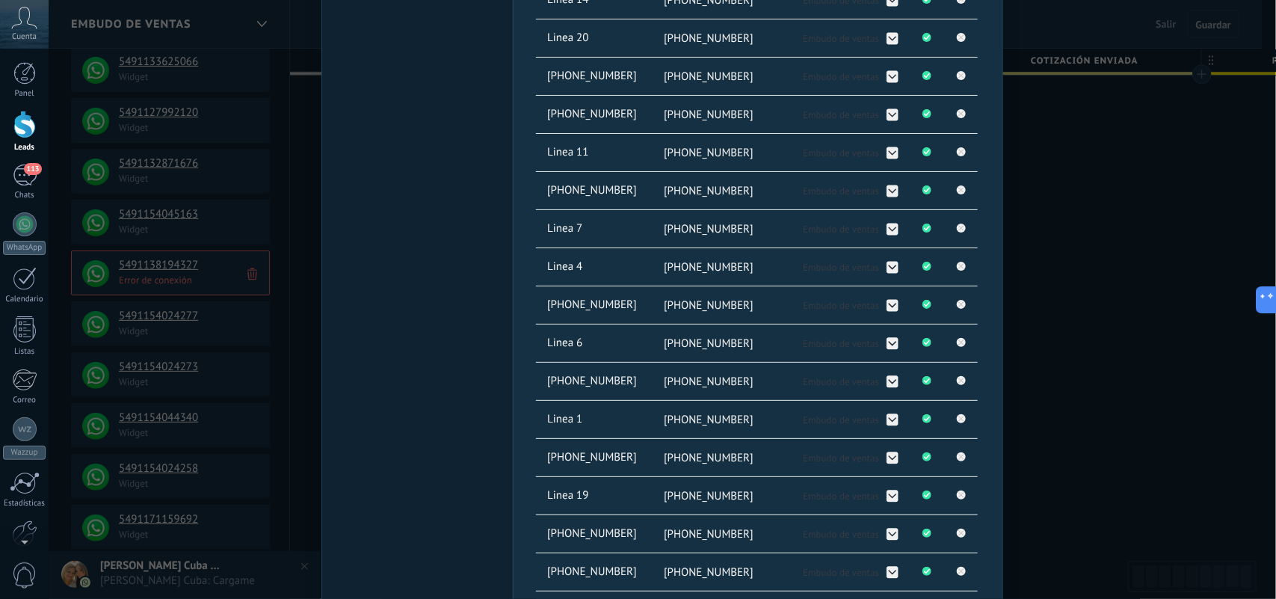
scroll to position [99, 0]
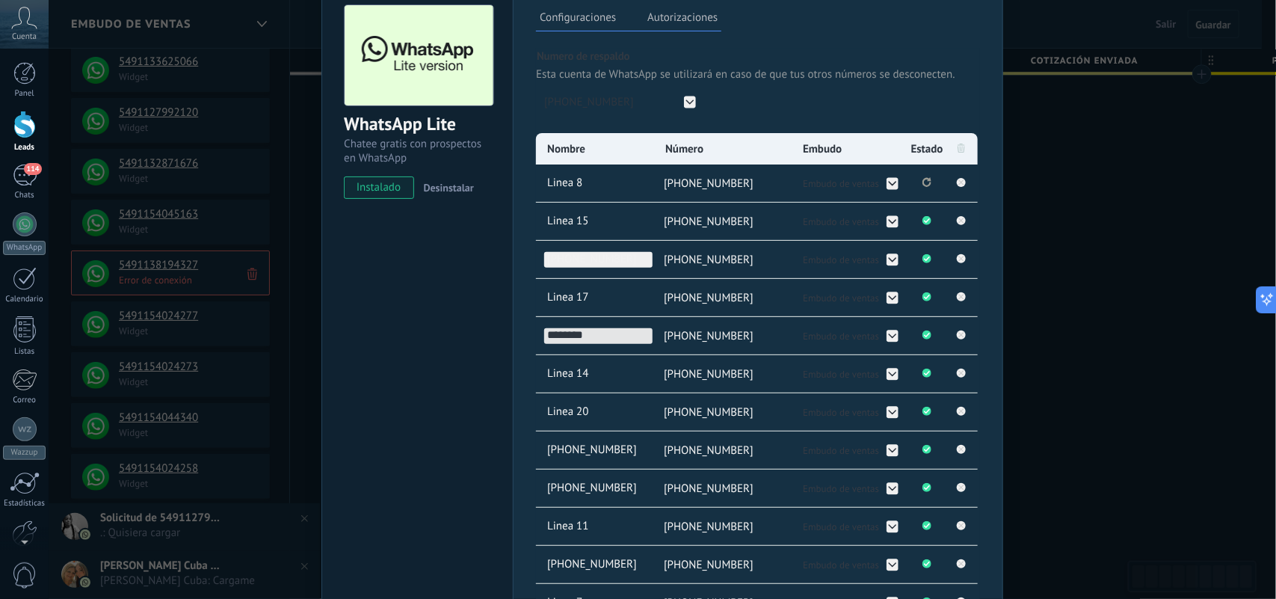
click at [575, 265] on span "[PHONE_NUMBER]" at bounding box center [598, 260] width 108 height 16
type input "*"
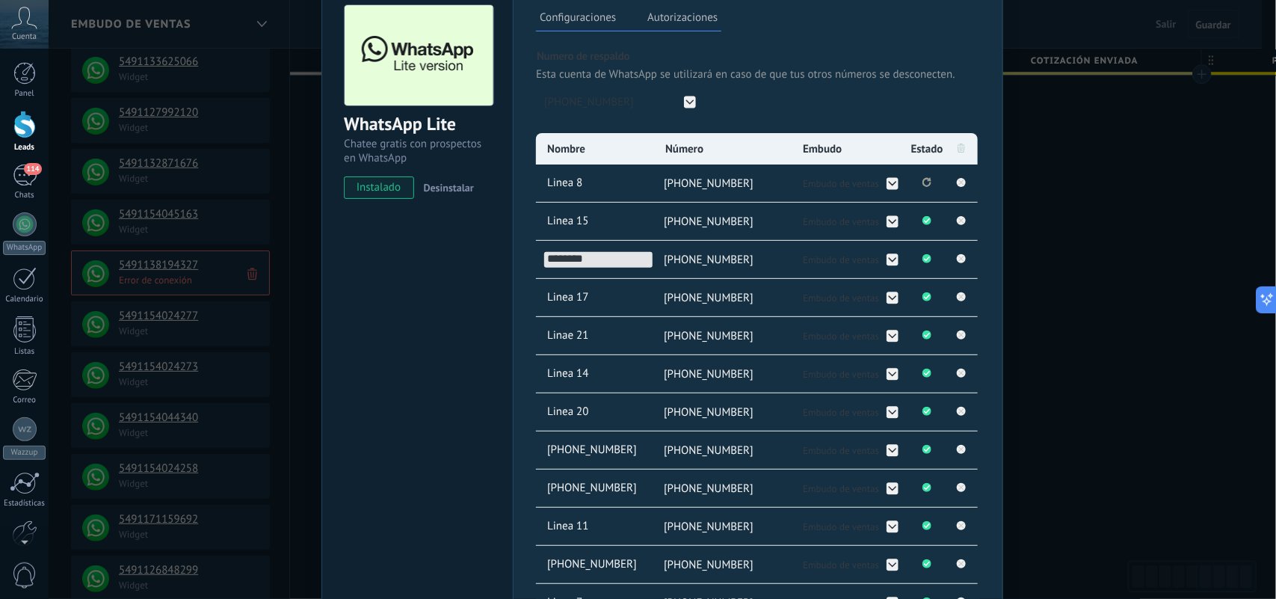
type input "********"
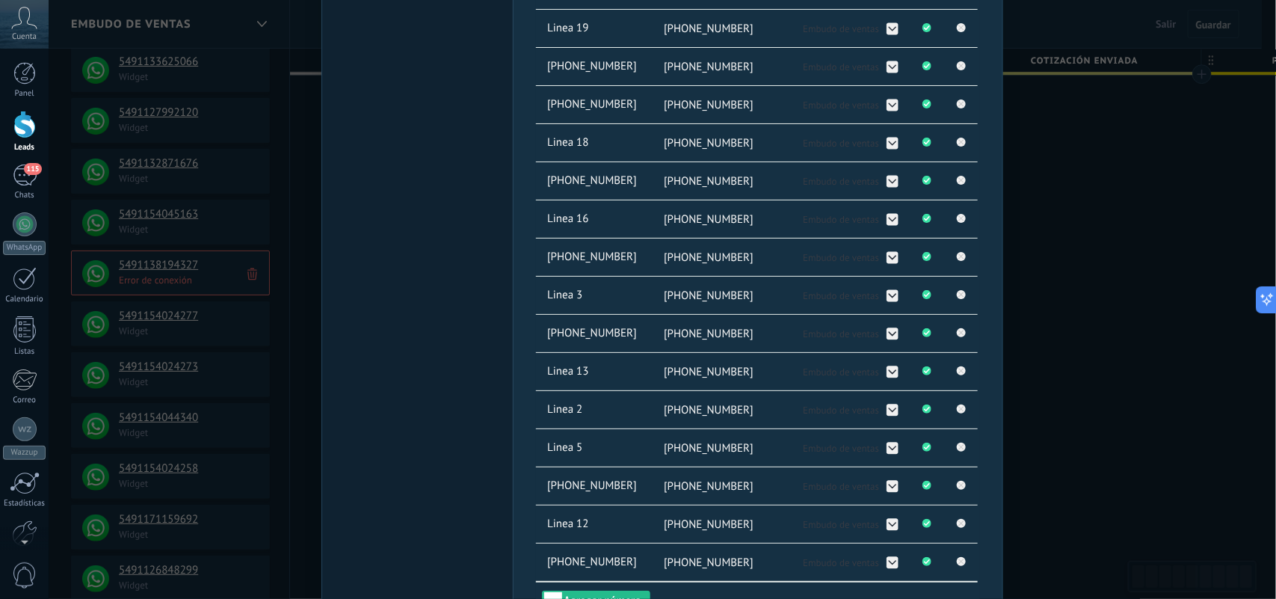
scroll to position [846, 0]
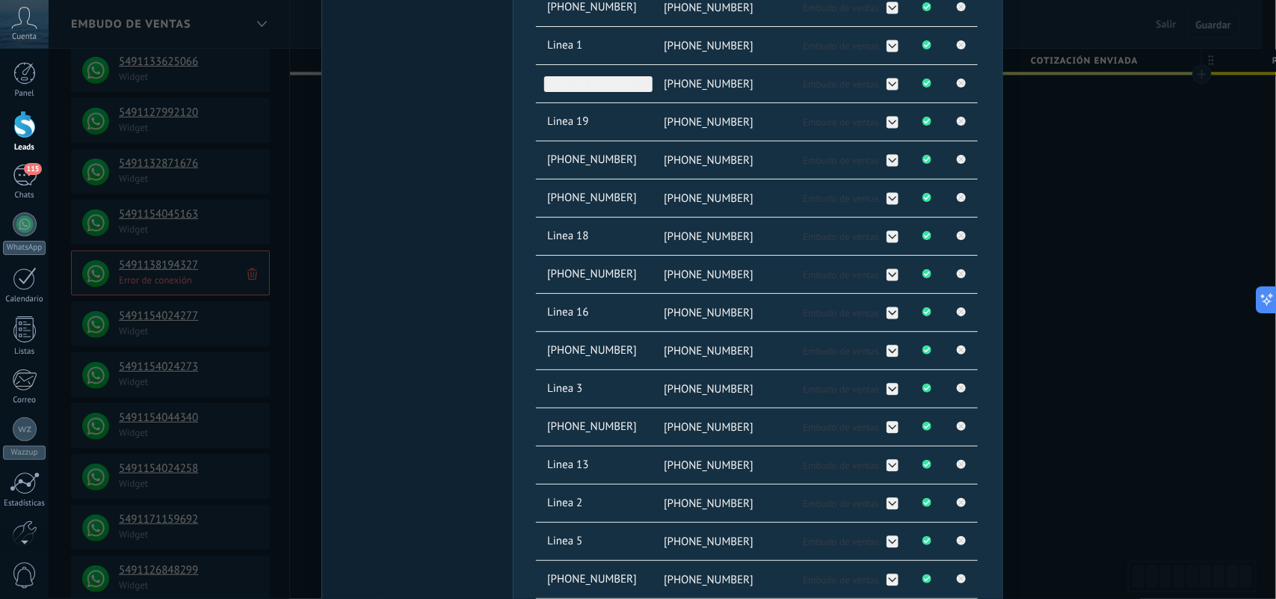
click at [611, 84] on span "[PHONE_NUMBER]" at bounding box center [598, 84] width 108 height 16
type input "*"
type input "********"
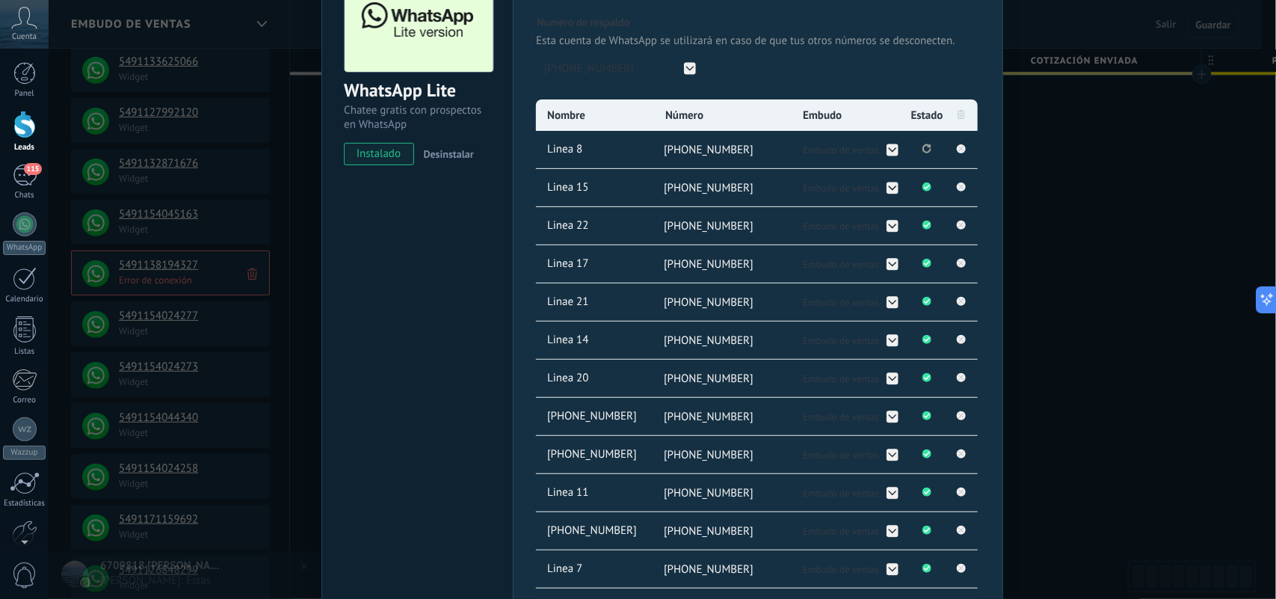
scroll to position [187, 0]
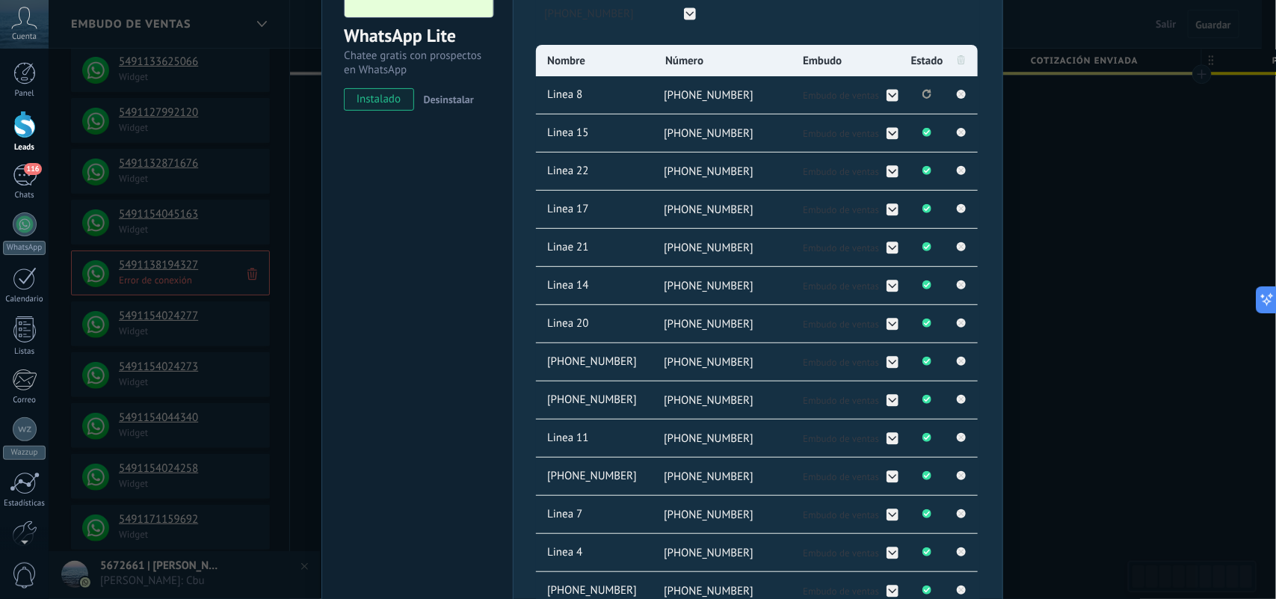
drag, startPoint x: 613, startPoint y: 362, endPoint x: 852, endPoint y: 300, distance: 246.5
click at [613, 361] on span "[PHONE_NUMBER]" at bounding box center [598, 362] width 108 height 16
type input "*"
type input "********"
click at [587, 401] on span "[PHONE_NUMBER]" at bounding box center [598, 400] width 108 height 16
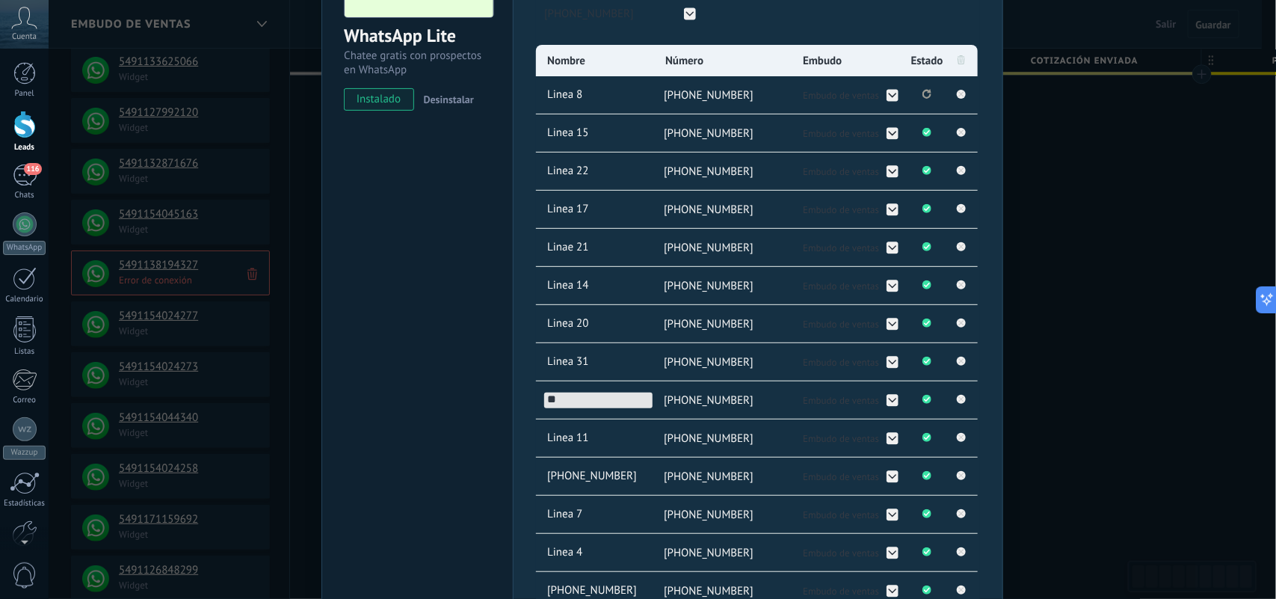
type input "*"
type input "********"
click at [620, 475] on span "[PHONE_NUMBER]" at bounding box center [598, 477] width 108 height 16
type input "*"
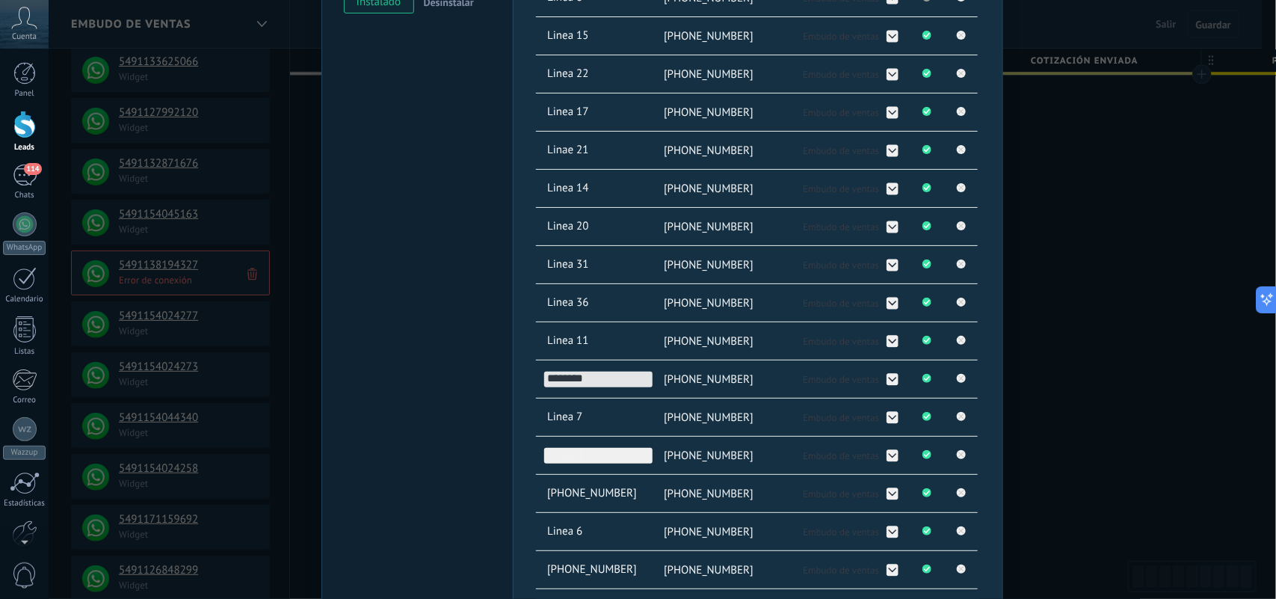
scroll to position [374, 0]
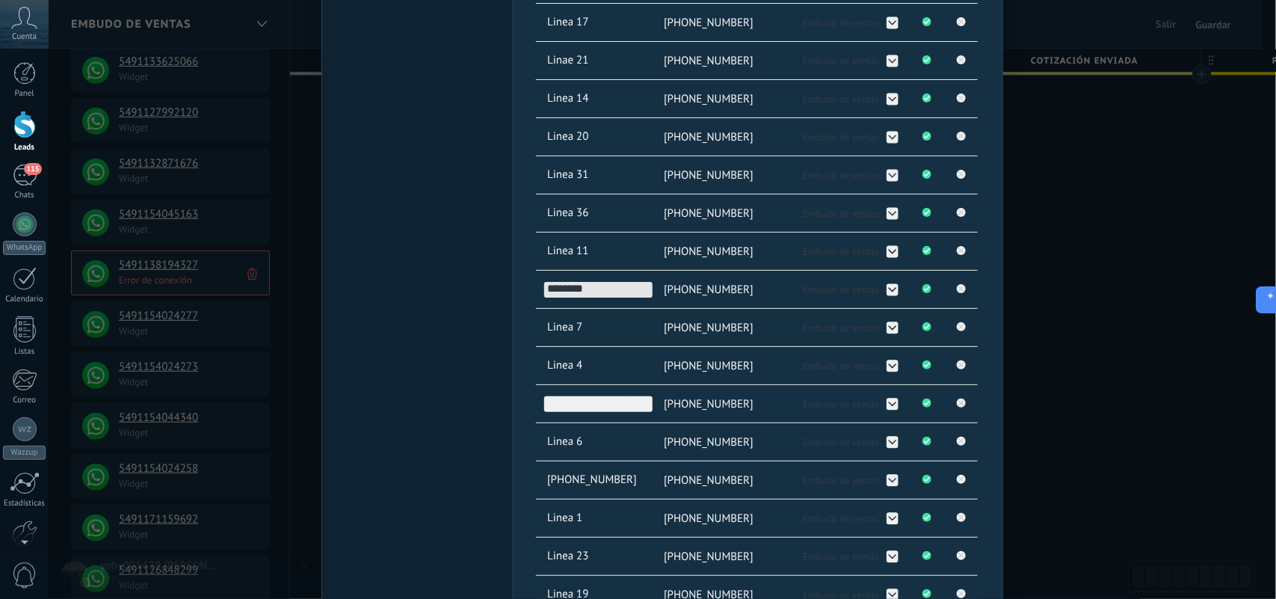
type input "********"
click at [607, 407] on span "[PHONE_NUMBER]" at bounding box center [598, 404] width 108 height 16
type input "*"
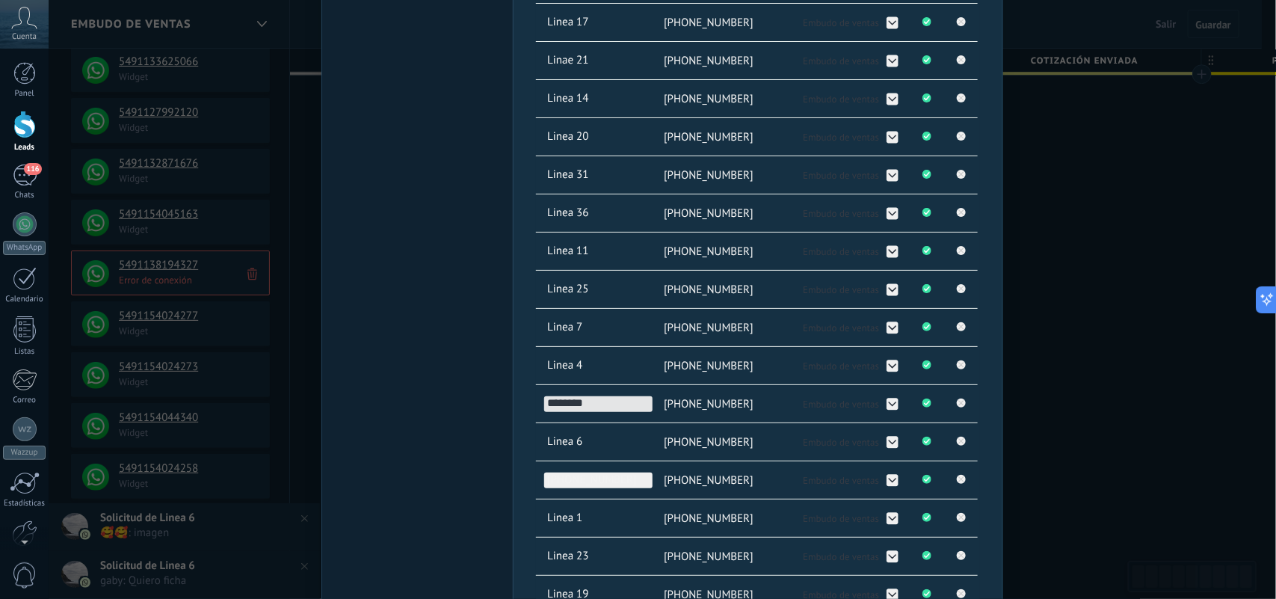
type input "********"
click at [622, 480] on span "[PHONE_NUMBER]" at bounding box center [598, 480] width 108 height 16
type input "*"
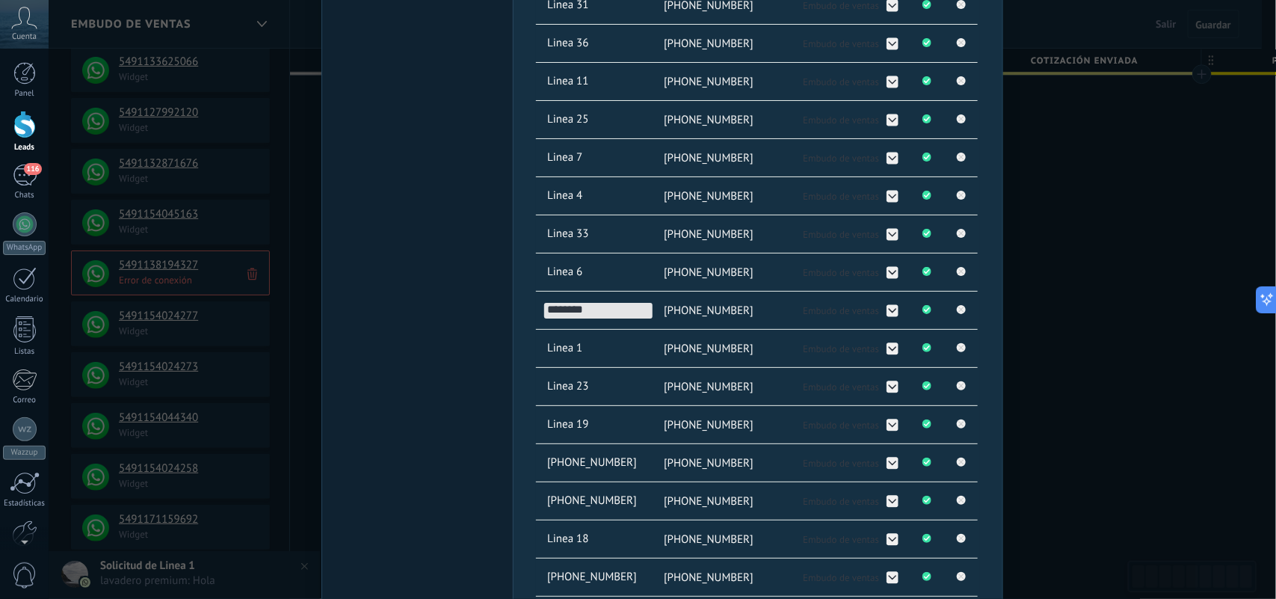
scroll to position [560, 0]
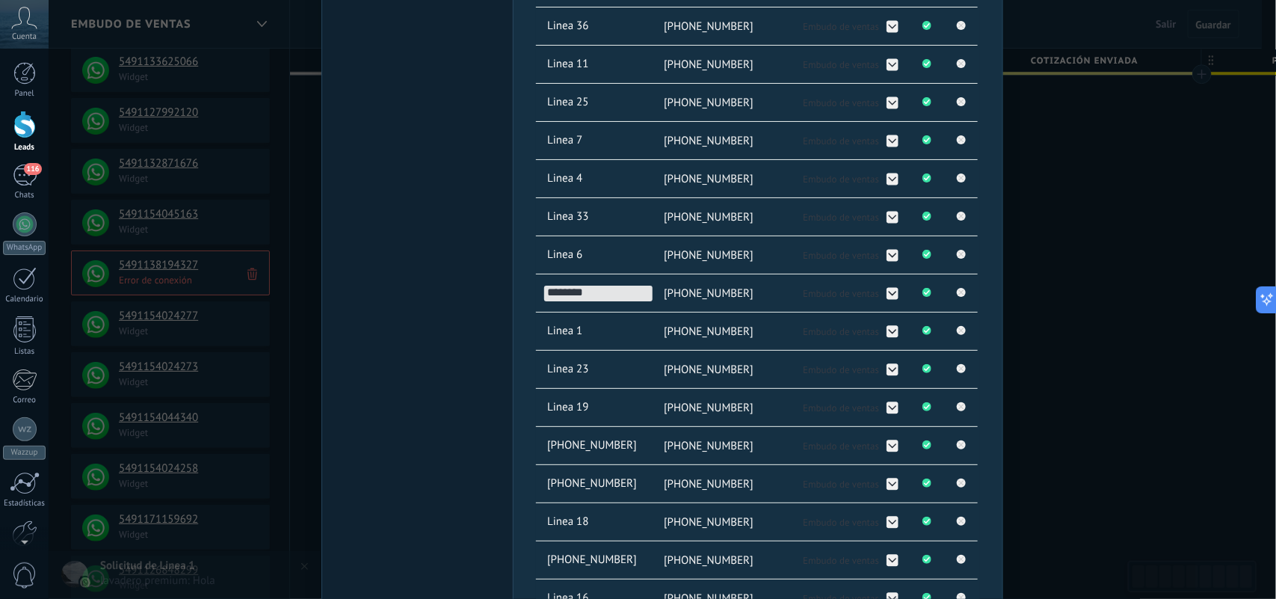
type input "********"
click at [602, 452] on span "[PHONE_NUMBER]" at bounding box center [598, 446] width 108 height 16
type input "*"
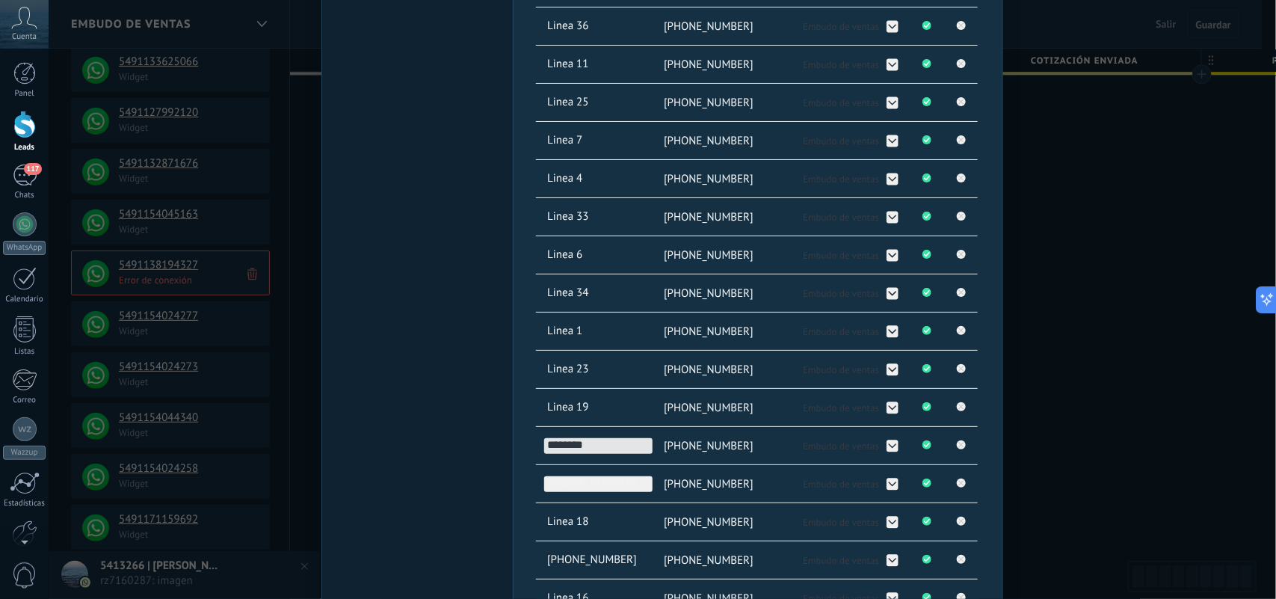
type input "********"
click at [593, 488] on span "[PHONE_NUMBER]" at bounding box center [598, 484] width 108 height 16
type input "*"
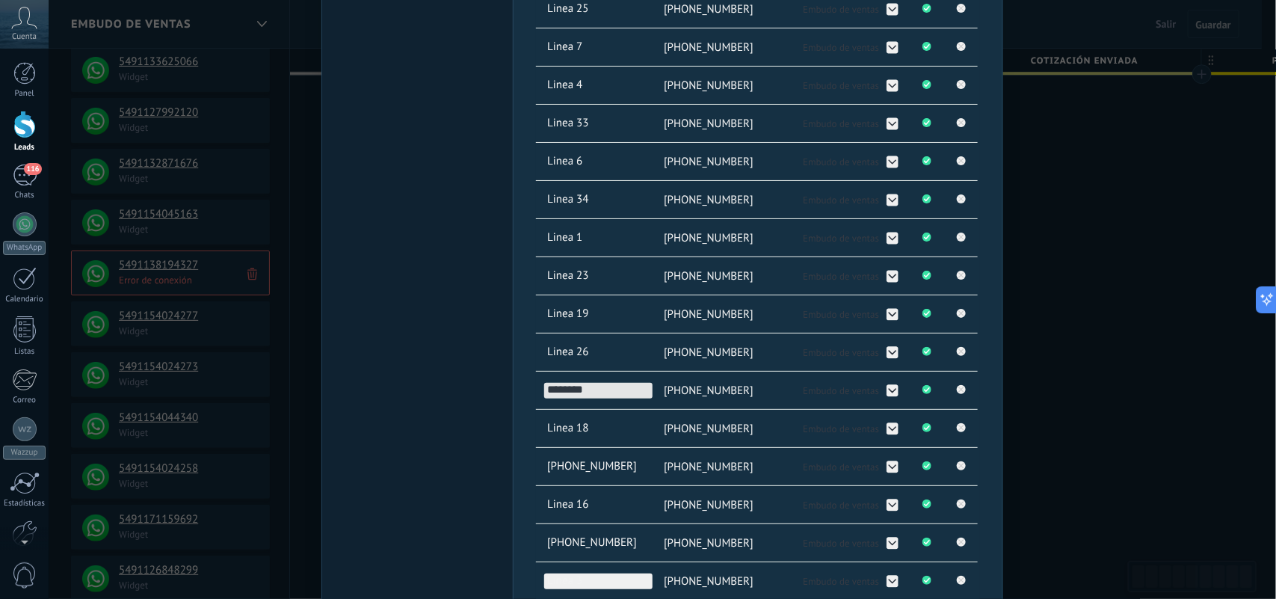
type input "********"
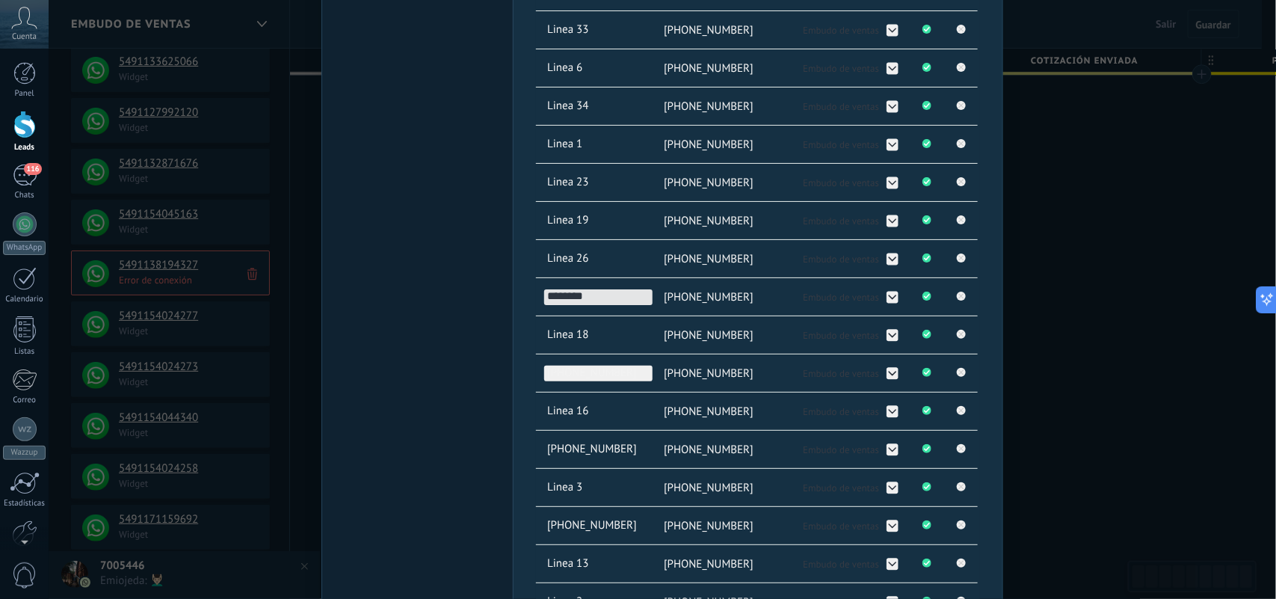
click at [588, 381] on span "[PHONE_NUMBER]" at bounding box center [598, 373] width 108 height 16
type input "*"
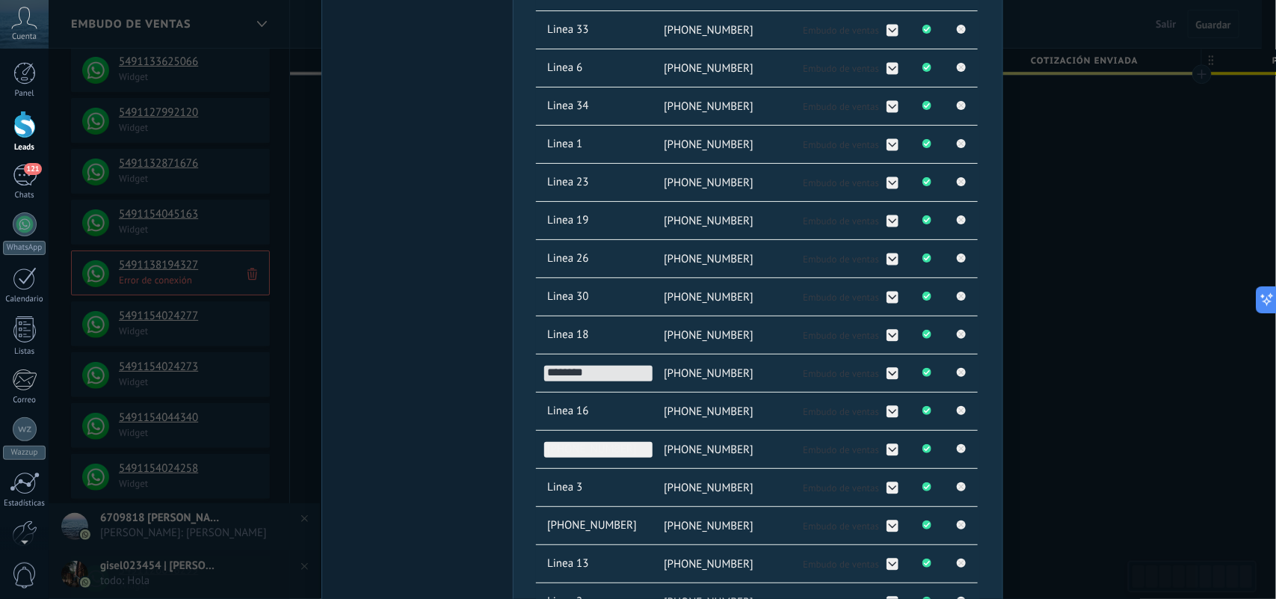
type input "********"
drag, startPoint x: 616, startPoint y: 448, endPoint x: 609, endPoint y: 598, distance: 149.6
click at [619, 448] on span "[PHONE_NUMBER]" at bounding box center [598, 450] width 108 height 16
type input "*"
type input "********"
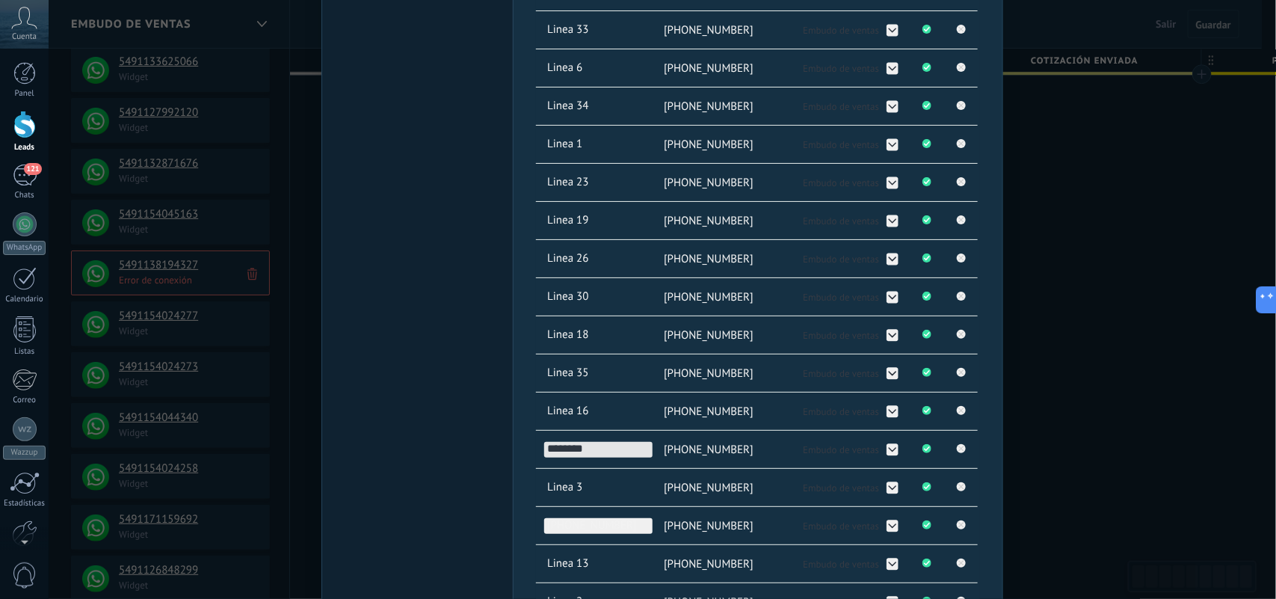
click at [622, 534] on span "[PHONE_NUMBER]" at bounding box center [598, 526] width 108 height 16
type input "*"
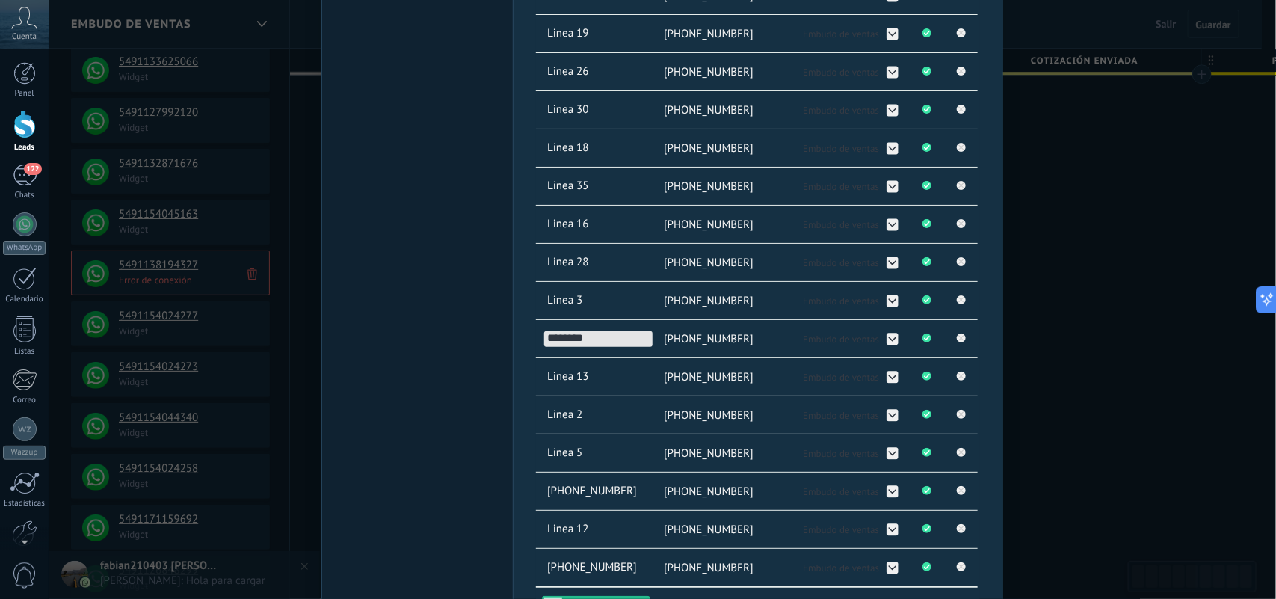
scroll to position [1033, 0]
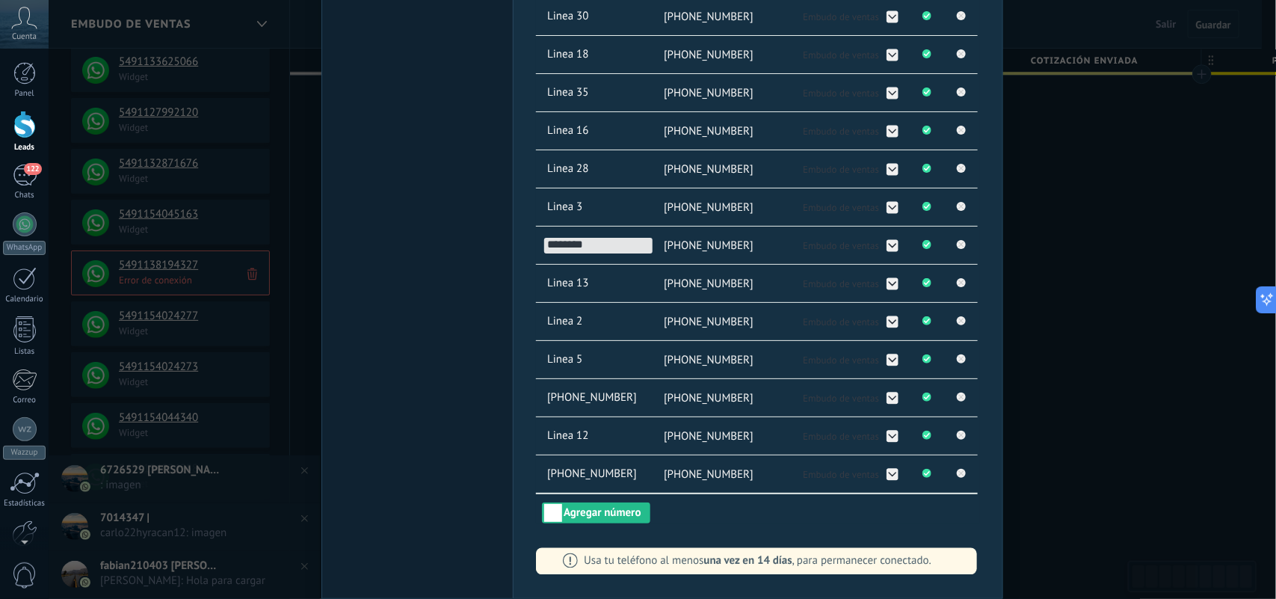
type input "********"
click at [641, 404] on span "[PHONE_NUMBER]" at bounding box center [598, 398] width 108 height 16
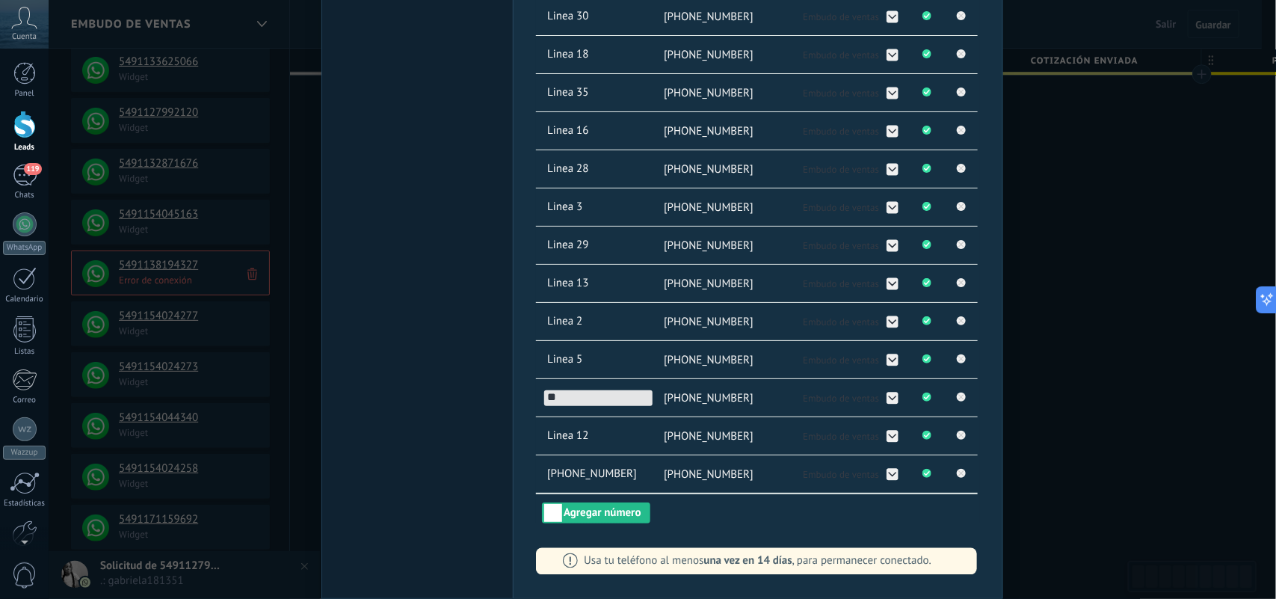
type input "*"
type input "********"
click at [595, 474] on span "[PHONE_NUMBER]" at bounding box center [598, 474] width 108 height 16
type input "*"
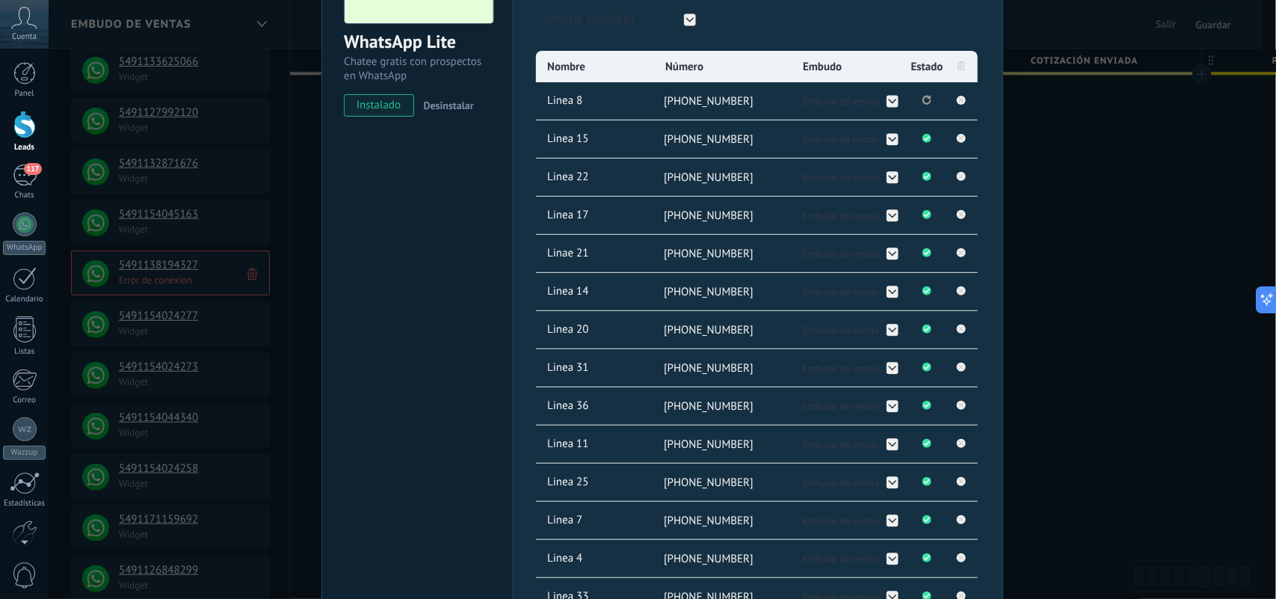
scroll to position [5, 0]
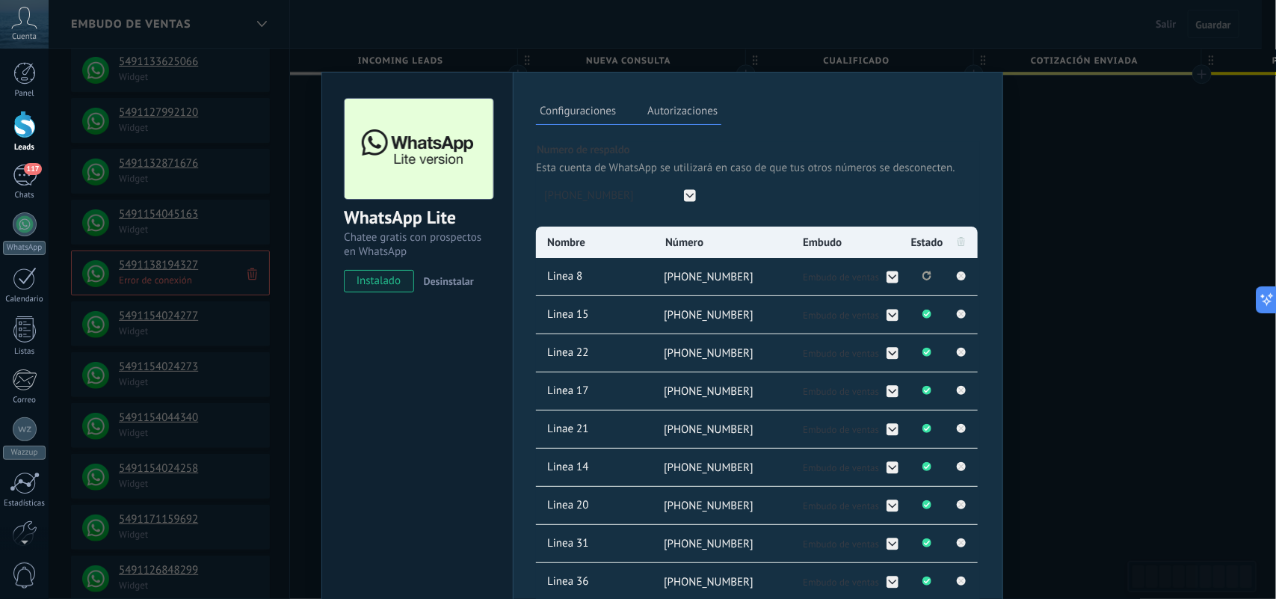
type input "********"
click at [800, 166] on p "Esta cuenta de WhatsApp se utilizará en caso de que tus otros números se descon…" at bounding box center [758, 168] width 444 height 14
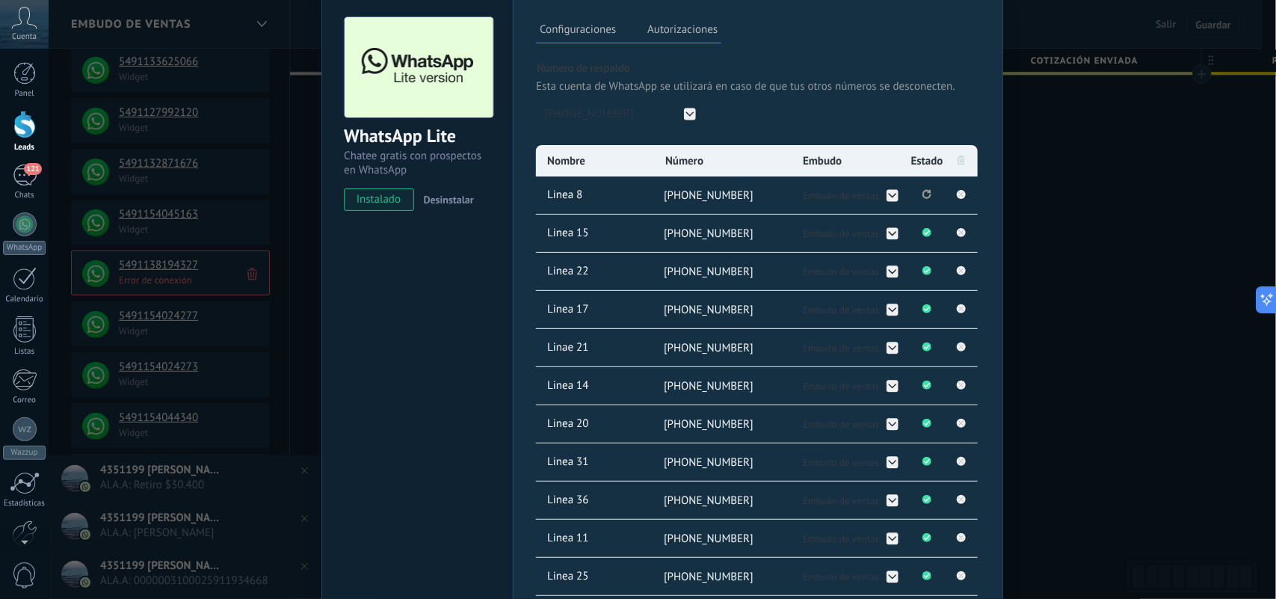
scroll to position [99, 0]
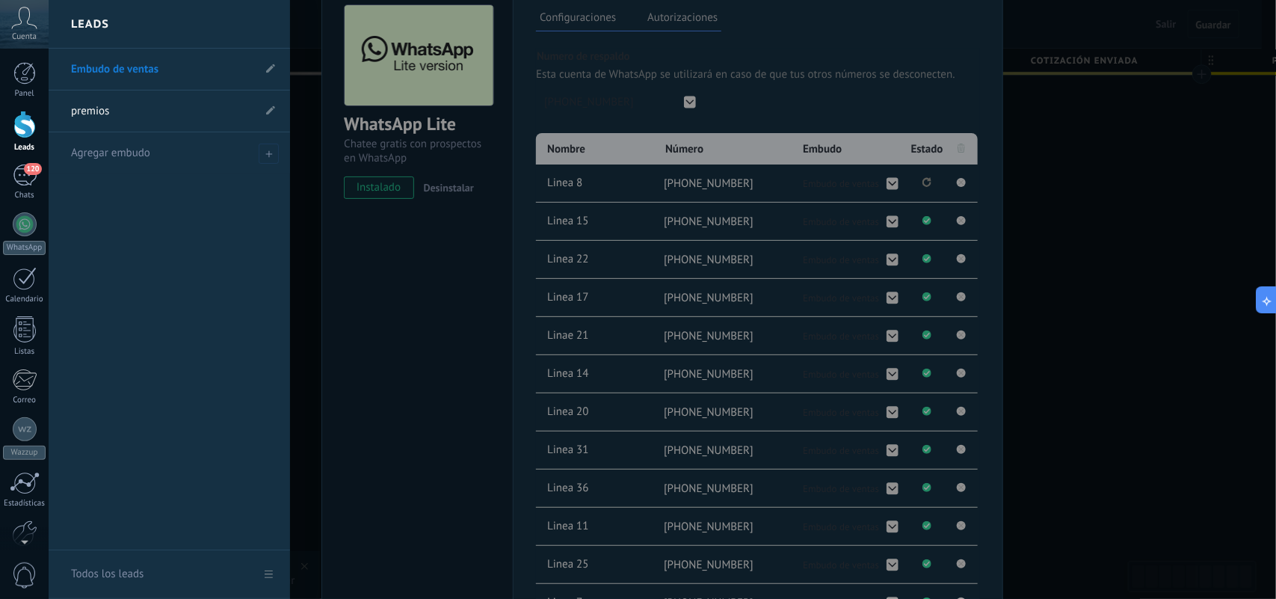
click at [397, 327] on div at bounding box center [687, 299] width 1276 height 599
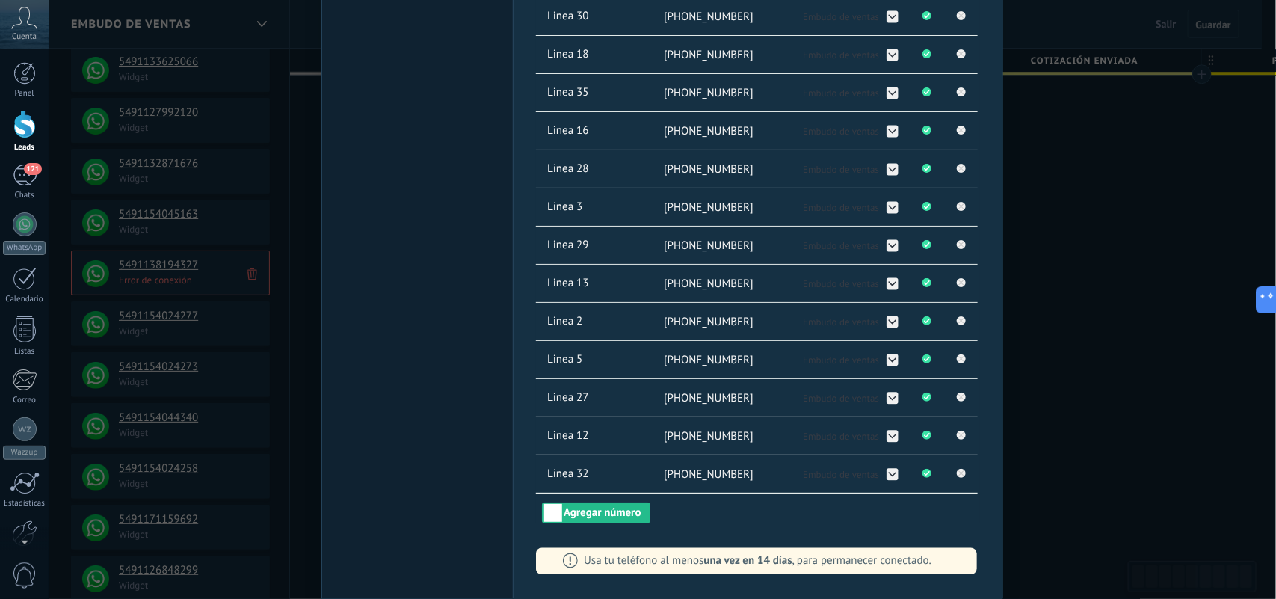
scroll to position [1033, 0]
click at [600, 512] on button "Agregar número" at bounding box center [596, 512] width 108 height 21
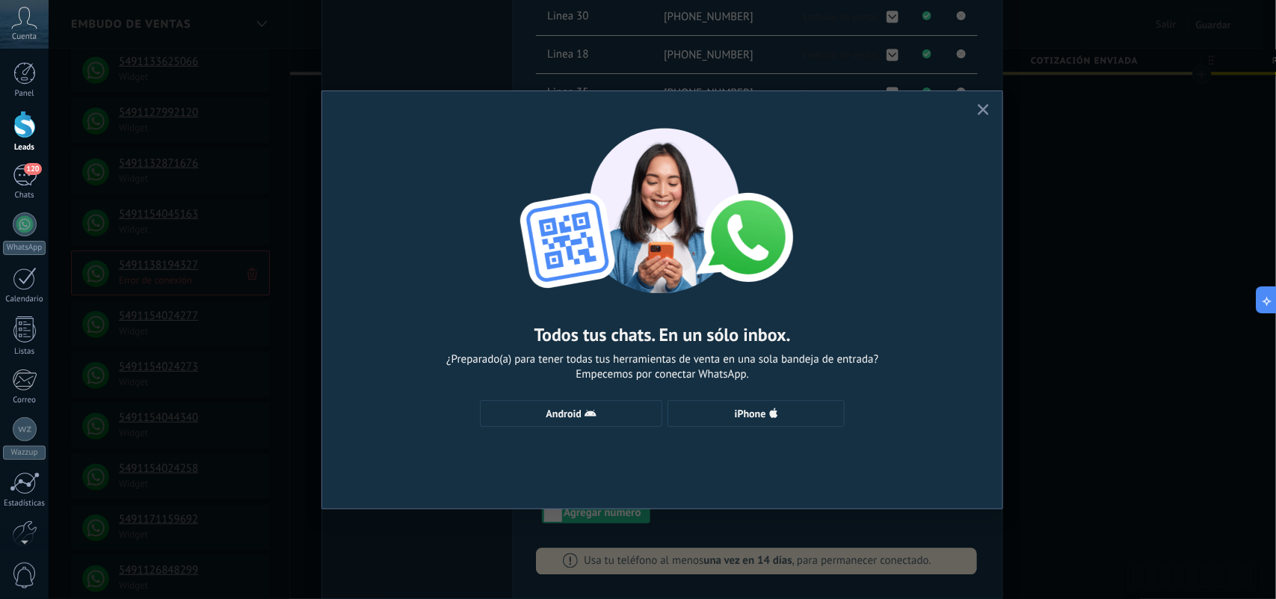
click at [980, 117] on button "button" at bounding box center [983, 110] width 19 height 20
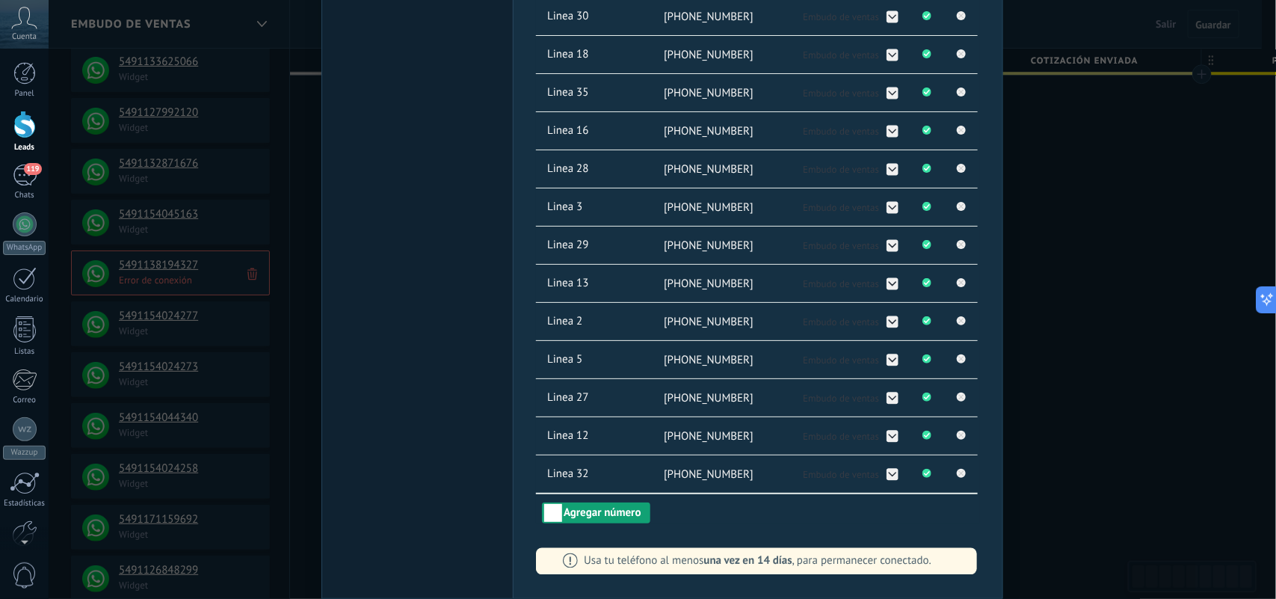
click at [617, 517] on button "Agregar número" at bounding box center [596, 512] width 108 height 21
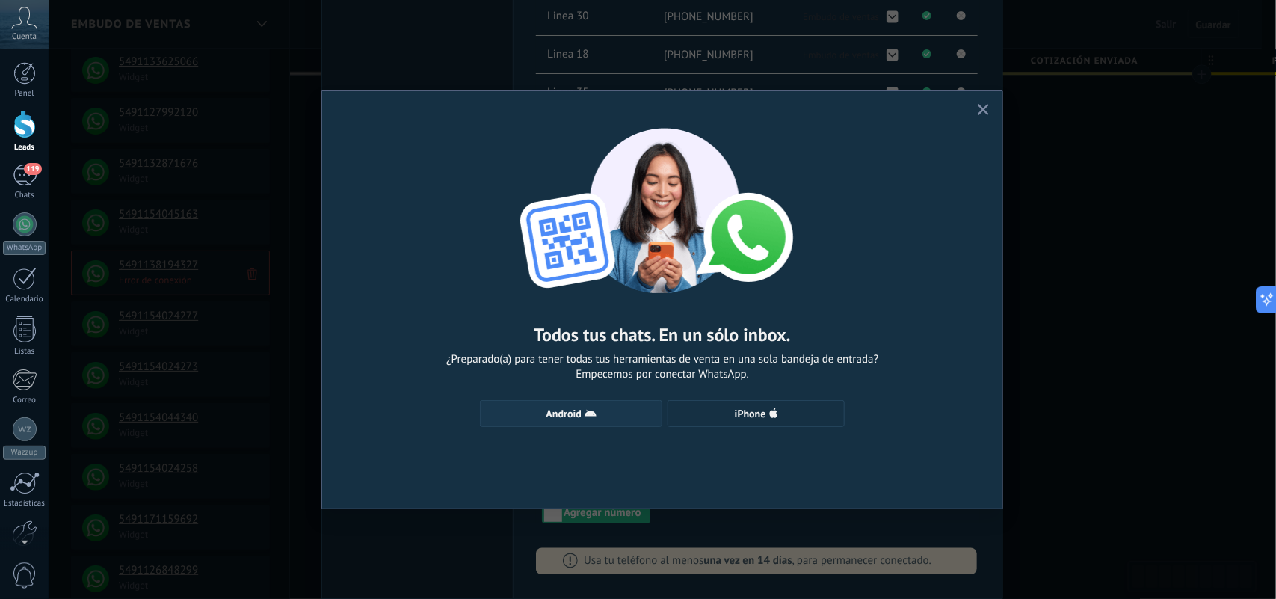
click at [600, 405] on button "Android" at bounding box center [571, 413] width 182 height 27
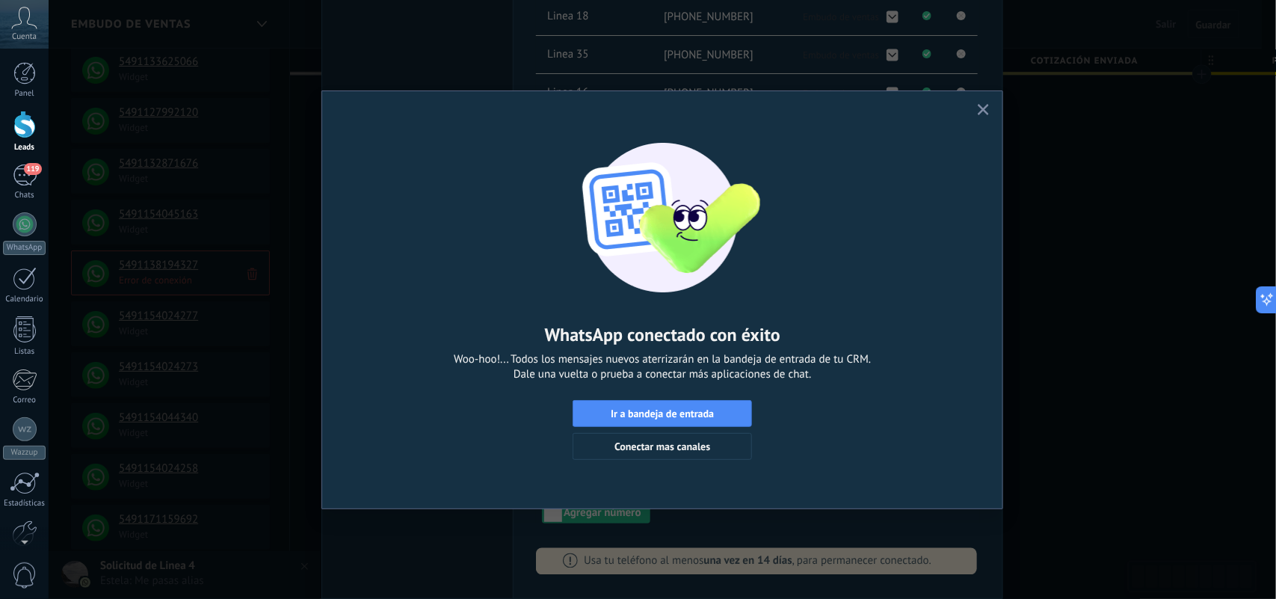
click at [983, 110] on use "button" at bounding box center [982, 109] width 11 height 11
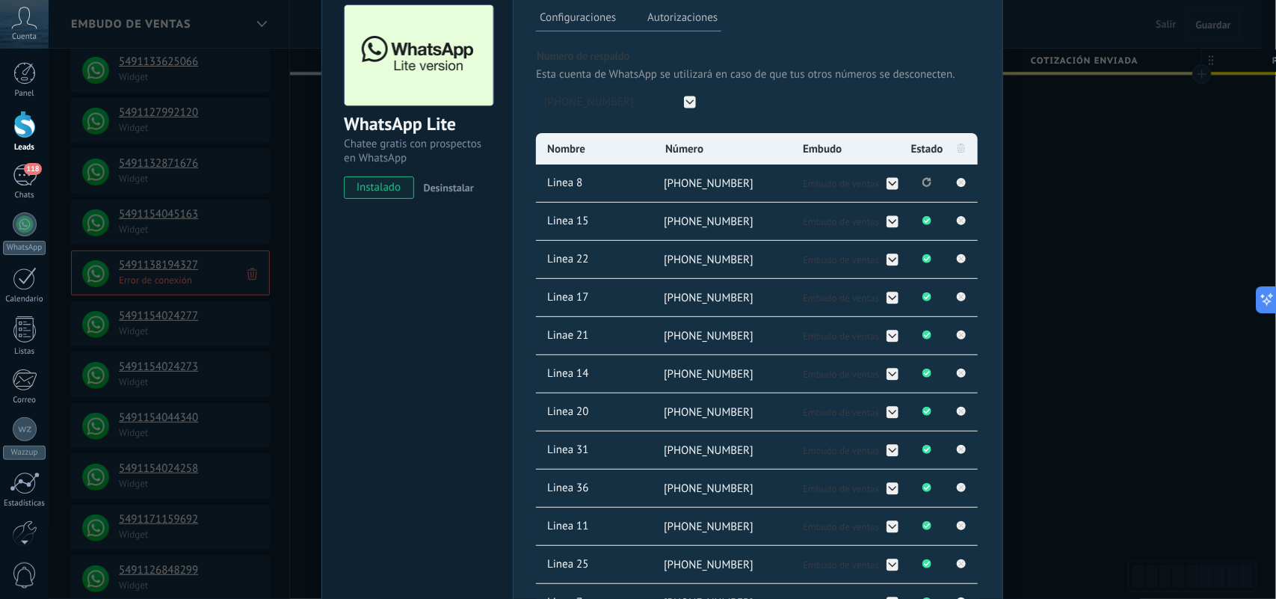
scroll to position [0, 0]
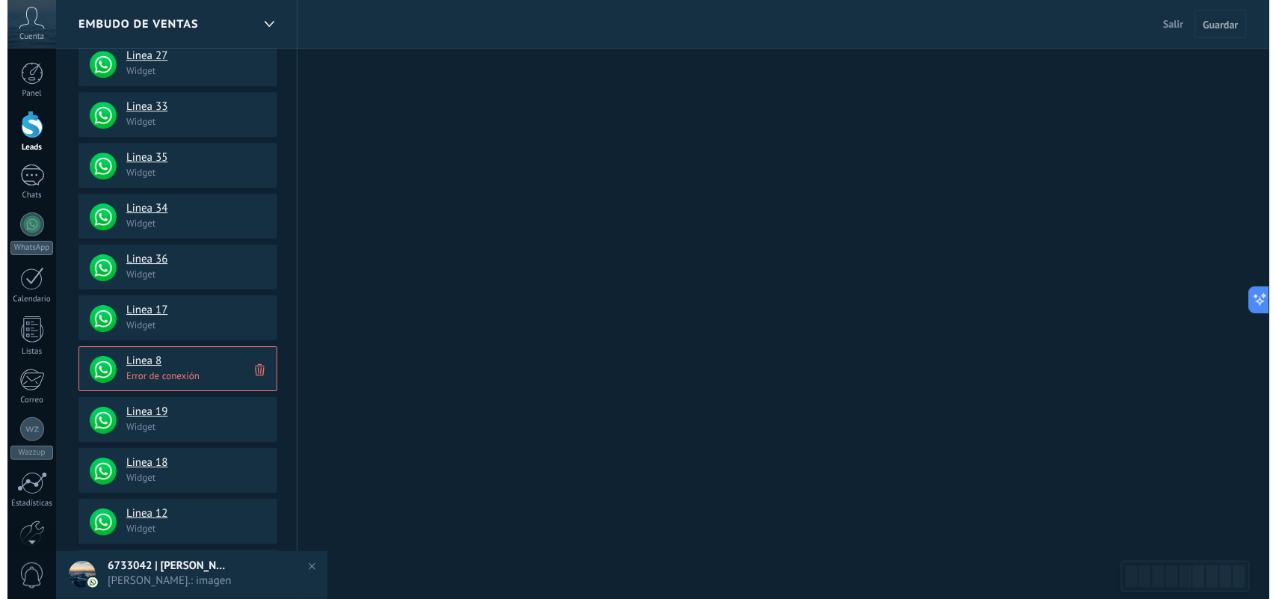
scroll to position [1478, 0]
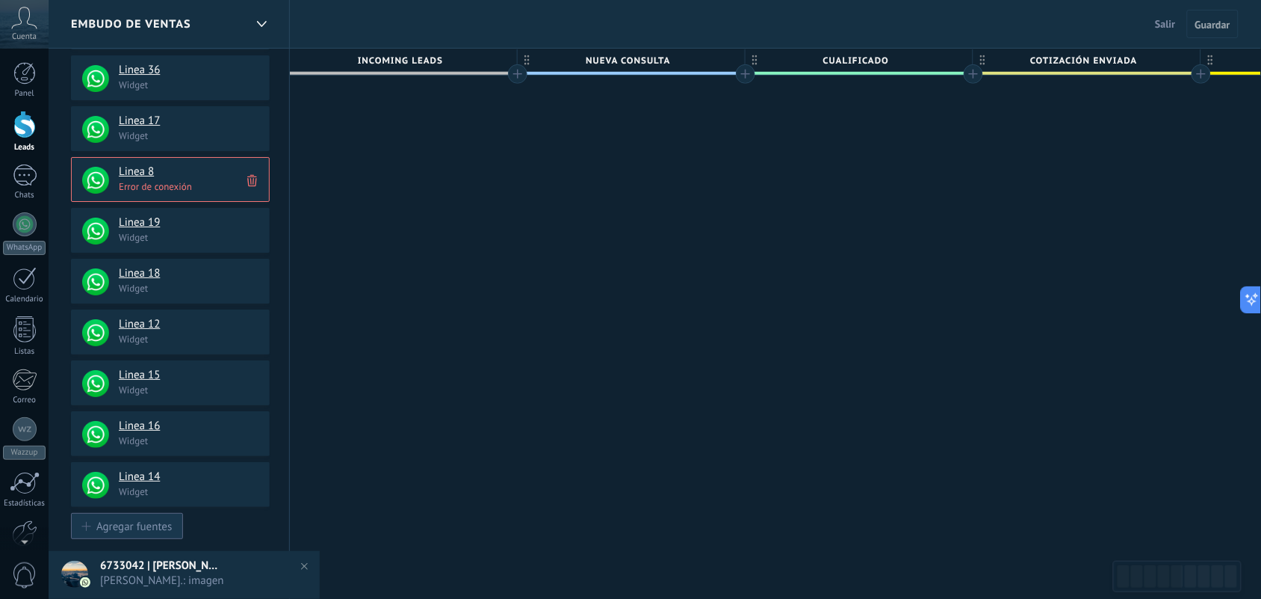
click at [158, 528] on div "Agregar fuentes" at bounding box center [133, 525] width 75 height 13
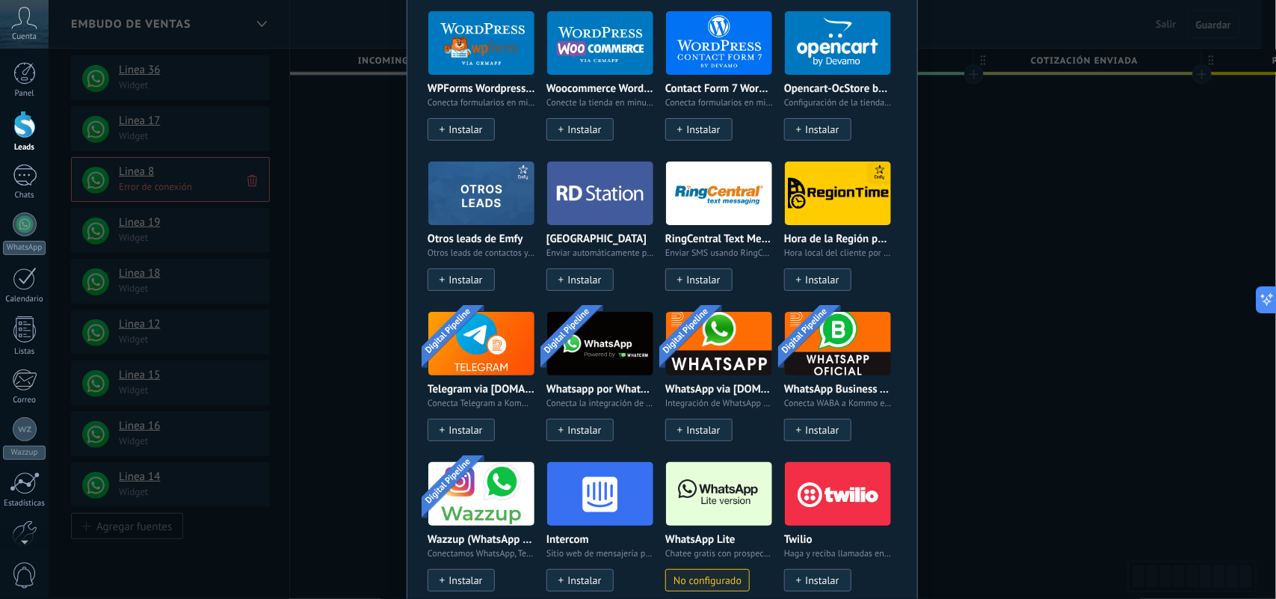
scroll to position [965, 0]
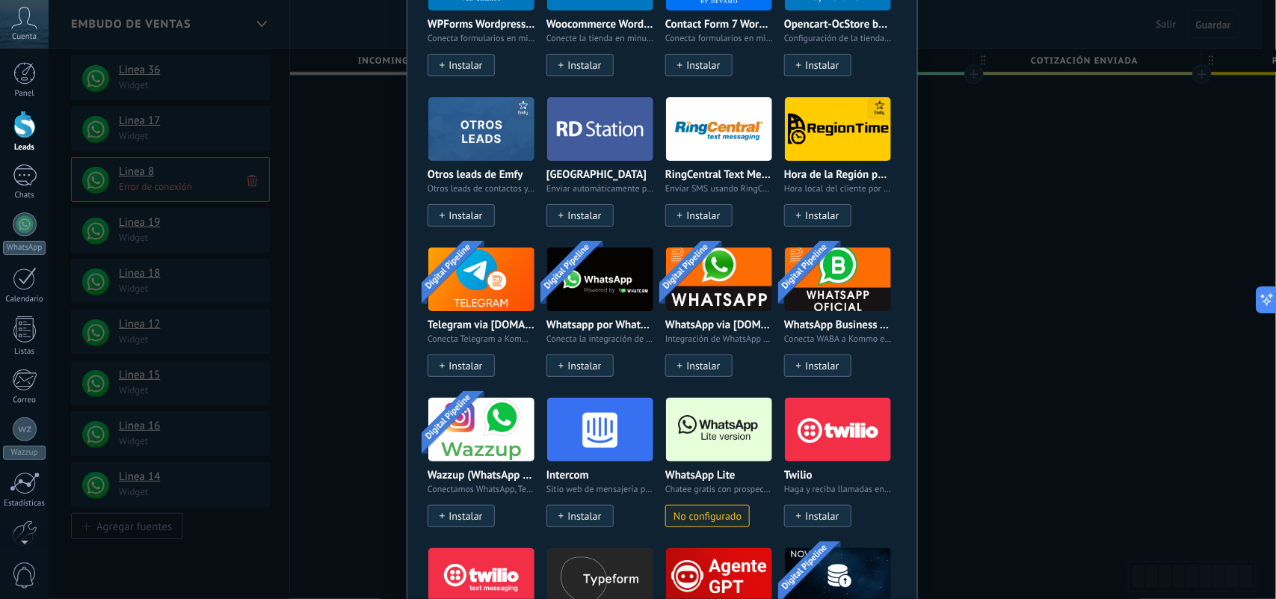
click at [701, 434] on img at bounding box center [719, 429] width 106 height 72
click at [702, 434] on img at bounding box center [719, 429] width 106 height 72
click at [1128, 409] on div "No hay resultados Fuentes de leads Agregar fuente Agregar fuentes Agregar fuent…" at bounding box center [662, 299] width 1227 height 599
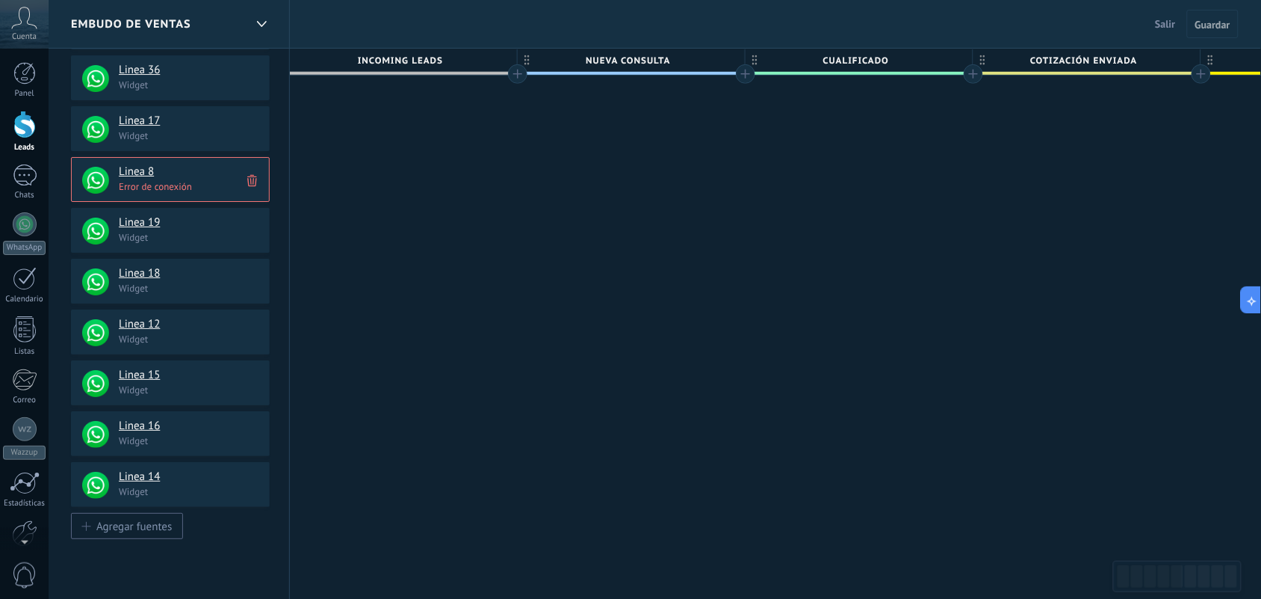
click at [161, 178] on h4 "Linea 8" at bounding box center [189, 171] width 140 height 15
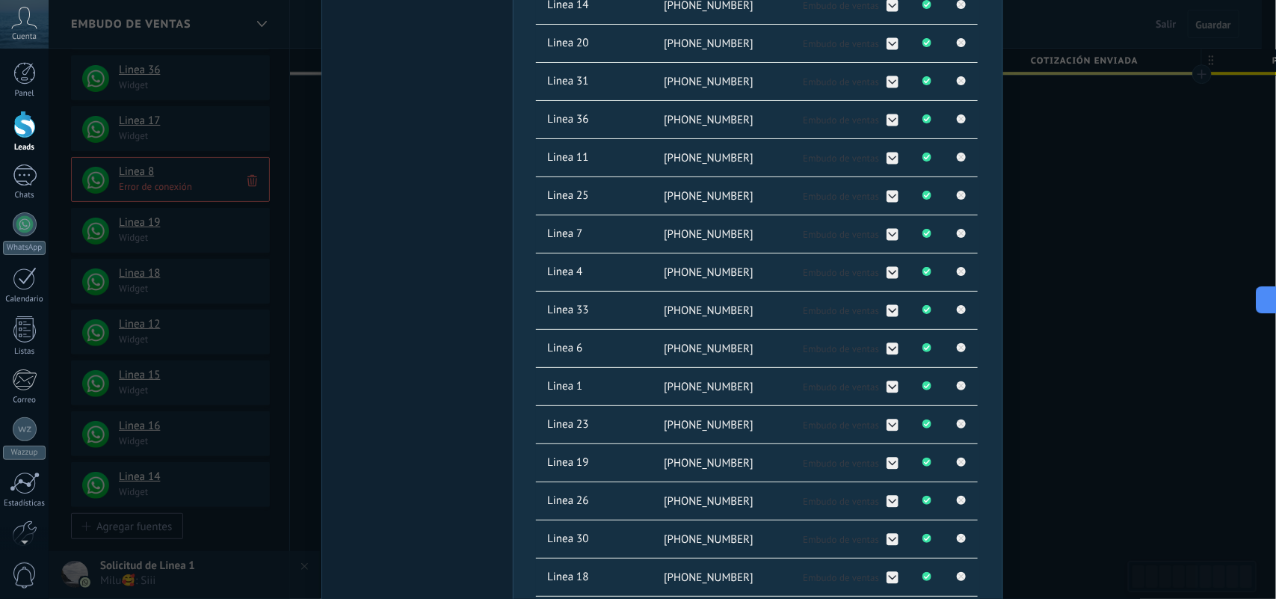
scroll to position [1027, 0]
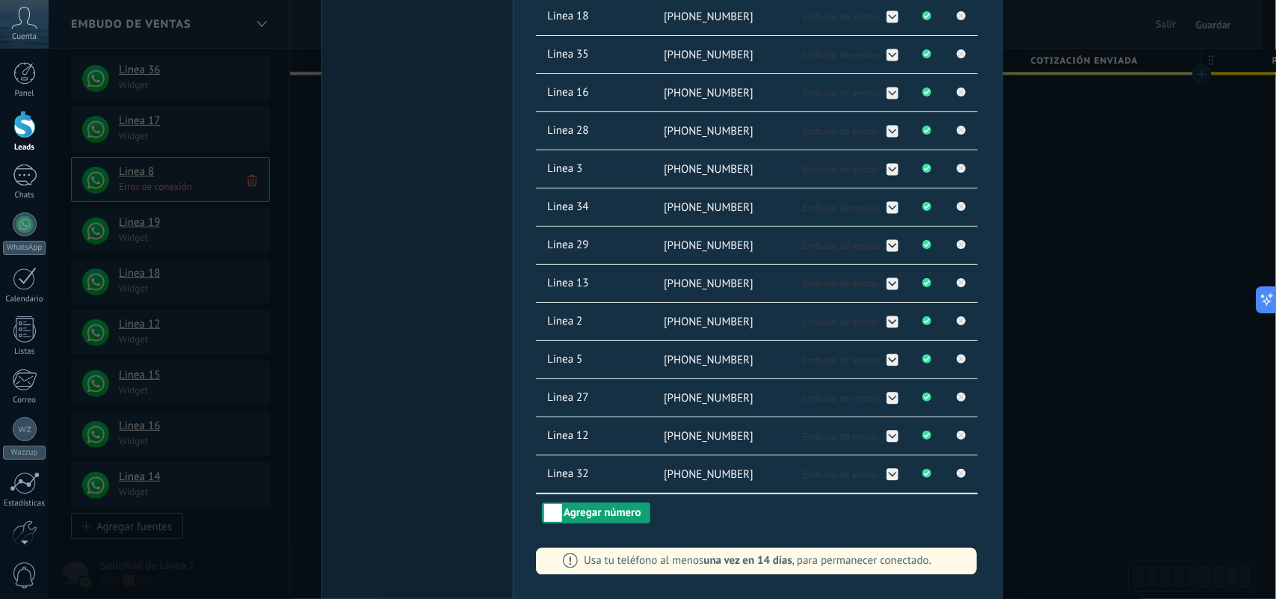
click at [629, 522] on button "Agregar número" at bounding box center [596, 512] width 108 height 21
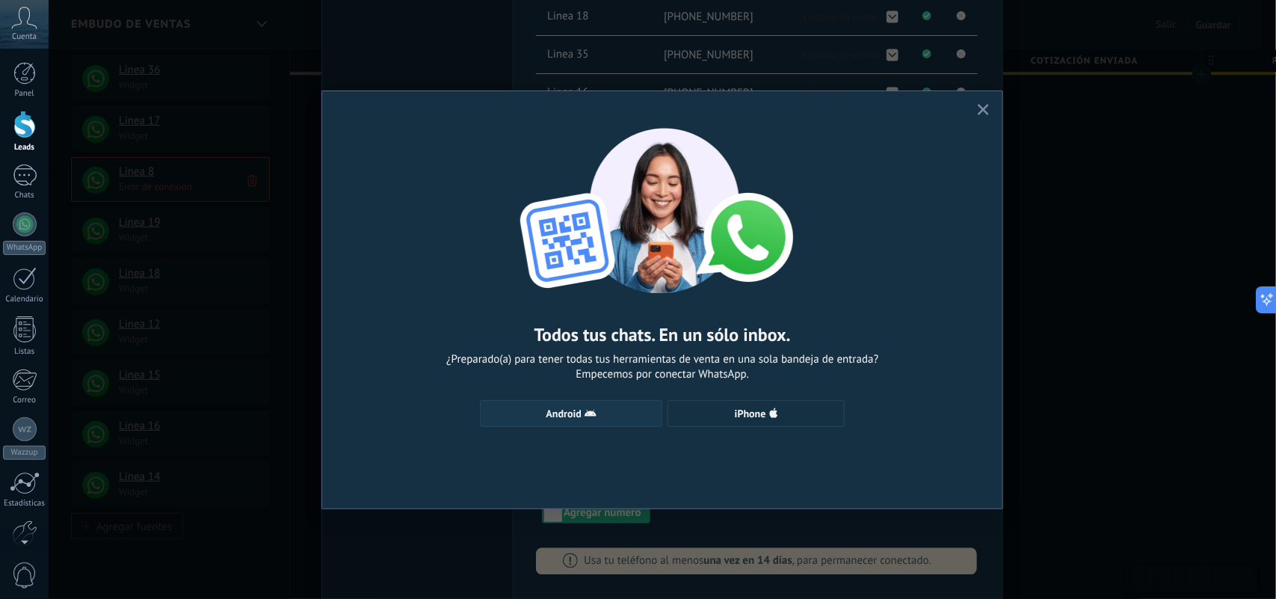
click at [592, 415] on use "button" at bounding box center [590, 412] width 12 height 7
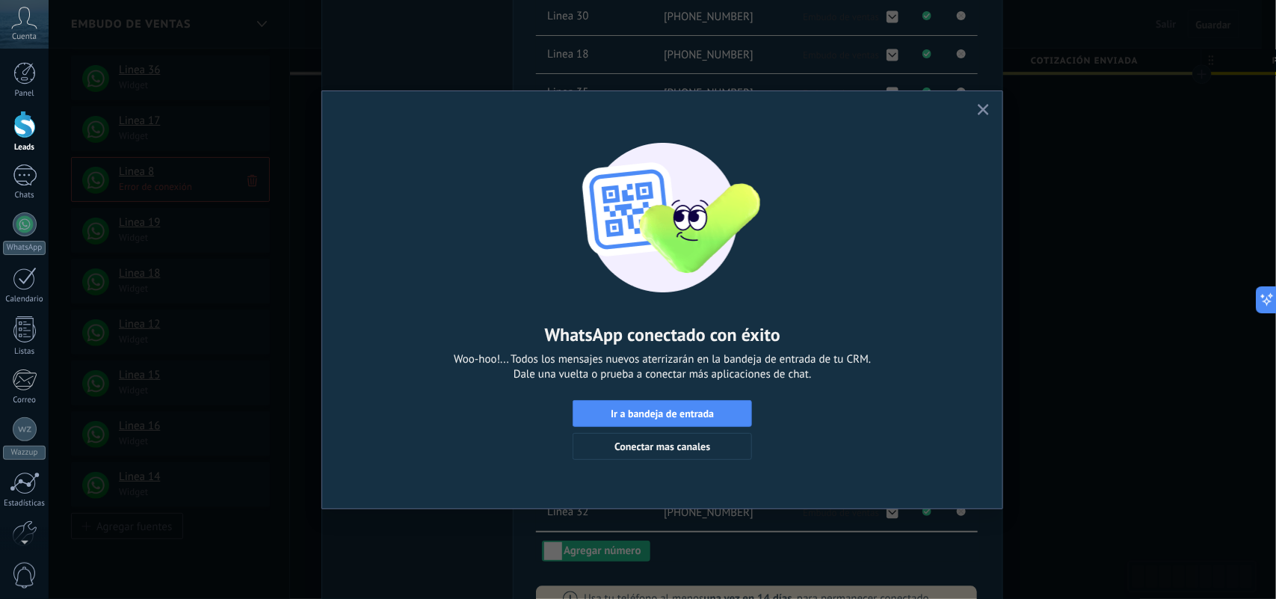
click at [984, 102] on button "button" at bounding box center [983, 110] width 19 height 20
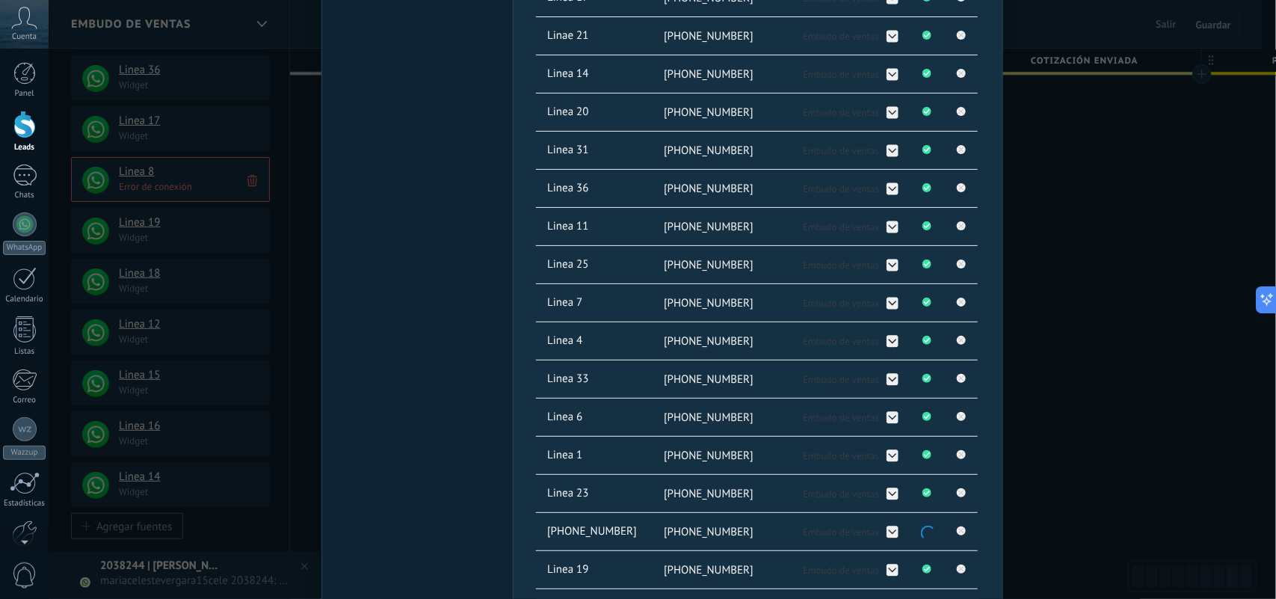
scroll to position [374, 0]
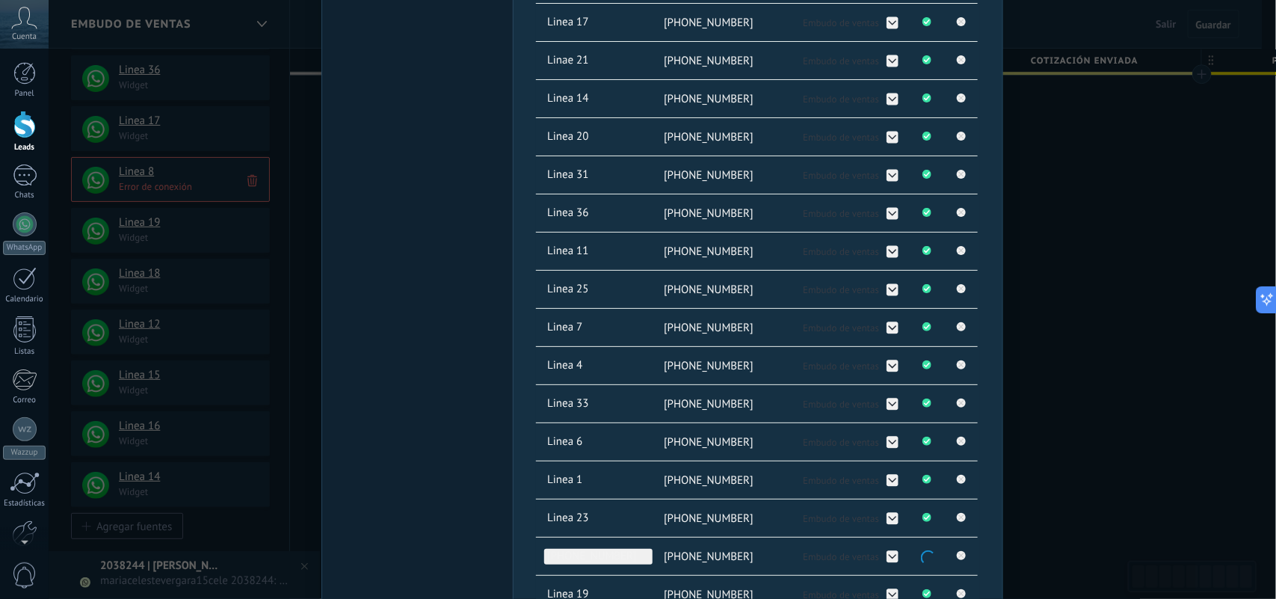
click at [609, 554] on span "[PHONE_NUMBER]" at bounding box center [598, 556] width 108 height 16
type input "*"
type input "********"
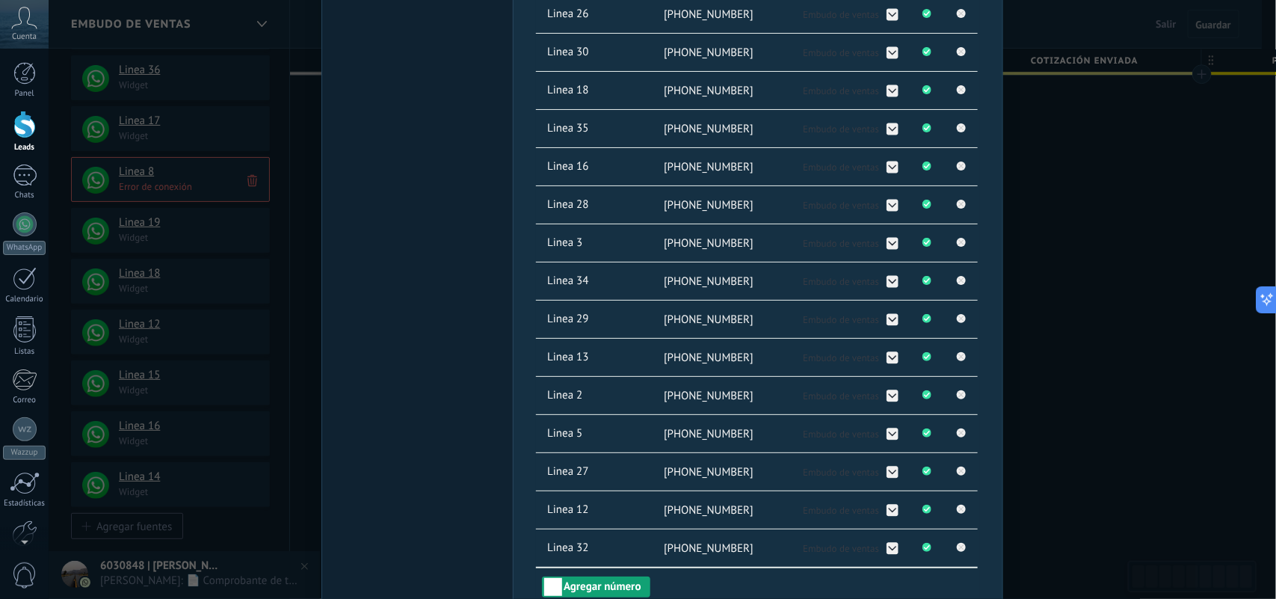
scroll to position [1071, 0]
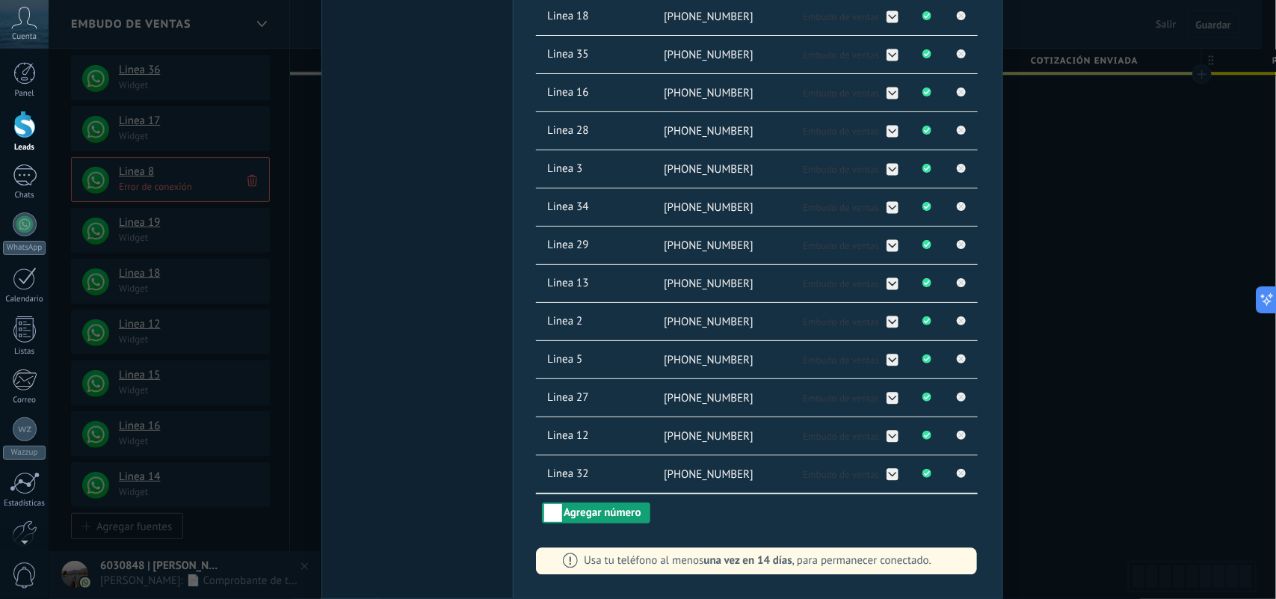
click at [610, 509] on button "Agregar número" at bounding box center [596, 512] width 108 height 21
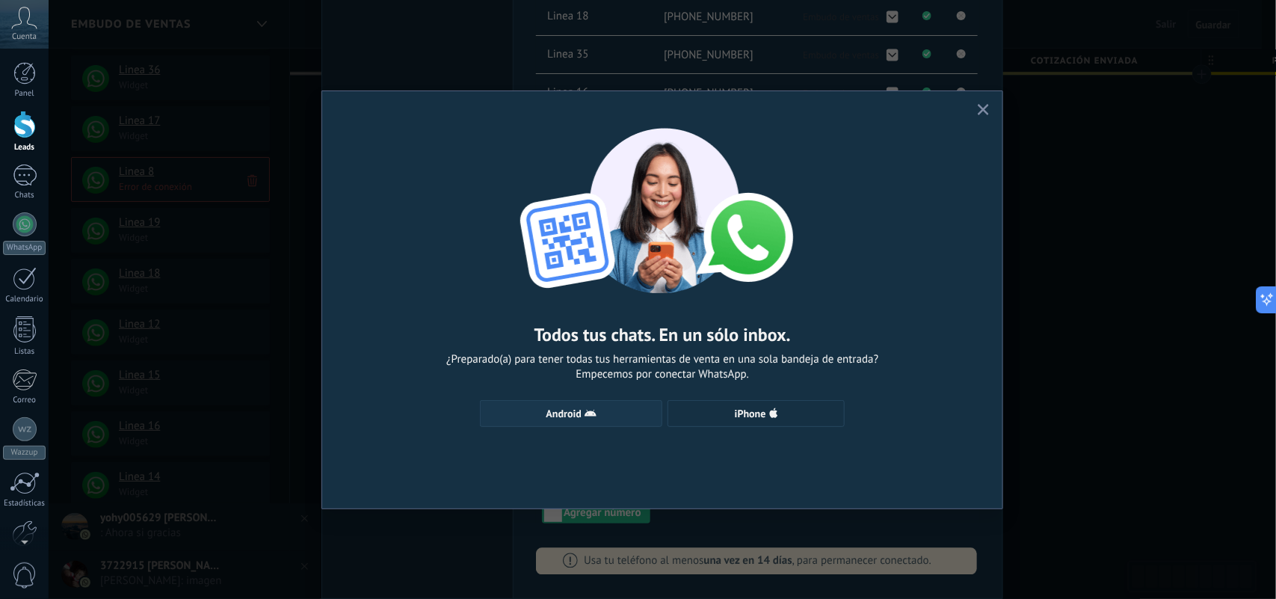
click at [590, 412] on use "button" at bounding box center [590, 412] width 12 height 7
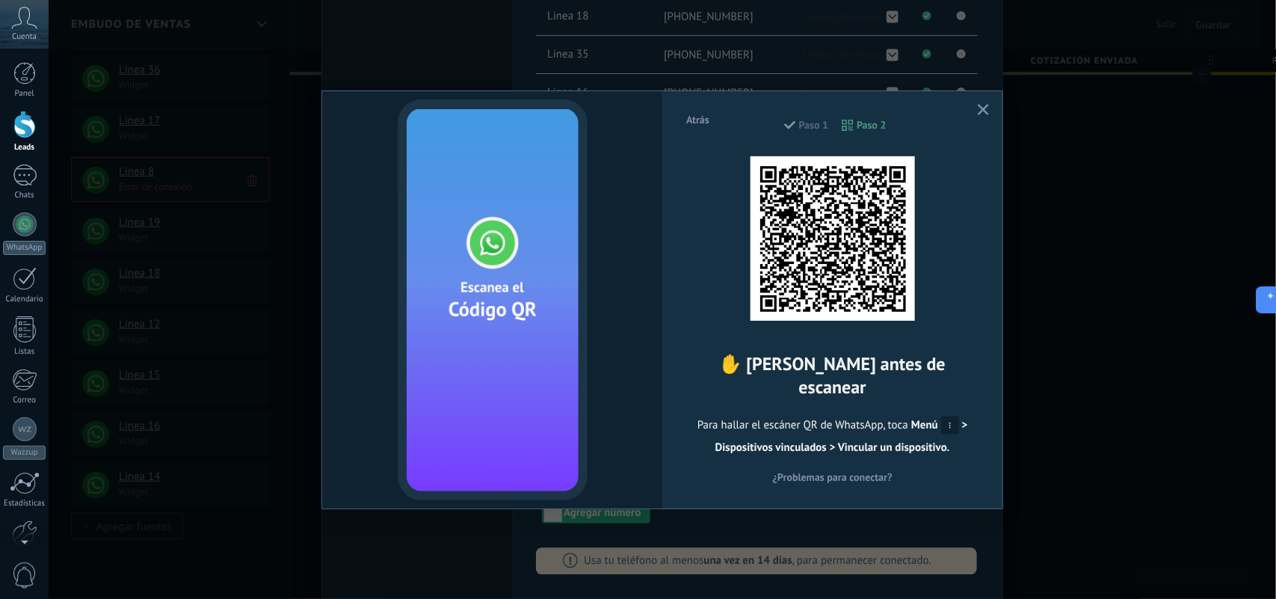
click at [987, 99] on div "Atrás Paso 1 Paso 2 ✋ [PERSON_NAME] antes de escanear Para hallar el escáner QR…" at bounding box center [662, 299] width 680 height 417
click at [986, 112] on icon "button" at bounding box center [982, 109] width 11 height 11
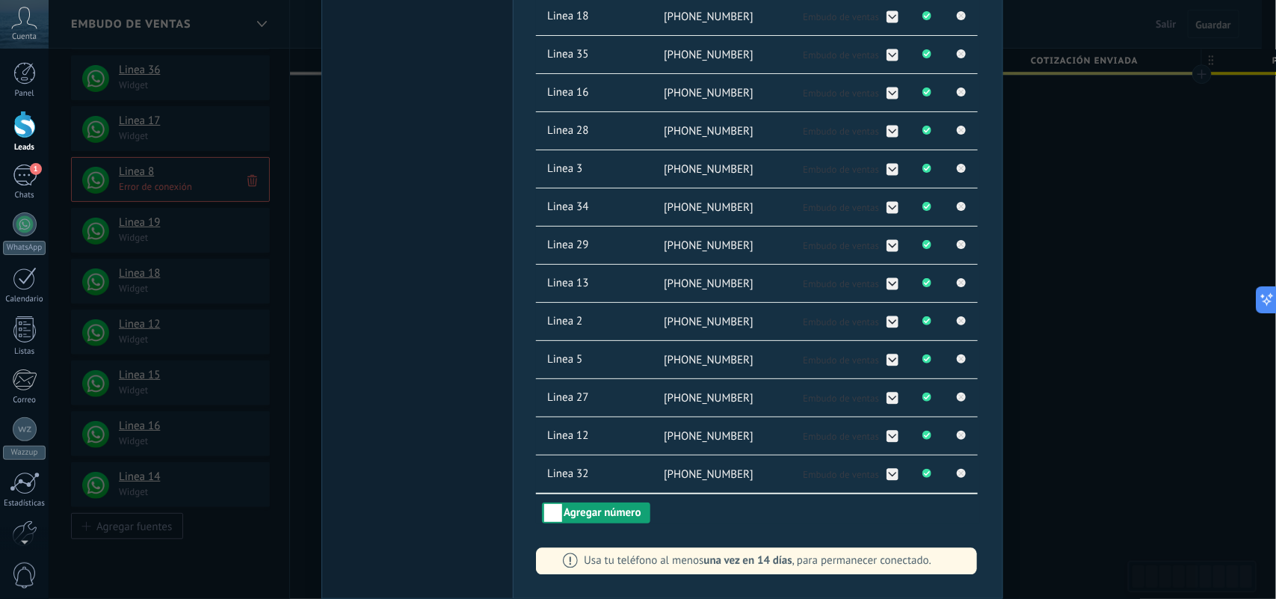
click at [615, 516] on button "Agregar número" at bounding box center [596, 512] width 108 height 21
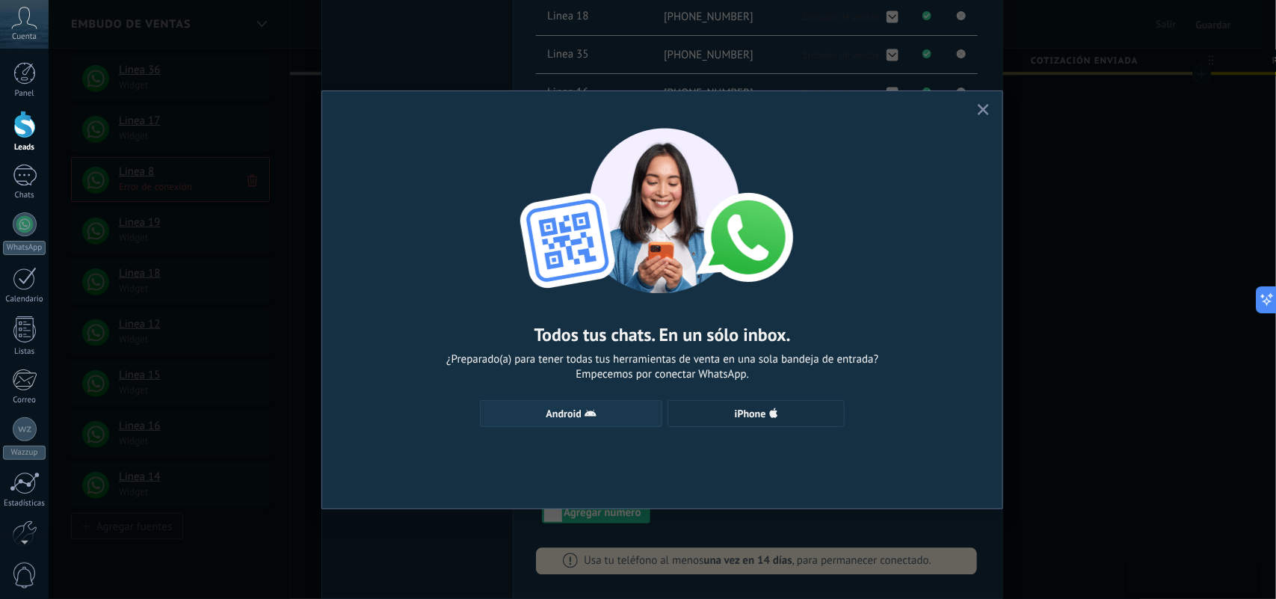
click at [577, 415] on span "Android" at bounding box center [563, 413] width 35 height 10
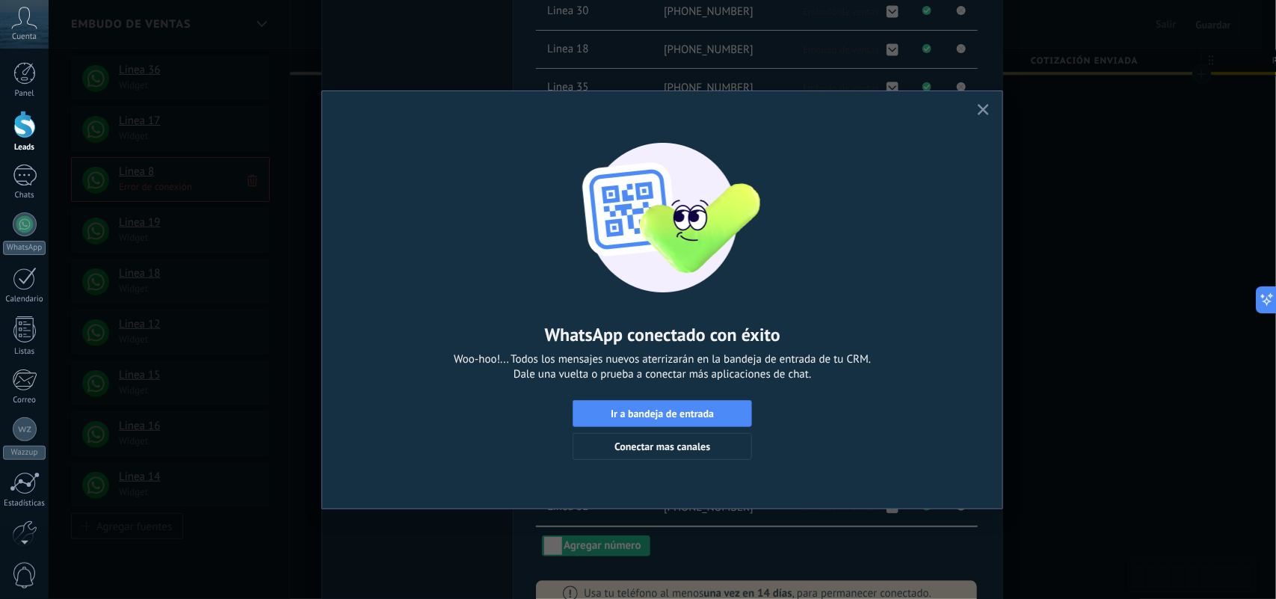
click at [986, 103] on button "button" at bounding box center [983, 110] width 19 height 20
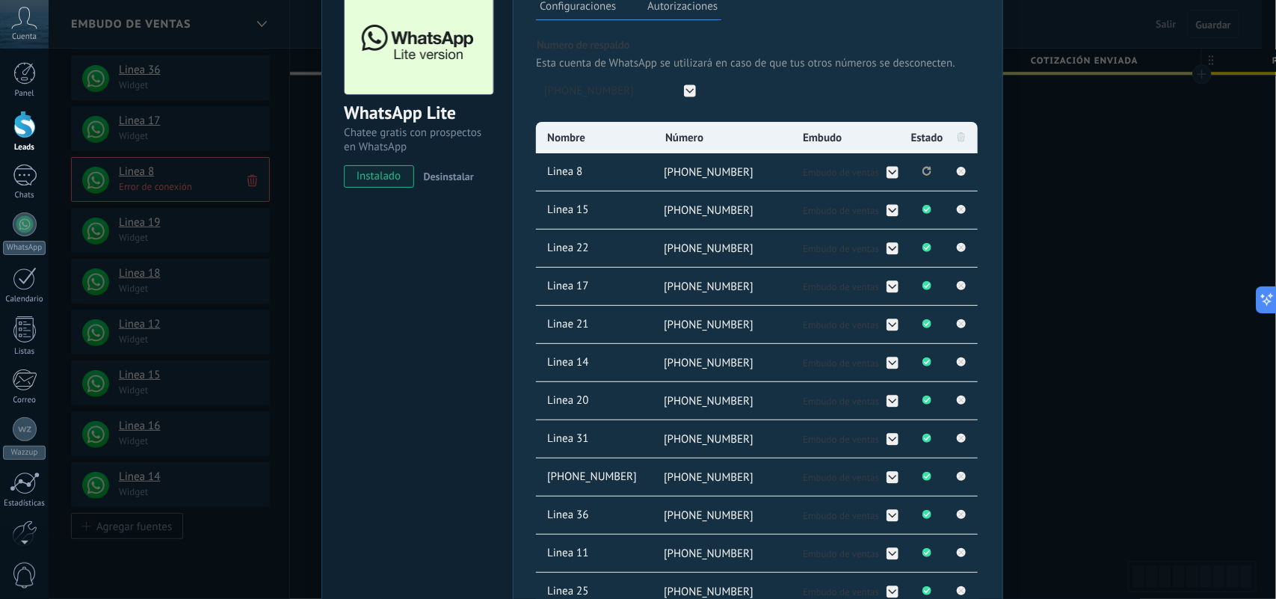
scroll to position [280, 0]
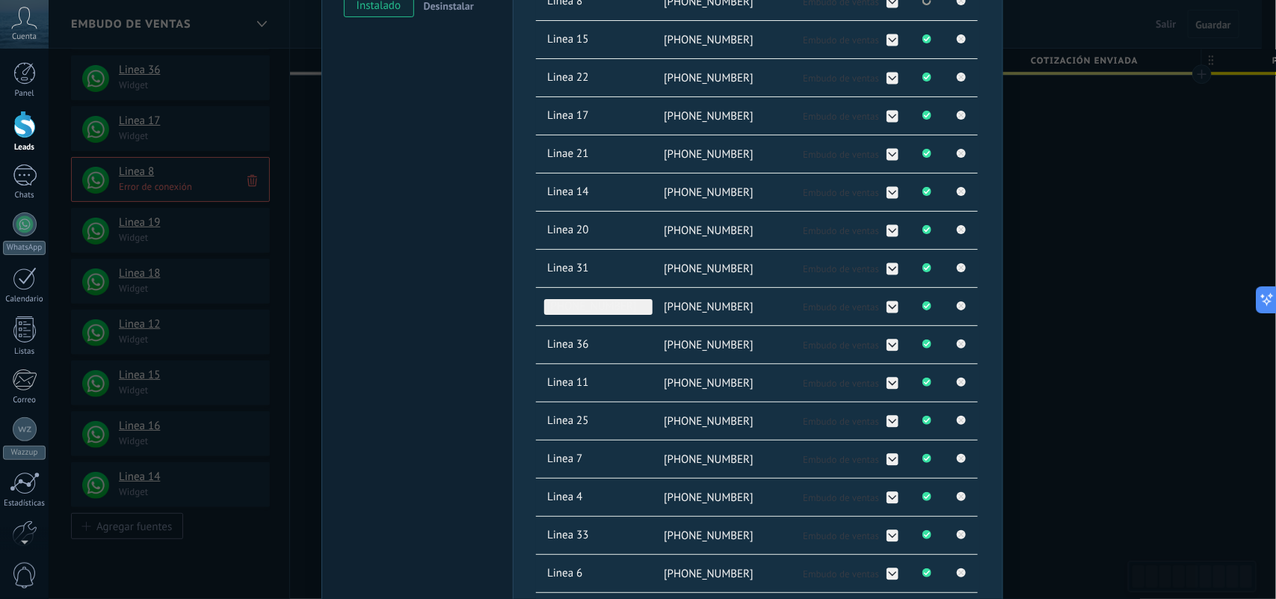
click at [606, 305] on span "[PHONE_NUMBER]" at bounding box center [598, 307] width 108 height 16
type input "*"
type input "*******"
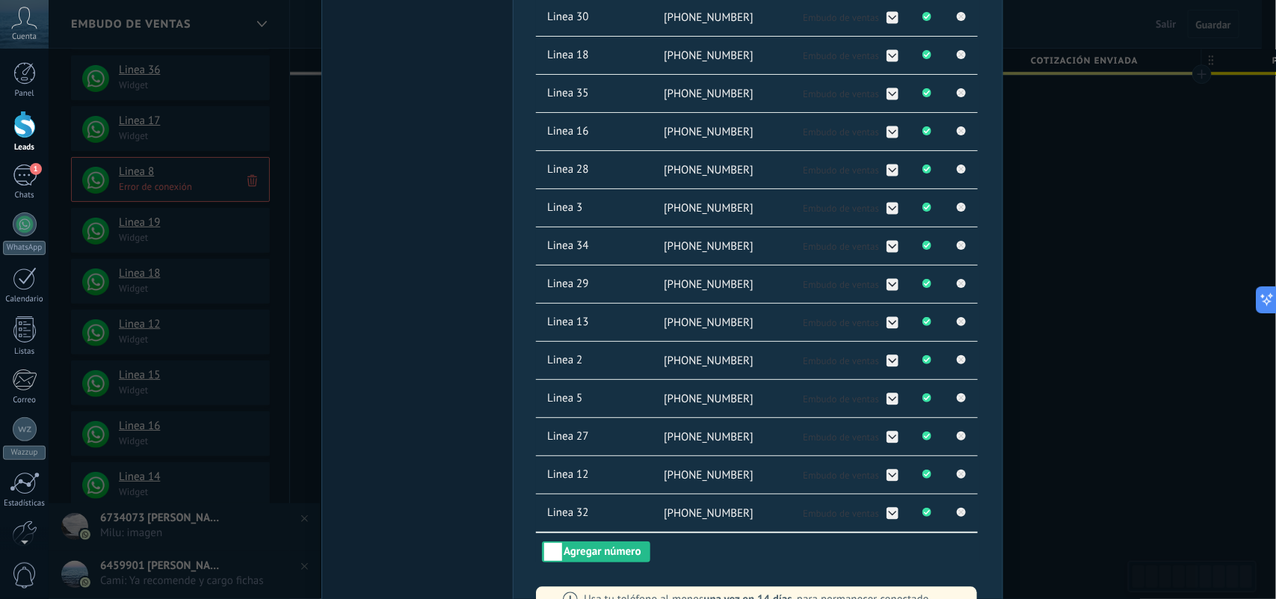
scroll to position [1110, 0]
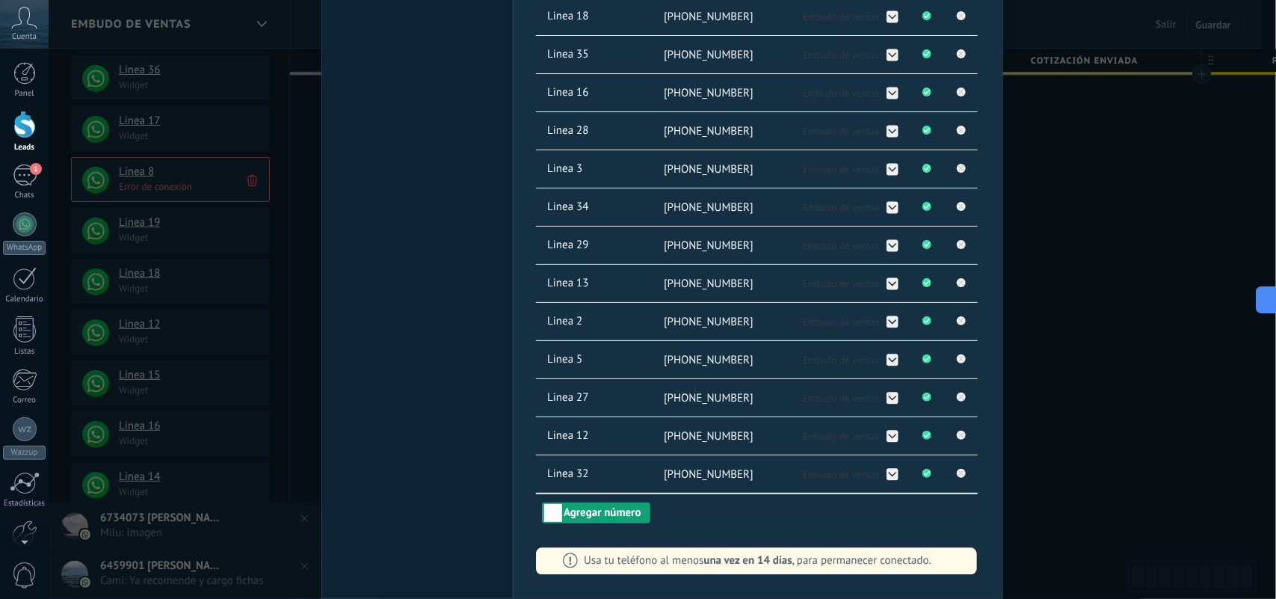
click at [622, 517] on button "Agregar número" at bounding box center [596, 512] width 108 height 21
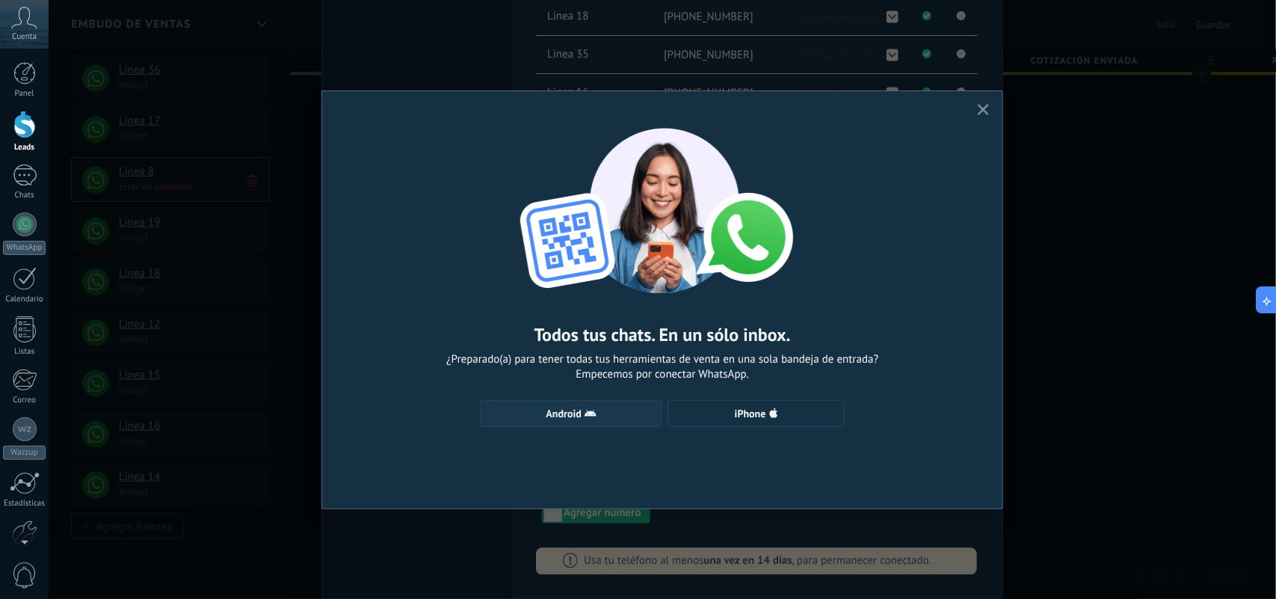
click at [591, 413] on use "button" at bounding box center [590, 412] width 12 height 7
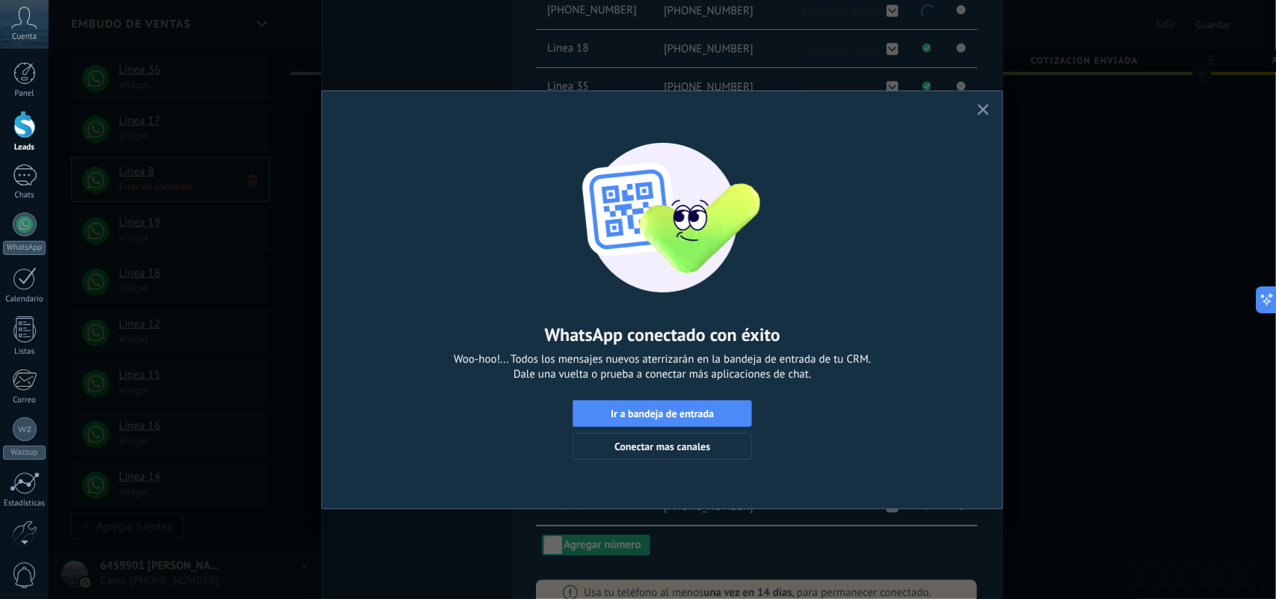
click at [984, 113] on icon "button" at bounding box center [982, 109] width 11 height 11
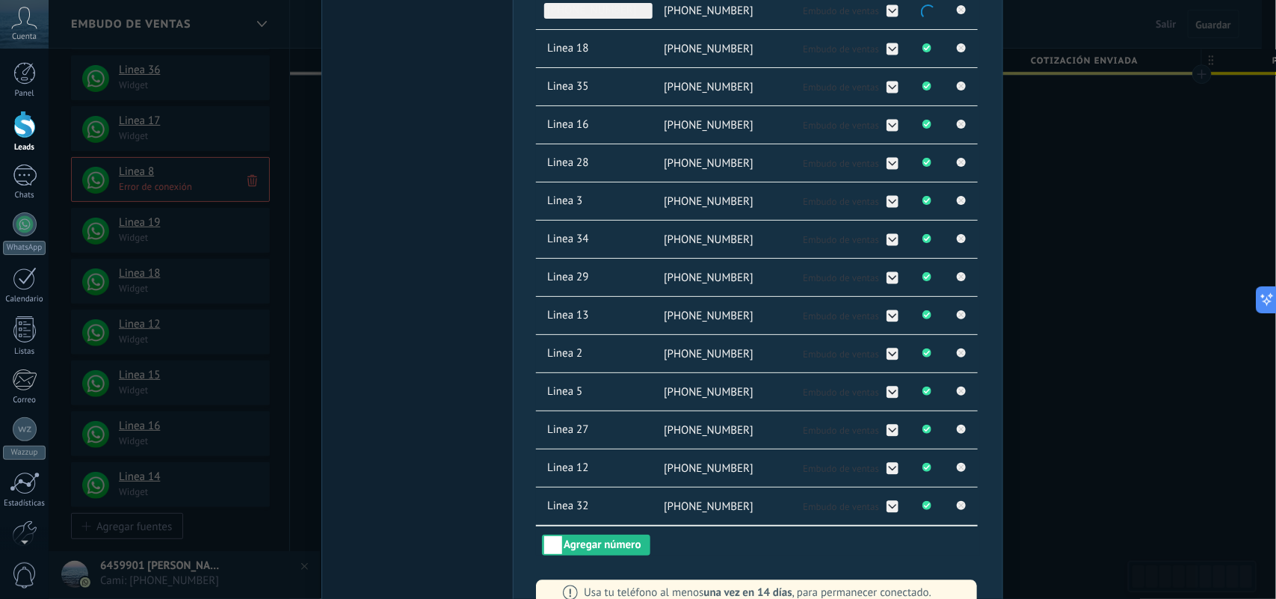
click at [611, 12] on span "[PHONE_NUMBER]" at bounding box center [598, 11] width 108 height 16
type input "*"
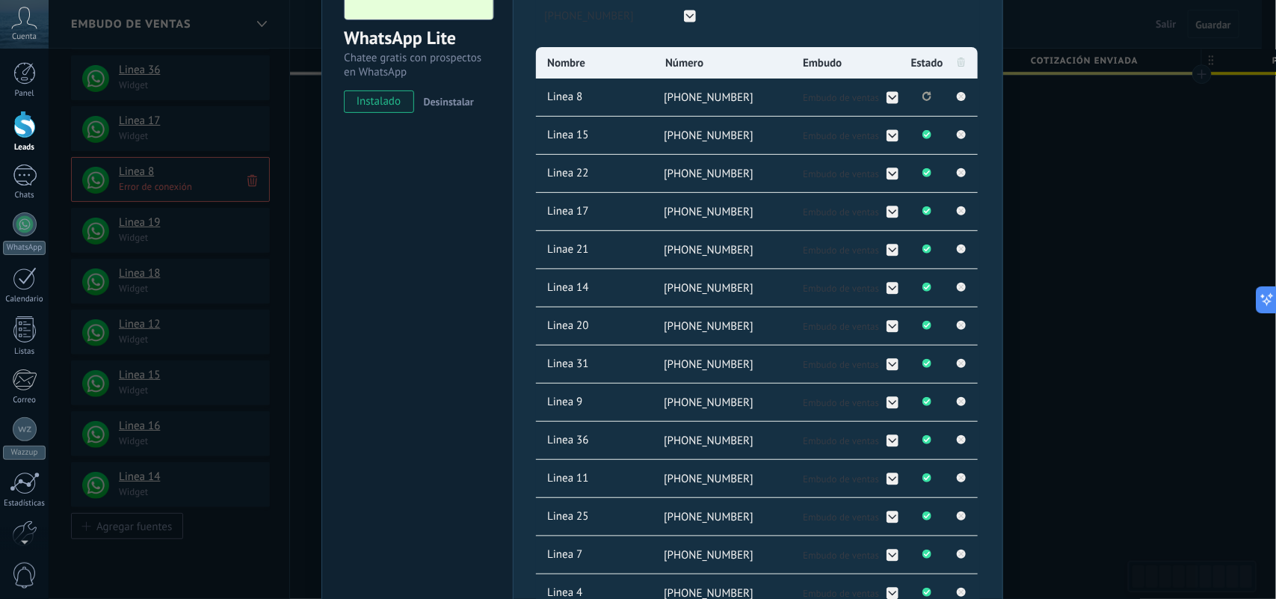
scroll to position [187, 0]
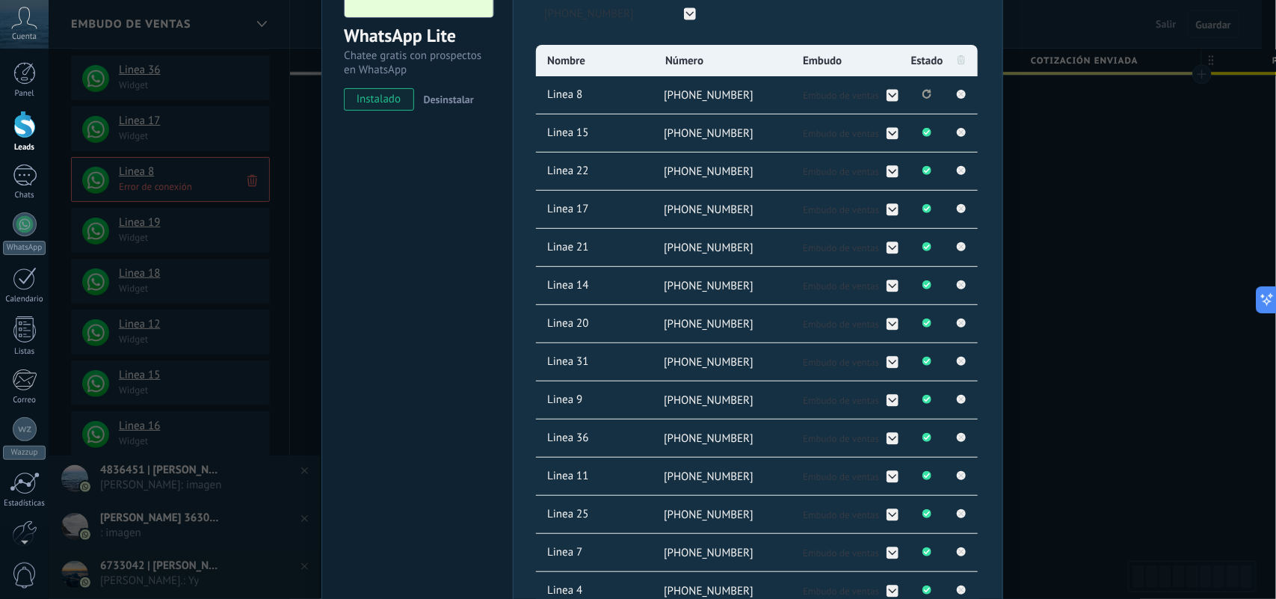
type input "********"
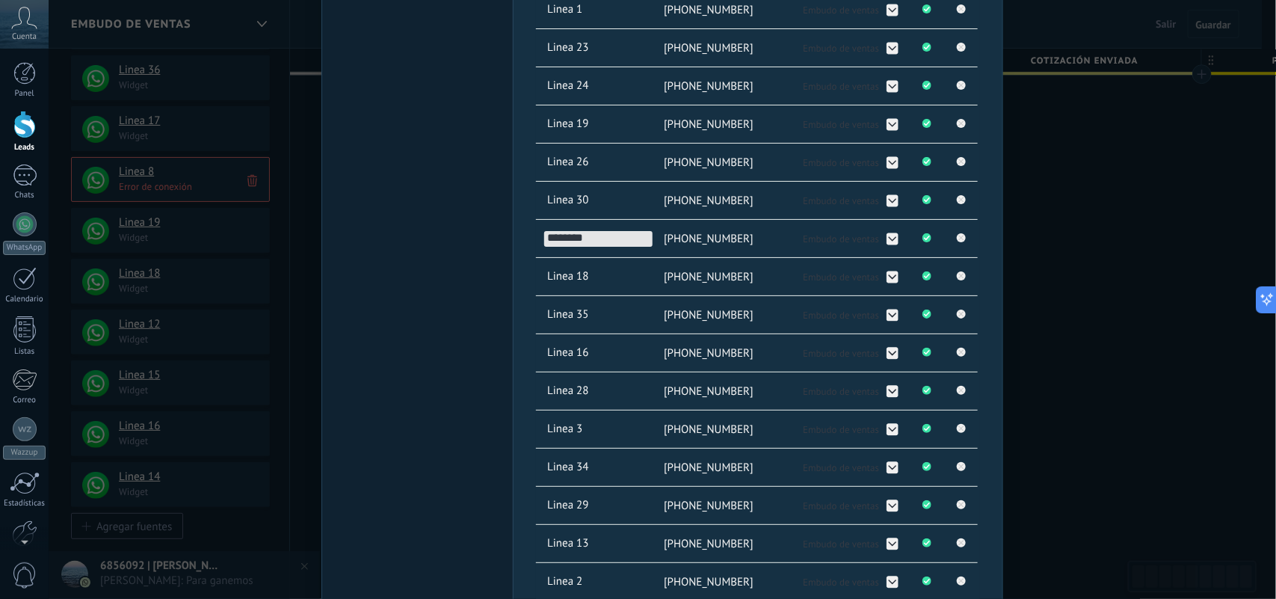
scroll to position [1121, 0]
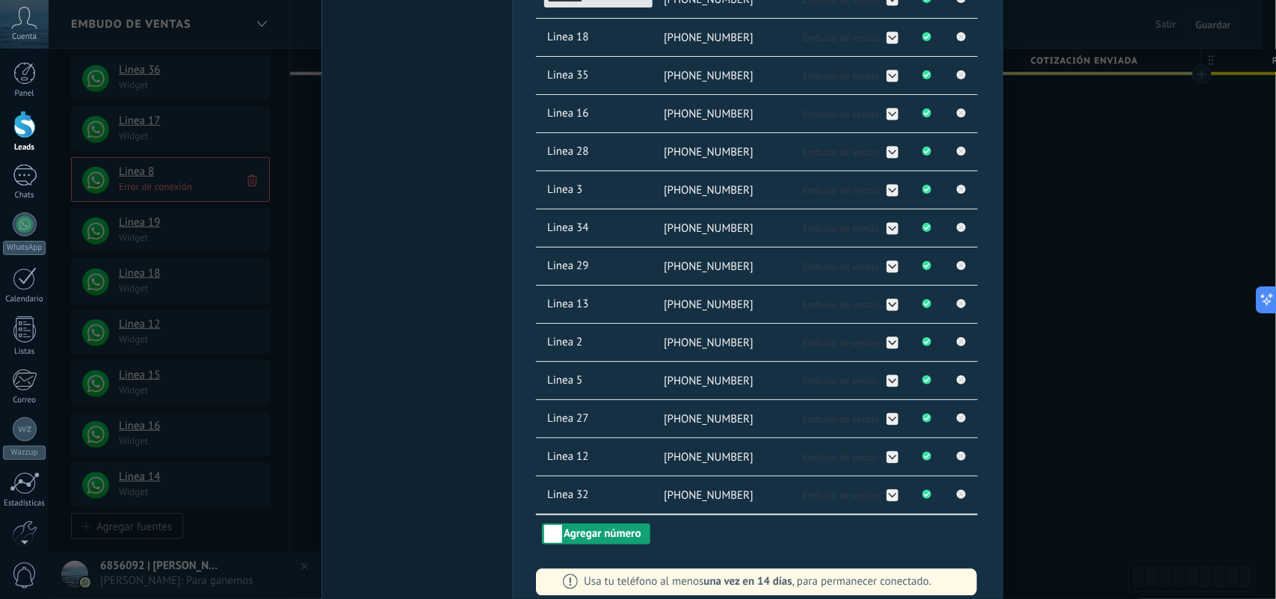
click at [607, 544] on button "Agregar número" at bounding box center [596, 533] width 108 height 21
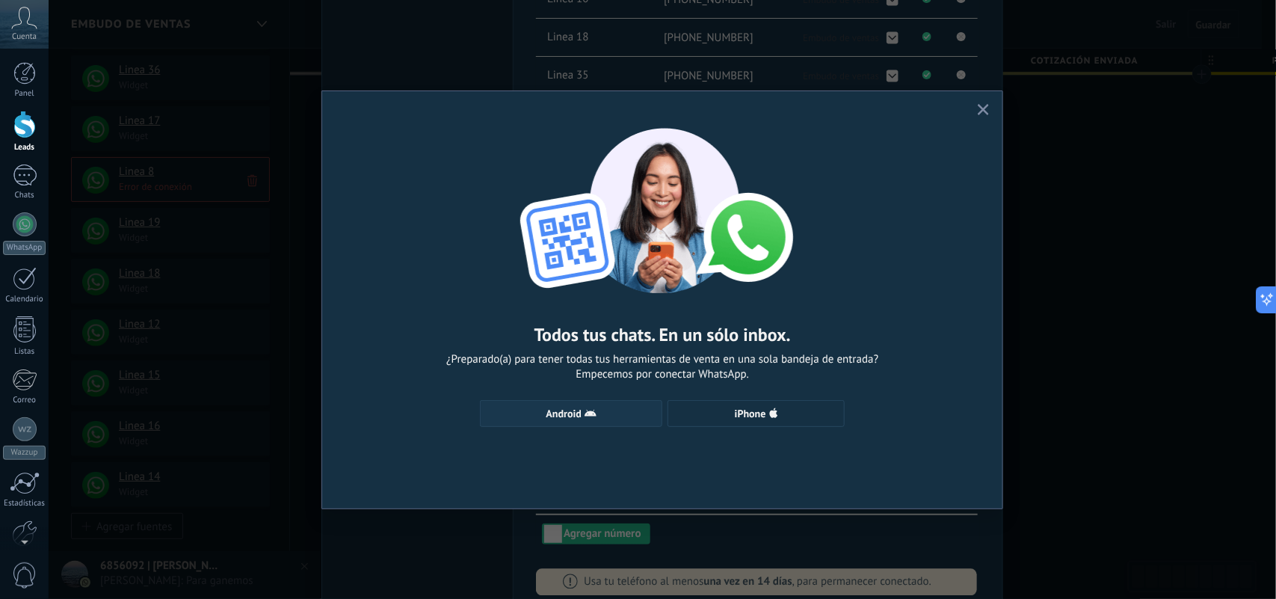
click at [590, 420] on button "Android" at bounding box center [571, 413] width 182 height 27
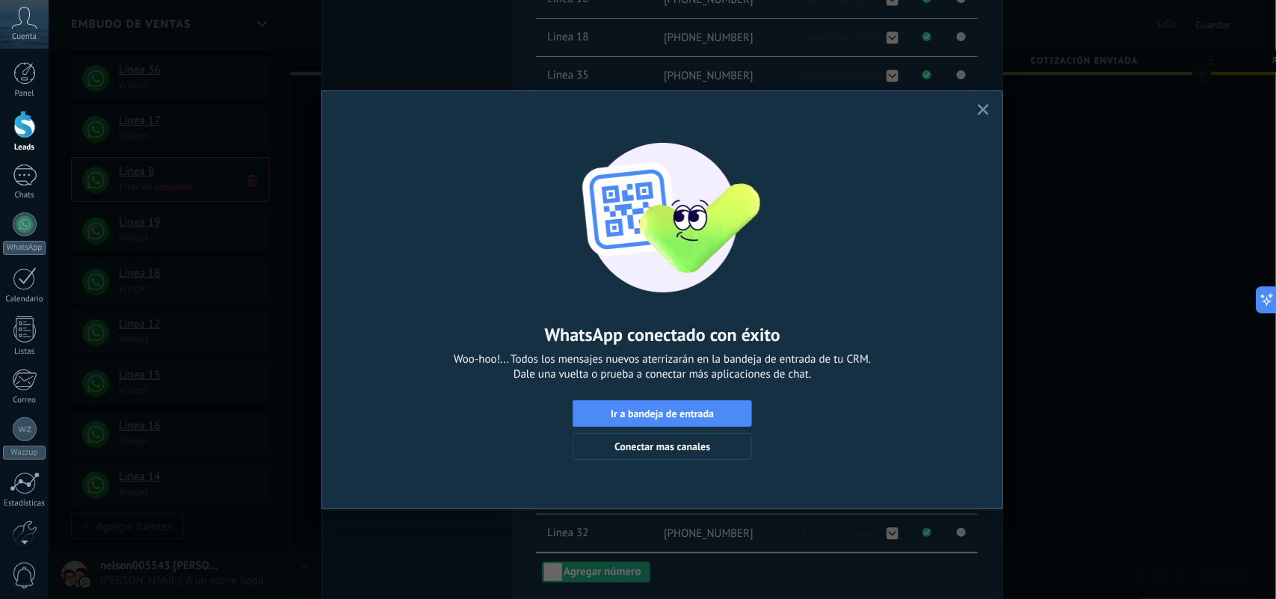
click at [980, 112] on use "button" at bounding box center [982, 109] width 11 height 11
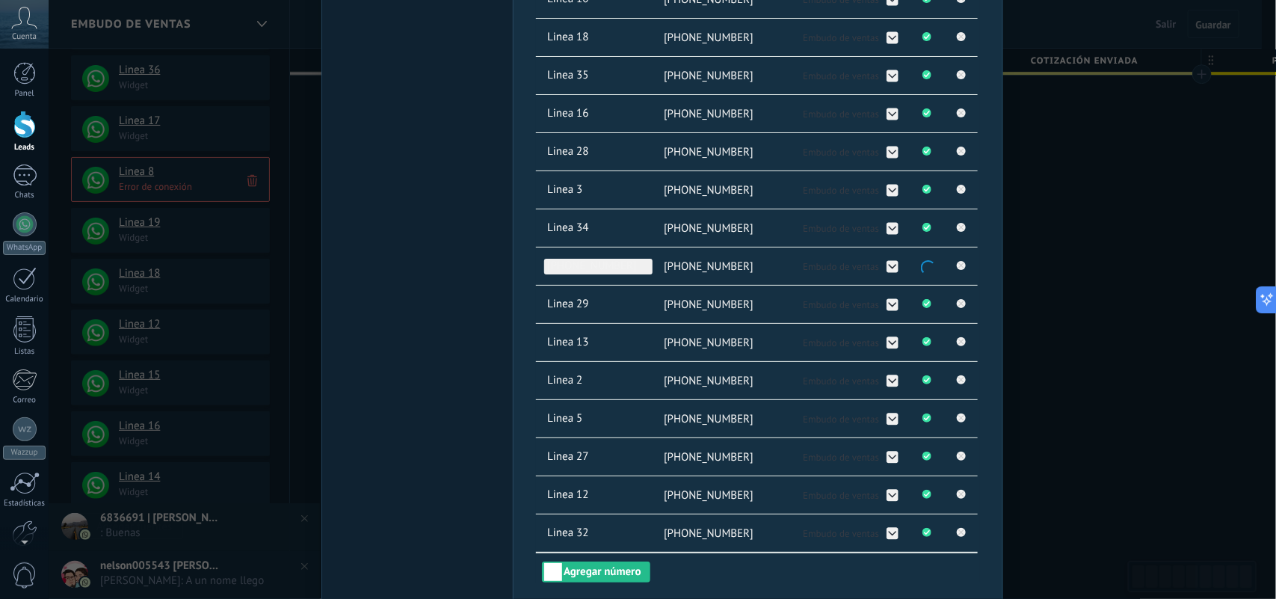
click at [628, 271] on span "[PHONE_NUMBER]" at bounding box center [598, 267] width 108 height 16
type input "*"
type input "********"
click at [628, 576] on button "Agregar número" at bounding box center [596, 571] width 108 height 21
